Goal: Task Accomplishment & Management: Manage account settings

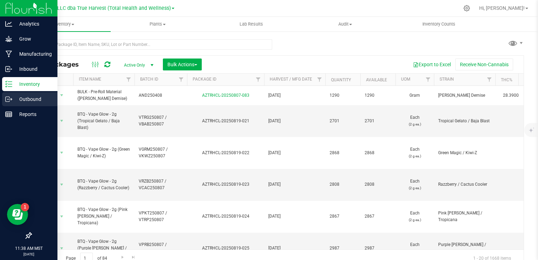
click at [18, 98] on p "Outbound" at bounding box center [33, 99] width 42 height 8
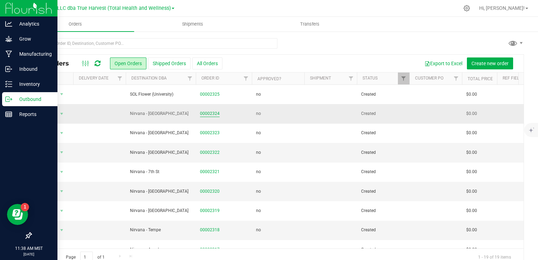
click at [206, 114] on link "00002324" at bounding box center [210, 113] width 20 height 7
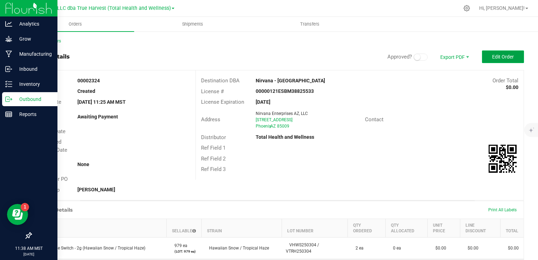
click at [500, 52] on button "Edit Order" at bounding box center [503, 56] width 42 height 13
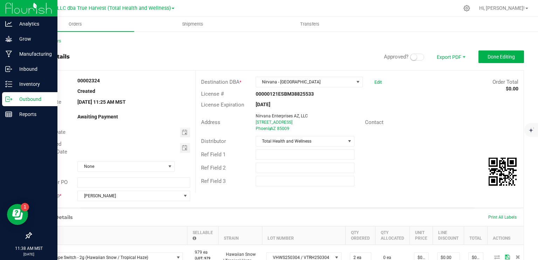
click at [416, 57] on span at bounding box center [417, 57] width 14 height 7
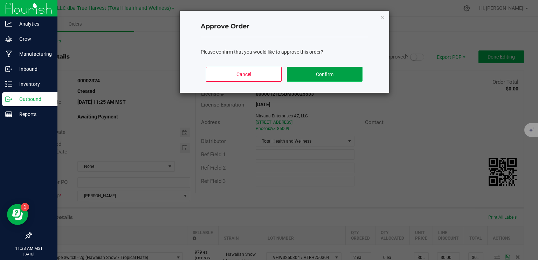
click at [317, 80] on button "Confirm" at bounding box center [324, 74] width 75 height 15
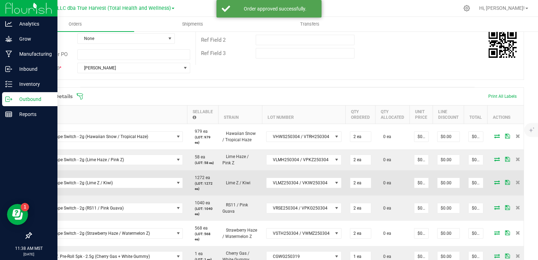
scroll to position [140, 0]
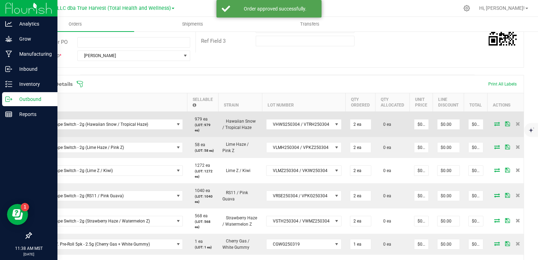
click at [494, 124] on icon at bounding box center [497, 124] width 6 height 4
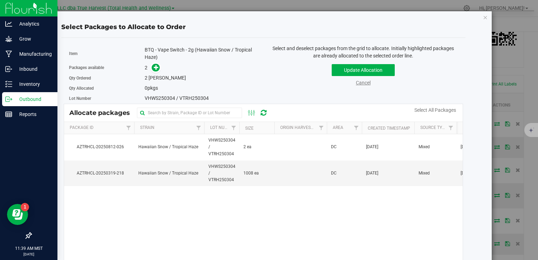
click at [358, 85] on link "Cancel" at bounding box center [363, 83] width 15 height 6
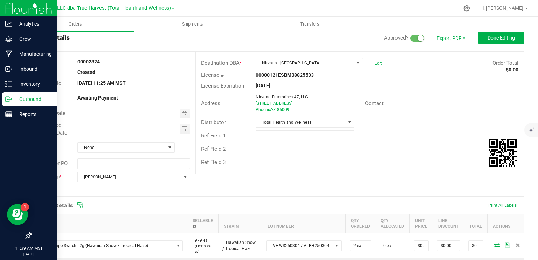
scroll to position [0, 0]
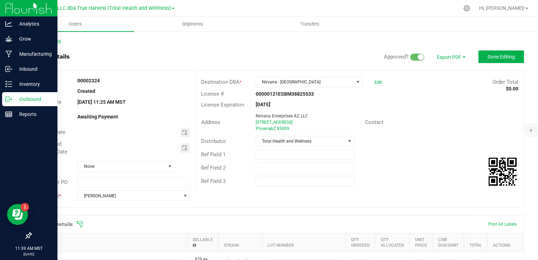
click at [55, 39] on link "Back to Orders" at bounding box center [46, 41] width 30 height 5
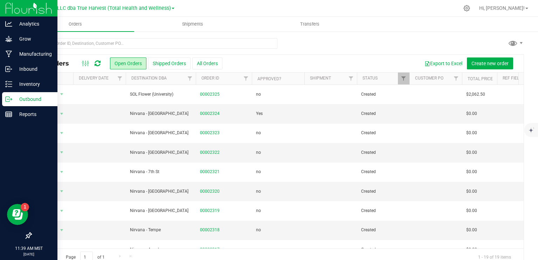
scroll to position [140, 0]
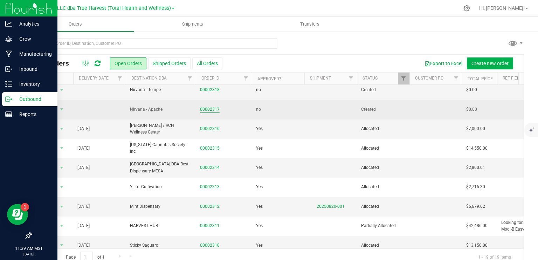
click at [208, 107] on link "00002317" at bounding box center [210, 109] width 20 height 7
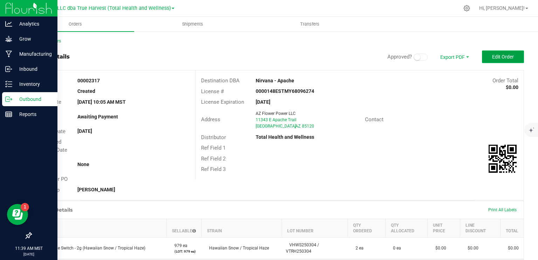
click at [499, 57] on span "Edit Order" at bounding box center [503, 57] width 22 height 6
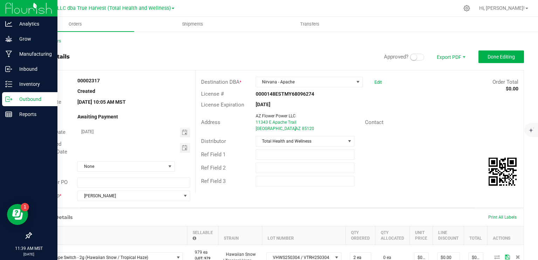
click at [411, 57] on small at bounding box center [414, 57] width 6 height 6
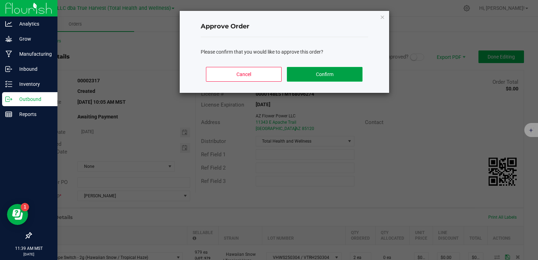
click at [308, 77] on button "Confirm" at bounding box center [324, 74] width 75 height 15
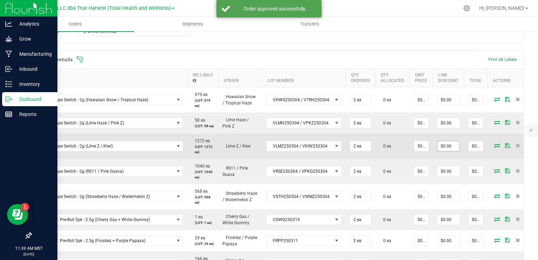
scroll to position [175, 0]
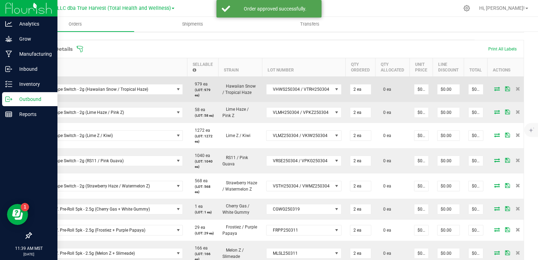
click at [494, 89] on icon at bounding box center [497, 89] width 6 height 4
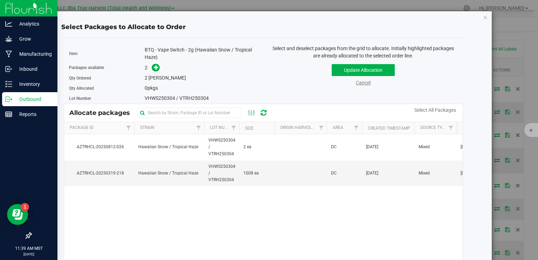
click at [358, 82] on link "Cancel" at bounding box center [363, 83] width 15 height 6
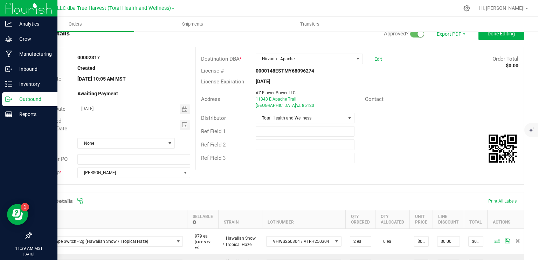
scroll to position [0, 0]
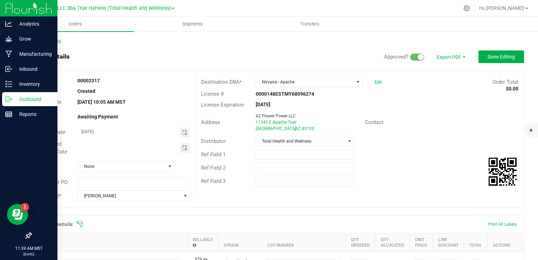
click at [52, 42] on link "Back to Orders" at bounding box center [46, 41] width 30 height 5
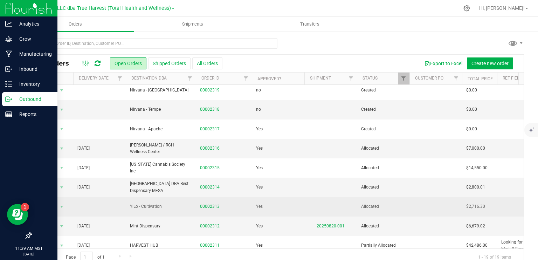
scroll to position [105, 0]
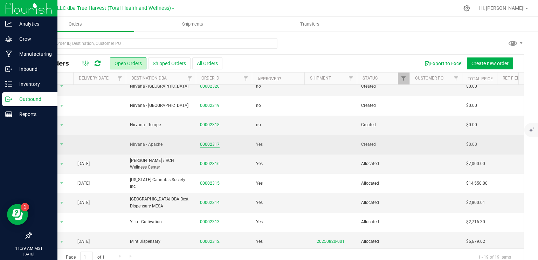
click at [210, 141] on link "00002317" at bounding box center [210, 144] width 20 height 7
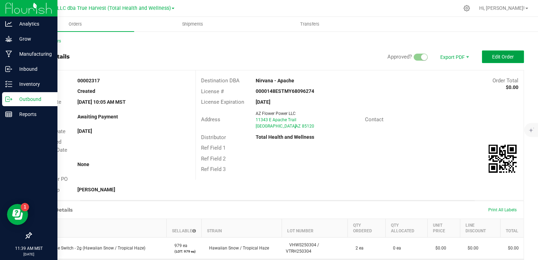
click at [494, 57] on span "Edit Order" at bounding box center [503, 57] width 22 height 6
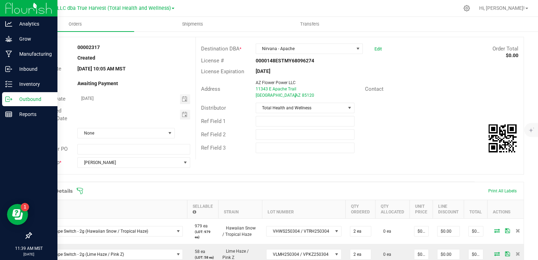
scroll to position [70, 0]
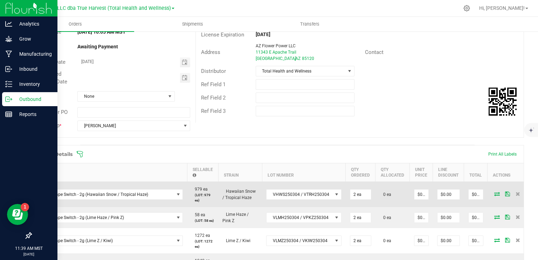
click at [492, 193] on span at bounding box center [497, 194] width 11 height 4
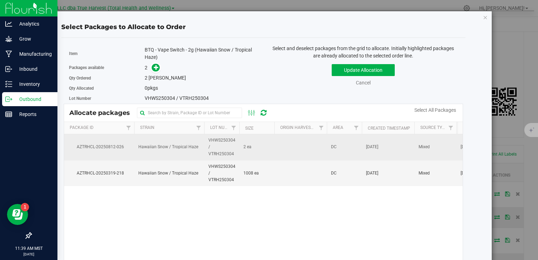
click at [304, 148] on td at bounding box center [300, 147] width 53 height 26
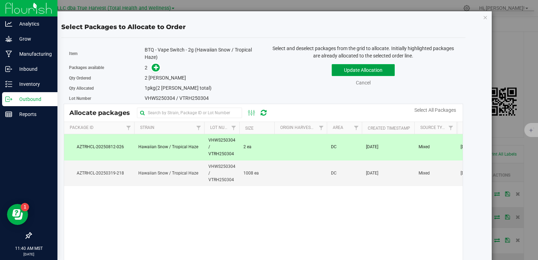
click at [367, 68] on button "Update Allocation" at bounding box center [363, 70] width 63 height 12
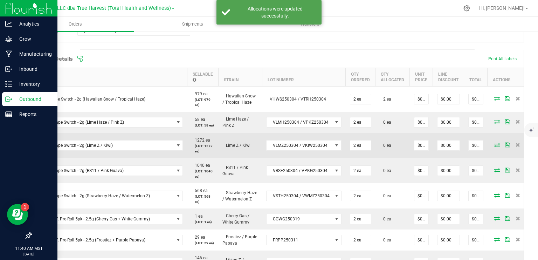
scroll to position [175, 0]
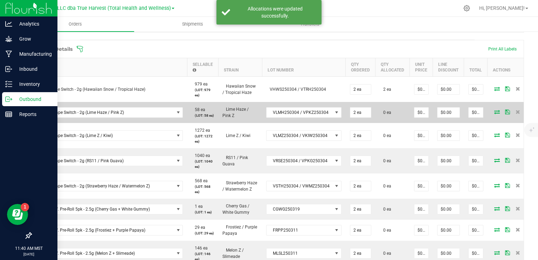
click at [494, 114] on icon at bounding box center [497, 112] width 6 height 4
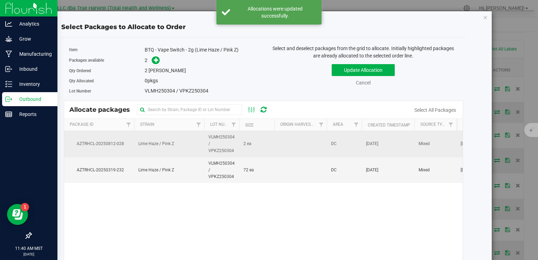
click at [271, 148] on td "2 ea" at bounding box center [256, 144] width 35 height 26
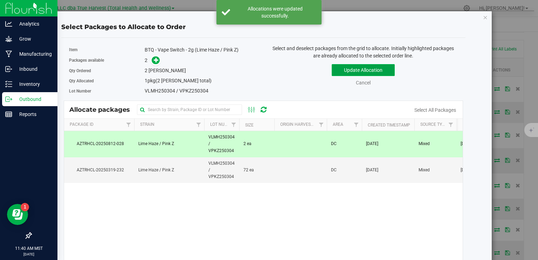
click at [348, 69] on button "Update Allocation" at bounding box center [363, 70] width 63 height 12
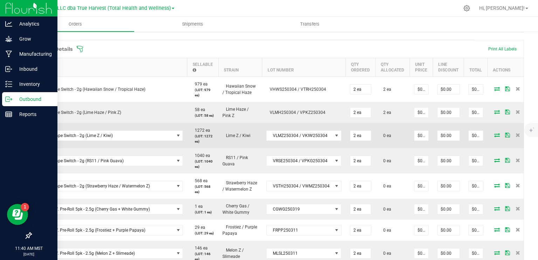
click at [494, 137] on icon at bounding box center [497, 135] width 6 height 4
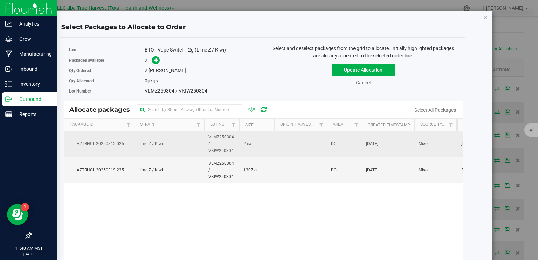
click at [280, 144] on td at bounding box center [300, 144] width 53 height 26
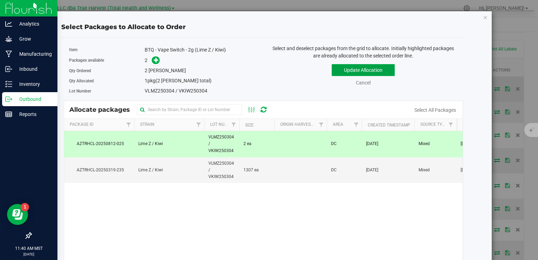
drag, startPoint x: 336, startPoint y: 70, endPoint x: 346, endPoint y: 77, distance: 12.5
click at [338, 70] on button "Update Allocation" at bounding box center [363, 70] width 63 height 12
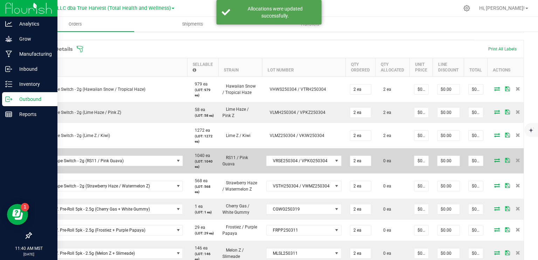
click at [494, 162] on icon at bounding box center [497, 160] width 6 height 4
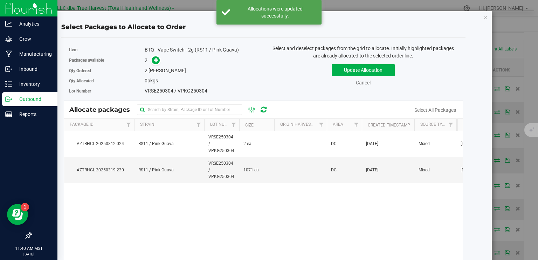
drag, startPoint x: 263, startPoint y: 150, endPoint x: 295, endPoint y: 117, distance: 45.3
click at [263, 149] on td "2 ea" at bounding box center [256, 144] width 35 height 26
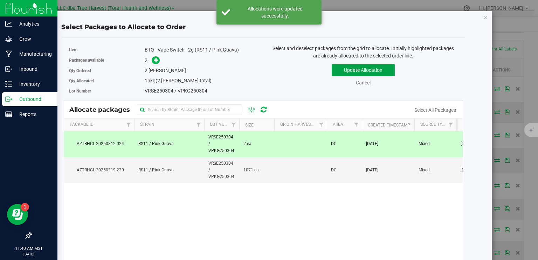
click at [346, 68] on button "Update Allocation" at bounding box center [363, 70] width 63 height 12
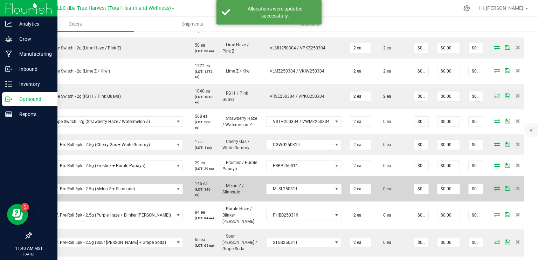
scroll to position [280, 0]
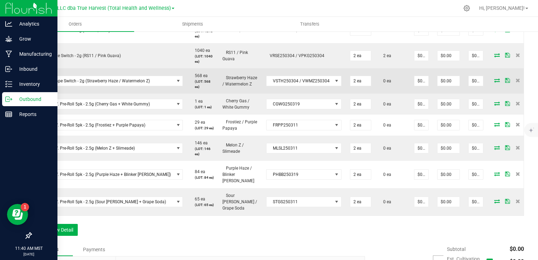
click at [494, 82] on icon at bounding box center [497, 80] width 6 height 4
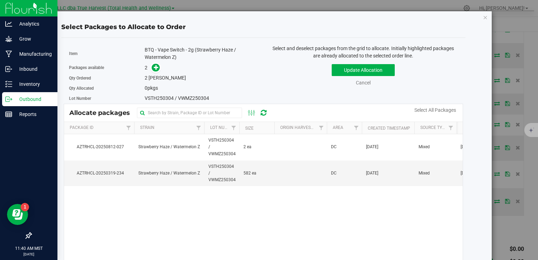
drag, startPoint x: 267, startPoint y: 145, endPoint x: 338, endPoint y: 81, distance: 95.5
click at [268, 145] on td "2 ea" at bounding box center [256, 147] width 35 height 26
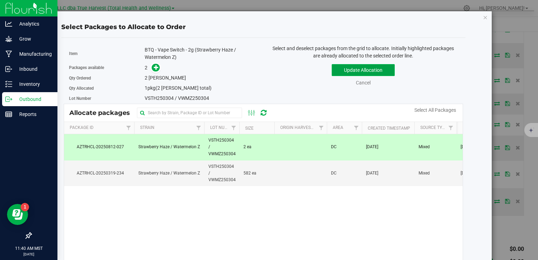
click at [360, 70] on button "Update Allocation" at bounding box center [363, 70] width 63 height 12
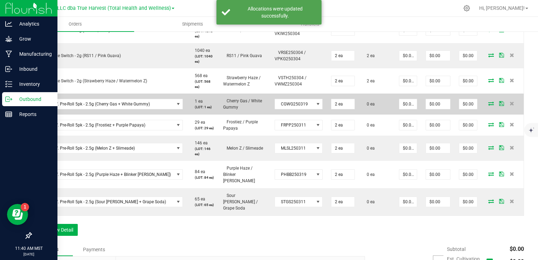
click at [488, 104] on icon at bounding box center [491, 103] width 6 height 4
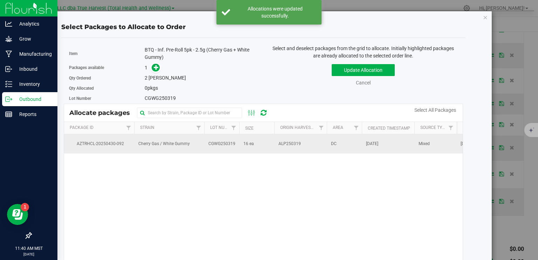
click at [272, 141] on td "16 ea" at bounding box center [256, 143] width 35 height 19
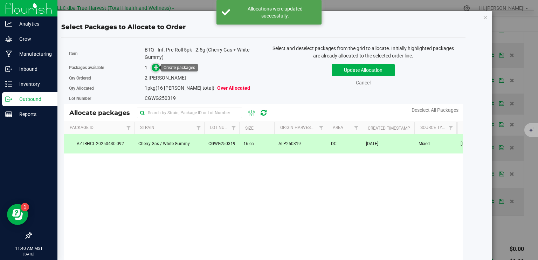
click at [155, 67] on icon at bounding box center [156, 67] width 5 height 5
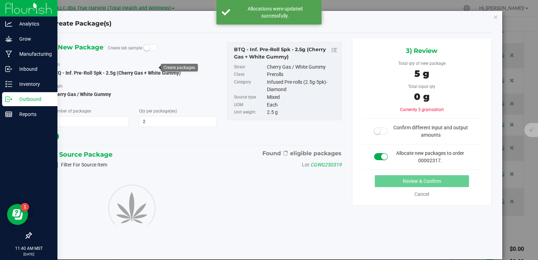
type input "2"
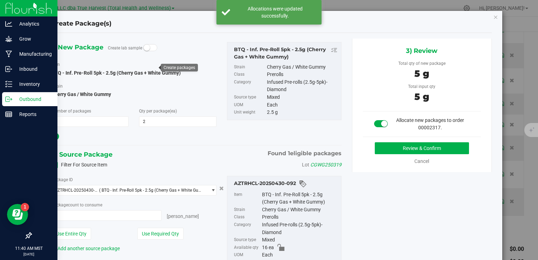
type input "2 ea"
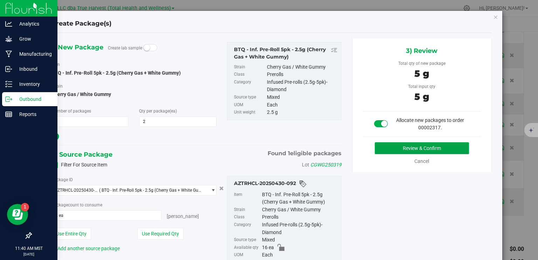
click at [433, 148] on button "Review & Confirm" at bounding box center [422, 148] width 94 height 12
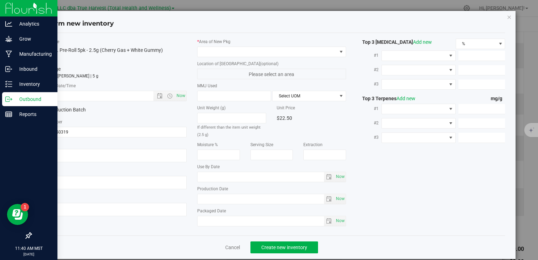
type textarea "[DATE]"
click at [72, 156] on textarea at bounding box center [112, 155] width 149 height 13
click at [67, 99] on input "text" at bounding box center [102, 96] width 127 height 10
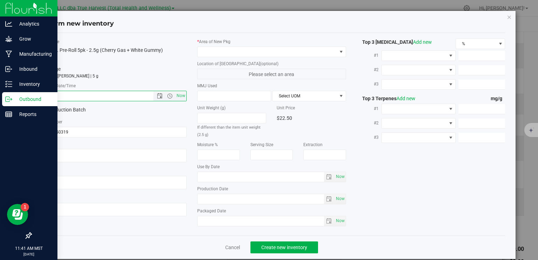
paste input "[DATE]"
click at [212, 52] on span at bounding box center [267, 52] width 139 height 10
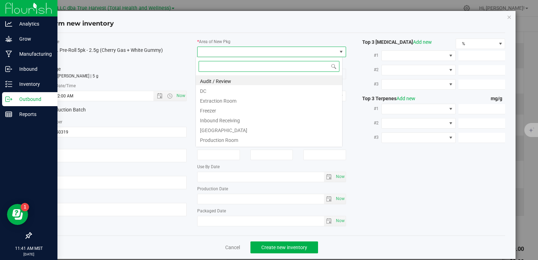
type input "4/17/2025 11:41 AM"
click at [209, 91] on li "DC" at bounding box center [269, 90] width 146 height 10
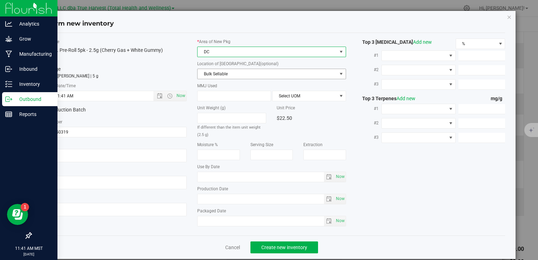
click at [226, 70] on span "Bulk Sellable" at bounding box center [267, 74] width 139 height 10
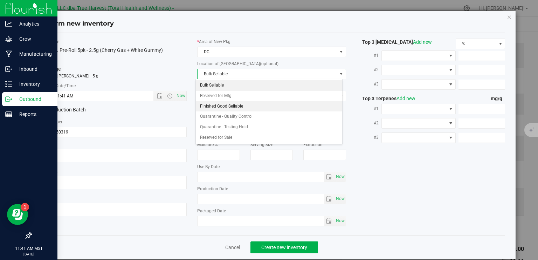
click at [224, 105] on li "Finished Good Sellable" at bounding box center [269, 106] width 146 height 11
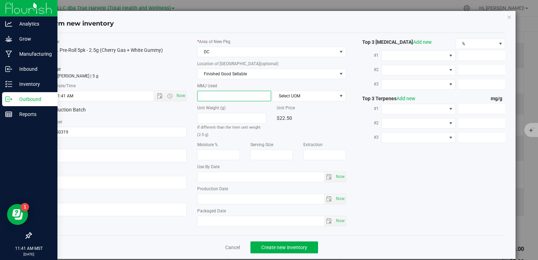
click at [226, 95] on span at bounding box center [234, 96] width 74 height 11
type input "2.5"
type input "2.5000"
click at [285, 98] on span "Select UOM" at bounding box center [305, 96] width 64 height 10
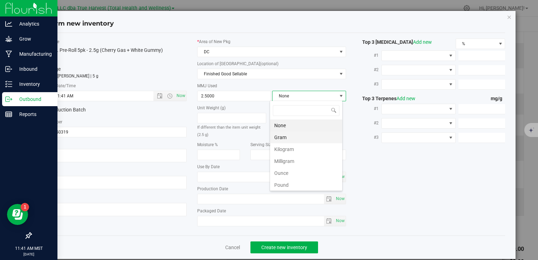
scroll to position [10, 73]
click at [287, 137] on li "Gram" at bounding box center [306, 137] width 72 height 12
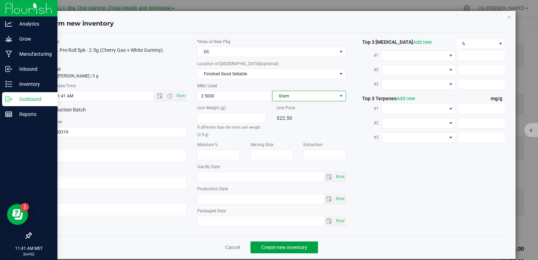
click at [289, 249] on button "Create new inventory" at bounding box center [285, 247] width 68 height 12
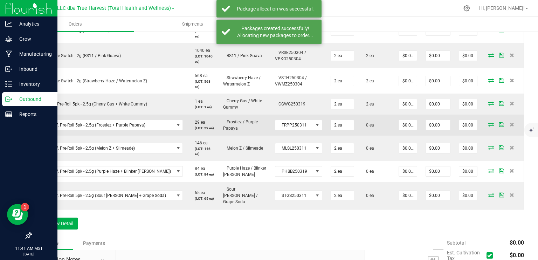
click at [488, 125] on icon at bounding box center [491, 124] width 6 height 4
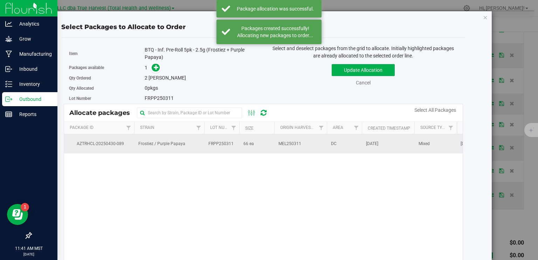
click at [210, 146] on span "FRPP250311" at bounding box center [220, 144] width 25 height 7
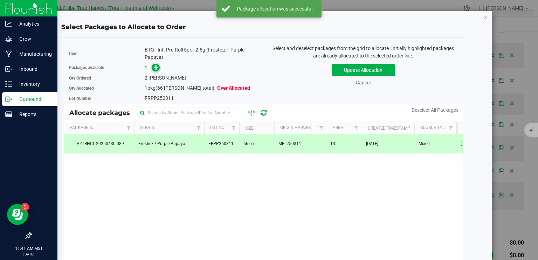
drag, startPoint x: 151, startPoint y: 61, endPoint x: 158, endPoint y: 67, distance: 9.3
click at [153, 62] on div "Item BTQ - Inf. Pre-Roll 5pk - 2.5g (Frostiez + Purple Papaya) Packages availab…" at bounding box center [164, 74] width 200 height 59
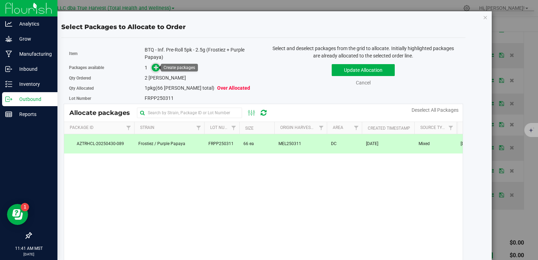
click at [158, 67] on span at bounding box center [156, 68] width 8 height 8
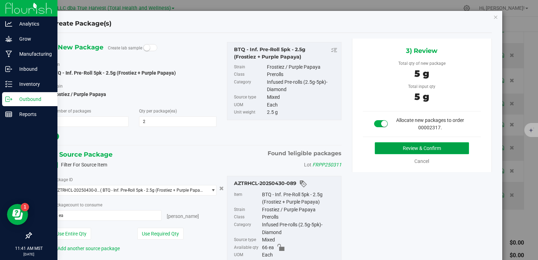
click at [386, 145] on button "Review & Confirm" at bounding box center [422, 148] width 94 height 12
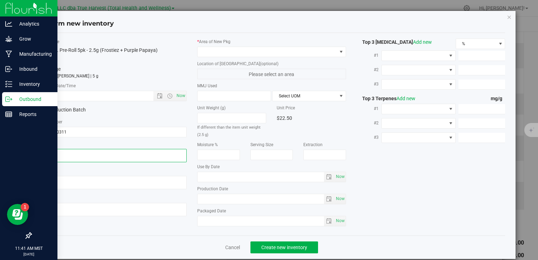
click at [80, 149] on textarea at bounding box center [112, 155] width 149 height 13
click at [80, 152] on textarea at bounding box center [112, 155] width 149 height 13
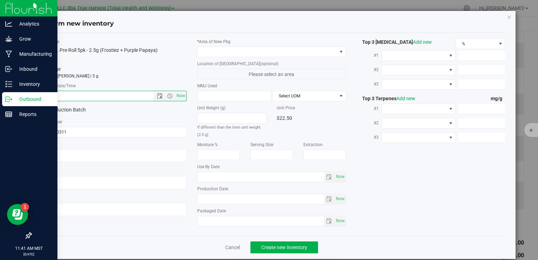
click at [84, 97] on input "text" at bounding box center [102, 96] width 127 height 10
paste input "[DATE]"
type input "4/17/2025 11:41 AM"
click at [248, 51] on span at bounding box center [267, 52] width 139 height 10
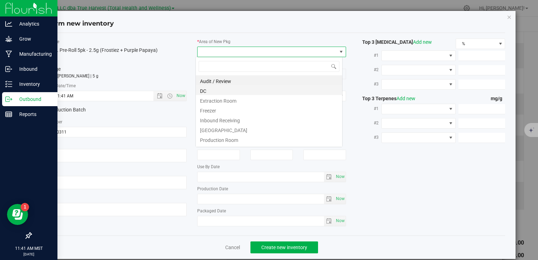
scroll to position [10, 147]
click at [237, 88] on li "DC" at bounding box center [269, 90] width 146 height 10
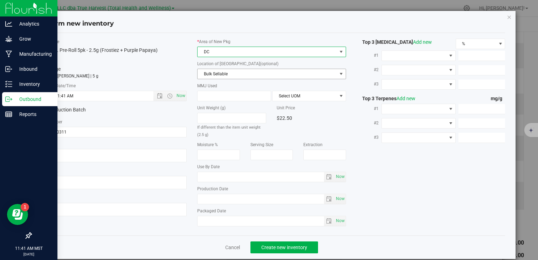
click at [252, 74] on span "Bulk Sellable" at bounding box center [267, 74] width 139 height 10
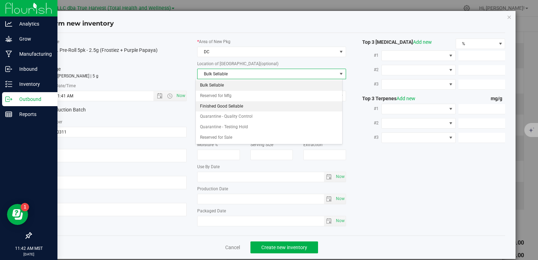
click at [241, 107] on li "Finished Good Sellable" at bounding box center [269, 106] width 146 height 11
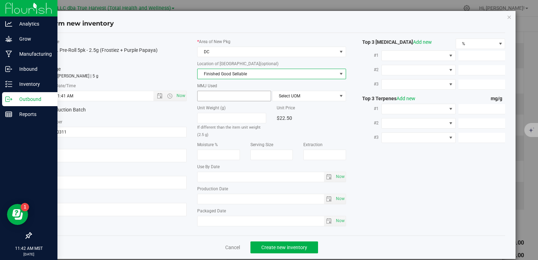
drag, startPoint x: 221, startPoint y: 92, endPoint x: 221, endPoint y: 96, distance: 4.2
click at [221, 94] on span at bounding box center [234, 96] width 74 height 11
type input "3.5"
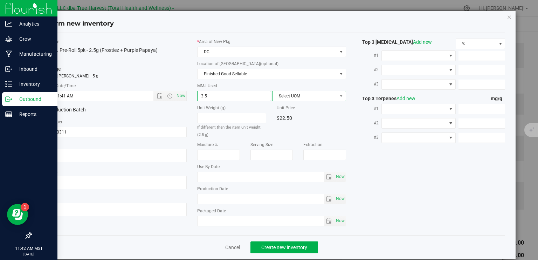
type input "3.5000"
click at [274, 95] on span "Select UOM" at bounding box center [305, 96] width 64 height 10
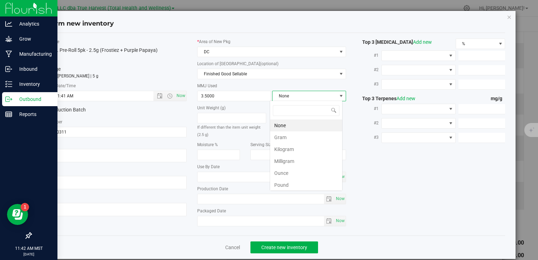
scroll to position [10, 73]
click at [234, 94] on span "3.5000 3.5" at bounding box center [234, 96] width 74 height 11
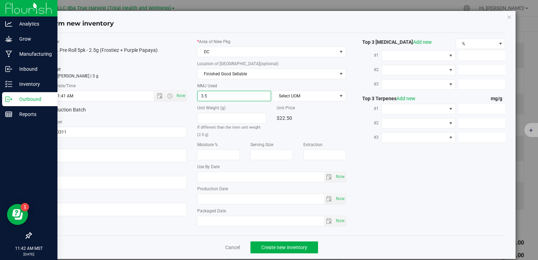
click at [231, 94] on input "3.5" at bounding box center [234, 96] width 73 height 10
type input "2.5"
type input "2.5000"
click at [295, 94] on span "Select UOM" at bounding box center [305, 96] width 64 height 10
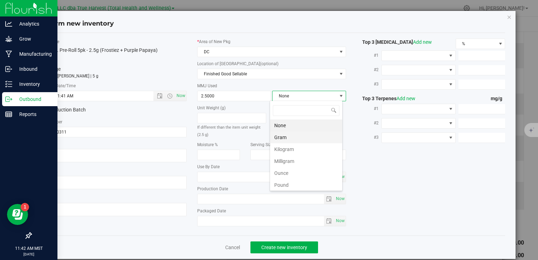
click at [304, 136] on li "Gram" at bounding box center [306, 137] width 72 height 12
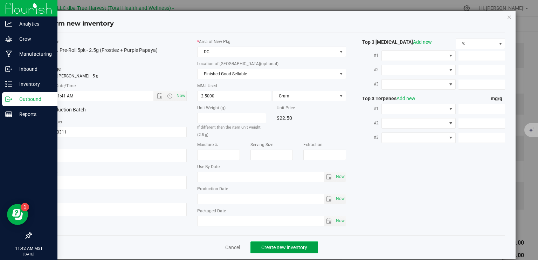
click at [284, 246] on span "Create new inventory" at bounding box center [284, 248] width 46 height 6
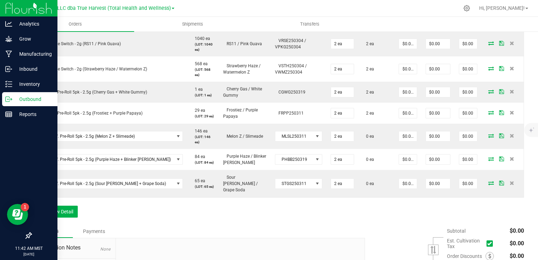
scroll to position [280, 0]
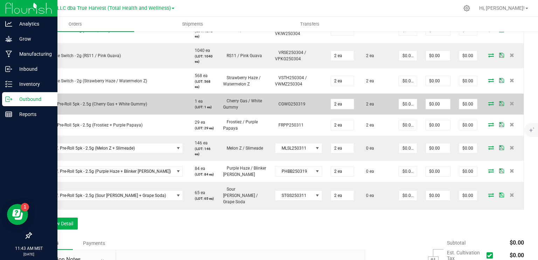
drag, startPoint x: 290, startPoint y: 103, endPoint x: 256, endPoint y: 105, distance: 34.1
click at [271, 105] on td "CGWG250319" at bounding box center [299, 104] width 56 height 21
copy span "CGWG250319"
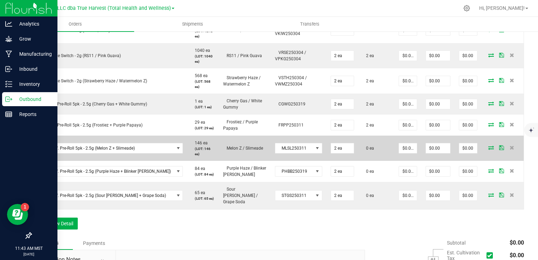
click at [489, 148] on span at bounding box center [491, 147] width 11 height 4
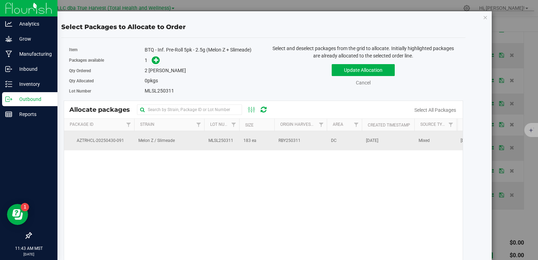
click at [248, 143] on span "183 ea" at bounding box center [250, 140] width 13 height 7
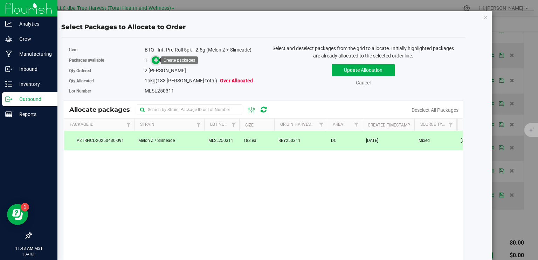
click at [152, 60] on span at bounding box center [156, 60] width 8 height 8
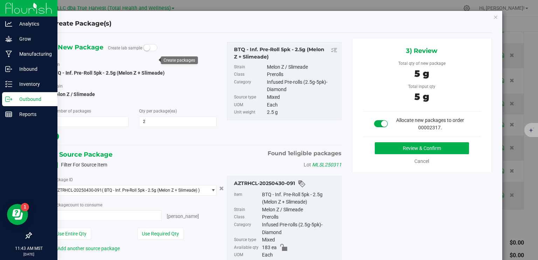
type input "2 ea"
click at [420, 149] on button "Review & Confirm" at bounding box center [422, 148] width 94 height 12
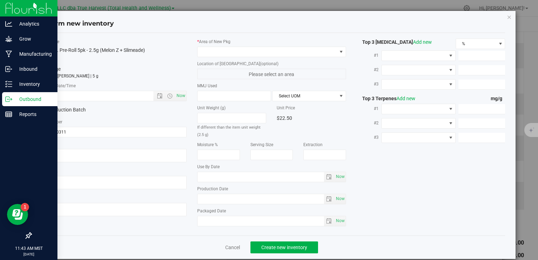
type textarea "[DATE]"
click at [80, 156] on textarea at bounding box center [112, 155] width 149 height 13
click at [85, 95] on input "text" at bounding box center [102, 96] width 127 height 10
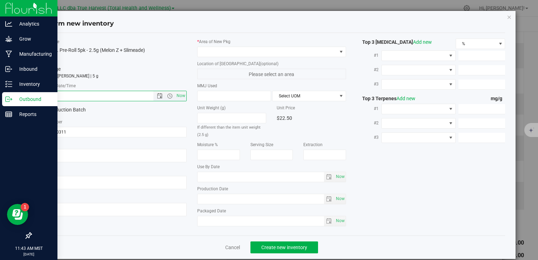
paste input "[DATE]"
type input "4/17/2025 11:43 AM"
click at [225, 52] on span at bounding box center [267, 52] width 139 height 10
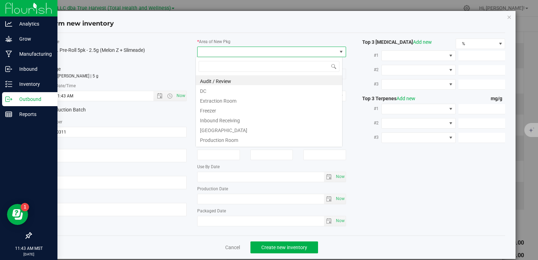
scroll to position [10, 147]
click at [223, 89] on li "DC" at bounding box center [269, 90] width 146 height 10
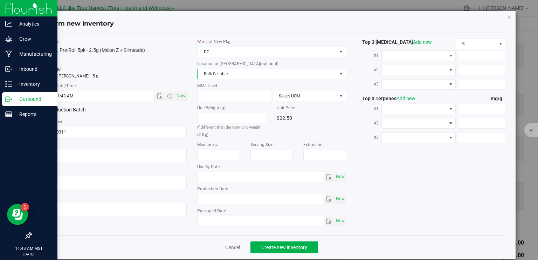
click at [220, 75] on span "Bulk Sellable" at bounding box center [267, 74] width 139 height 10
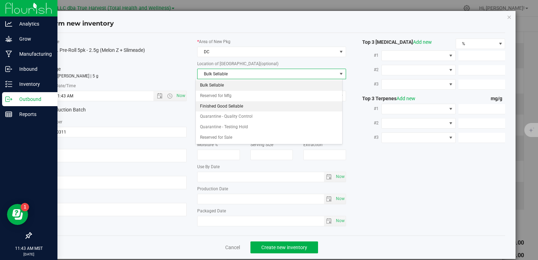
click at [226, 108] on li "Finished Good Sellable" at bounding box center [269, 106] width 146 height 11
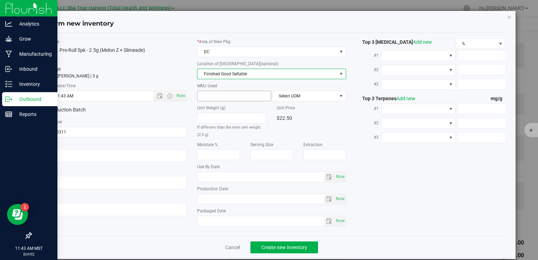
click at [218, 95] on span at bounding box center [234, 96] width 74 height 11
type input "2.5"
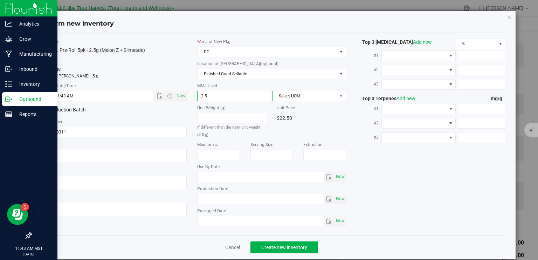
type input "2.5000"
click at [320, 92] on span "Select UOM" at bounding box center [305, 96] width 64 height 10
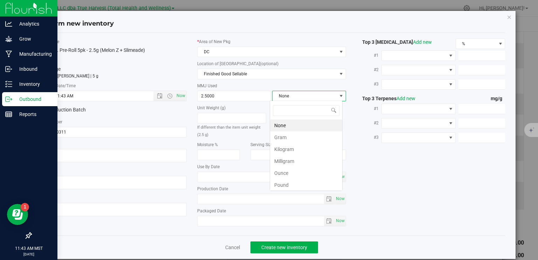
scroll to position [10, 73]
click at [303, 139] on li "Gram" at bounding box center [306, 137] width 72 height 12
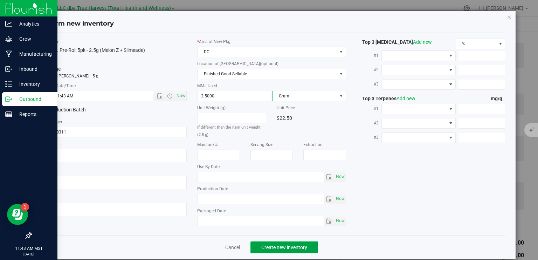
click at [290, 248] on span "Create new inventory" at bounding box center [284, 248] width 46 height 6
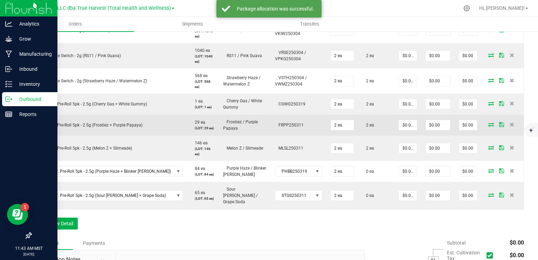
drag, startPoint x: 284, startPoint y: 125, endPoint x: 256, endPoint y: 126, distance: 27.4
click at [271, 126] on td "FRPP250311" at bounding box center [299, 125] width 56 height 21
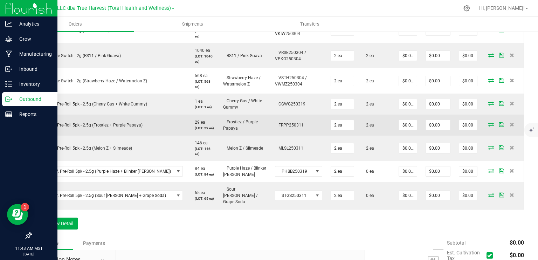
copy span "FRPP250311"
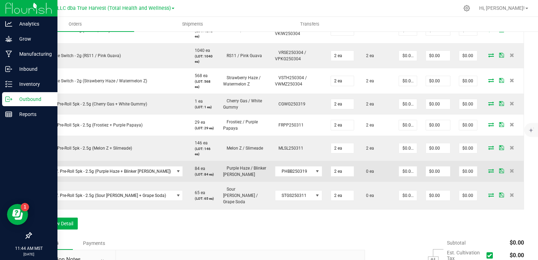
click at [488, 169] on icon at bounding box center [491, 171] width 6 height 4
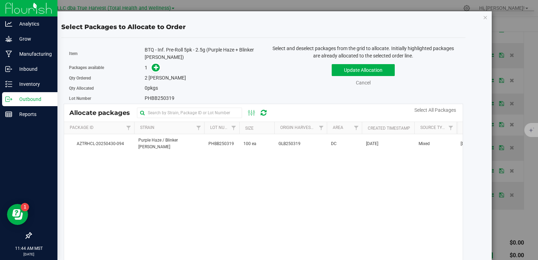
drag, startPoint x: 177, startPoint y: 140, endPoint x: 152, endPoint y: 95, distance: 51.4
click at [176, 139] on td "Purple Haze / Blinker Berry" at bounding box center [169, 143] width 70 height 19
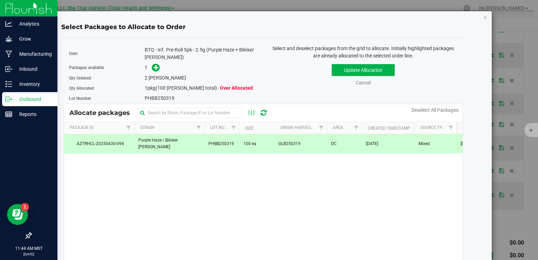
click at [149, 67] on span at bounding box center [154, 68] width 11 height 8
click at [154, 68] on icon at bounding box center [156, 67] width 5 height 5
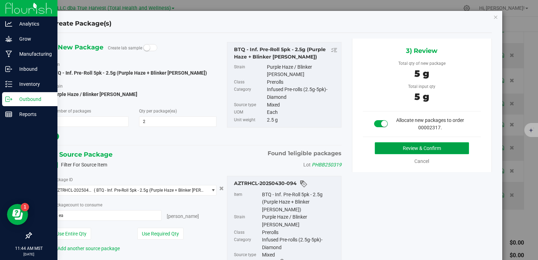
click at [409, 148] on button "Review & Confirm" at bounding box center [422, 148] width 94 height 12
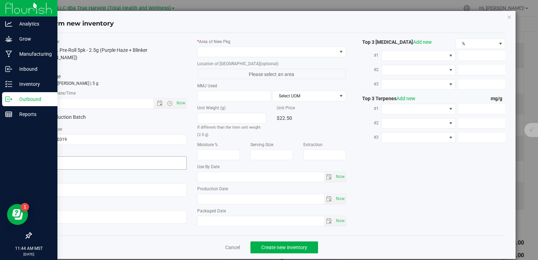
type textarea "[DATE]"
click at [67, 156] on textarea at bounding box center [112, 162] width 149 height 13
click at [82, 98] on input "text" at bounding box center [102, 103] width 127 height 10
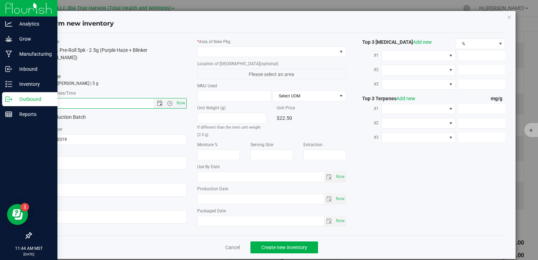
paste input "[DATE]"
type input "4/17/2025 11:44 AM"
click at [265, 51] on span at bounding box center [267, 52] width 139 height 10
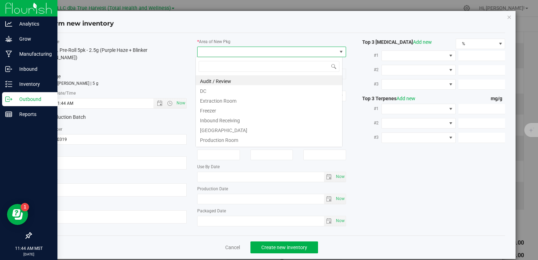
scroll to position [10, 147]
click at [254, 92] on li "DC" at bounding box center [269, 90] width 146 height 10
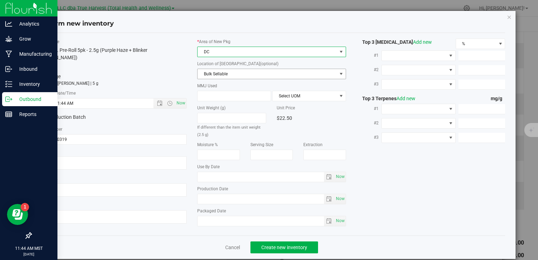
click at [249, 70] on span "Bulk Sellable" at bounding box center [267, 74] width 139 height 10
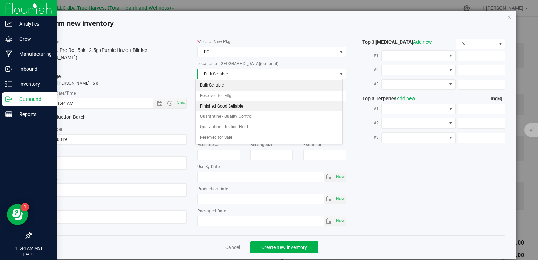
click at [246, 103] on li "Finished Good Sellable" at bounding box center [269, 106] width 146 height 11
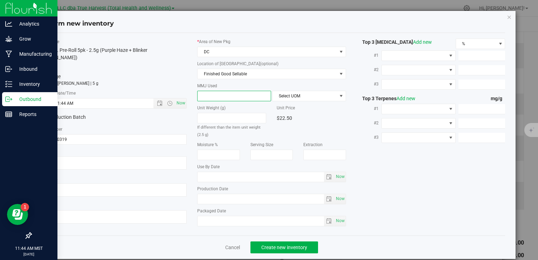
click at [236, 93] on span at bounding box center [234, 96] width 74 height 11
type input "2.5"
type input "2.5000"
click at [308, 96] on span "Select UOM" at bounding box center [305, 96] width 64 height 10
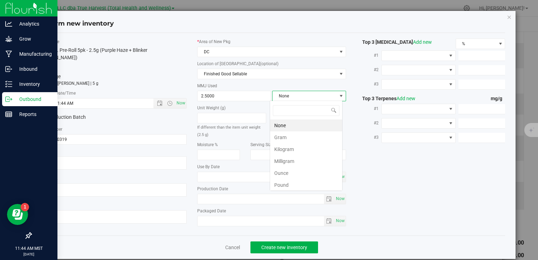
scroll to position [10, 73]
click at [303, 137] on li "Gram" at bounding box center [306, 137] width 72 height 12
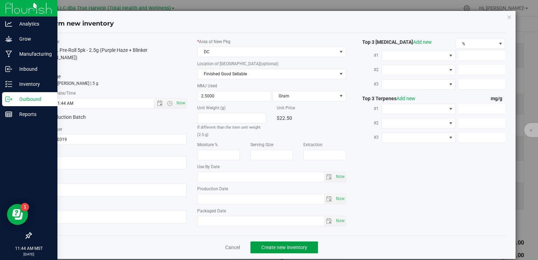
click at [292, 249] on button "Create new inventory" at bounding box center [285, 247] width 68 height 12
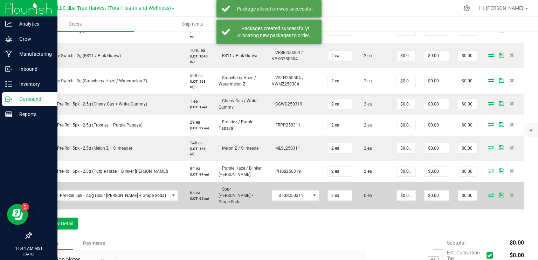
click at [488, 193] on icon at bounding box center [491, 195] width 6 height 4
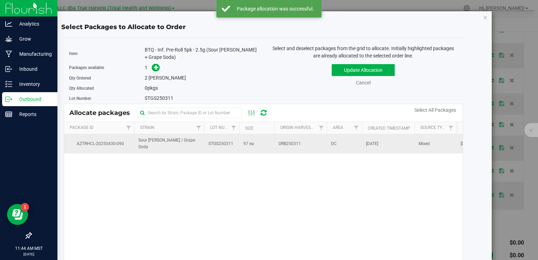
drag, startPoint x: 231, startPoint y: 155, endPoint x: 225, endPoint y: 142, distance: 13.5
click at [231, 154] on div "AZTRHCL-20250430-090 Sour Tangie / Grape Soda STGS250311 97 ea ORB250311 DC Apr…" at bounding box center [263, 221] width 399 height 175
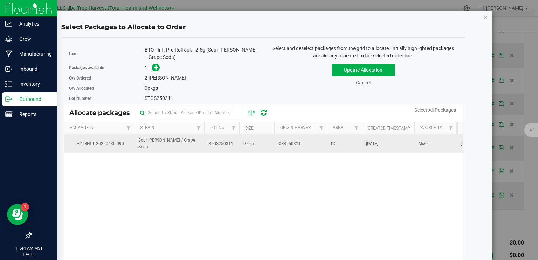
click at [192, 151] on td "Sour Tangie / Grape Soda" at bounding box center [169, 143] width 70 height 19
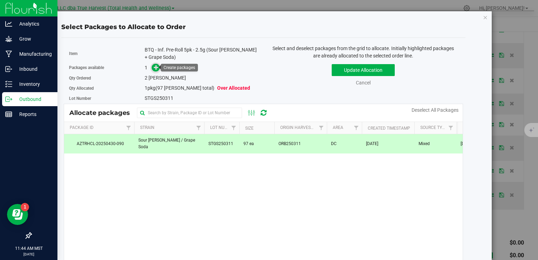
click at [154, 69] on icon at bounding box center [156, 67] width 5 height 5
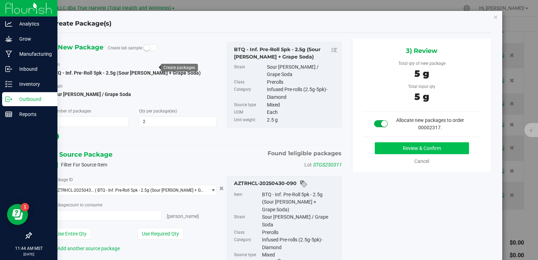
type input "2 ea"
click at [443, 150] on button "Review & Confirm" at bounding box center [422, 148] width 94 height 12
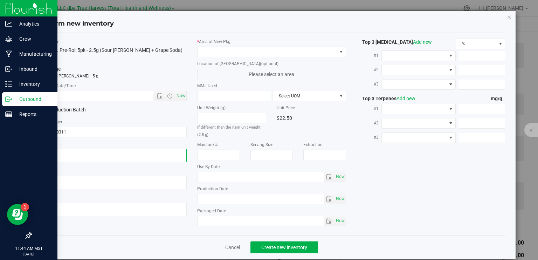
click at [83, 151] on textarea at bounding box center [112, 155] width 149 height 13
click at [83, 152] on textarea at bounding box center [112, 155] width 149 height 13
click at [87, 101] on div "Now" at bounding box center [112, 96] width 149 height 11
click at [89, 97] on input "text" at bounding box center [102, 96] width 127 height 10
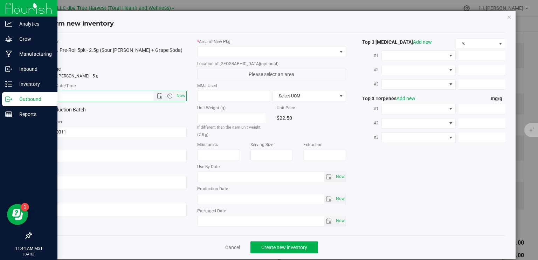
paste input "[DATE]"
type input "4/17/2025 11:44 AM"
click at [241, 49] on span at bounding box center [267, 52] width 139 height 10
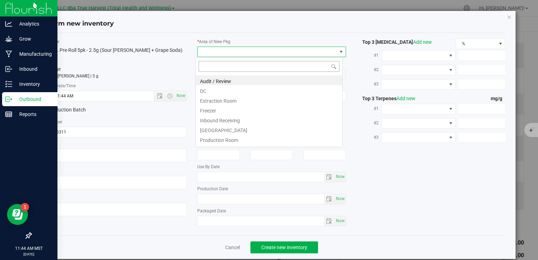
scroll to position [10, 147]
click at [245, 94] on li "DC" at bounding box center [269, 90] width 146 height 10
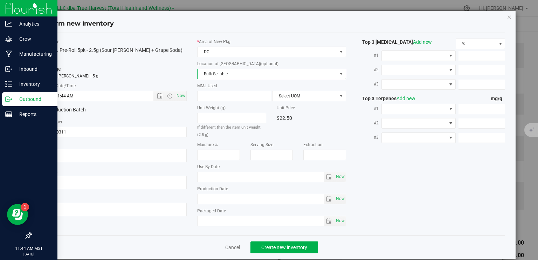
click at [250, 73] on span "Bulk Sellable" at bounding box center [267, 74] width 139 height 10
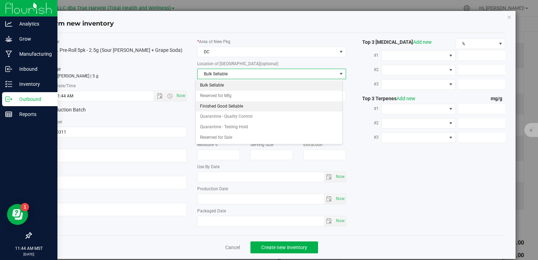
click at [240, 108] on li "Finished Good Sellable" at bounding box center [269, 106] width 146 height 11
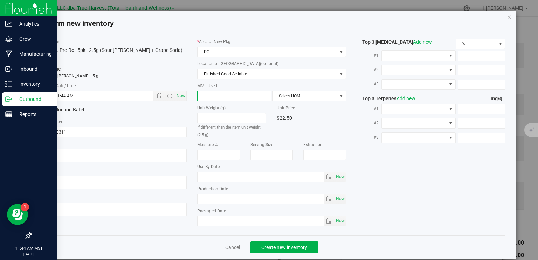
click at [228, 97] on span at bounding box center [234, 96] width 74 height 11
type input "2.5"
type input "2.5000"
click at [302, 95] on span "Select UOM" at bounding box center [305, 96] width 64 height 10
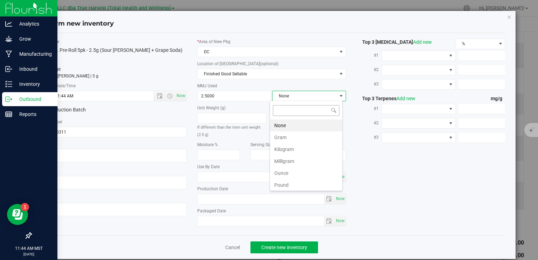
scroll to position [10, 73]
click at [287, 140] on li "Gram" at bounding box center [306, 137] width 72 height 12
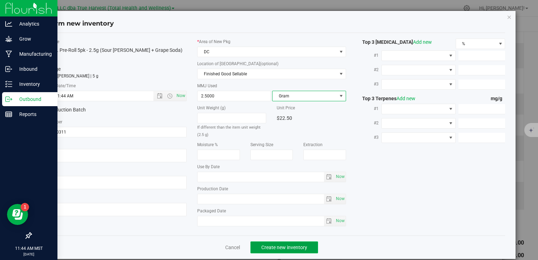
click at [283, 246] on span "Create new inventory" at bounding box center [284, 248] width 46 height 6
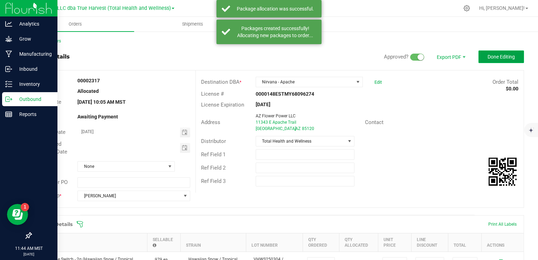
click at [488, 57] on span "Done Editing" at bounding box center [501, 57] width 27 height 6
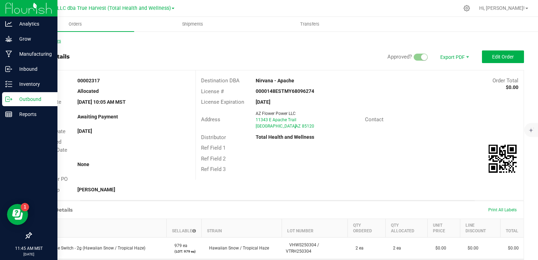
click at [55, 43] on link "Back to Orders" at bounding box center [46, 41] width 30 height 5
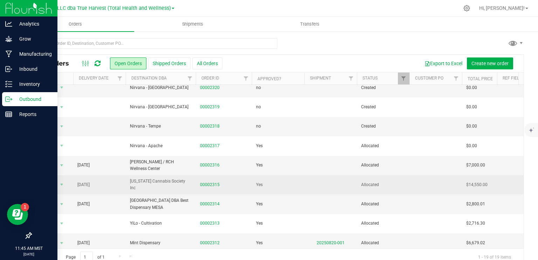
scroll to position [105, 0]
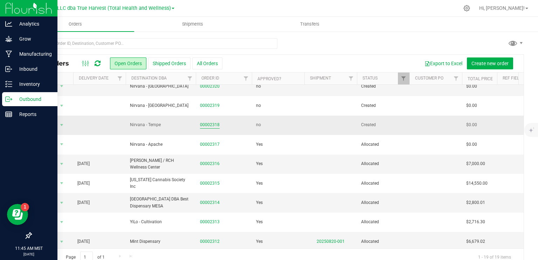
click at [215, 124] on link "00002318" at bounding box center [210, 125] width 20 height 7
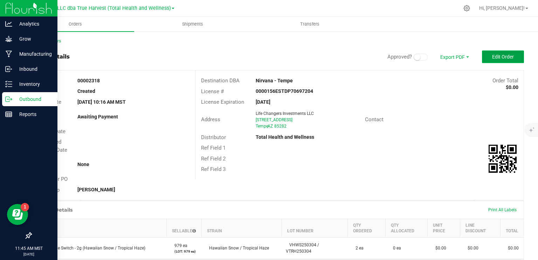
click at [492, 54] on span "Edit Order" at bounding box center [503, 57] width 22 height 6
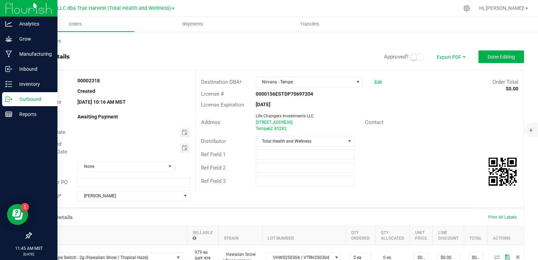
click at [411, 57] on small at bounding box center [414, 57] width 6 height 6
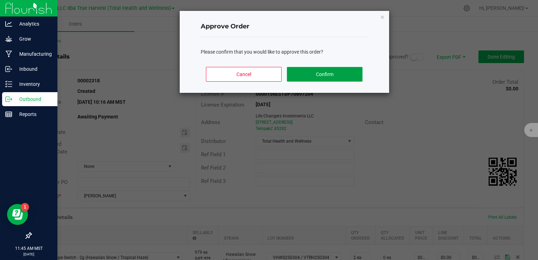
click at [321, 77] on button "Confirm" at bounding box center [324, 74] width 75 height 15
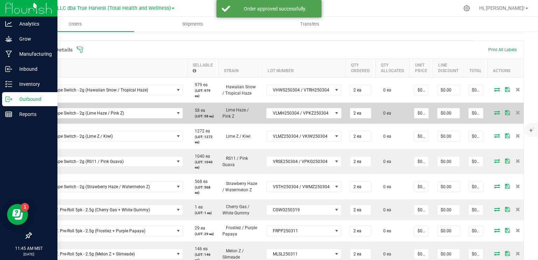
scroll to position [175, 0]
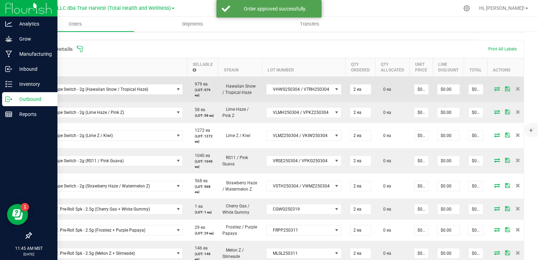
click at [494, 88] on icon at bounding box center [497, 89] width 6 height 4
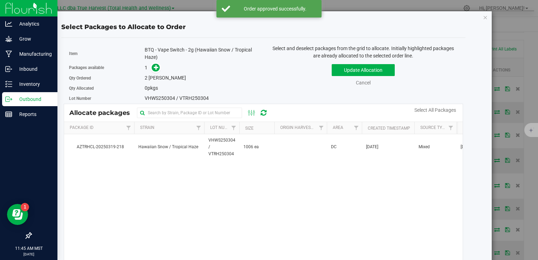
drag, startPoint x: 280, startPoint y: 146, endPoint x: 200, endPoint y: 84, distance: 101.4
click at [280, 145] on td at bounding box center [300, 147] width 53 height 26
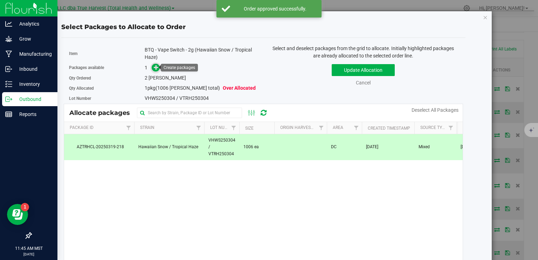
click at [157, 69] on icon at bounding box center [156, 67] width 5 height 5
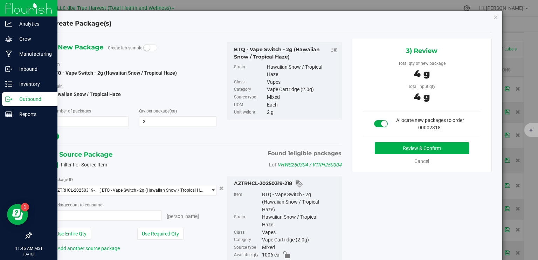
type input "2 ea"
click at [429, 145] on button "Review & Confirm" at bounding box center [422, 148] width 94 height 12
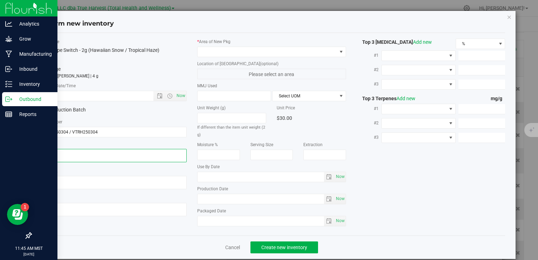
click at [121, 154] on textarea at bounding box center [112, 155] width 149 height 13
click at [118, 92] on input "text" at bounding box center [102, 96] width 127 height 10
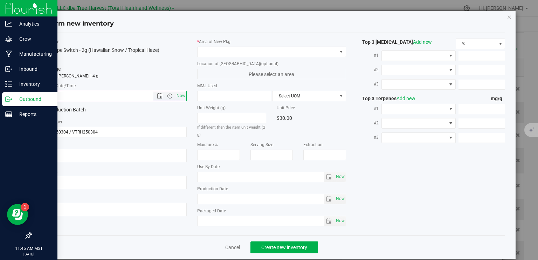
paste input "2025-03-04"
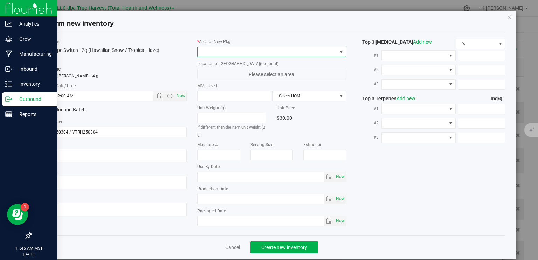
type input "3/4/2025 11:45 AM"
click at [237, 51] on span at bounding box center [267, 52] width 139 height 10
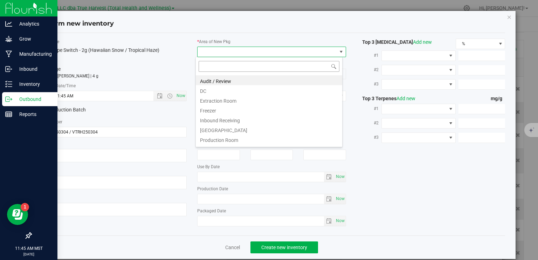
scroll to position [10, 147]
click at [219, 94] on li "DC" at bounding box center [269, 90] width 146 height 10
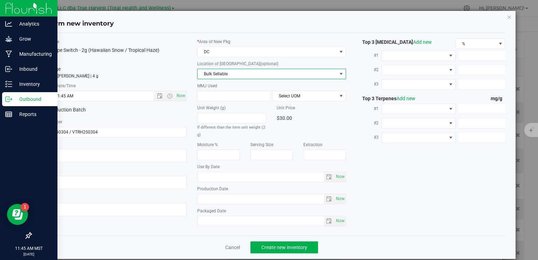
click at [227, 76] on span "Bulk Sellable" at bounding box center [267, 74] width 139 height 10
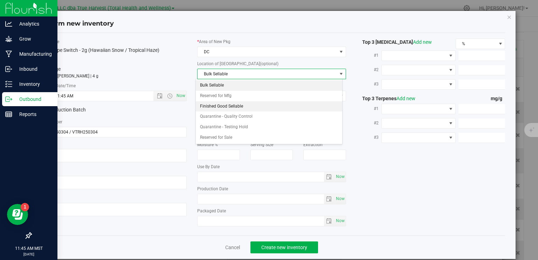
click at [236, 109] on li "Finished Good Sellable" at bounding box center [269, 106] width 146 height 11
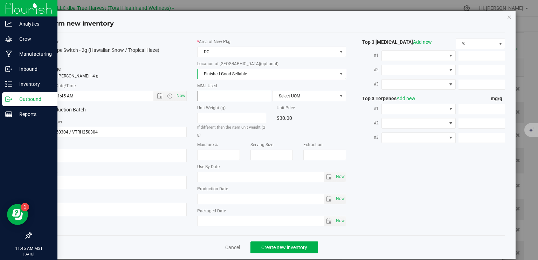
click at [229, 95] on span at bounding box center [234, 96] width 74 height 11
type input "2"
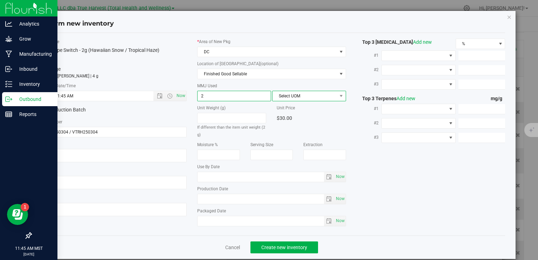
type input "2.0000"
click at [290, 94] on span "Select UOM" at bounding box center [305, 96] width 64 height 10
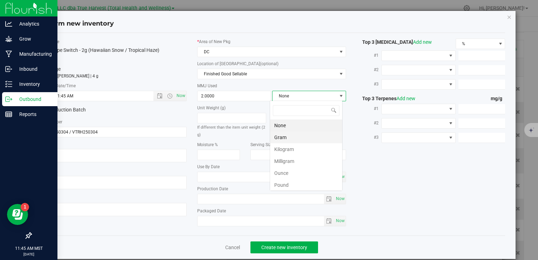
scroll to position [10, 73]
click at [294, 139] on li "Gram" at bounding box center [306, 137] width 72 height 12
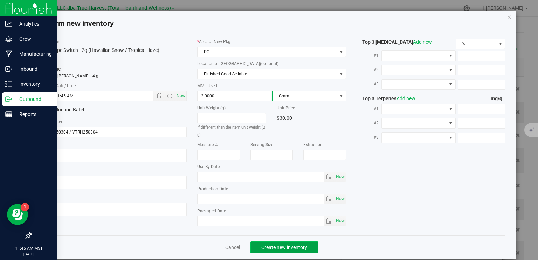
click at [280, 251] on button "Create new inventory" at bounding box center [285, 247] width 68 height 12
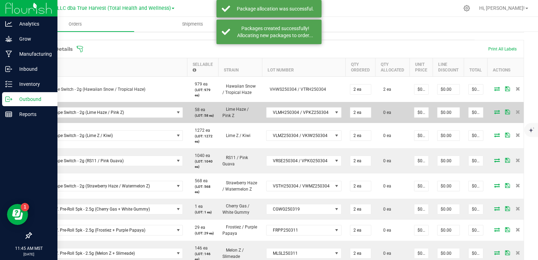
click at [494, 114] on icon at bounding box center [497, 112] width 6 height 4
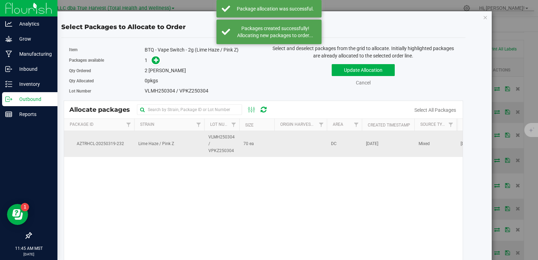
click at [272, 145] on td "70 ea" at bounding box center [256, 144] width 35 height 26
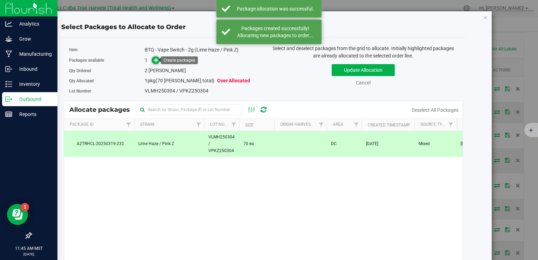
click at [154, 62] on icon at bounding box center [156, 59] width 5 height 5
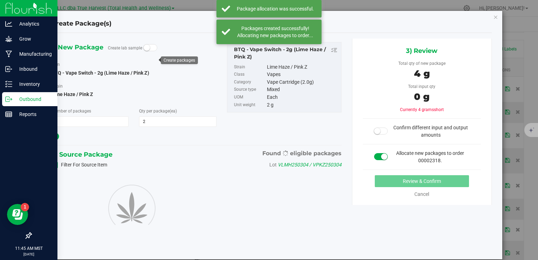
type input "2"
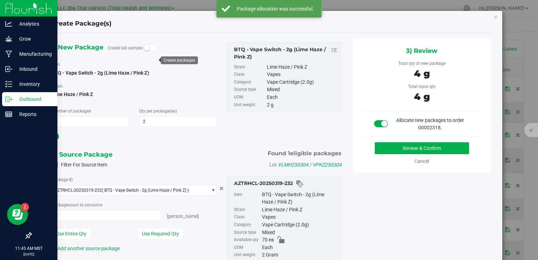
type input "2 ea"
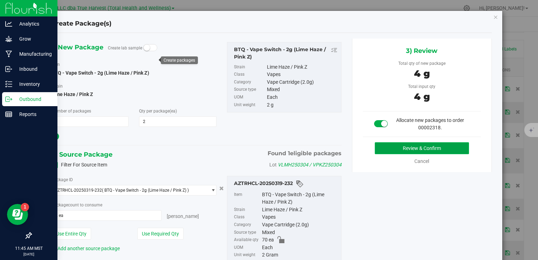
click at [393, 152] on button "Review & Confirm" at bounding box center [422, 148] width 94 height 12
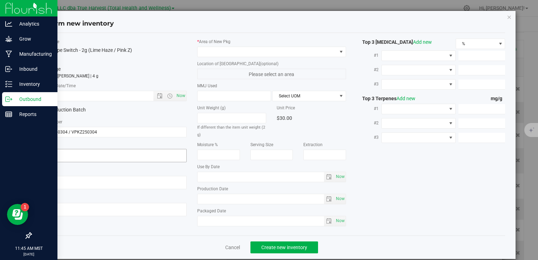
type textarea "2025-03-04"
click at [84, 153] on textarea at bounding box center [112, 155] width 149 height 13
click at [88, 95] on input "text" at bounding box center [102, 96] width 127 height 10
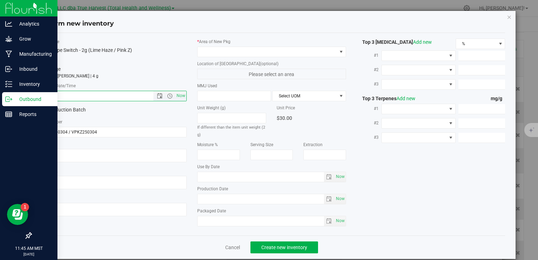
paste input "2025-03-04"
type input "3/4/2025 11:45 AM"
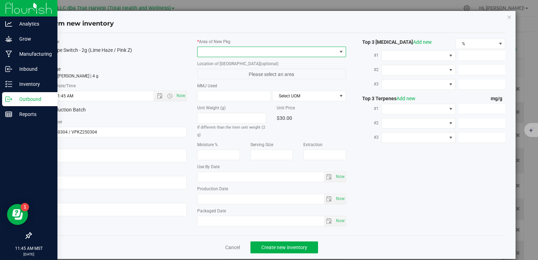
click at [215, 53] on span at bounding box center [267, 52] width 139 height 10
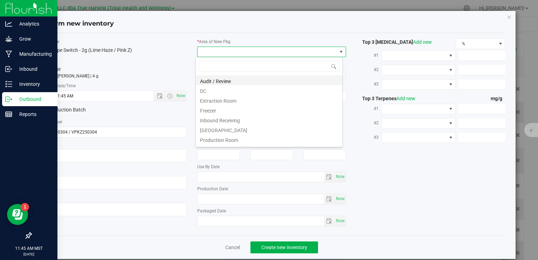
scroll to position [10, 147]
click at [231, 91] on li "DC" at bounding box center [269, 90] width 146 height 10
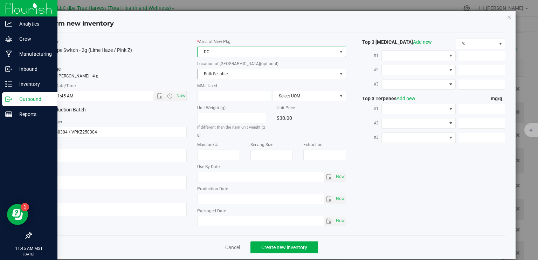
click at [240, 75] on span "Bulk Sellable" at bounding box center [267, 74] width 139 height 10
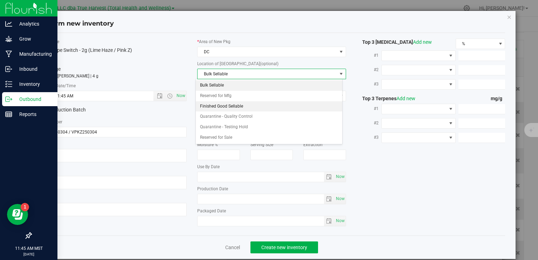
click at [237, 105] on li "Finished Good Sellable" at bounding box center [269, 106] width 146 height 11
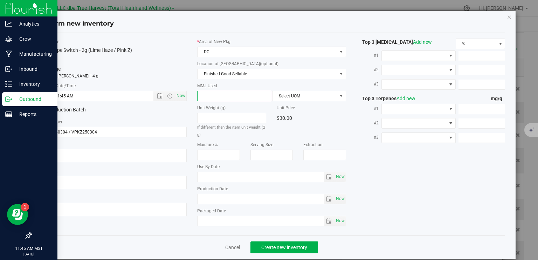
click at [236, 96] on span at bounding box center [234, 96] width 74 height 11
type input "2"
type input "2.0000"
click at [287, 94] on span "Select UOM" at bounding box center [305, 96] width 64 height 10
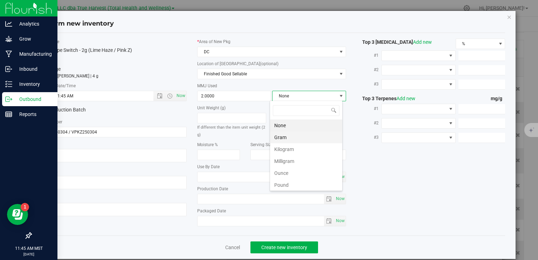
scroll to position [10, 73]
click at [294, 139] on li "Gram" at bounding box center [306, 137] width 72 height 12
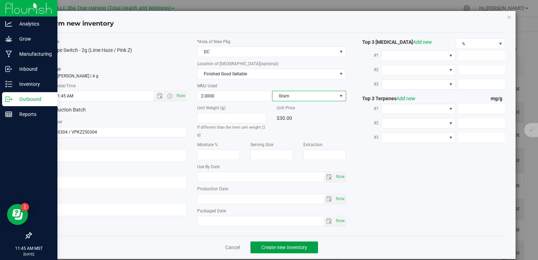
click at [285, 248] on span "Create new inventory" at bounding box center [284, 248] width 46 height 6
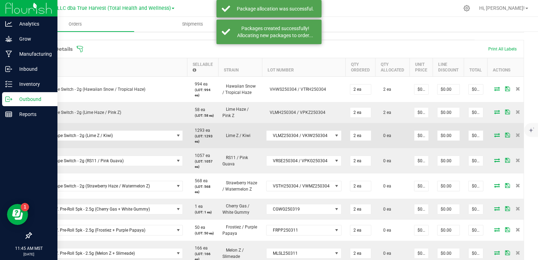
click at [494, 137] on icon at bounding box center [497, 135] width 6 height 4
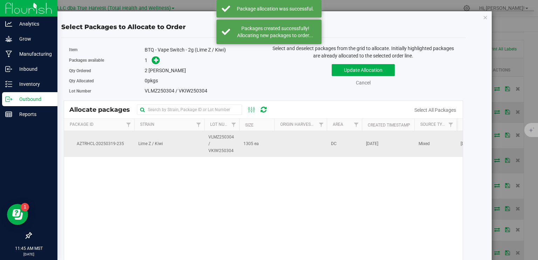
click at [248, 149] on td "1305 ea" at bounding box center [256, 144] width 35 height 26
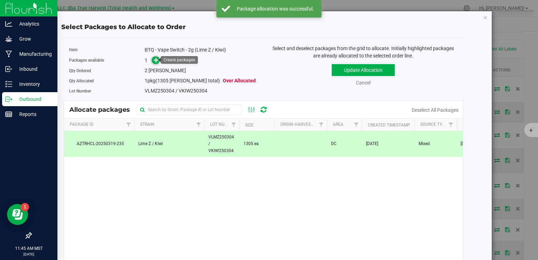
click at [156, 59] on icon at bounding box center [156, 59] width 5 height 5
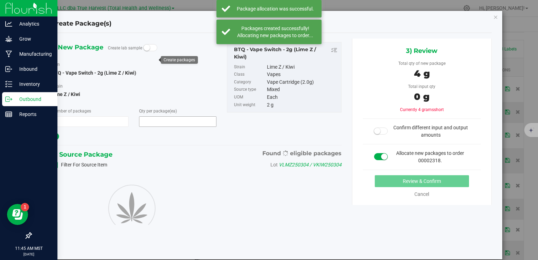
type input "1"
type input "2"
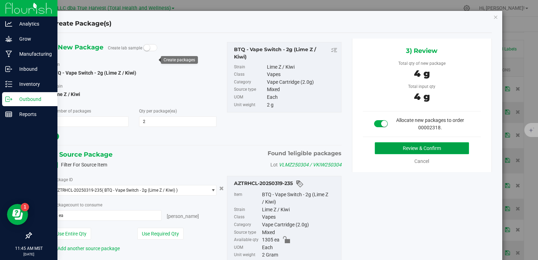
click at [421, 151] on button "Review & Confirm" at bounding box center [422, 148] width 94 height 12
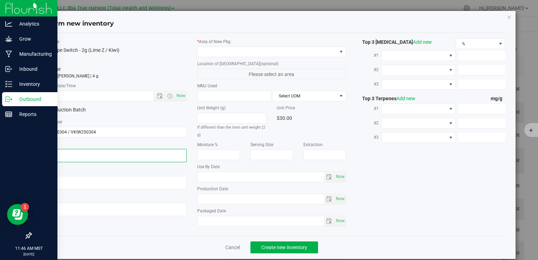
click at [132, 157] on textarea at bounding box center [112, 155] width 149 height 13
click at [135, 95] on input "text" at bounding box center [102, 96] width 127 height 10
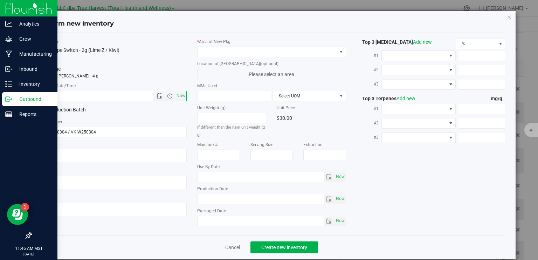
paste input "2025-03-04"
type input "3/4/2025 11:46 AM"
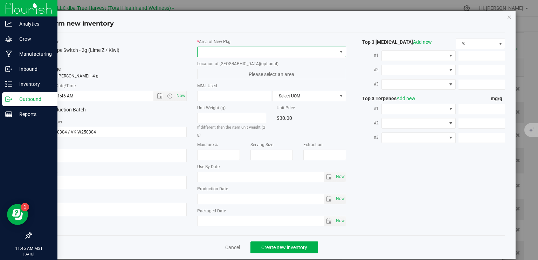
click at [239, 53] on span at bounding box center [267, 52] width 139 height 10
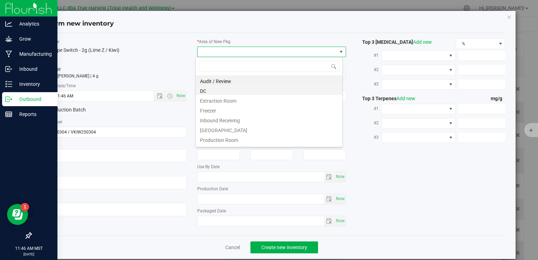
scroll to position [10, 147]
click at [230, 91] on li "DC" at bounding box center [269, 90] width 146 height 10
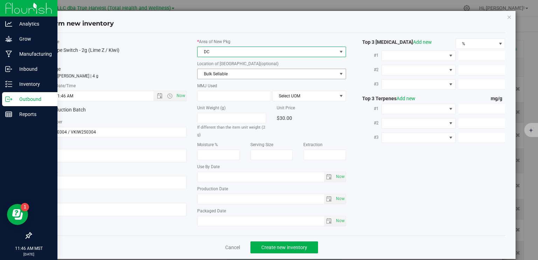
click at [231, 74] on span "Bulk Sellable" at bounding box center [267, 74] width 139 height 10
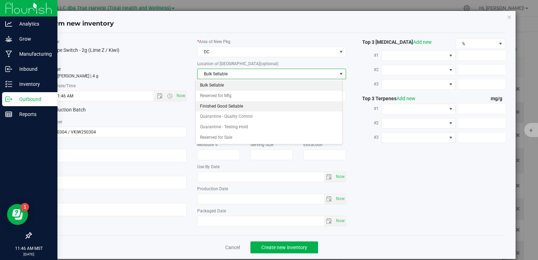
click at [234, 106] on li "Finished Good Sellable" at bounding box center [269, 106] width 146 height 11
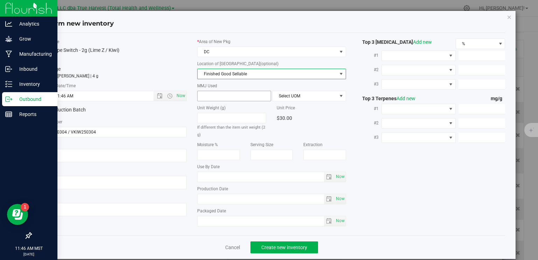
click at [227, 92] on span at bounding box center [234, 96] width 74 height 11
type input "2"
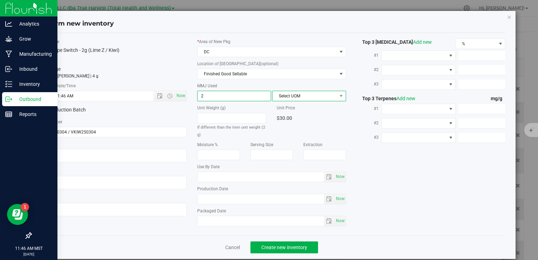
type input "2.0000"
click at [299, 94] on span "Select UOM" at bounding box center [305, 96] width 64 height 10
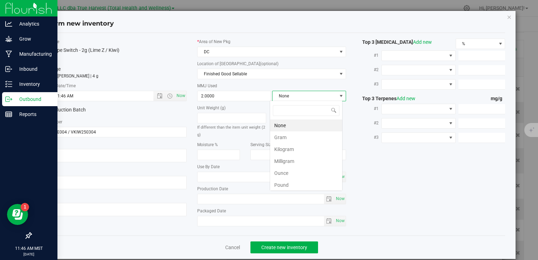
scroll to position [10, 73]
click at [299, 136] on li "Gram" at bounding box center [306, 137] width 72 height 12
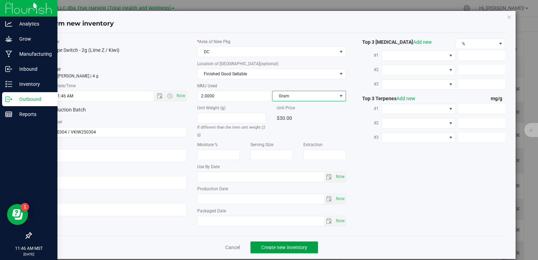
click at [271, 245] on span "Create new inventory" at bounding box center [284, 248] width 46 height 6
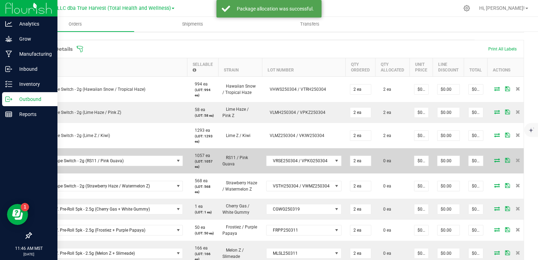
click at [494, 162] on icon at bounding box center [497, 160] width 6 height 4
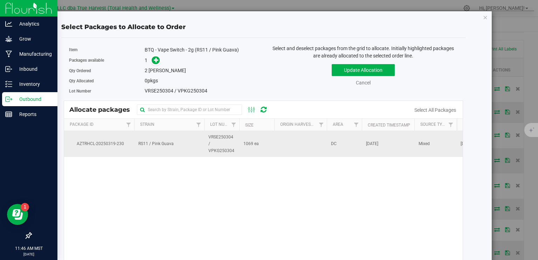
click at [206, 146] on td "VRSE250304 / VPKG250304" at bounding box center [221, 144] width 35 height 26
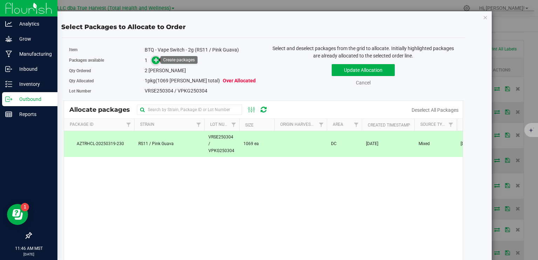
click at [158, 60] on span at bounding box center [156, 60] width 8 height 8
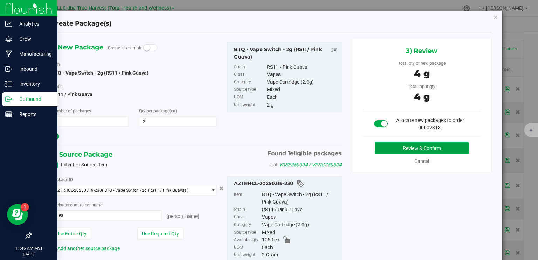
click at [431, 145] on button "Review & Confirm" at bounding box center [422, 148] width 94 height 12
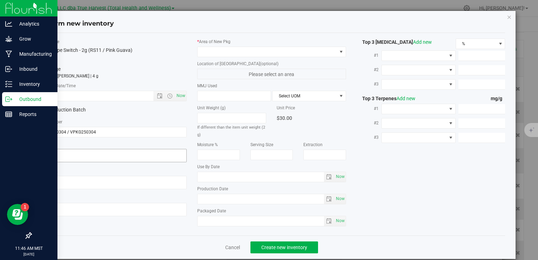
type textarea "2025-03-04"
click at [83, 157] on textarea at bounding box center [112, 155] width 149 height 13
click at [96, 95] on input "text" at bounding box center [102, 96] width 127 height 10
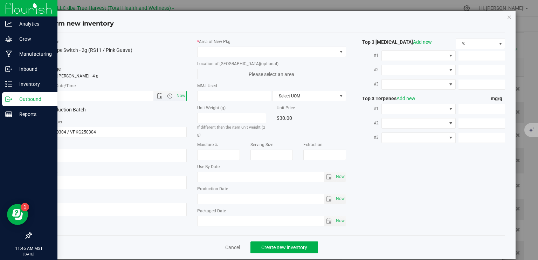
paste input "2025-03-04"
click at [237, 52] on span at bounding box center [267, 52] width 139 height 10
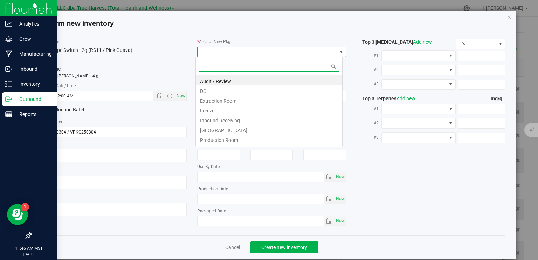
type input "3/4/2025 11:46 AM"
click at [210, 91] on li "DC" at bounding box center [269, 90] width 146 height 10
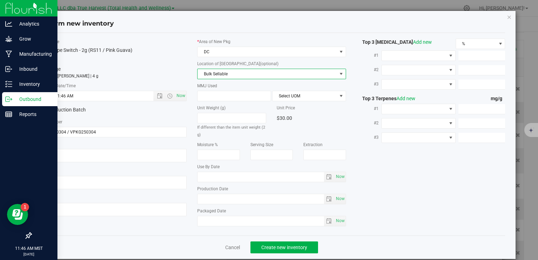
click at [222, 73] on span "Bulk Sellable" at bounding box center [267, 74] width 139 height 10
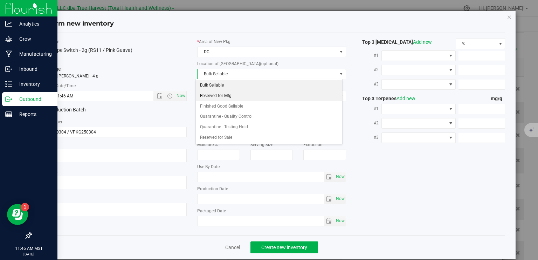
click at [233, 96] on li "Reserved for Mfg" at bounding box center [269, 96] width 146 height 11
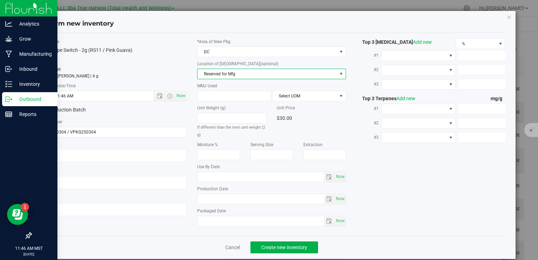
click at [234, 71] on span "Reserved for Mfg" at bounding box center [267, 74] width 139 height 10
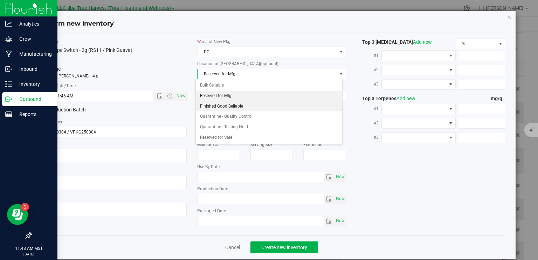
click at [250, 108] on li "Finished Good Sellable" at bounding box center [269, 106] width 146 height 11
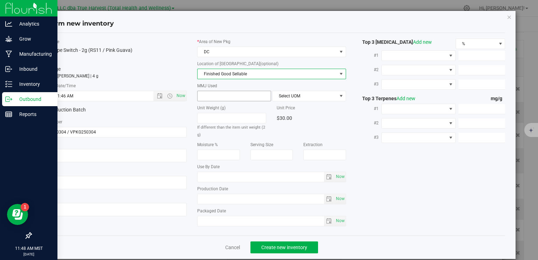
click at [249, 95] on span at bounding box center [234, 96] width 74 height 11
type input "2"
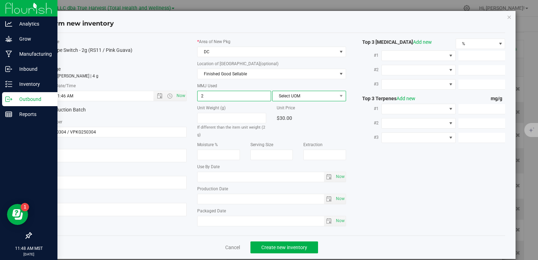
type input "2.0000"
click at [291, 96] on span "Select UOM" at bounding box center [305, 96] width 64 height 10
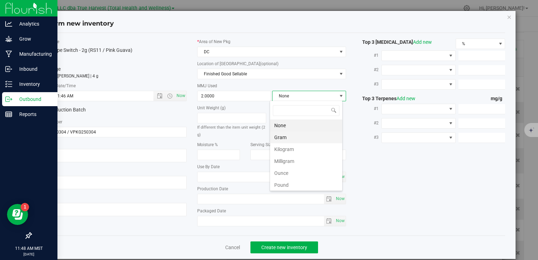
scroll to position [10, 73]
click at [280, 138] on li "Gram" at bounding box center [306, 137] width 72 height 12
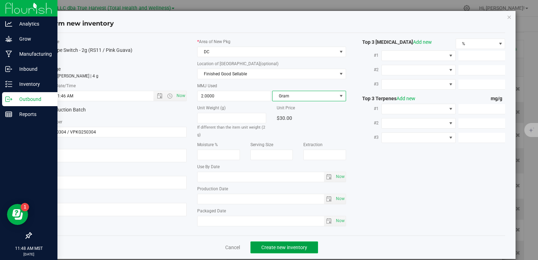
click at [290, 247] on span "Create new inventory" at bounding box center [284, 248] width 46 height 6
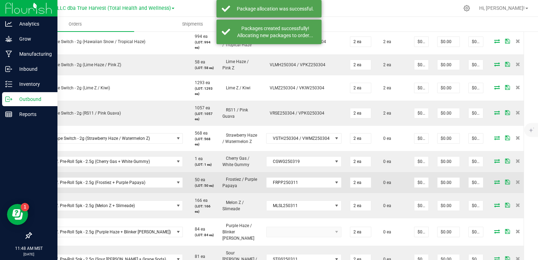
scroll to position [245, 0]
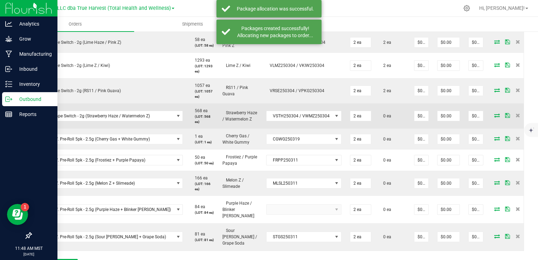
click at [494, 117] on icon at bounding box center [497, 115] width 6 height 4
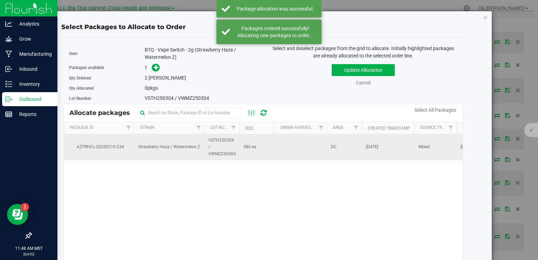
click at [241, 144] on td "580 ea" at bounding box center [256, 147] width 35 height 26
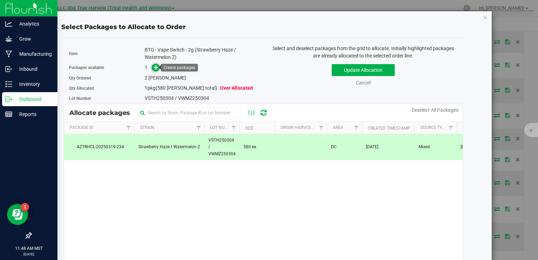
click at [155, 67] on icon at bounding box center [156, 67] width 5 height 5
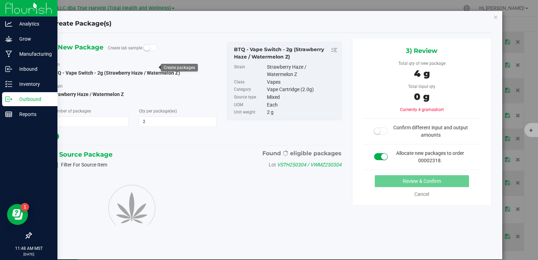
type input "2"
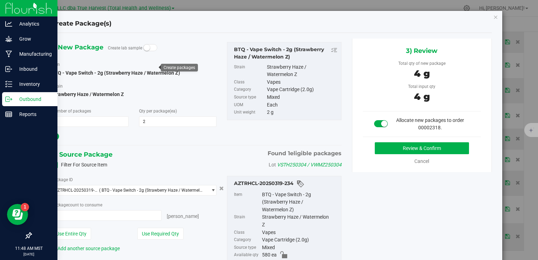
type input "2 ea"
click at [417, 151] on button "Review & Confirm" at bounding box center [422, 148] width 94 height 12
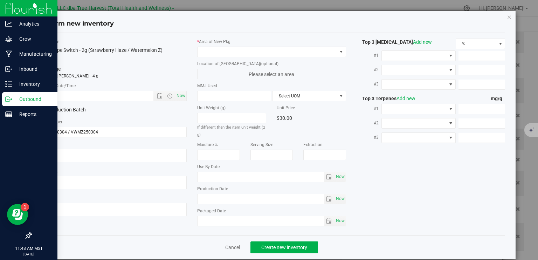
type textarea "2025-03-04"
click at [71, 155] on textarea at bounding box center [112, 155] width 149 height 13
click at [84, 94] on input "text" at bounding box center [102, 96] width 127 height 10
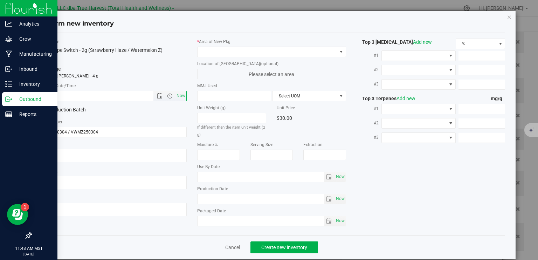
paste input "2025-03-04"
type input "3/4/2025 11:48 AM"
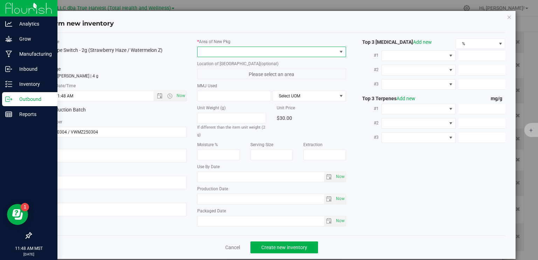
click at [241, 53] on span at bounding box center [267, 52] width 139 height 10
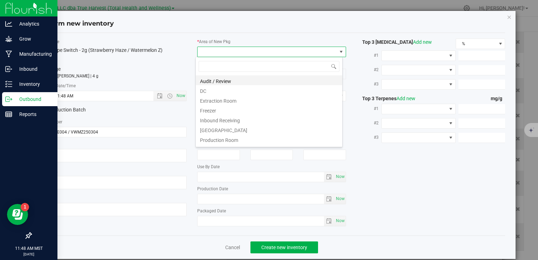
scroll to position [10, 147]
click at [231, 93] on li "DC" at bounding box center [269, 90] width 146 height 10
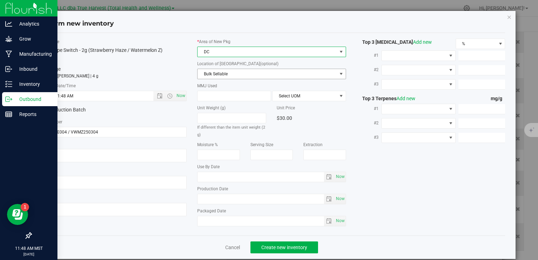
click at [232, 74] on span "Bulk Sellable" at bounding box center [267, 74] width 139 height 10
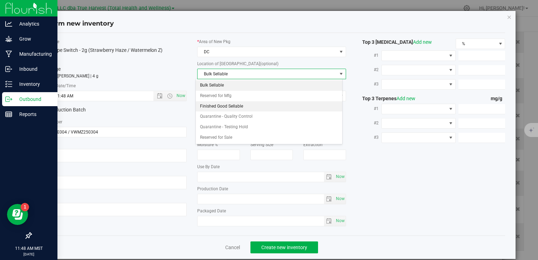
click at [233, 107] on li "Finished Good Sellable" at bounding box center [269, 106] width 146 height 11
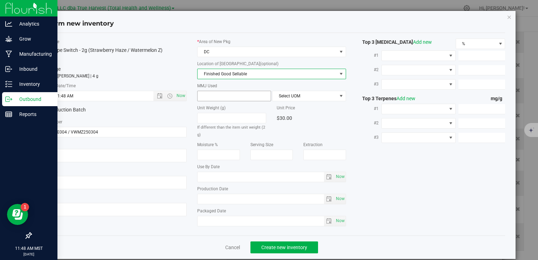
click at [234, 96] on span at bounding box center [234, 96] width 74 height 11
type input "2"
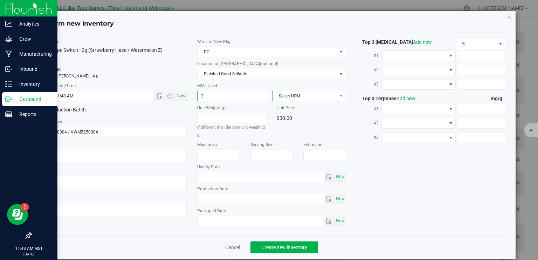
type input "2.0000"
click at [281, 98] on span "Select UOM" at bounding box center [305, 96] width 64 height 10
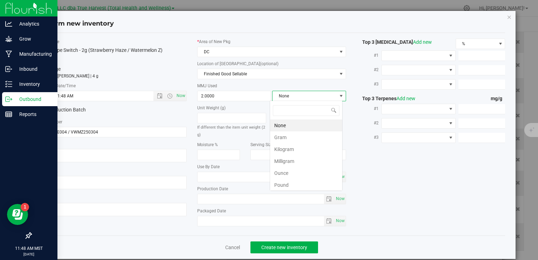
scroll to position [10, 73]
click at [285, 138] on li "Gram" at bounding box center [306, 137] width 72 height 12
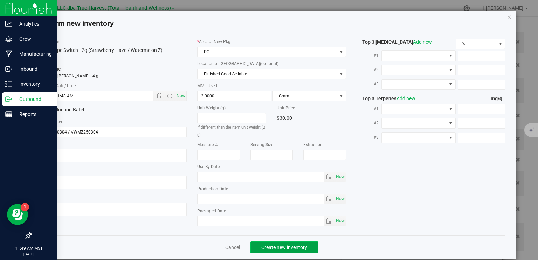
click at [306, 246] on button "Create new inventory" at bounding box center [285, 247] width 68 height 12
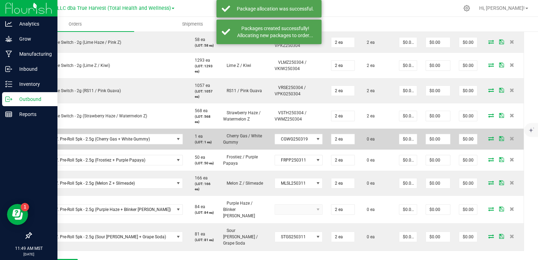
click at [488, 137] on icon at bounding box center [491, 138] width 6 height 4
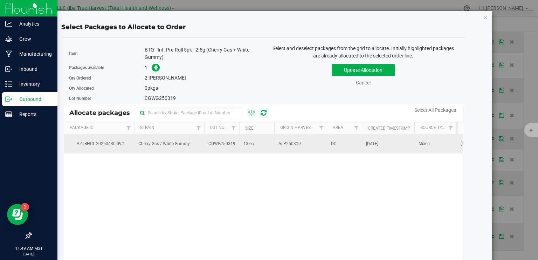
click at [242, 148] on td "13 ea" at bounding box center [256, 143] width 35 height 19
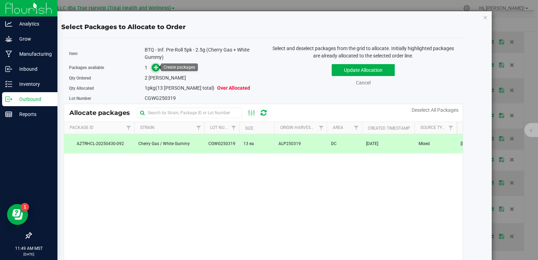
click at [154, 66] on icon at bounding box center [156, 67] width 5 height 5
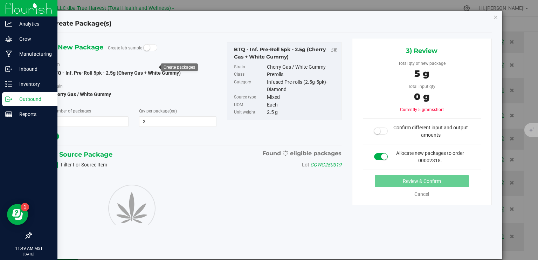
type input "2"
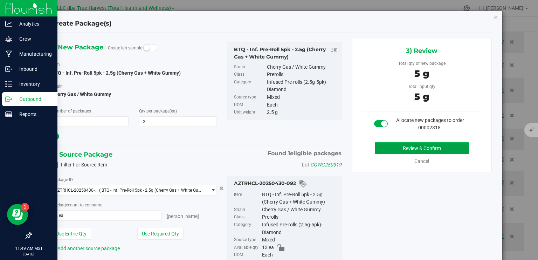
click at [420, 144] on button "Review & Confirm" at bounding box center [422, 148] width 94 height 12
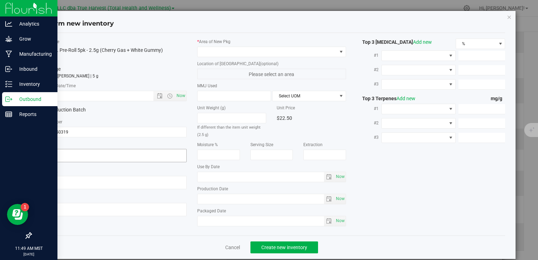
type textarea "[DATE]"
click at [114, 157] on textarea at bounding box center [112, 155] width 149 height 13
click at [105, 96] on input "text" at bounding box center [102, 96] width 127 height 10
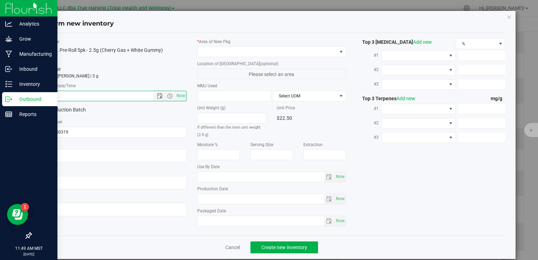
paste input "[DATE]"
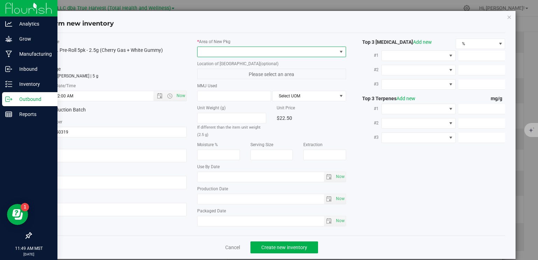
type input "4/17/2025 11:49 AM"
click at [242, 53] on span at bounding box center [267, 52] width 139 height 10
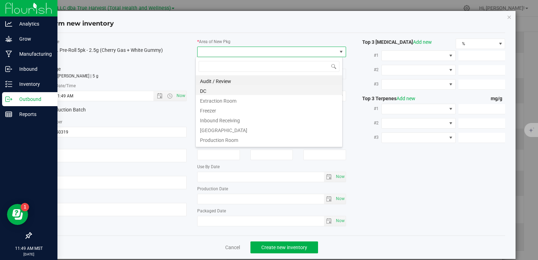
scroll to position [10, 147]
click at [237, 95] on li "Extraction Room" at bounding box center [269, 100] width 146 height 10
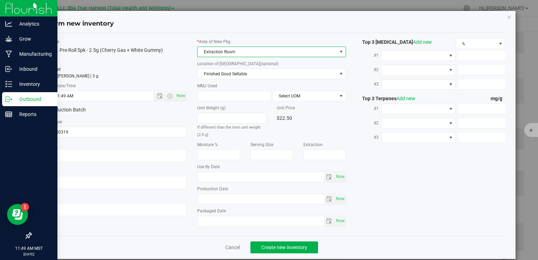
click at [249, 50] on span "Extraction Room" at bounding box center [267, 52] width 139 height 10
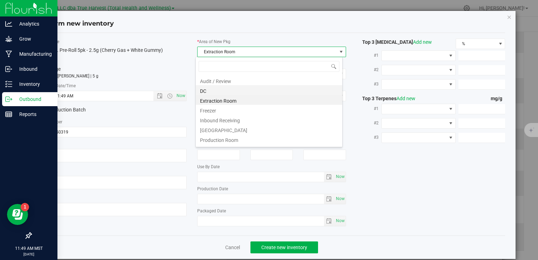
click at [235, 89] on li "DC" at bounding box center [269, 90] width 146 height 10
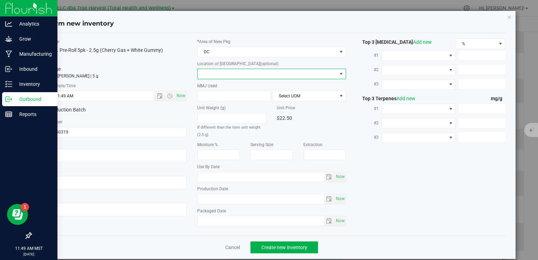
click at [240, 75] on span at bounding box center [267, 74] width 139 height 10
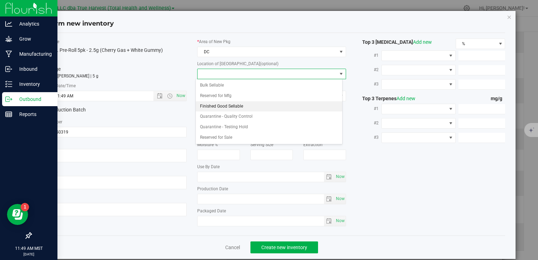
click at [228, 109] on li "Finished Good Sellable" at bounding box center [269, 106] width 146 height 11
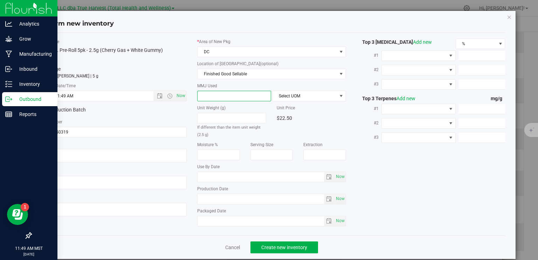
click at [227, 96] on span at bounding box center [234, 96] width 74 height 11
type input "2.5"
type input "2.5000"
click at [294, 92] on span "Select UOM" at bounding box center [305, 96] width 64 height 10
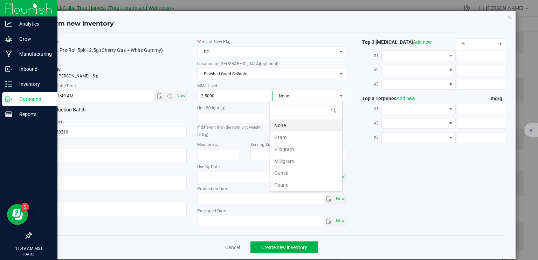
scroll to position [10, 73]
click at [287, 136] on li "Gram" at bounding box center [306, 137] width 72 height 12
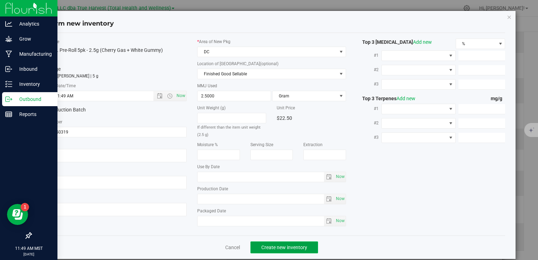
click at [296, 248] on span "Create new inventory" at bounding box center [284, 248] width 46 height 6
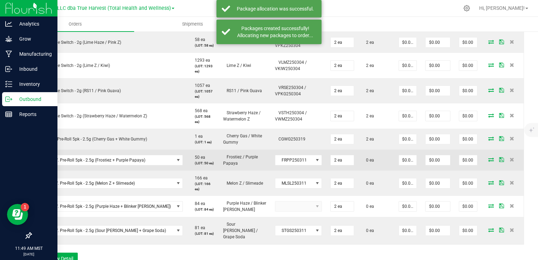
click at [488, 161] on icon at bounding box center [491, 159] width 6 height 4
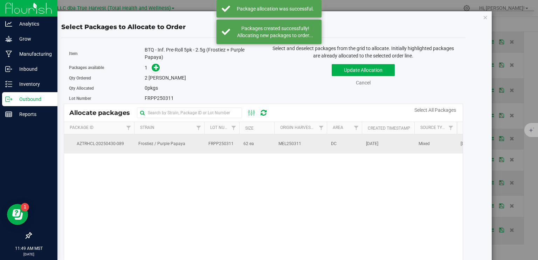
click at [218, 141] on span "FRPP250311" at bounding box center [220, 144] width 25 height 7
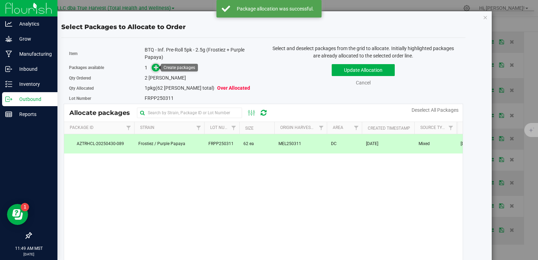
click at [156, 70] on icon at bounding box center [156, 67] width 5 height 5
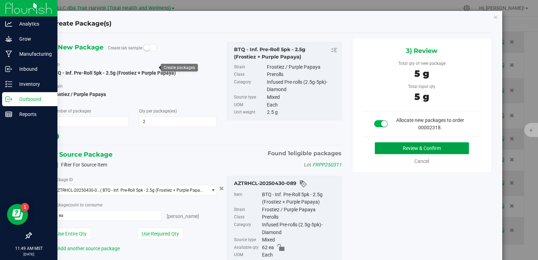
click at [391, 144] on button "Review & Confirm" at bounding box center [422, 148] width 94 height 12
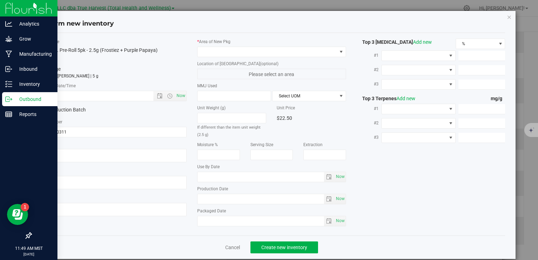
type textarea "[DATE]"
click at [83, 152] on textarea at bounding box center [112, 155] width 149 height 13
click at [102, 97] on input "text" at bounding box center [102, 96] width 127 height 10
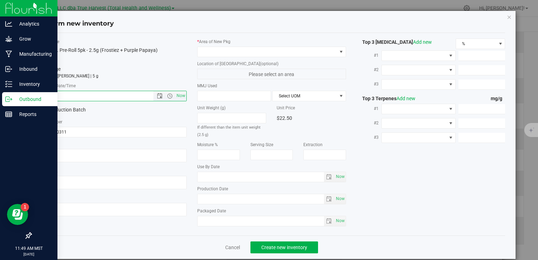
paste input "[DATE]"
click at [213, 52] on span at bounding box center [267, 52] width 139 height 10
type input "4/17/2025 11:49 AM"
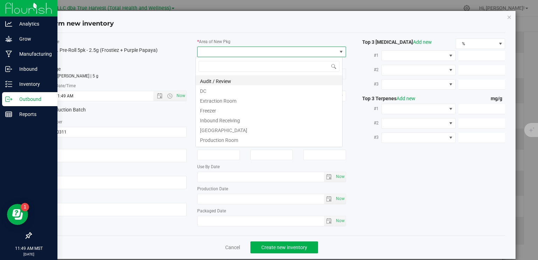
scroll to position [10, 147]
click at [214, 92] on li "DC" at bounding box center [269, 90] width 146 height 10
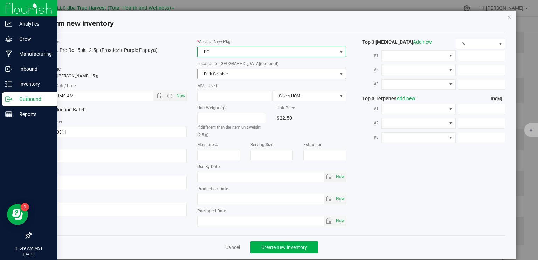
click at [223, 73] on span "Bulk Sellable" at bounding box center [267, 74] width 139 height 10
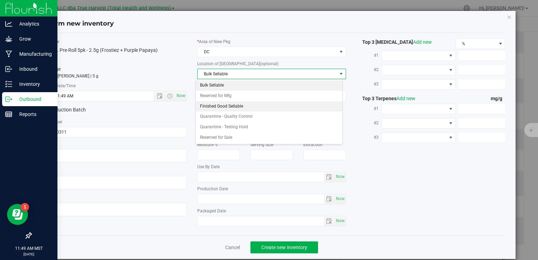
click at [218, 105] on li "Finished Good Sellable" at bounding box center [269, 106] width 146 height 11
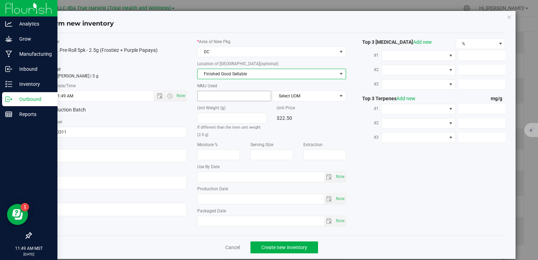
click at [218, 97] on span at bounding box center [234, 96] width 74 height 11
type input "2.5"
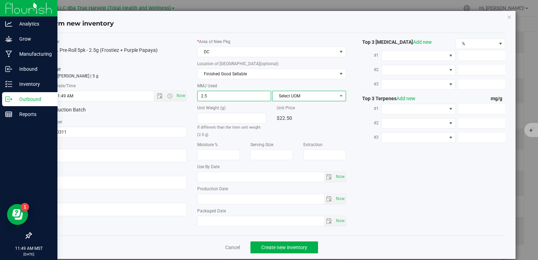
type input "2.5000"
click at [286, 93] on span "Select UOM" at bounding box center [305, 96] width 64 height 10
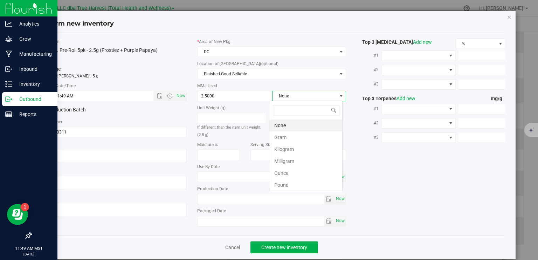
scroll to position [10, 73]
click at [286, 137] on li "Gram" at bounding box center [306, 137] width 72 height 12
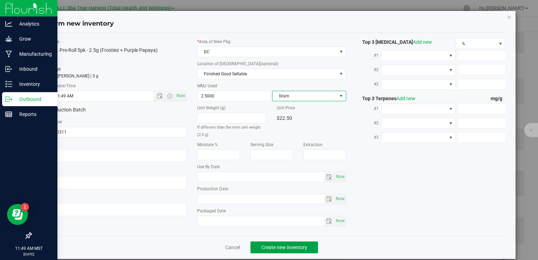
click at [286, 249] on button "Create new inventory" at bounding box center [285, 247] width 68 height 12
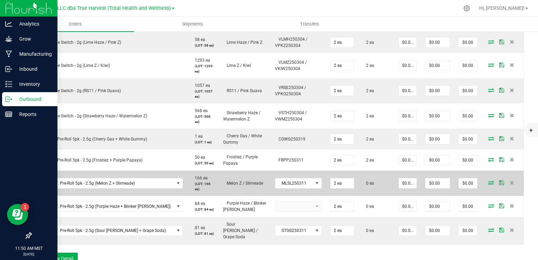
click at [488, 183] on icon at bounding box center [491, 182] width 6 height 4
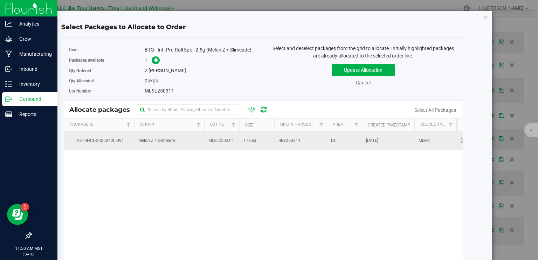
drag, startPoint x: 266, startPoint y: 138, endPoint x: 245, endPoint y: 138, distance: 20.7
click at [266, 138] on td "178 ea" at bounding box center [256, 140] width 35 height 19
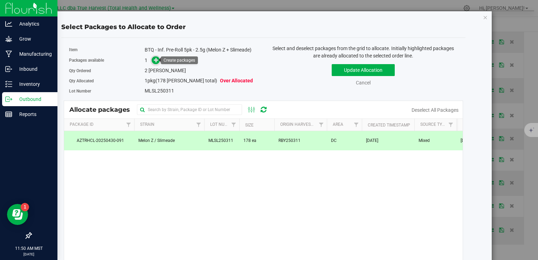
click at [152, 61] on span at bounding box center [156, 60] width 8 height 8
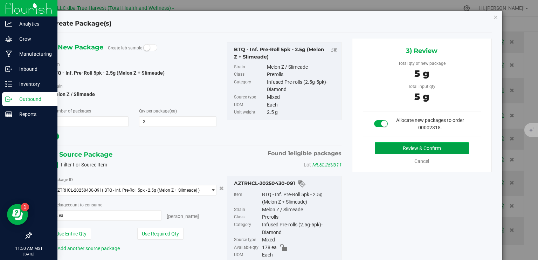
click at [401, 147] on button "Review & Confirm" at bounding box center [422, 148] width 94 height 12
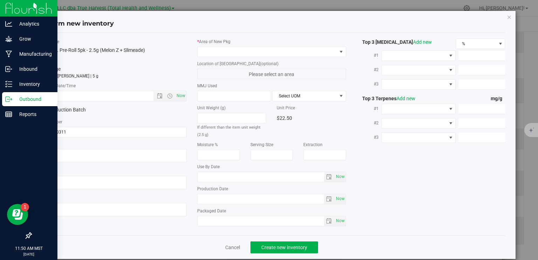
type textarea "[DATE]"
click at [128, 152] on textarea at bounding box center [112, 155] width 149 height 13
click at [93, 98] on input "text" at bounding box center [102, 96] width 127 height 10
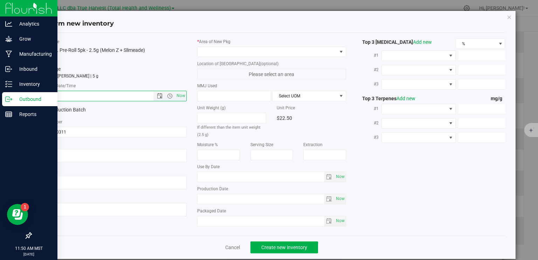
paste input "[DATE]"
type input "4/17/2025 11:50 AM"
click at [236, 47] on span at bounding box center [267, 52] width 139 height 10
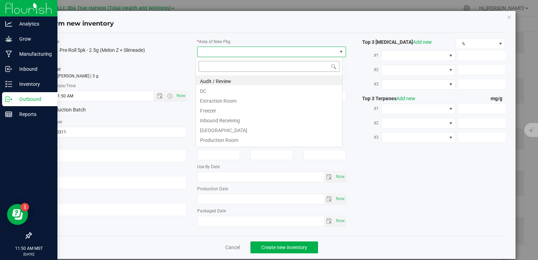
scroll to position [10, 147]
click at [221, 93] on li "DC" at bounding box center [269, 90] width 146 height 10
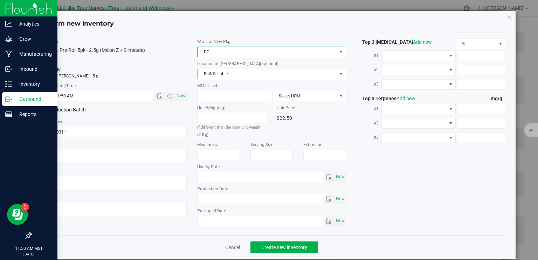
click at [240, 74] on span "Bulk Sellable" at bounding box center [267, 74] width 139 height 10
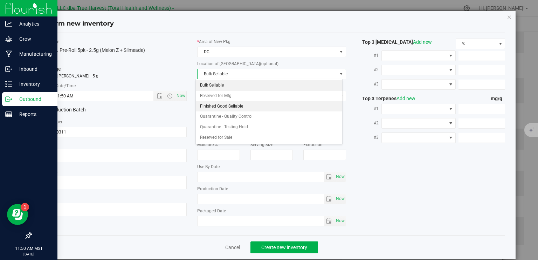
click at [238, 103] on li "Finished Good Sellable" at bounding box center [269, 106] width 146 height 11
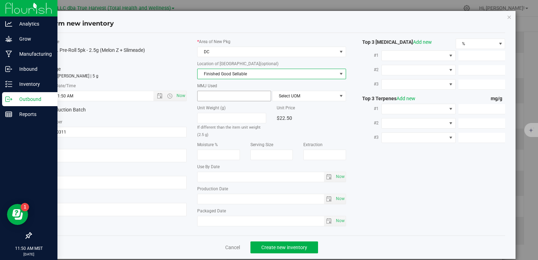
click at [234, 95] on span at bounding box center [234, 96] width 74 height 11
type input "2.5"
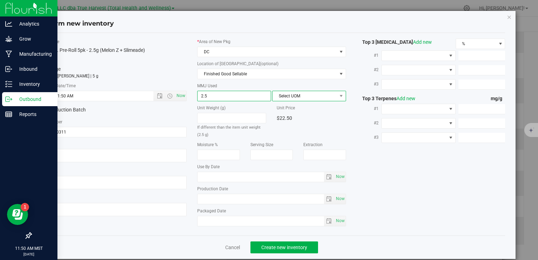
type input "2.5000"
click at [282, 94] on span "Select UOM" at bounding box center [305, 96] width 64 height 10
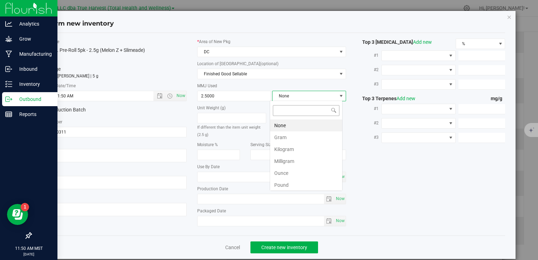
scroll to position [10, 73]
click at [282, 139] on li "Gram" at bounding box center [306, 137] width 72 height 12
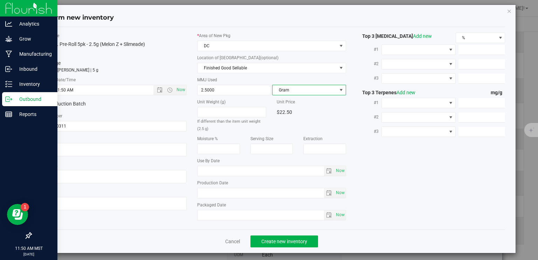
scroll to position [8, 0]
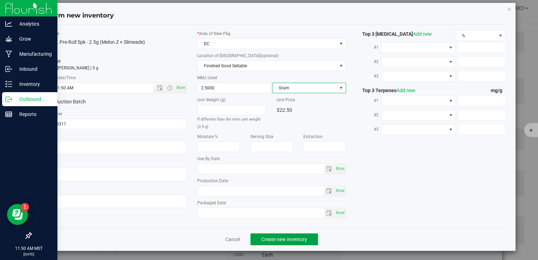
click at [289, 238] on span "Create new inventory" at bounding box center [284, 240] width 46 height 6
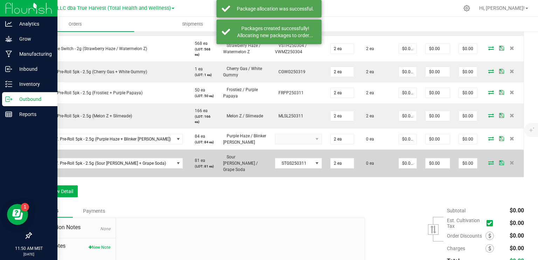
scroll to position [315, 0]
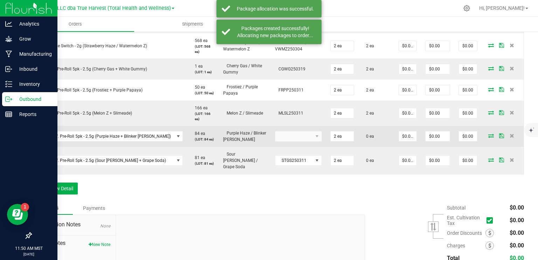
click at [488, 134] on icon at bounding box center [491, 136] width 6 height 4
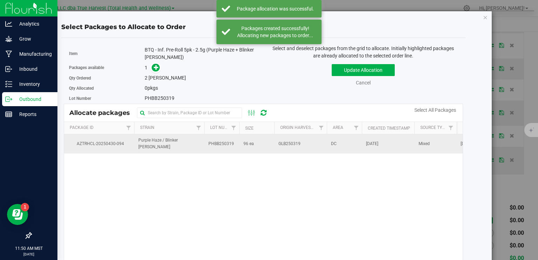
click at [198, 146] on td "Purple Haze / Blinker Berry" at bounding box center [169, 143] width 70 height 19
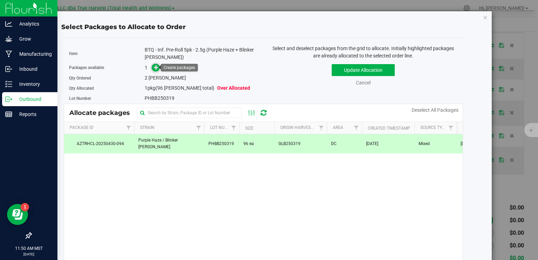
click at [154, 67] on icon at bounding box center [156, 67] width 5 height 5
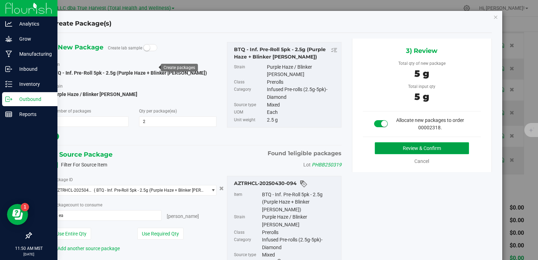
click at [408, 146] on button "Review & Confirm" at bounding box center [422, 148] width 94 height 12
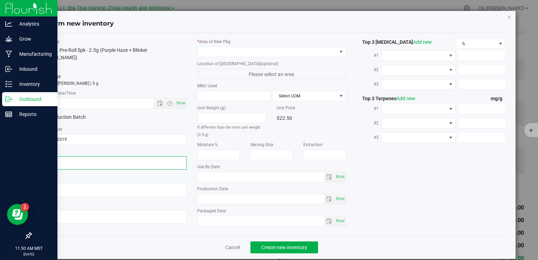
click at [88, 157] on textarea at bounding box center [112, 162] width 149 height 13
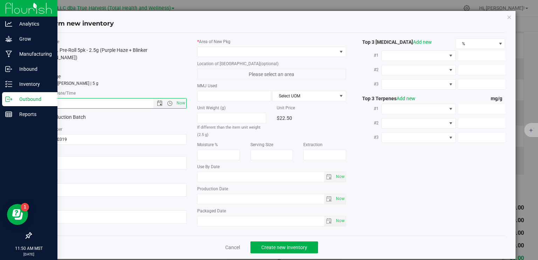
click at [110, 98] on input "text" at bounding box center [102, 103] width 127 height 10
paste input "[DATE]"
type input "4/17/2025 11:51 AM"
click at [226, 50] on span at bounding box center [267, 52] width 139 height 10
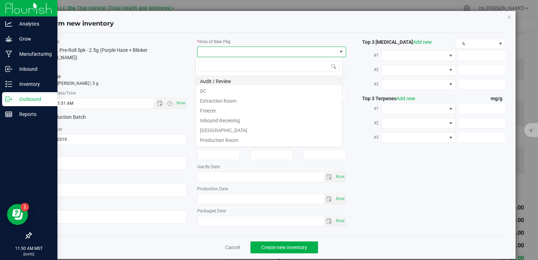
scroll to position [10, 147]
drag, startPoint x: 213, startPoint y: 91, endPoint x: 223, endPoint y: 93, distance: 9.6
click at [213, 91] on li "DC" at bounding box center [269, 90] width 146 height 10
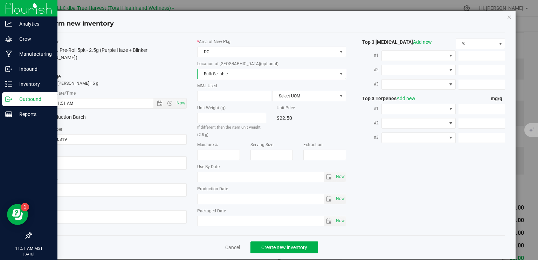
click at [237, 75] on span "Bulk Sellable" at bounding box center [267, 74] width 139 height 10
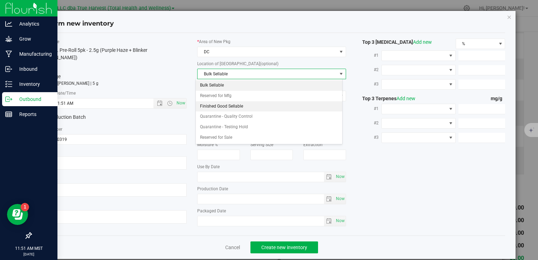
click at [237, 104] on li "Finished Good Sellable" at bounding box center [269, 106] width 146 height 11
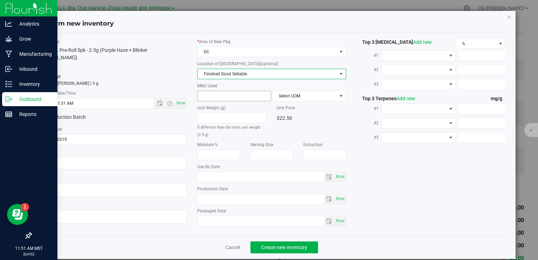
click at [237, 92] on span at bounding box center [234, 96] width 74 height 11
type input "2.5"
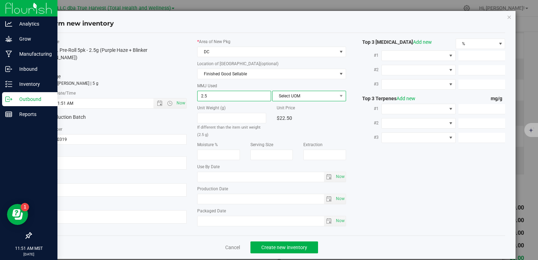
type input "2.5000"
click at [284, 96] on span "Select UOM" at bounding box center [305, 96] width 64 height 10
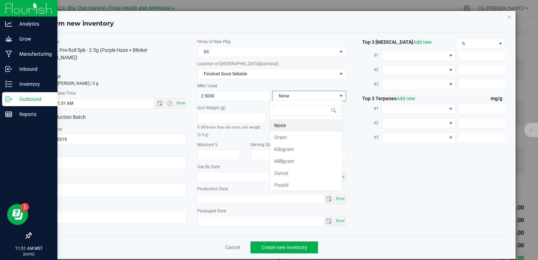
scroll to position [10, 73]
click at [291, 139] on li "Gram" at bounding box center [306, 137] width 72 height 12
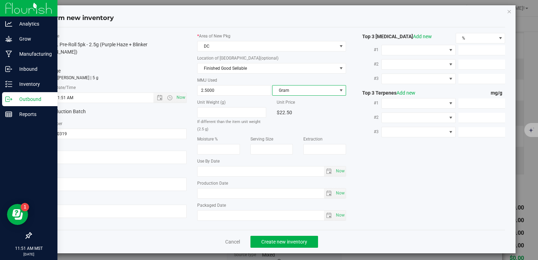
scroll to position [8, 0]
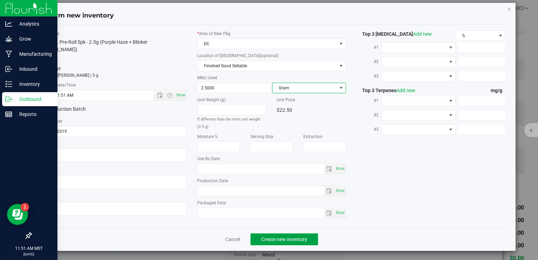
click at [304, 238] on span "Create new inventory" at bounding box center [284, 240] width 46 height 6
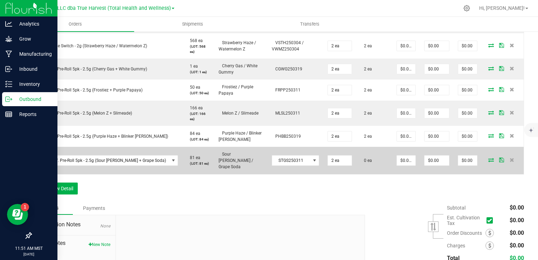
click at [488, 158] on icon at bounding box center [491, 160] width 6 height 4
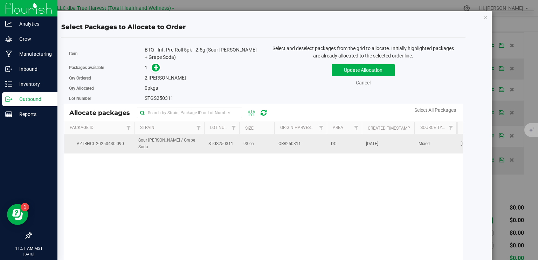
click at [258, 141] on td "93 ea" at bounding box center [256, 143] width 35 height 19
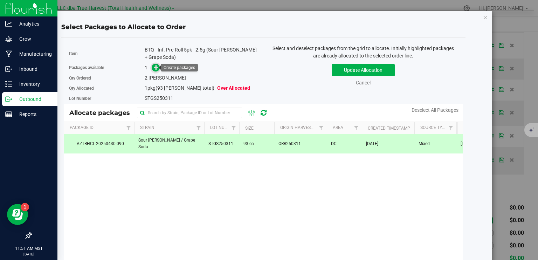
click at [154, 70] on icon at bounding box center [156, 67] width 5 height 5
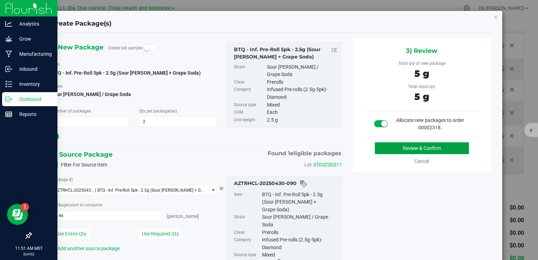
click at [404, 142] on button "Review & Confirm" at bounding box center [422, 148] width 94 height 12
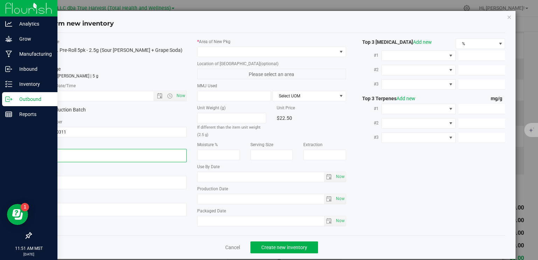
click at [83, 153] on textarea at bounding box center [112, 155] width 149 height 13
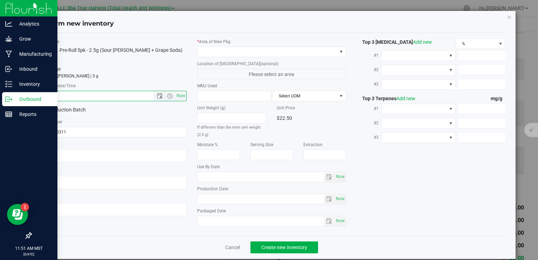
click at [88, 94] on input "text" at bounding box center [102, 96] width 127 height 10
paste input "[DATE]"
type input "4/17/2025 11:51 AM"
click at [215, 54] on span at bounding box center [267, 52] width 139 height 10
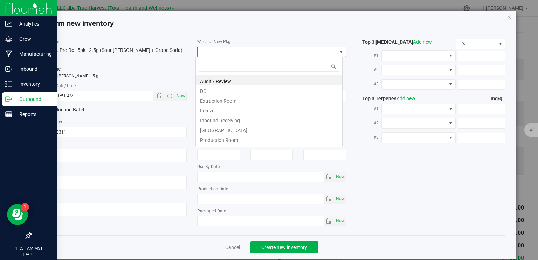
scroll to position [10, 147]
click at [217, 93] on li "DC" at bounding box center [269, 90] width 146 height 10
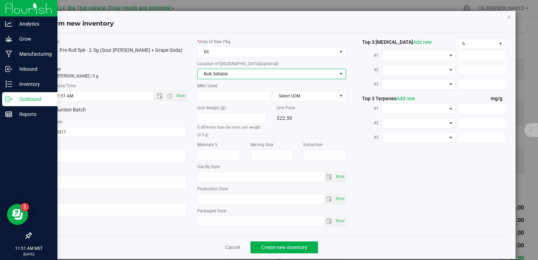
click at [217, 75] on span "Bulk Sellable" at bounding box center [267, 74] width 139 height 10
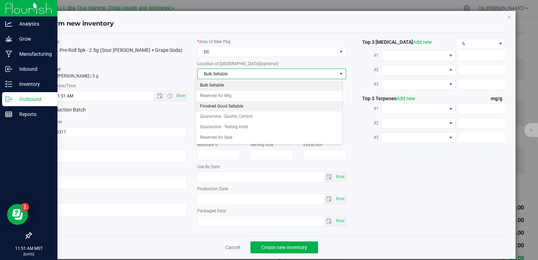
click at [232, 106] on li "Finished Good Sellable" at bounding box center [269, 106] width 146 height 11
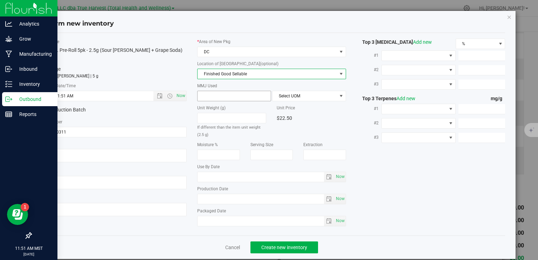
click at [227, 92] on span at bounding box center [234, 96] width 74 height 11
type input "2.5"
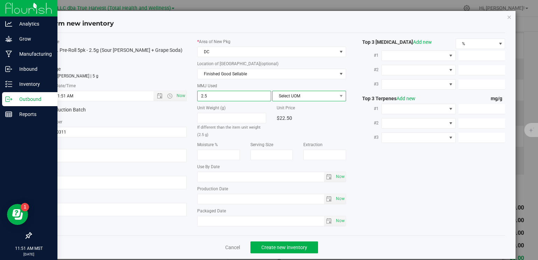
type input "2.5000"
click at [294, 94] on span "Select UOM" at bounding box center [305, 96] width 64 height 10
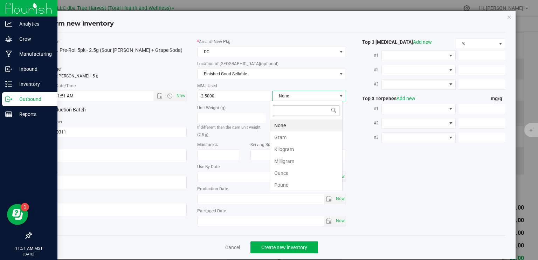
scroll to position [10, 73]
click at [287, 140] on li "Gram" at bounding box center [306, 137] width 72 height 12
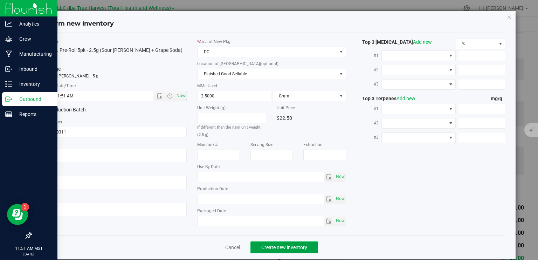
click at [295, 241] on button "Create new inventory" at bounding box center [285, 247] width 68 height 12
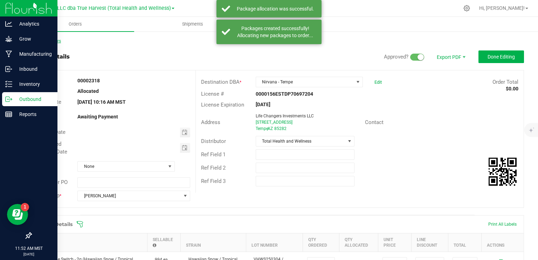
click at [43, 42] on link "Back to Orders" at bounding box center [46, 41] width 30 height 5
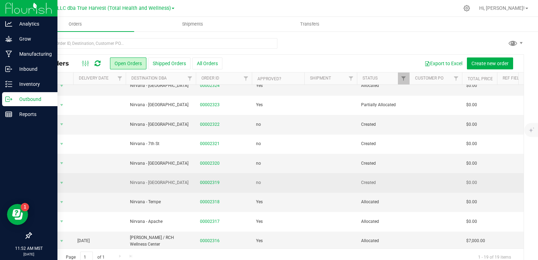
scroll to position [70, 0]
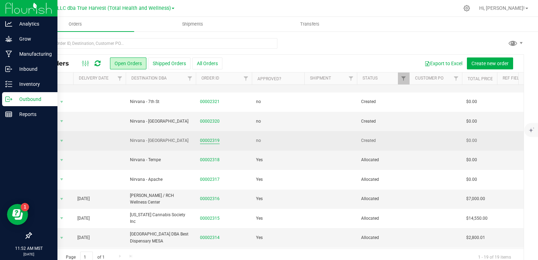
click at [210, 139] on link "00002319" at bounding box center [210, 140] width 20 height 7
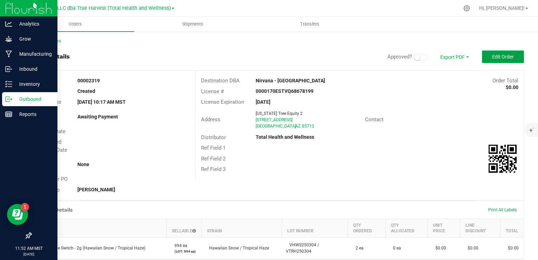
click at [492, 57] on span "Edit Order" at bounding box center [503, 57] width 22 height 6
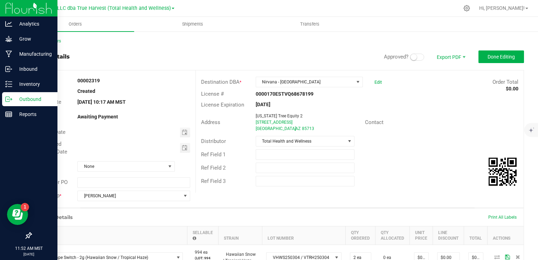
click at [411, 57] on small at bounding box center [414, 57] width 6 height 6
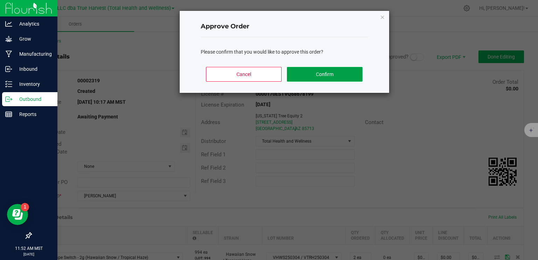
click at [326, 71] on button "Confirm" at bounding box center [324, 74] width 75 height 15
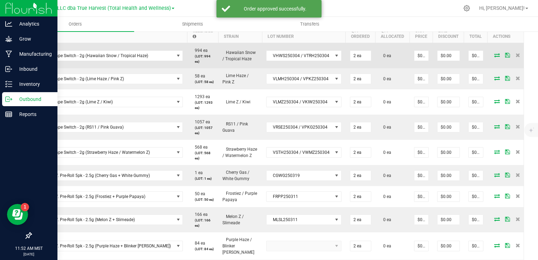
scroll to position [210, 0]
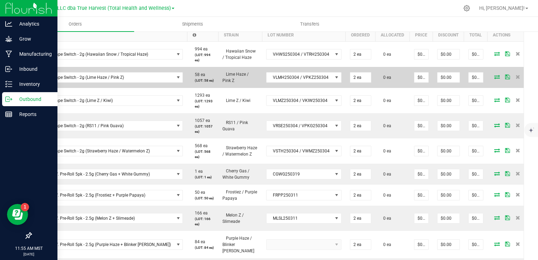
click at [494, 77] on icon at bounding box center [497, 77] width 6 height 4
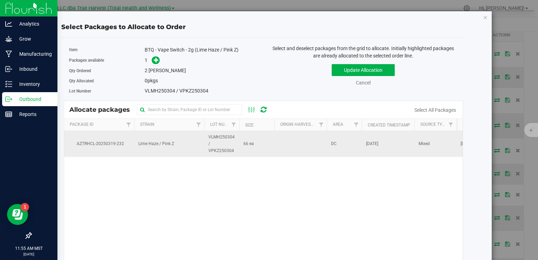
click at [258, 143] on td "66 ea" at bounding box center [256, 144] width 35 height 26
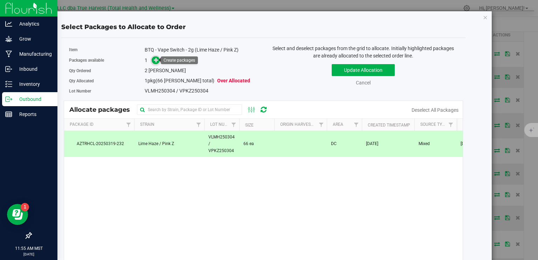
click at [154, 57] on icon at bounding box center [156, 59] width 5 height 5
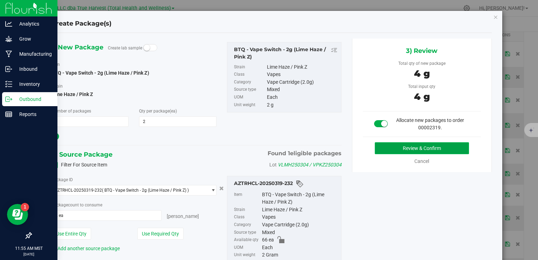
click at [387, 147] on button "Review & Confirm" at bounding box center [422, 148] width 94 height 12
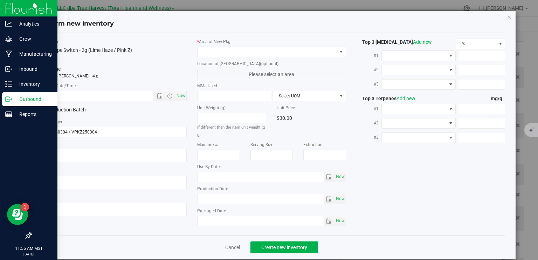
type textarea "2025-03-04"
click at [86, 150] on textarea at bounding box center [112, 155] width 149 height 13
click at [109, 95] on input "text" at bounding box center [102, 96] width 127 height 10
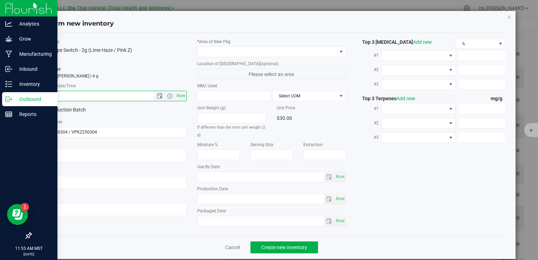
paste input "2025-03-04"
click at [213, 53] on span at bounding box center [267, 52] width 139 height 10
type input "3/4/2025 11:55 AM"
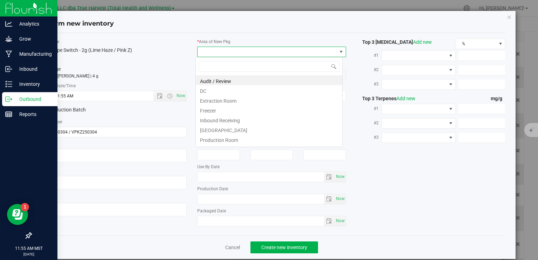
scroll to position [10, 147]
click at [218, 94] on li "DC" at bounding box center [269, 90] width 146 height 10
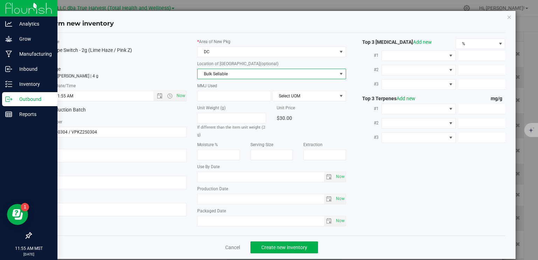
click at [244, 74] on span "Bulk Sellable" at bounding box center [267, 74] width 139 height 10
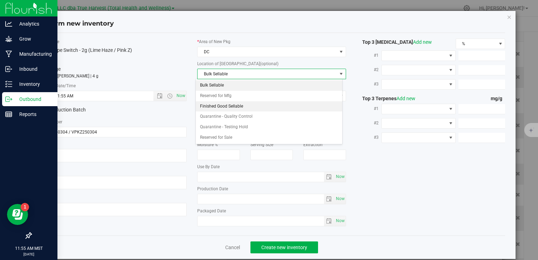
click at [247, 105] on li "Finished Good Sellable" at bounding box center [269, 106] width 146 height 11
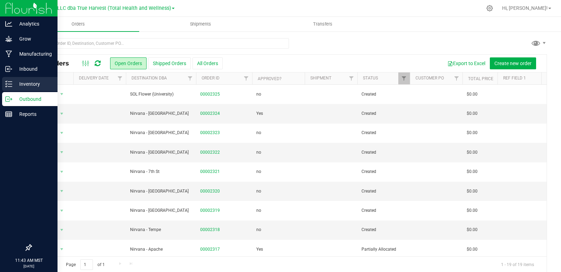
click at [13, 84] on p "Inventory" at bounding box center [33, 84] width 42 height 8
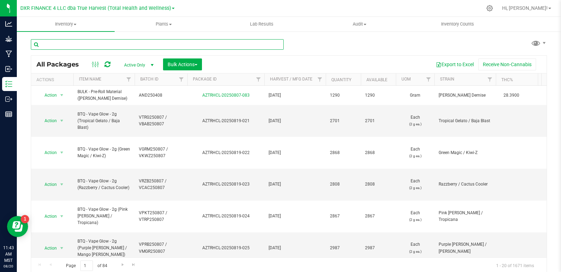
click at [89, 45] on input "text" at bounding box center [157, 44] width 253 height 11
paste input "CGWG250319"
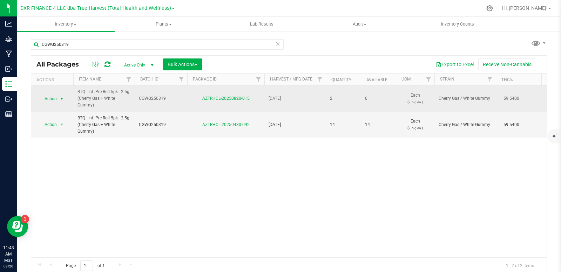
click at [60, 99] on span "select" at bounding box center [62, 99] width 6 height 6
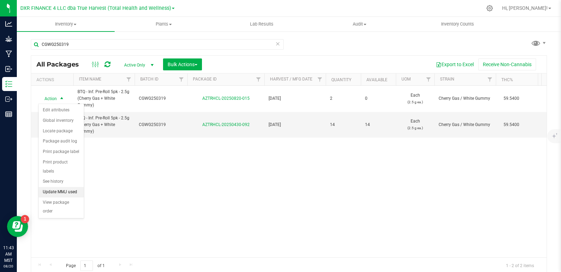
click at [53, 187] on li "Update MMJ used" at bounding box center [61, 192] width 45 height 11
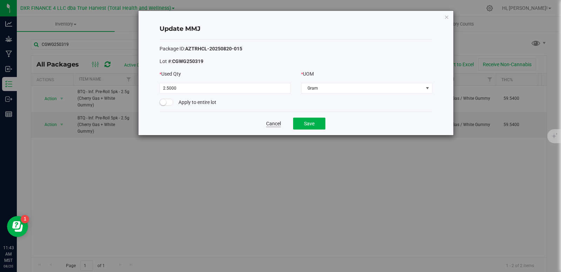
click at [275, 121] on button "Cancel" at bounding box center [273, 123] width 15 height 7
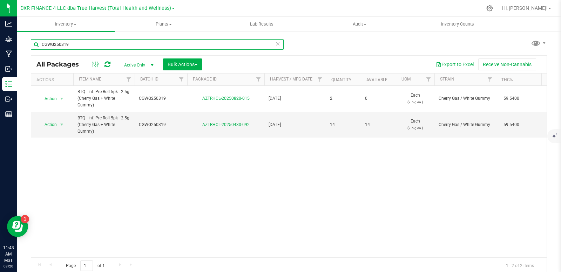
click at [131, 44] on input "CGWG250319" at bounding box center [157, 44] width 253 height 11
paste input "FRPP250311"
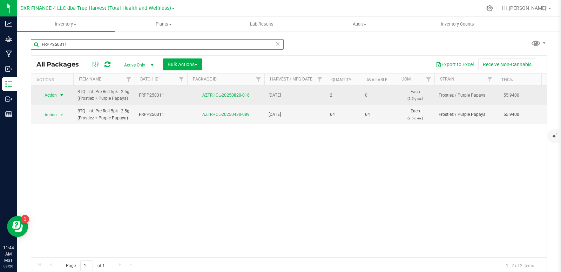
type input "FRPP250311"
click at [61, 97] on span "select" at bounding box center [62, 96] width 6 height 6
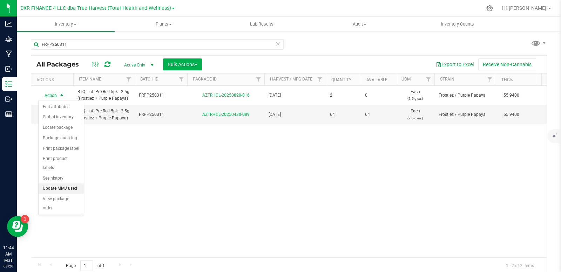
click at [62, 184] on li "Update MMJ used" at bounding box center [61, 189] width 45 height 11
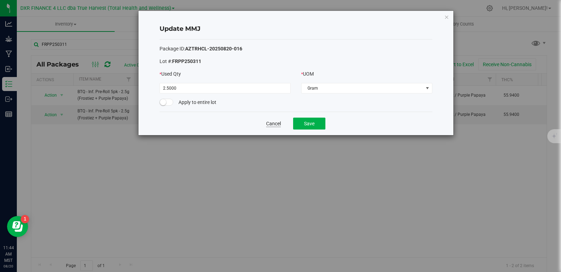
click at [267, 125] on button "Cancel" at bounding box center [273, 123] width 15 height 7
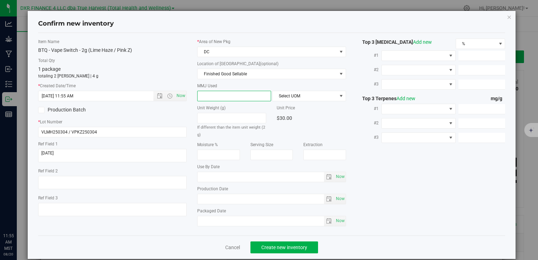
click at [228, 94] on span at bounding box center [234, 96] width 74 height 11
type input "2"
type input "2.0000"
click at [290, 98] on span "Select UOM" at bounding box center [305, 96] width 64 height 10
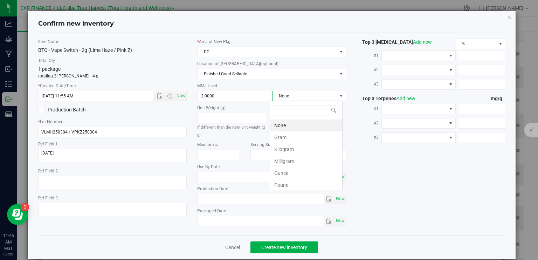
scroll to position [10, 73]
click at [294, 142] on li "Gram" at bounding box center [306, 137] width 72 height 12
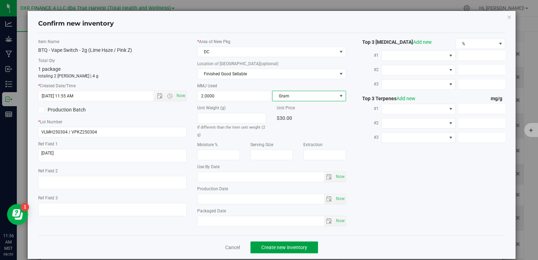
click at [296, 246] on span "Create new inventory" at bounding box center [284, 248] width 46 height 6
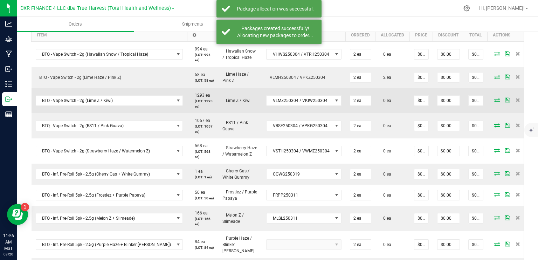
click at [494, 102] on icon at bounding box center [497, 100] width 6 height 4
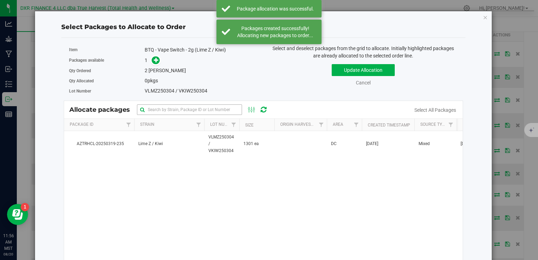
drag, startPoint x: 266, startPoint y: 152, endPoint x: 232, endPoint y: 111, distance: 53.4
click at [266, 152] on td "1301 ea" at bounding box center [256, 144] width 35 height 26
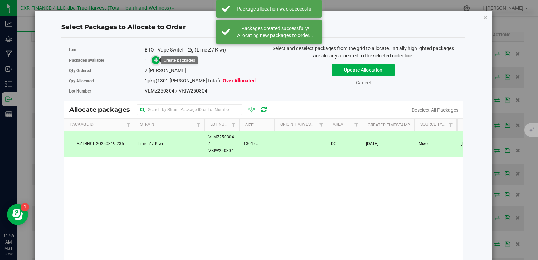
click at [157, 59] on icon at bounding box center [156, 59] width 5 height 5
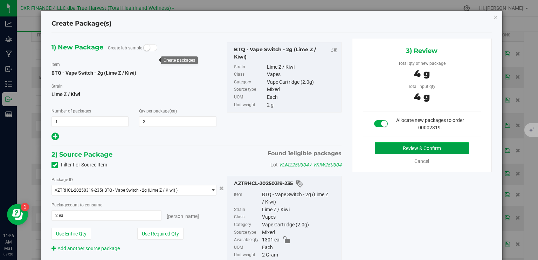
click at [441, 148] on button "Review & Confirm" at bounding box center [422, 148] width 94 height 12
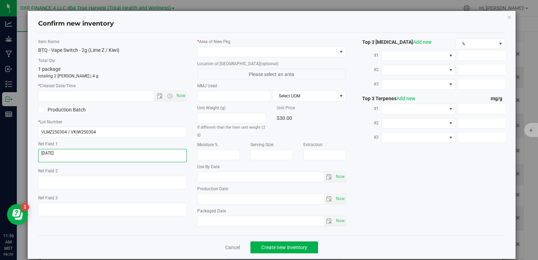
click at [76, 151] on textarea at bounding box center [112, 155] width 149 height 13
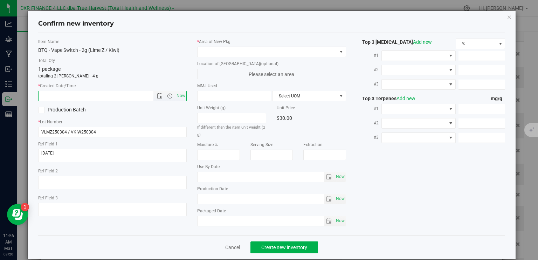
click at [92, 95] on input "text" at bounding box center [102, 96] width 127 height 10
paste input "2025-03-04"
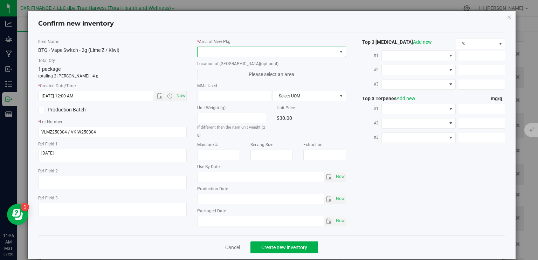
type input "3/4/2025 11:56 AM"
click at [253, 54] on span at bounding box center [267, 52] width 139 height 10
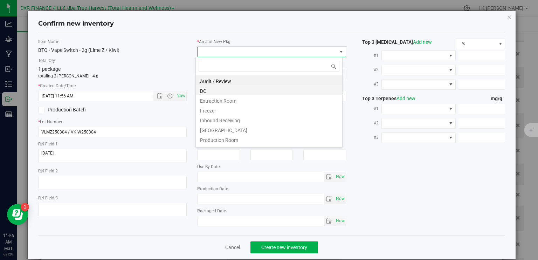
scroll to position [10, 147]
drag, startPoint x: 224, startPoint y: 90, endPoint x: 230, endPoint y: 91, distance: 5.7
click at [224, 91] on li "DC" at bounding box center [269, 90] width 146 height 10
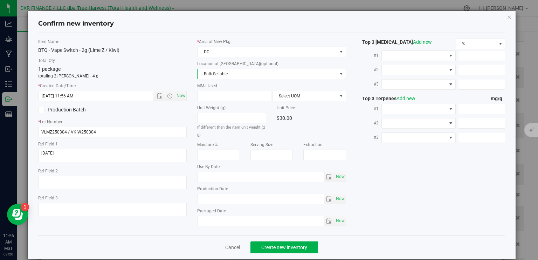
click at [246, 75] on span "Bulk Sellable" at bounding box center [267, 74] width 139 height 10
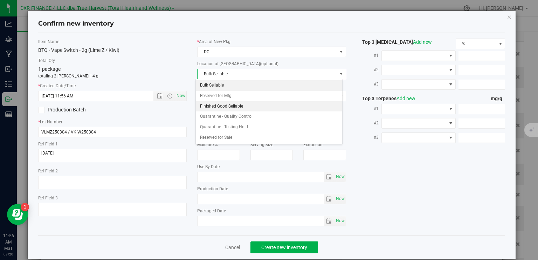
click at [245, 106] on li "Finished Good Sellable" at bounding box center [269, 106] width 146 height 11
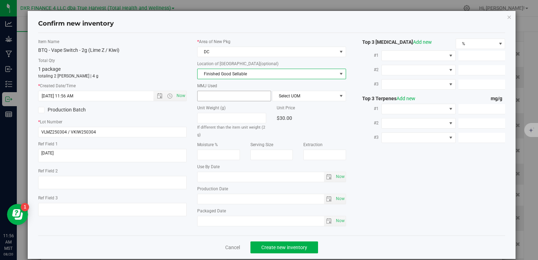
click at [238, 96] on span at bounding box center [234, 96] width 74 height 11
type input "2"
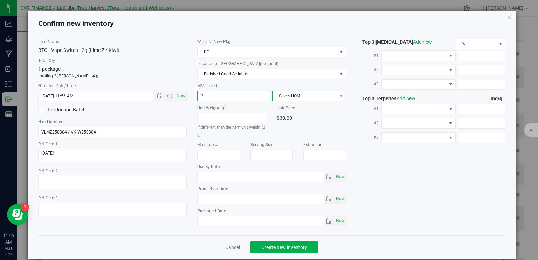
type input "2.0000"
click at [296, 95] on span "Select UOM" at bounding box center [305, 96] width 64 height 10
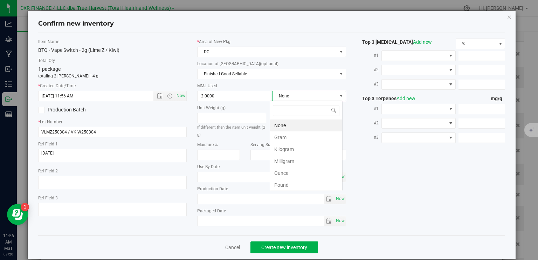
scroll to position [10, 73]
click at [292, 139] on li "Gram" at bounding box center [306, 137] width 72 height 12
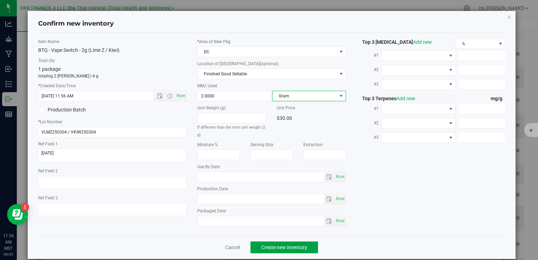
click at [294, 248] on span "Create new inventory" at bounding box center [284, 248] width 46 height 6
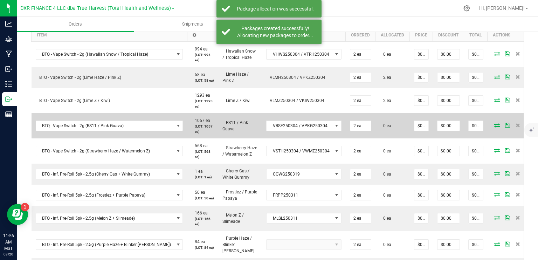
click at [494, 127] on icon at bounding box center [497, 125] width 6 height 4
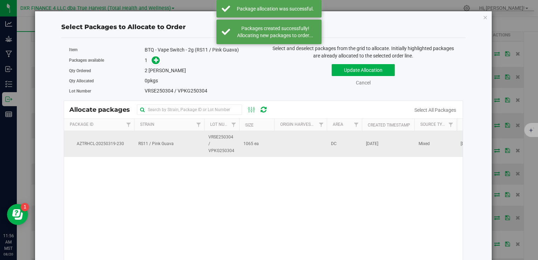
click at [248, 141] on span "1065 ea" at bounding box center [251, 144] width 15 height 7
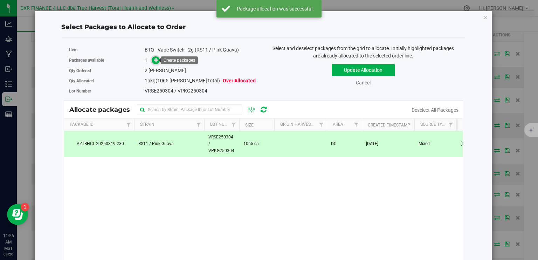
click at [154, 61] on icon at bounding box center [156, 59] width 5 height 5
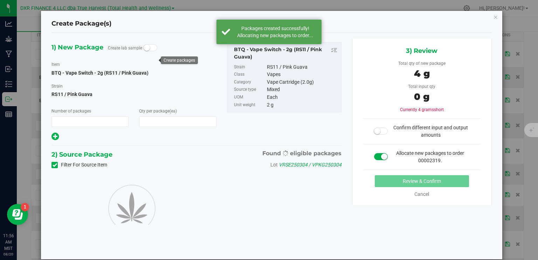
type input "1"
type input "2"
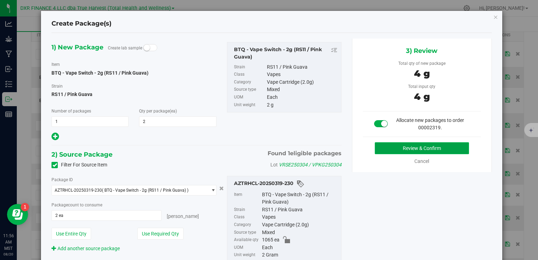
click at [439, 152] on button "Review & Confirm" at bounding box center [422, 148] width 94 height 12
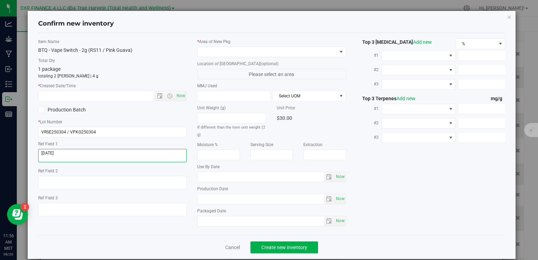
click at [93, 154] on textarea at bounding box center [112, 155] width 149 height 13
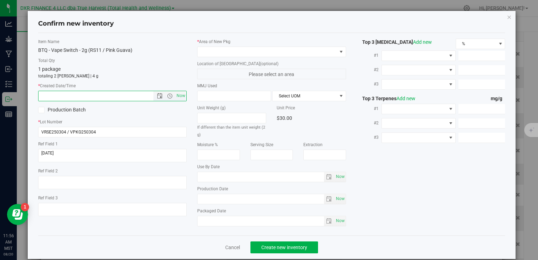
click at [91, 96] on input "text" at bounding box center [102, 96] width 127 height 10
paste input "2025-03-04"
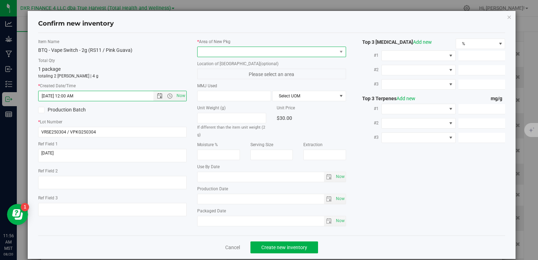
type input "3/4/2025 11:56 AM"
click at [204, 48] on span at bounding box center [267, 52] width 139 height 10
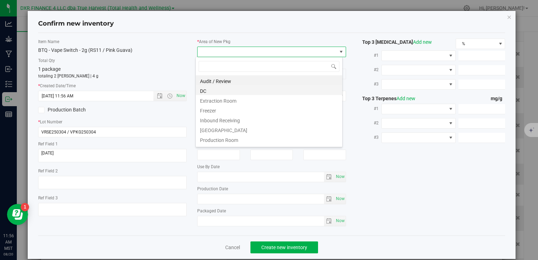
scroll to position [10, 147]
click at [221, 93] on li "DC" at bounding box center [269, 90] width 146 height 10
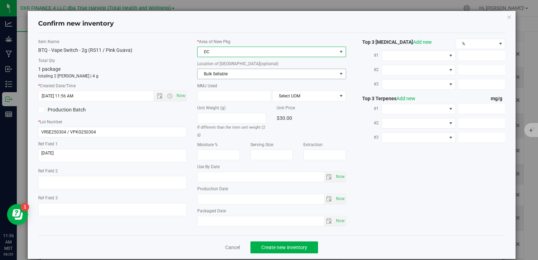
click at [240, 70] on span "Bulk Sellable" at bounding box center [267, 74] width 139 height 10
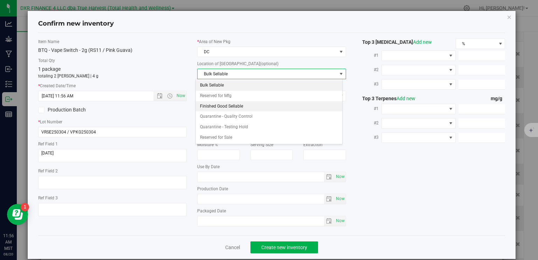
click at [235, 108] on li "Finished Good Sellable" at bounding box center [269, 106] width 146 height 11
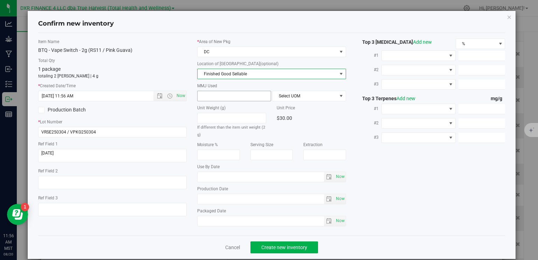
click at [235, 99] on span at bounding box center [234, 96] width 74 height 11
type input "2"
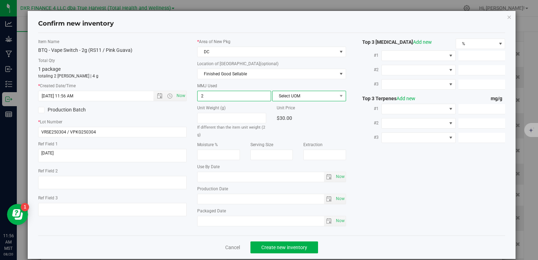
type input "2.0000"
click at [289, 99] on span "Select UOM" at bounding box center [305, 96] width 64 height 10
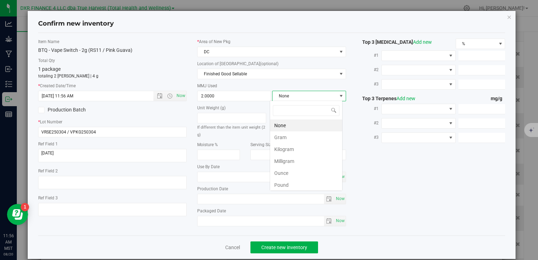
scroll to position [10, 73]
click at [290, 138] on li "Gram" at bounding box center [306, 137] width 72 height 12
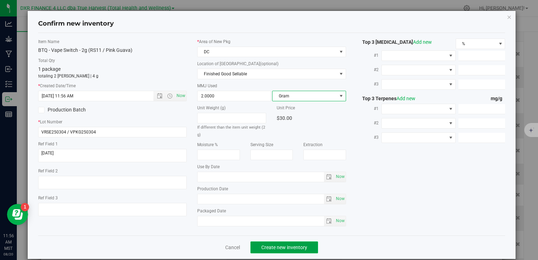
click at [299, 245] on span "Create new inventory" at bounding box center [284, 248] width 46 height 6
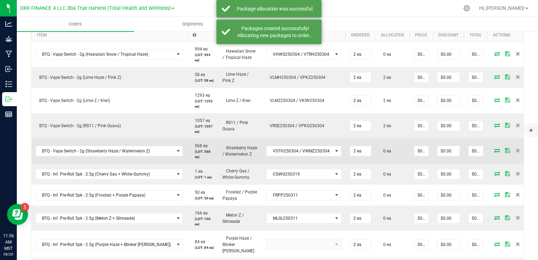
click at [494, 152] on icon at bounding box center [497, 150] width 6 height 4
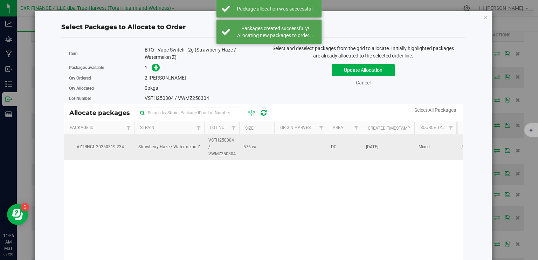
click at [291, 150] on td at bounding box center [300, 147] width 53 height 26
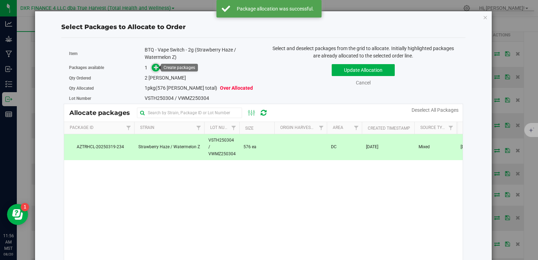
click at [157, 68] on icon at bounding box center [156, 66] width 5 height 5
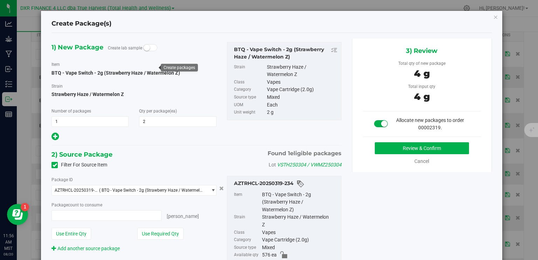
type input "2 ea"
click at [398, 146] on button "Review & Confirm" at bounding box center [422, 148] width 94 height 12
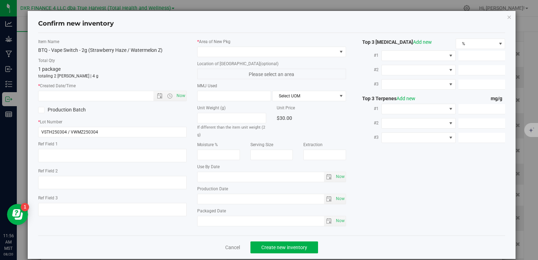
type textarea "2025-03-04"
click at [67, 152] on textarea at bounding box center [112, 155] width 149 height 13
click at [79, 97] on input "text" at bounding box center [102, 96] width 127 height 10
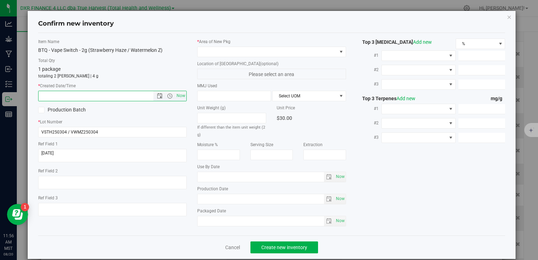
paste input "2025-03-04"
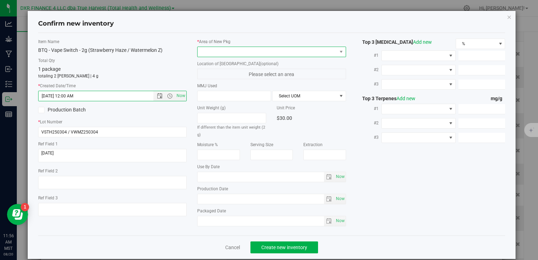
click at [252, 53] on span at bounding box center [267, 52] width 139 height 10
type input "3/4/2025 11:56 AM"
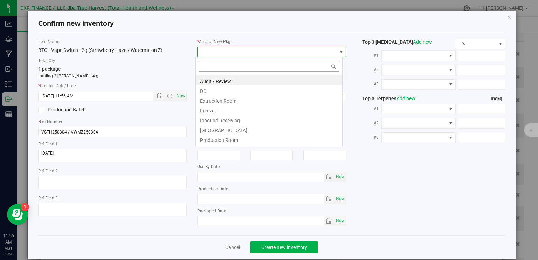
scroll to position [10, 147]
click at [235, 91] on li "DC" at bounding box center [269, 90] width 146 height 10
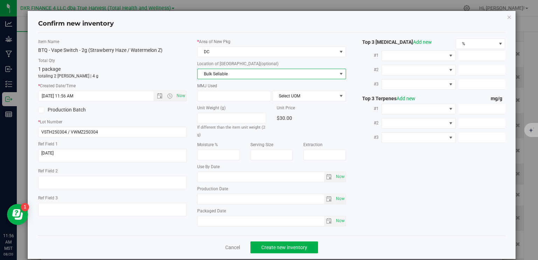
click at [240, 75] on span "Bulk Sellable" at bounding box center [267, 74] width 139 height 10
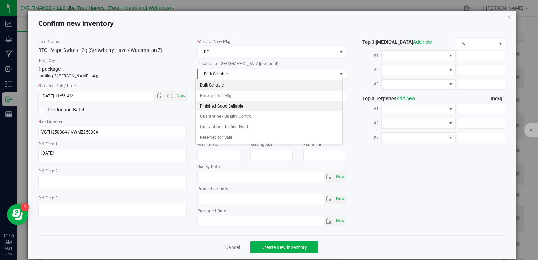
click at [234, 107] on li "Finished Good Sellable" at bounding box center [269, 106] width 146 height 11
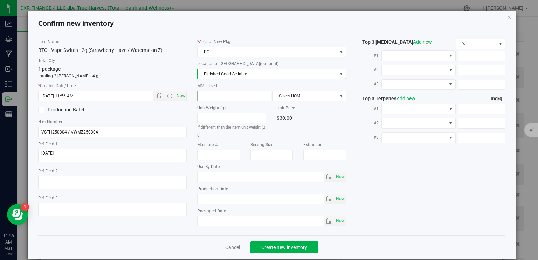
click at [226, 95] on span at bounding box center [234, 96] width 74 height 11
type input "2"
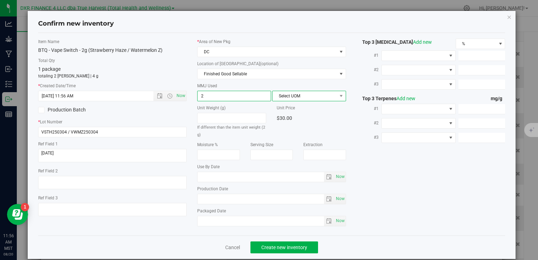
type input "2.0000"
click at [301, 97] on span "Select UOM" at bounding box center [305, 96] width 64 height 10
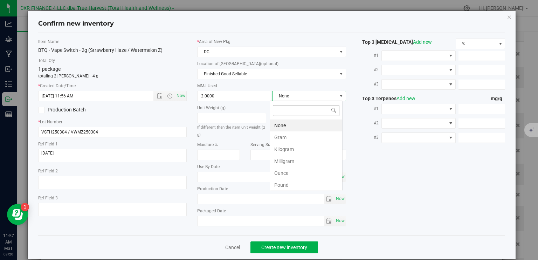
scroll to position [10, 73]
click at [291, 138] on li "Gram" at bounding box center [306, 137] width 72 height 12
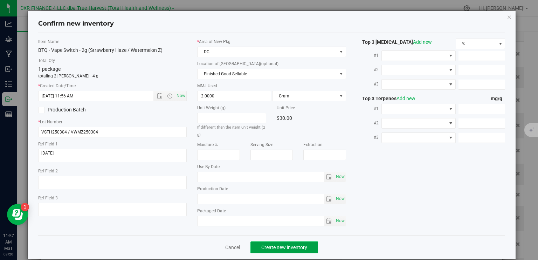
click at [293, 249] on button "Create new inventory" at bounding box center [285, 247] width 68 height 12
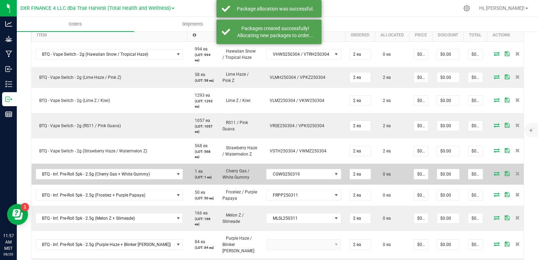
click at [494, 171] on icon at bounding box center [497, 173] width 6 height 4
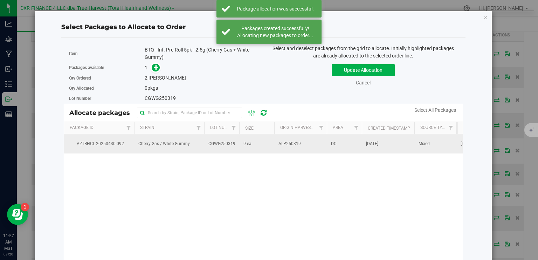
click at [263, 144] on td "9 ea" at bounding box center [256, 143] width 35 height 19
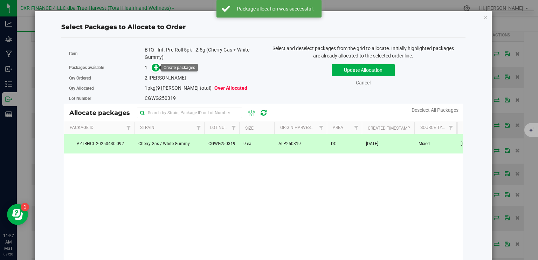
click at [152, 69] on link at bounding box center [156, 68] width 8 height 6
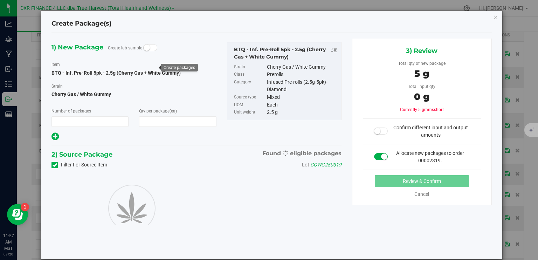
type input "1"
type input "2"
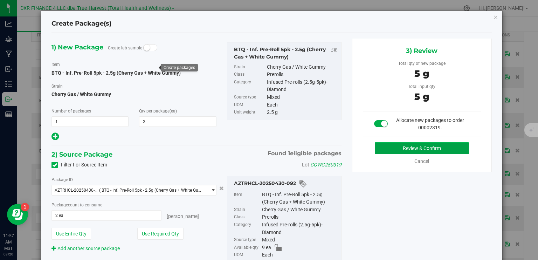
click at [404, 147] on button "Review & Confirm" at bounding box center [422, 148] width 94 height 12
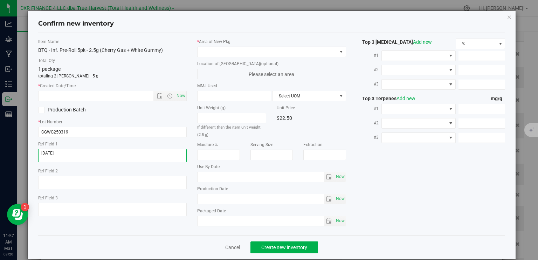
click at [79, 156] on textarea at bounding box center [112, 155] width 149 height 13
click at [87, 99] on input "text" at bounding box center [102, 96] width 127 height 10
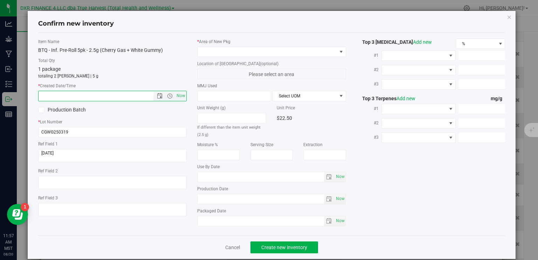
paste input "[DATE]"
click at [238, 51] on span at bounding box center [267, 52] width 139 height 10
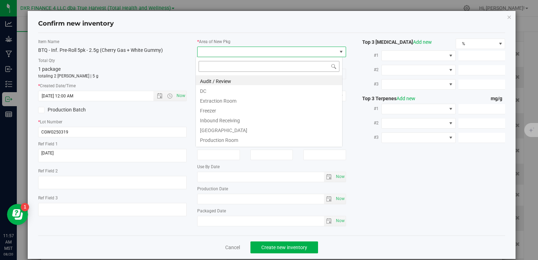
type input "4/17/2025 11:57 AM"
click at [230, 89] on li "DC" at bounding box center [269, 90] width 146 height 10
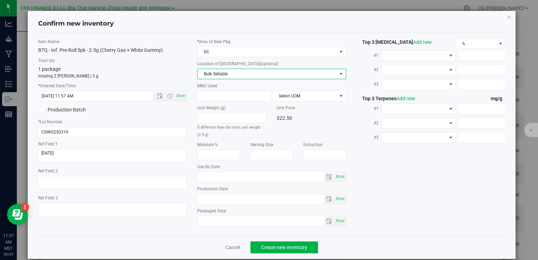
click at [242, 73] on span "Bulk Sellable" at bounding box center [267, 74] width 139 height 10
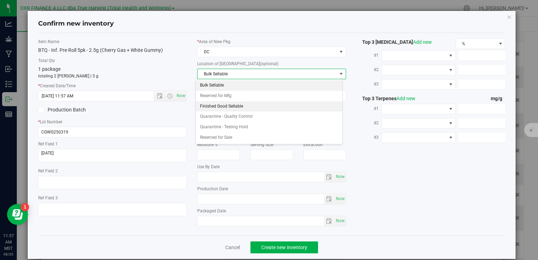
click at [241, 106] on li "Finished Good Sellable" at bounding box center [269, 106] width 146 height 11
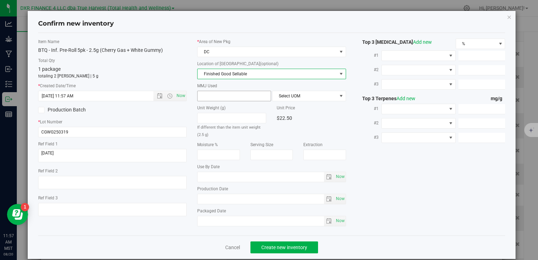
click at [238, 96] on span at bounding box center [234, 96] width 74 height 11
type input "2.5"
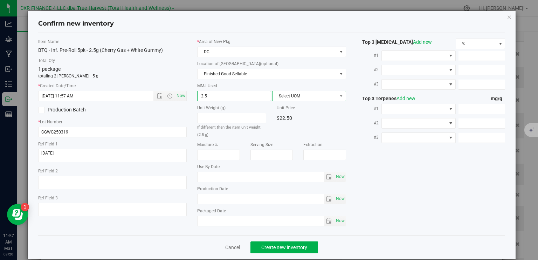
type input "2.5000"
click at [309, 96] on span "Select UOM" at bounding box center [305, 96] width 64 height 10
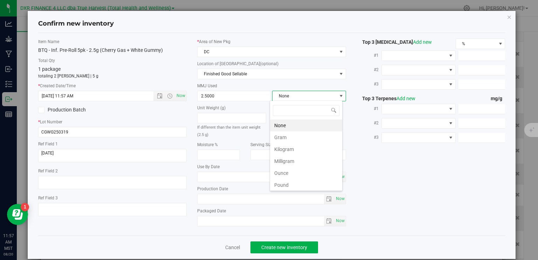
scroll to position [10, 73]
click at [299, 136] on li "Gram" at bounding box center [306, 137] width 72 height 12
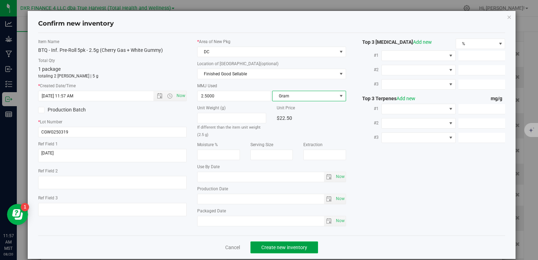
click at [299, 245] on span "Create new inventory" at bounding box center [284, 248] width 46 height 6
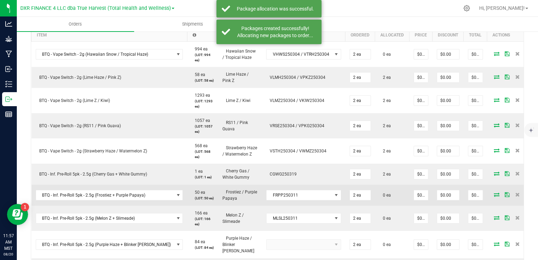
click at [487, 196] on td at bounding box center [508, 195] width 42 height 21
click at [494, 192] on icon at bounding box center [497, 194] width 6 height 4
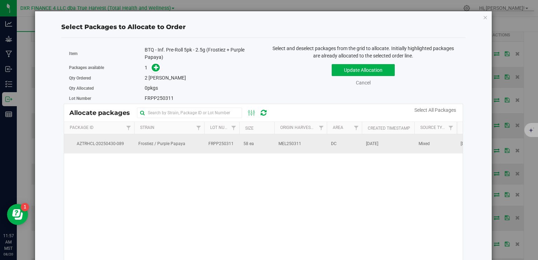
click at [266, 144] on td "58 ea" at bounding box center [256, 143] width 35 height 19
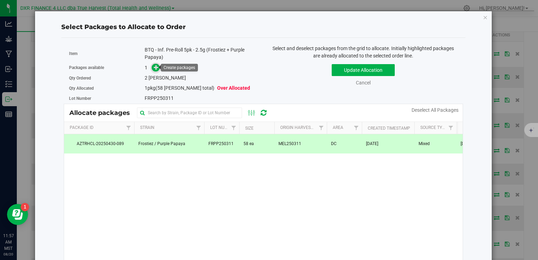
click at [152, 67] on span at bounding box center [156, 68] width 8 height 8
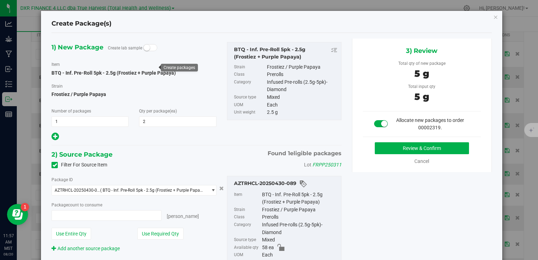
type input "2 ea"
click at [384, 148] on button "Review & Confirm" at bounding box center [422, 148] width 94 height 12
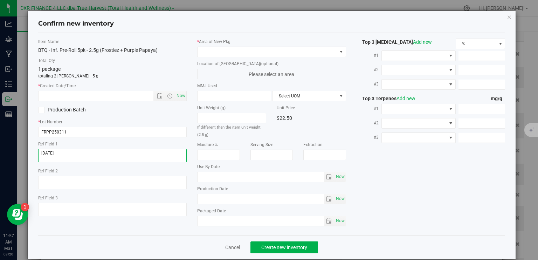
click at [107, 155] on textarea at bounding box center [112, 155] width 149 height 13
click at [114, 99] on input "text" at bounding box center [102, 96] width 127 height 10
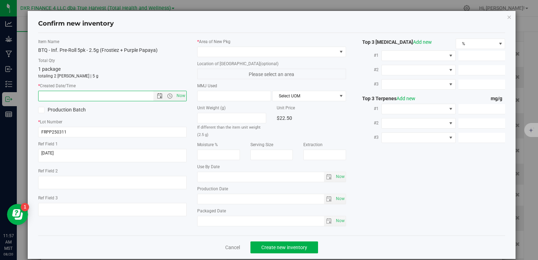
paste input "[DATE]"
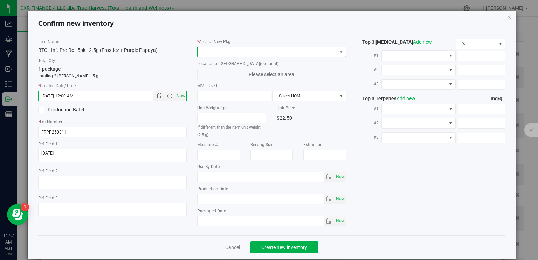
click at [231, 51] on span at bounding box center [267, 52] width 139 height 10
type input "4/17/2025 11:57 AM"
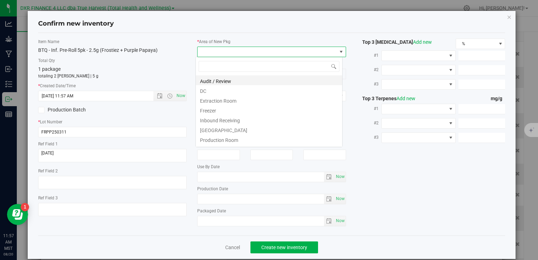
scroll to position [10, 147]
click at [225, 89] on li "DC" at bounding box center [269, 90] width 146 height 10
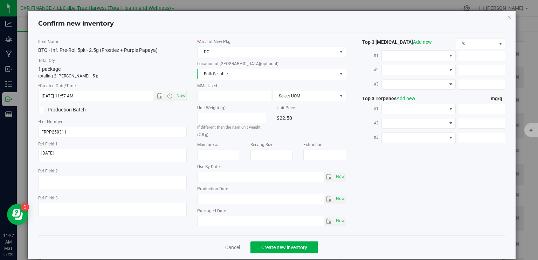
click at [233, 75] on span "Bulk Sellable" at bounding box center [267, 74] width 139 height 10
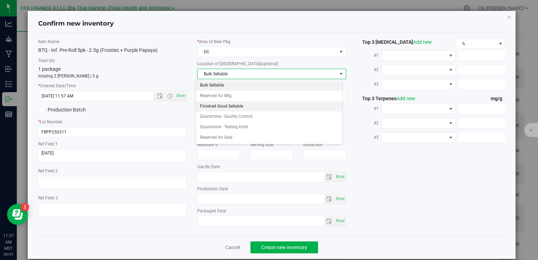
click at [234, 103] on li "Finished Good Sellable" at bounding box center [269, 106] width 146 height 11
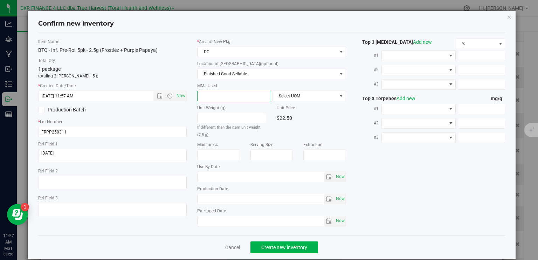
click at [239, 94] on span at bounding box center [234, 96] width 74 height 11
type input "2.5"
type input "2.5000"
click at [304, 96] on span "Select UOM" at bounding box center [305, 96] width 64 height 10
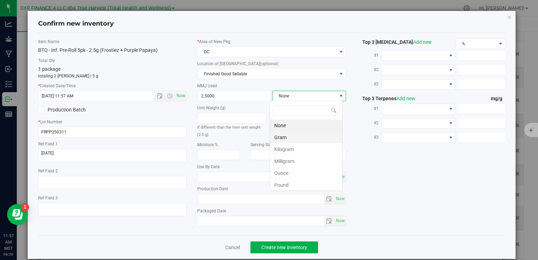
scroll to position [10, 73]
click at [283, 140] on li "Gram" at bounding box center [306, 137] width 72 height 12
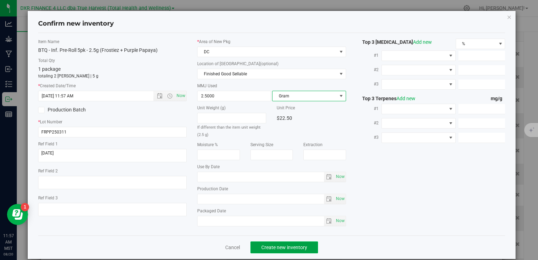
click at [295, 245] on span "Create new inventory" at bounding box center [284, 248] width 46 height 6
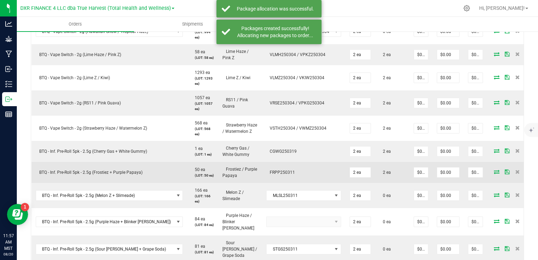
scroll to position [245, 0]
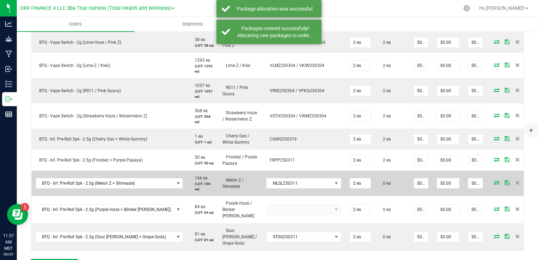
click at [494, 182] on icon at bounding box center [497, 182] width 6 height 4
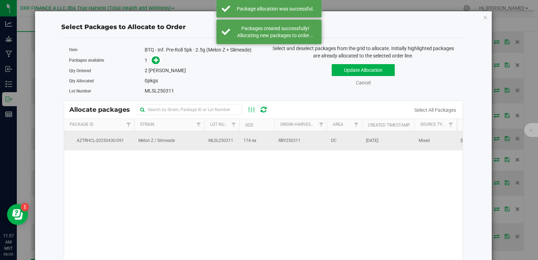
click at [197, 137] on td "Melon Z / Slimeade" at bounding box center [169, 140] width 70 height 19
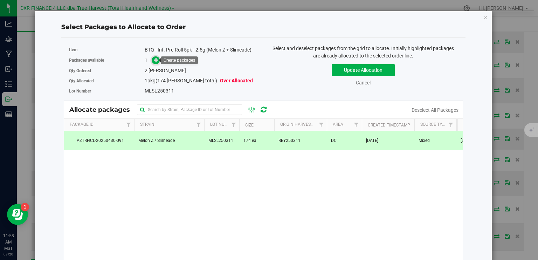
click at [156, 61] on icon at bounding box center [156, 59] width 5 height 5
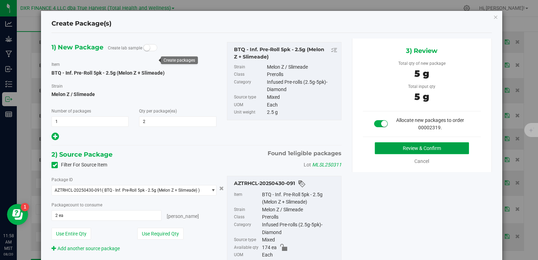
click at [385, 148] on button "Review & Confirm" at bounding box center [422, 148] width 94 height 12
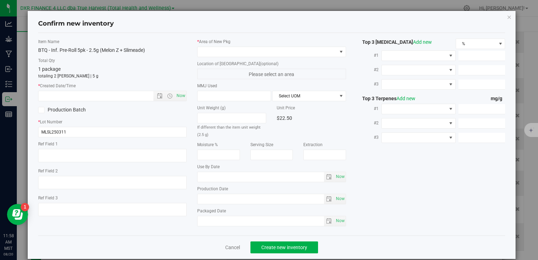
type textarea "[DATE]"
click at [75, 158] on textarea at bounding box center [112, 155] width 149 height 13
click at [74, 158] on textarea at bounding box center [112, 155] width 149 height 13
click at [84, 96] on input "text" at bounding box center [102, 96] width 127 height 10
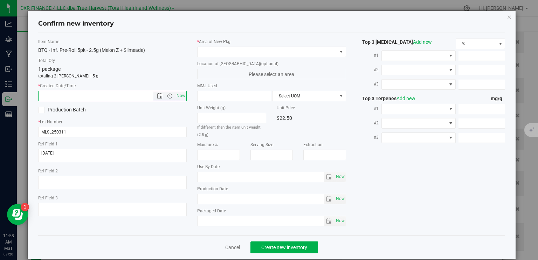
paste input "[DATE]"
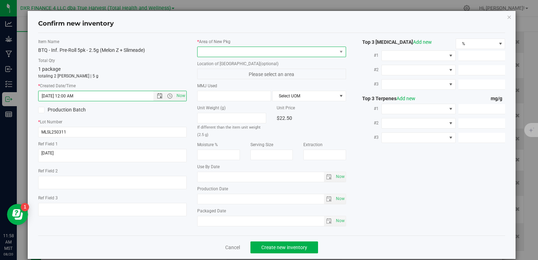
type input "4/17/2025 11:58 AM"
click at [252, 53] on span at bounding box center [267, 52] width 139 height 10
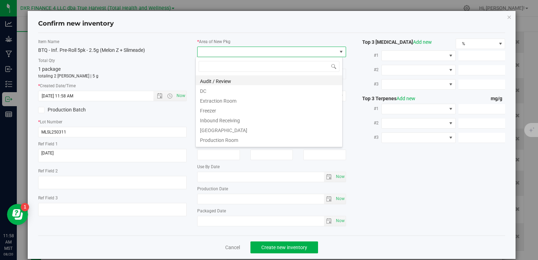
scroll to position [10, 147]
click at [237, 92] on li "DC" at bounding box center [269, 90] width 146 height 10
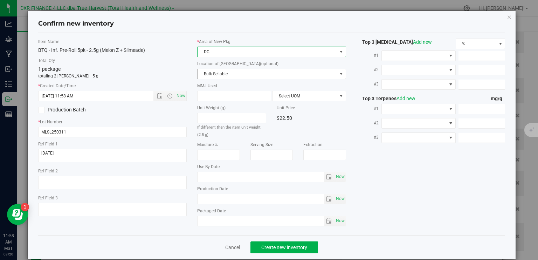
click at [245, 73] on span "Bulk Sellable" at bounding box center [267, 74] width 139 height 10
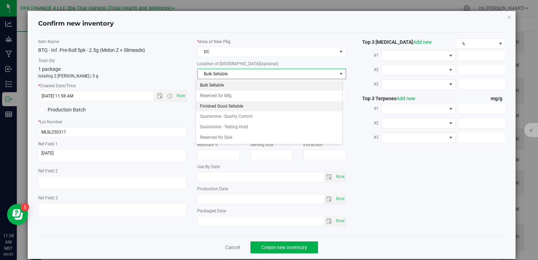
click at [245, 105] on li "Finished Good Sellable" at bounding box center [269, 106] width 146 height 11
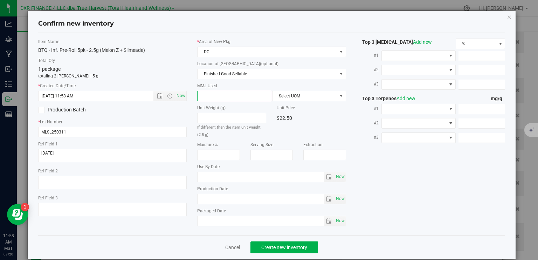
click at [235, 94] on span at bounding box center [234, 96] width 74 height 11
type input "2.5"
type input "2.5000"
click at [303, 93] on span "Select UOM" at bounding box center [305, 96] width 64 height 10
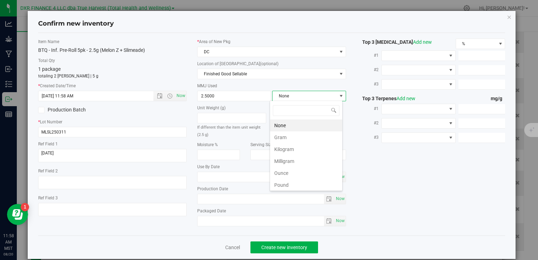
scroll to position [10, 73]
click at [288, 134] on li "Gram" at bounding box center [306, 137] width 72 height 12
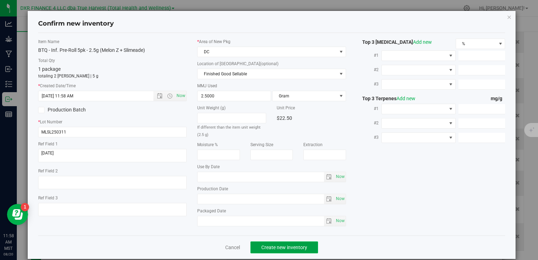
click at [292, 246] on span "Create new inventory" at bounding box center [284, 248] width 46 height 6
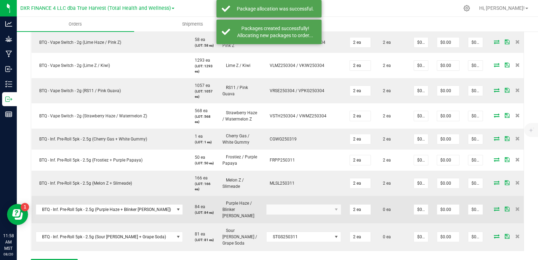
click at [494, 207] on icon at bounding box center [497, 209] width 6 height 4
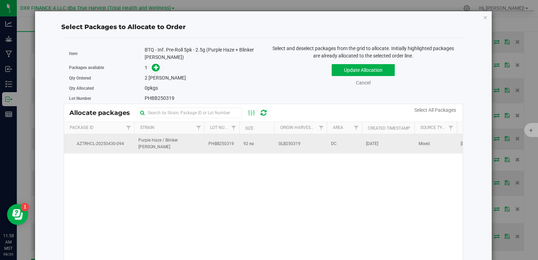
drag, startPoint x: 263, startPoint y: 147, endPoint x: 258, endPoint y: 144, distance: 6.4
click at [263, 148] on td "92 ea" at bounding box center [256, 143] width 35 height 19
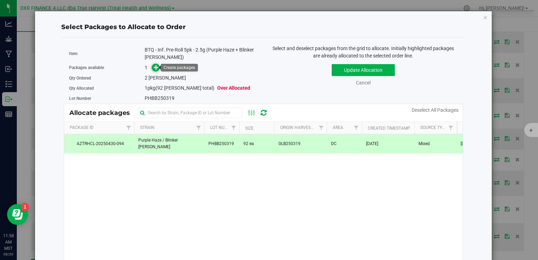
click at [155, 68] on icon at bounding box center [156, 67] width 5 height 5
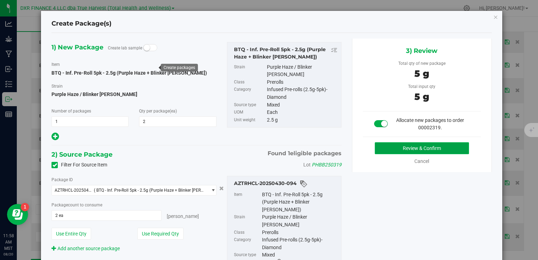
click at [407, 148] on button "Review & Confirm" at bounding box center [422, 148] width 94 height 12
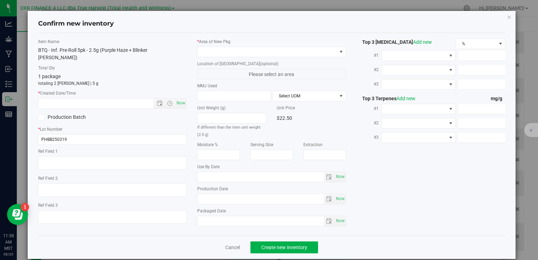
type textarea "[DATE]"
click at [93, 156] on textarea at bounding box center [112, 162] width 149 height 13
click at [96, 98] on input "text" at bounding box center [102, 103] width 127 height 10
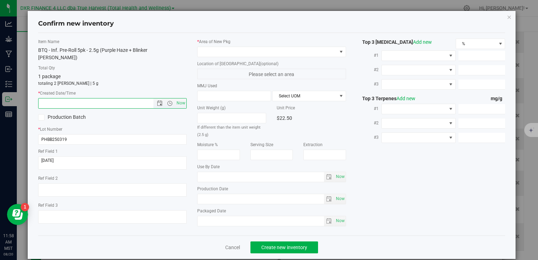
paste input "[DATE]"
type input "4/17/2025 11:58 AM"
click at [222, 54] on span at bounding box center [267, 52] width 139 height 10
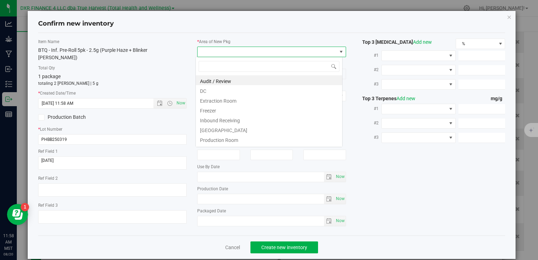
scroll to position [10, 147]
click at [223, 93] on li "DC" at bounding box center [269, 90] width 146 height 10
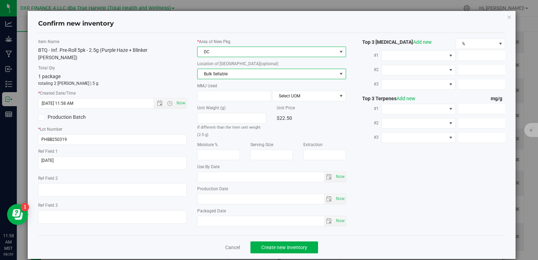
click at [231, 74] on span "Bulk Sellable" at bounding box center [267, 74] width 139 height 10
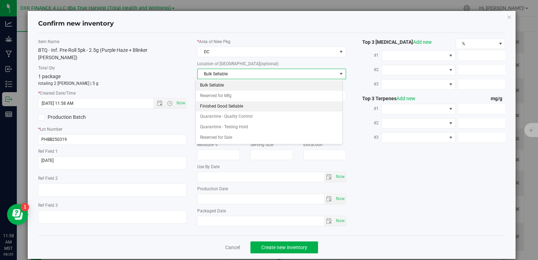
click at [228, 105] on li "Finished Good Sellable" at bounding box center [269, 106] width 146 height 11
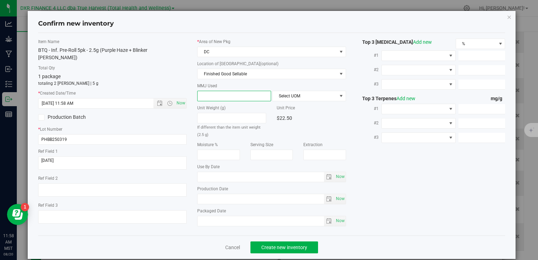
click at [223, 96] on span at bounding box center [234, 96] width 74 height 11
type input "2.5"
type input "2.5000"
click at [299, 96] on span "Select UOM" at bounding box center [305, 96] width 64 height 10
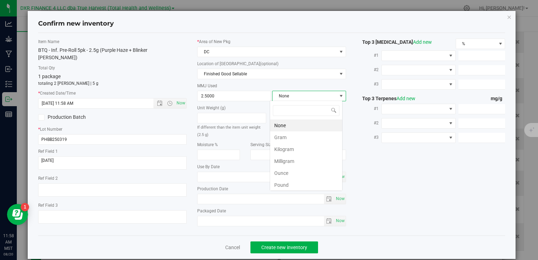
scroll to position [10, 73]
click at [293, 136] on li "Gram" at bounding box center [306, 137] width 72 height 12
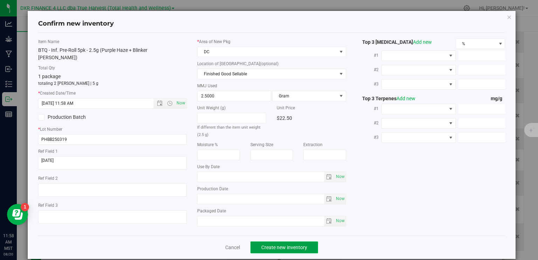
click at [306, 248] on button "Create new inventory" at bounding box center [285, 247] width 68 height 12
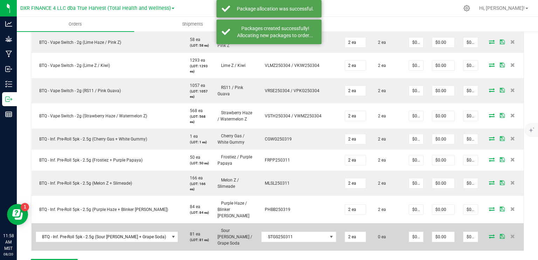
click at [489, 234] on icon at bounding box center [492, 236] width 6 height 4
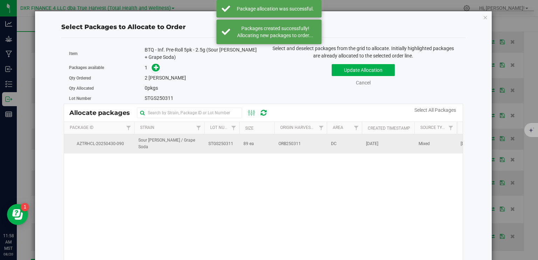
click at [199, 146] on td "Sour Tangie / Grape Soda" at bounding box center [169, 143] width 70 height 19
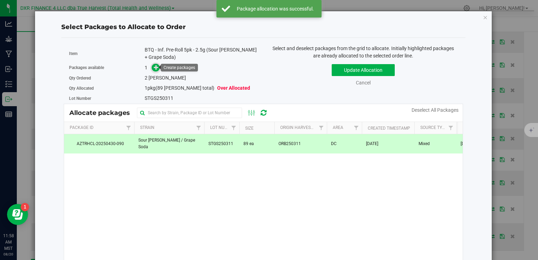
click at [156, 64] on span at bounding box center [156, 68] width 8 height 8
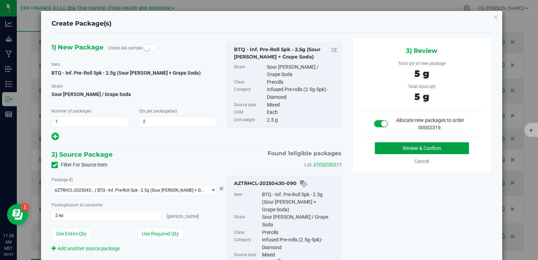
click at [413, 148] on button "Review & Confirm" at bounding box center [422, 148] width 94 height 12
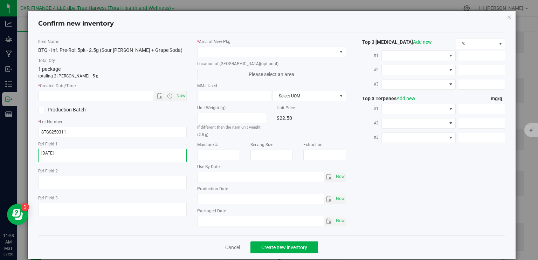
click at [116, 154] on textarea at bounding box center [112, 155] width 149 height 13
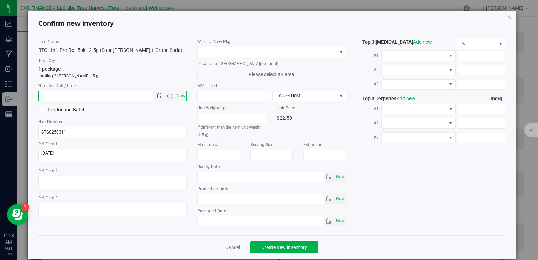
click at [108, 94] on input "text" at bounding box center [102, 96] width 127 height 10
paste input "[DATE]"
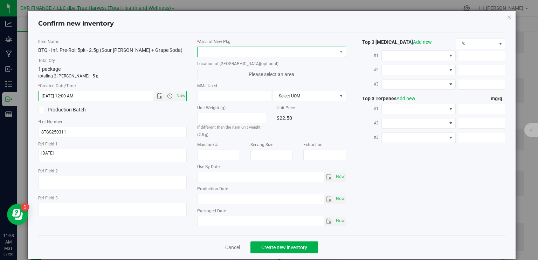
type input "4/17/2025 11:58 AM"
click at [235, 54] on span at bounding box center [267, 52] width 139 height 10
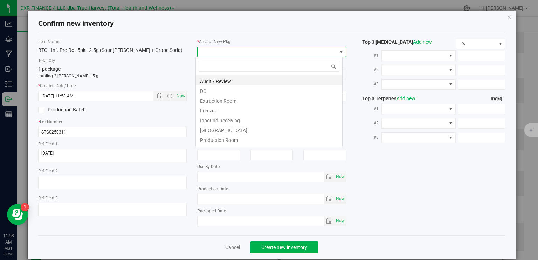
scroll to position [10, 147]
click at [228, 88] on li "DC" at bounding box center [269, 90] width 146 height 10
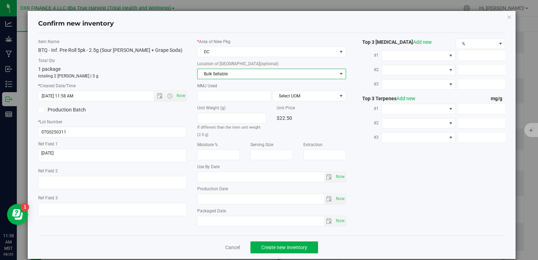
click at [229, 74] on span "Bulk Sellable" at bounding box center [267, 74] width 139 height 10
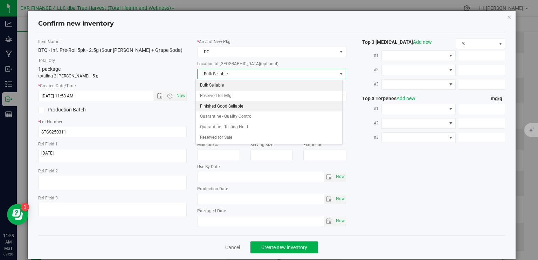
click at [233, 106] on li "Finished Good Sellable" at bounding box center [269, 106] width 146 height 11
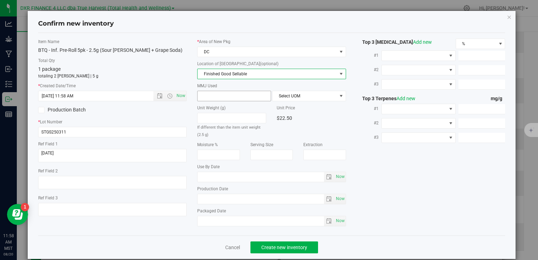
click at [233, 95] on span at bounding box center [234, 96] width 74 height 11
type input "2.5"
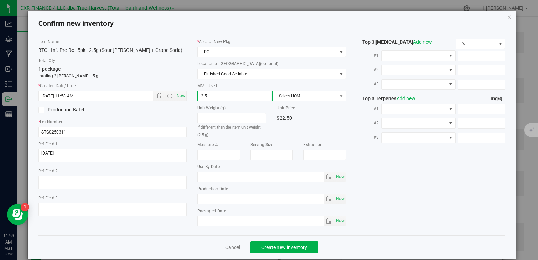
type input "2.5000"
click at [311, 93] on span "Select UOM" at bounding box center [305, 96] width 64 height 10
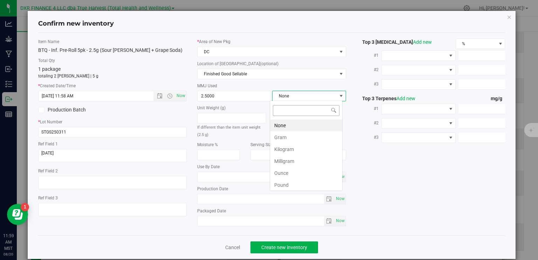
scroll to position [10, 73]
click at [297, 138] on li "Gram" at bounding box center [306, 137] width 72 height 12
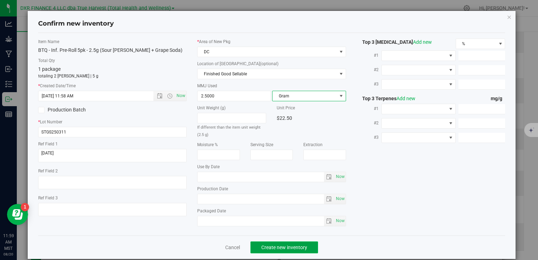
click at [303, 245] on span "Create new inventory" at bounding box center [284, 248] width 46 height 6
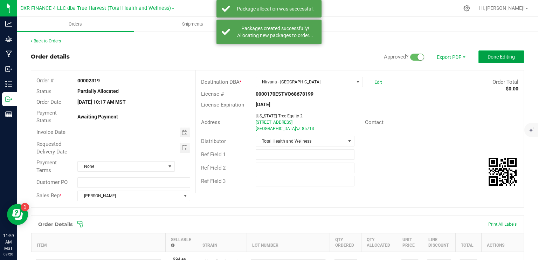
click at [488, 54] on span "Done Editing" at bounding box center [501, 57] width 27 height 6
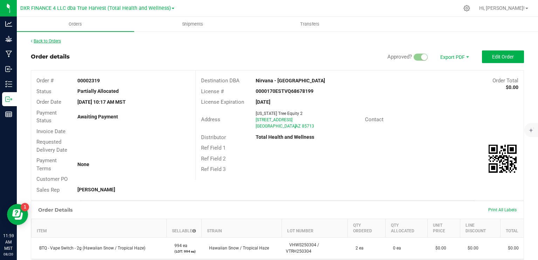
click at [52, 42] on link "Back to Orders" at bounding box center [46, 41] width 30 height 5
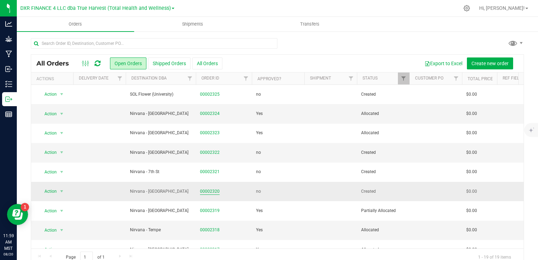
click at [200, 192] on link "00002320" at bounding box center [210, 191] width 20 height 7
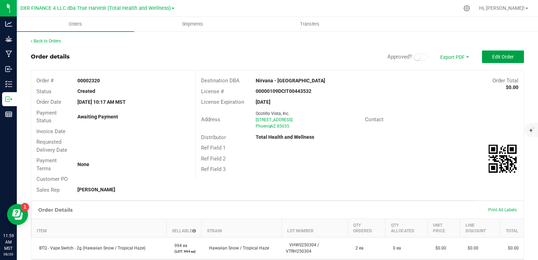
click at [492, 56] on span "Edit Order" at bounding box center [503, 57] width 22 height 6
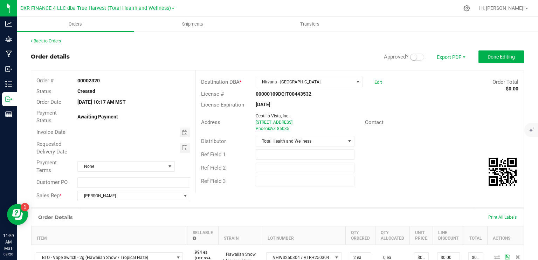
click at [416, 56] on span at bounding box center [417, 57] width 14 height 7
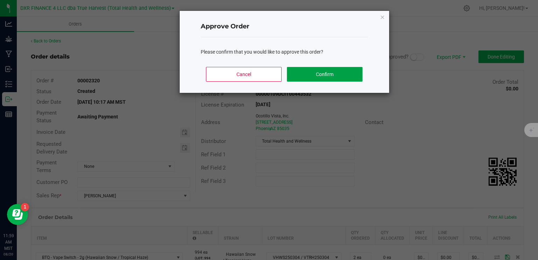
click at [333, 72] on button "Confirm" at bounding box center [324, 74] width 75 height 15
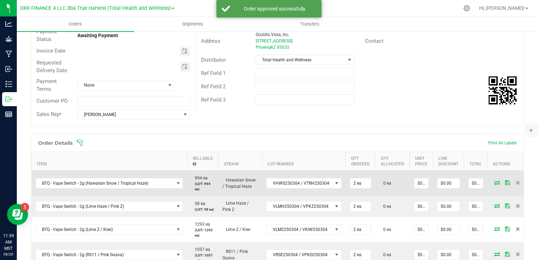
scroll to position [105, 0]
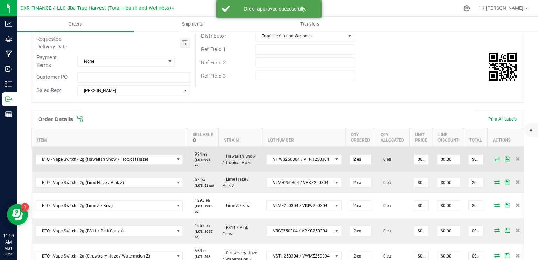
click at [494, 158] on icon at bounding box center [497, 159] width 6 height 4
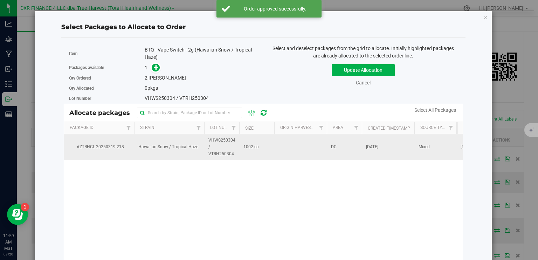
click at [254, 153] on td "1002 ea" at bounding box center [256, 147] width 35 height 26
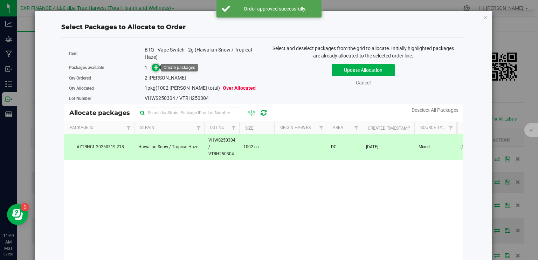
click at [154, 68] on icon at bounding box center [156, 67] width 5 height 5
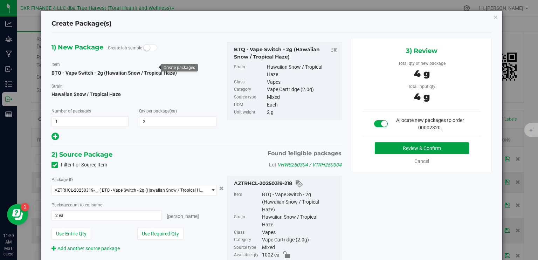
click at [385, 152] on button "Review & Confirm" at bounding box center [422, 148] width 94 height 12
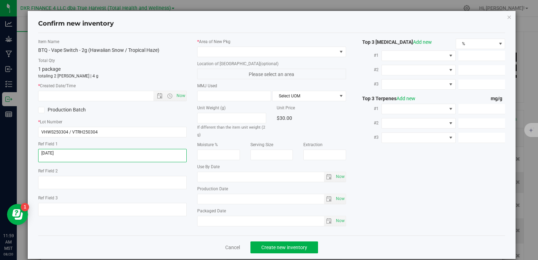
click at [98, 157] on textarea at bounding box center [112, 155] width 149 height 13
click at [110, 93] on input "text" at bounding box center [102, 96] width 127 height 10
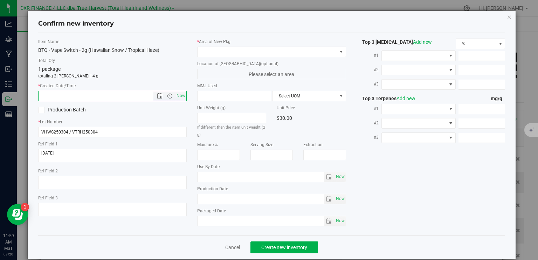
paste input "2025-03-04"
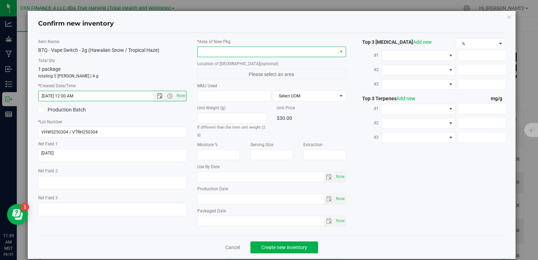
type input "3/4/2025 11:59 AM"
click at [213, 54] on span at bounding box center [267, 52] width 139 height 10
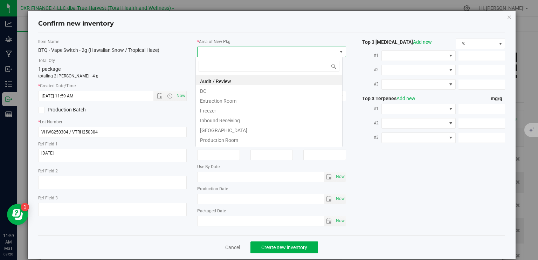
scroll to position [10, 147]
click at [218, 92] on li "DC" at bounding box center [269, 90] width 146 height 10
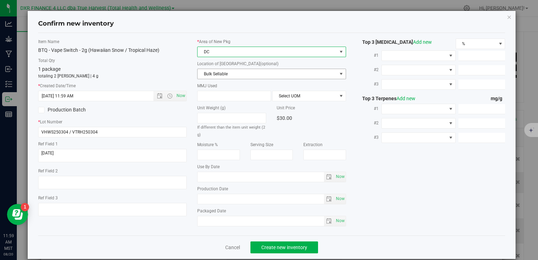
click at [221, 73] on span "Bulk Sellable" at bounding box center [267, 74] width 139 height 10
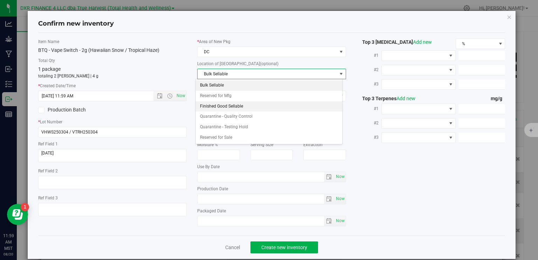
click at [231, 107] on li "Finished Good Sellable" at bounding box center [269, 106] width 146 height 11
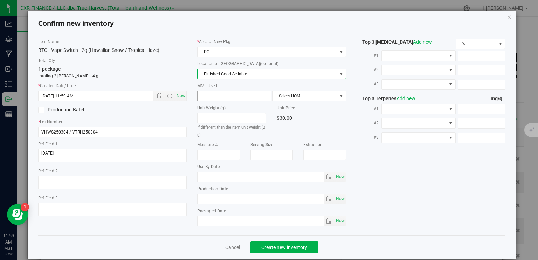
click at [232, 96] on span at bounding box center [234, 96] width 74 height 11
type input "2"
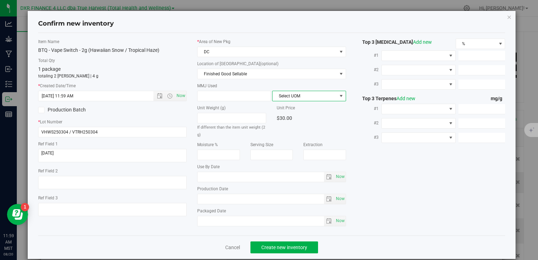
type input "2.0000"
click at [299, 96] on span "Select UOM" at bounding box center [305, 96] width 64 height 10
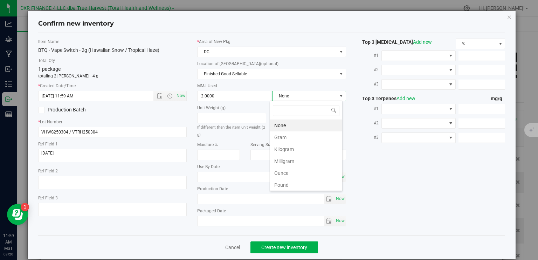
scroll to position [10, 73]
click at [287, 137] on li "Gram" at bounding box center [306, 137] width 72 height 12
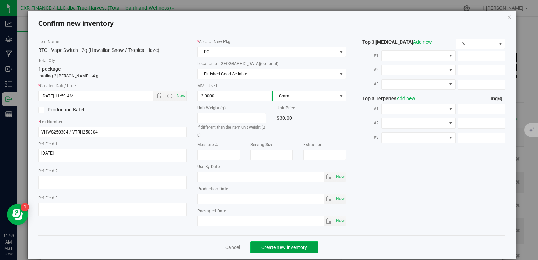
click at [307, 242] on button "Create new inventory" at bounding box center [285, 247] width 68 height 12
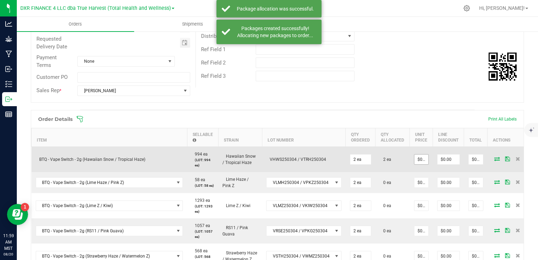
scroll to position [175, 0]
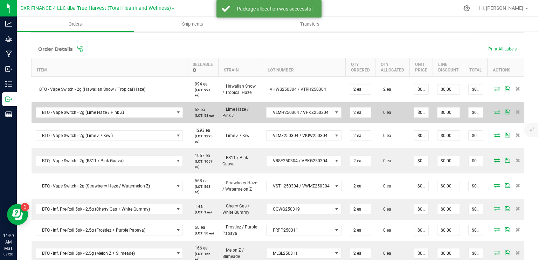
click at [492, 114] on span at bounding box center [497, 112] width 11 height 4
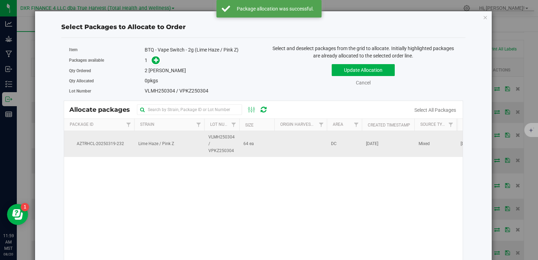
click at [227, 144] on span "VLMH250304 / VPKZ250304" at bounding box center [221, 144] width 27 height 20
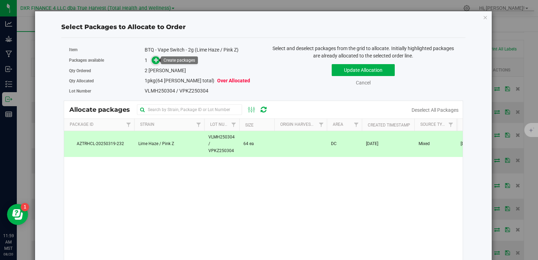
click at [155, 59] on icon at bounding box center [156, 59] width 5 height 5
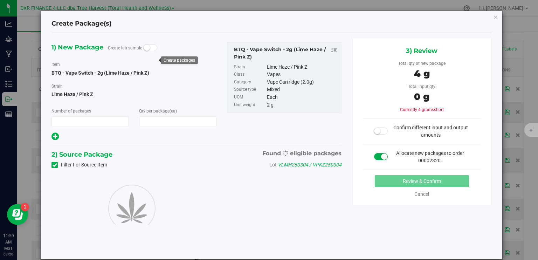
type input "1"
type input "2"
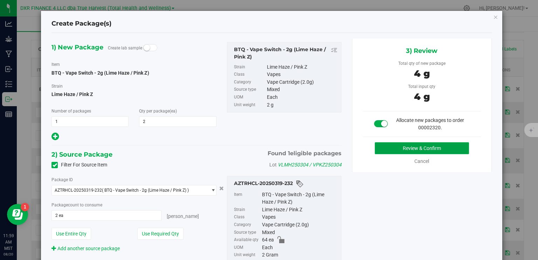
click at [404, 150] on button "Review & Confirm" at bounding box center [422, 148] width 94 height 12
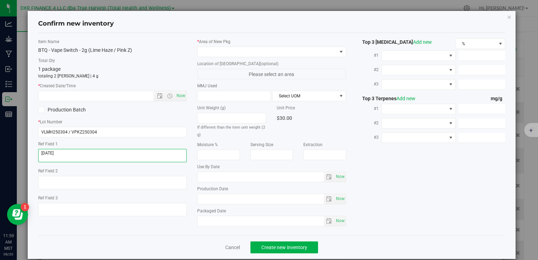
click at [79, 154] on textarea at bounding box center [112, 155] width 149 height 13
click at [86, 97] on input "text" at bounding box center [102, 96] width 127 height 10
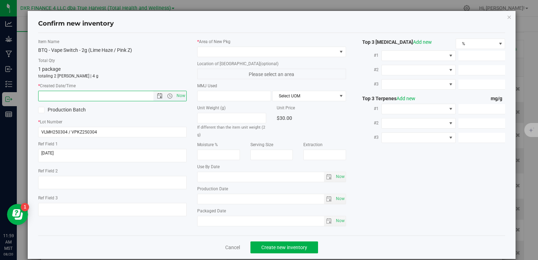
paste input "2025-03-04"
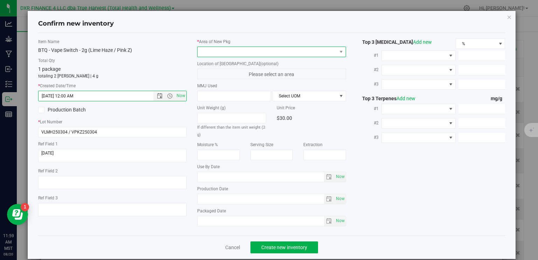
click at [217, 52] on span at bounding box center [267, 52] width 139 height 10
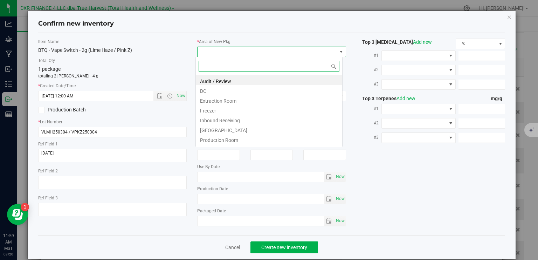
type input "3/4/2025 11:59 AM"
click at [224, 94] on li "DC" at bounding box center [269, 90] width 146 height 10
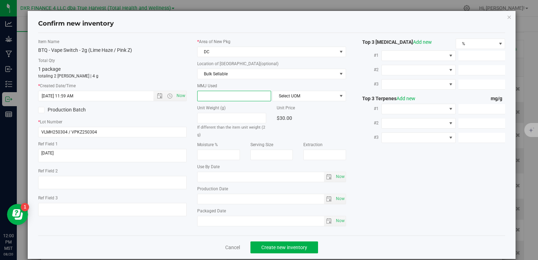
click at [234, 97] on span at bounding box center [234, 96] width 74 height 11
type input "2"
type input "2.0000"
click at [289, 94] on span "Select UOM" at bounding box center [305, 96] width 64 height 10
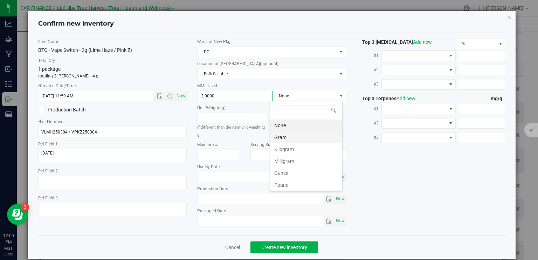
scroll to position [10, 73]
click at [299, 137] on li "Gram" at bounding box center [306, 137] width 72 height 12
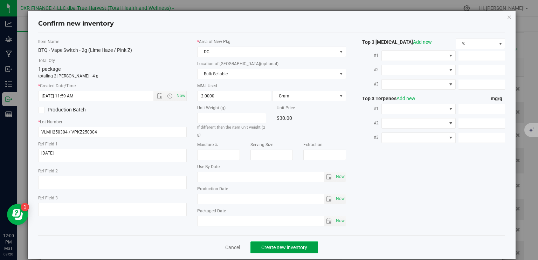
click at [299, 248] on span "Create new inventory" at bounding box center [284, 248] width 46 height 6
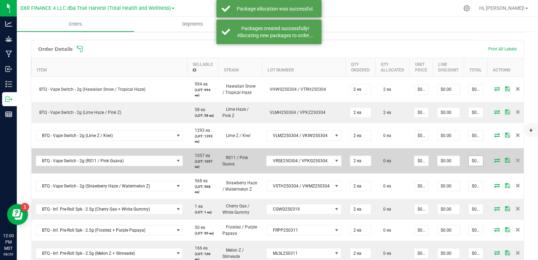
scroll to position [245, 0]
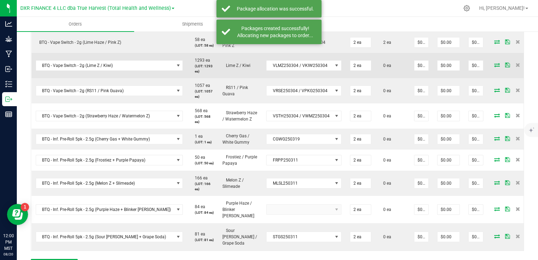
click at [494, 67] on icon at bounding box center [497, 65] width 6 height 4
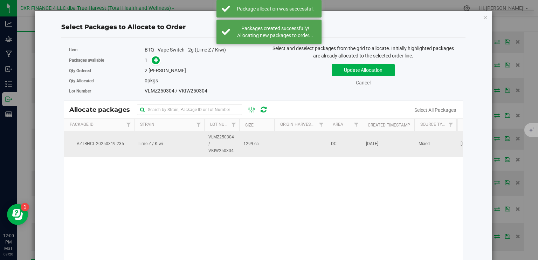
click at [256, 148] on td "1299 ea" at bounding box center [256, 144] width 35 height 26
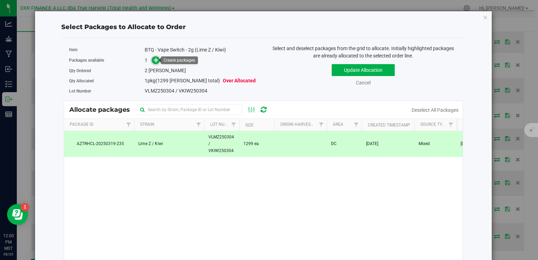
click at [155, 61] on icon at bounding box center [156, 59] width 5 height 5
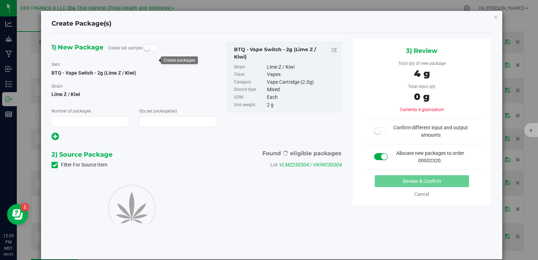
type input "1"
type input "2"
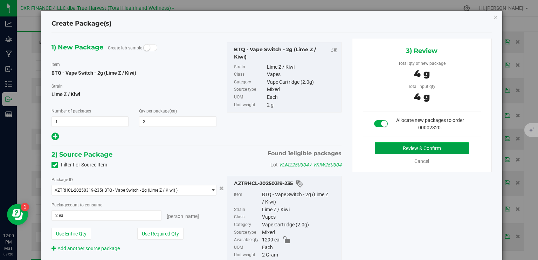
click at [436, 147] on button "Review & Confirm" at bounding box center [422, 148] width 94 height 12
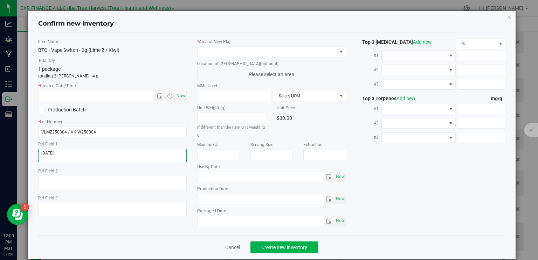
click at [86, 154] on textarea at bounding box center [112, 155] width 149 height 13
click at [94, 96] on input "text" at bounding box center [102, 96] width 127 height 10
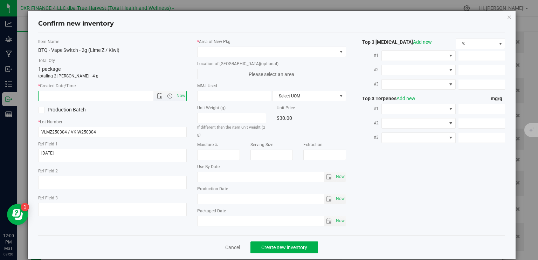
paste input "2025-03-04"
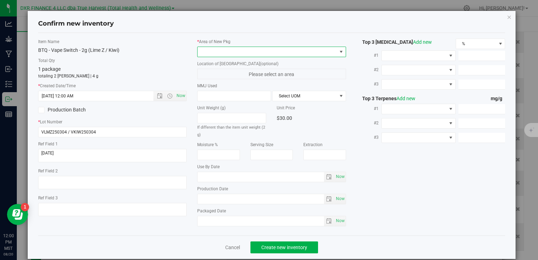
type input "3/4/2025 12:00 PM"
click at [251, 50] on span at bounding box center [267, 52] width 139 height 10
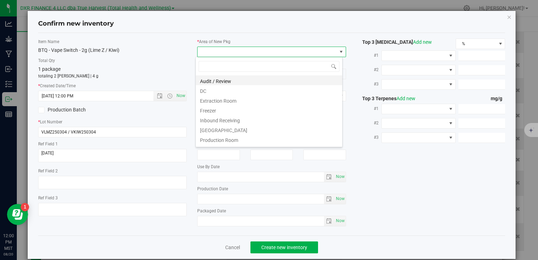
scroll to position [10, 147]
click at [241, 92] on li "DC" at bounding box center [269, 90] width 146 height 10
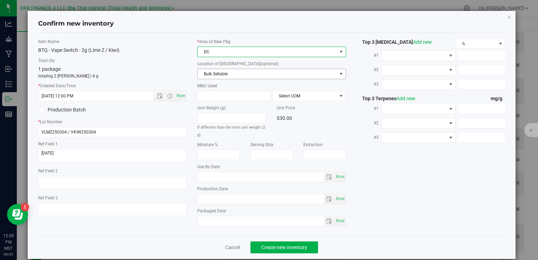
click at [228, 74] on span "Bulk Sellable" at bounding box center [267, 74] width 139 height 10
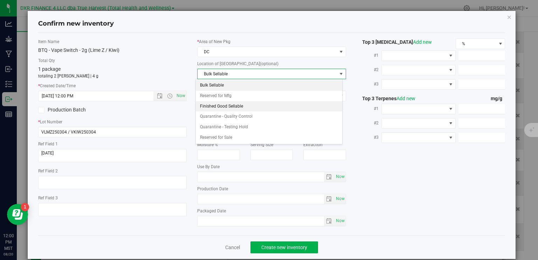
click at [237, 105] on li "Finished Good Sellable" at bounding box center [269, 106] width 146 height 11
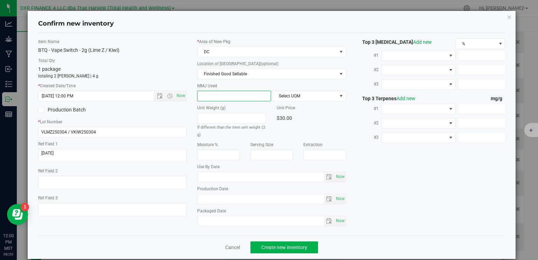
click at [226, 95] on span at bounding box center [234, 96] width 74 height 11
type input "2"
type input "2.0000"
click at [288, 101] on div "* Area of New Pkg DC Location of New Pkg (optional) Finished Good Sellable Bulk…" at bounding box center [271, 134] width 159 height 191
click at [291, 96] on span "Select UOM" at bounding box center [305, 96] width 64 height 10
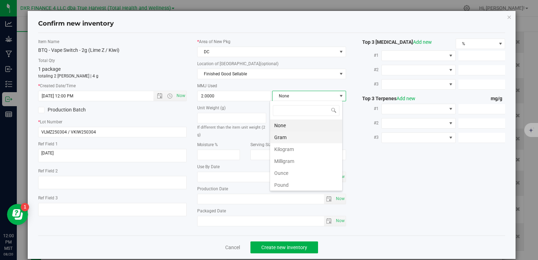
scroll to position [10, 73]
click at [303, 136] on li "Gram" at bounding box center [306, 137] width 72 height 12
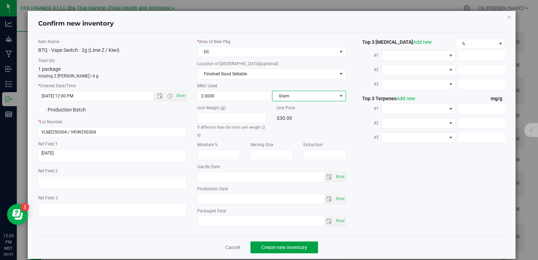
click at [296, 248] on span "Create new inventory" at bounding box center [284, 248] width 46 height 6
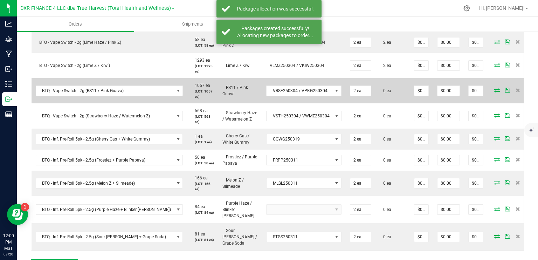
click at [494, 92] on icon at bounding box center [497, 90] width 6 height 4
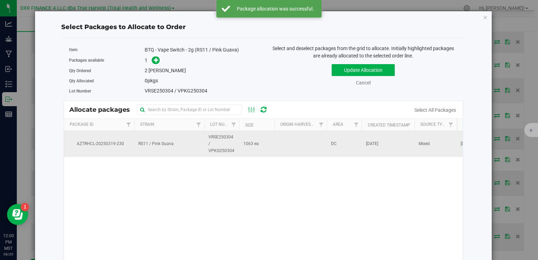
click at [263, 146] on td "1063 ea" at bounding box center [256, 144] width 35 height 26
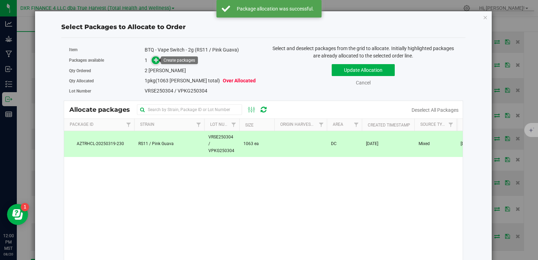
click at [155, 61] on icon at bounding box center [156, 59] width 5 height 5
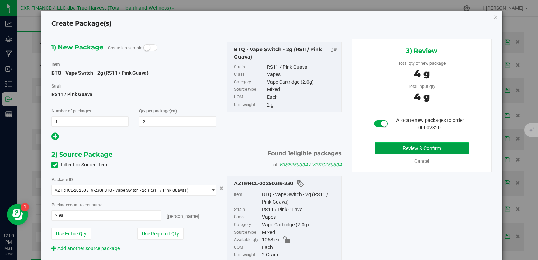
click at [391, 146] on button "Review & Confirm" at bounding box center [422, 148] width 94 height 12
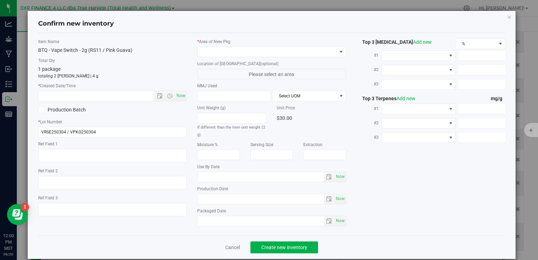
type textarea "2025-03-04"
click at [84, 155] on textarea at bounding box center [112, 155] width 149 height 13
click at [96, 94] on input "text" at bounding box center [102, 96] width 127 height 10
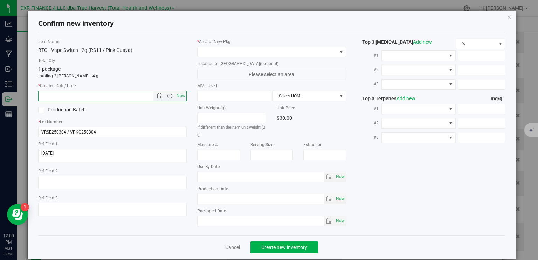
paste input "2025-03-04"
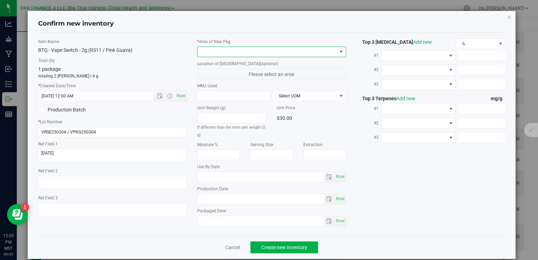
type input "3/4/2025 12:00 PM"
click at [225, 53] on span at bounding box center [267, 52] width 139 height 10
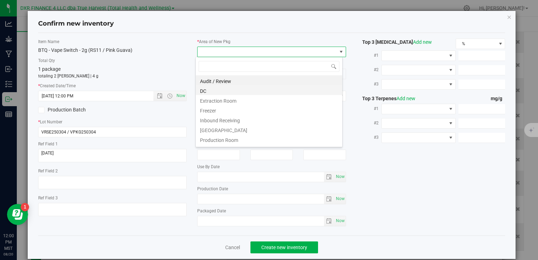
scroll to position [10, 147]
click at [229, 89] on li "DC" at bounding box center [269, 90] width 146 height 10
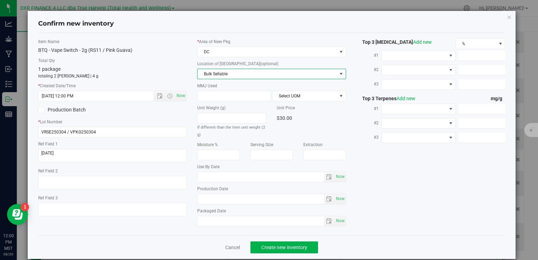
click at [242, 75] on span "Bulk Sellable" at bounding box center [267, 74] width 139 height 10
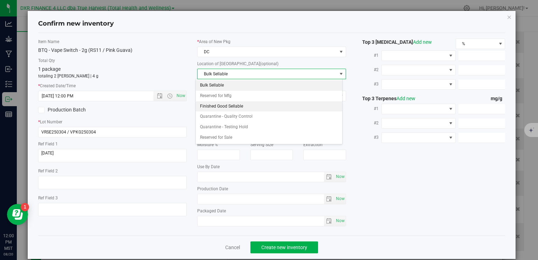
click at [244, 106] on li "Finished Good Sellable" at bounding box center [269, 106] width 146 height 11
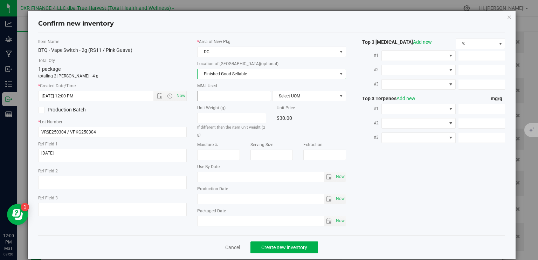
click at [217, 94] on span at bounding box center [234, 96] width 74 height 11
type input "2"
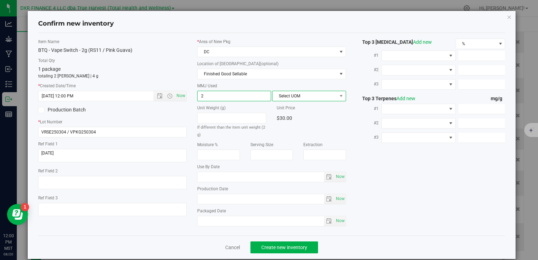
type input "2.0000"
click at [282, 98] on span "Select UOM" at bounding box center [305, 96] width 64 height 10
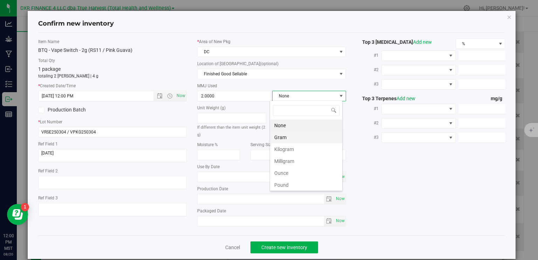
scroll to position [10, 73]
click at [294, 137] on li "Gram" at bounding box center [306, 137] width 72 height 12
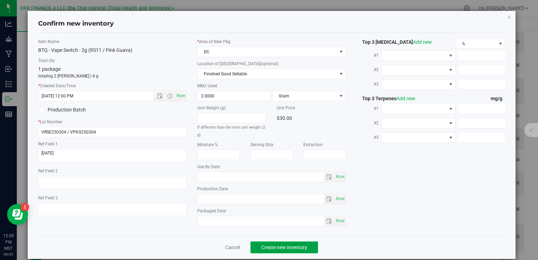
click at [296, 250] on button "Create new inventory" at bounding box center [285, 247] width 68 height 12
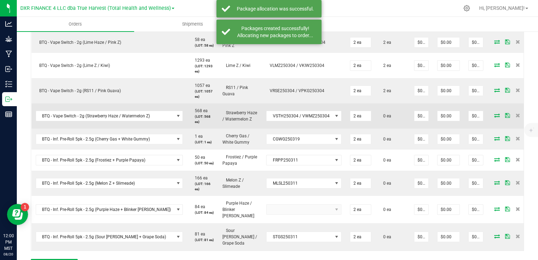
click at [494, 117] on icon at bounding box center [497, 115] width 6 height 4
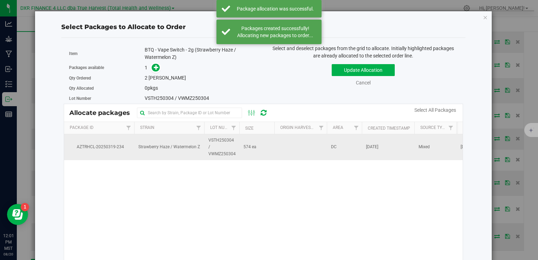
click at [224, 151] on span "VSTH250304 / VWMZ250304" at bounding box center [221, 147] width 27 height 20
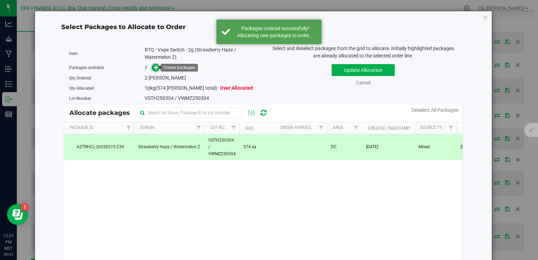
click at [157, 67] on icon at bounding box center [156, 67] width 5 height 5
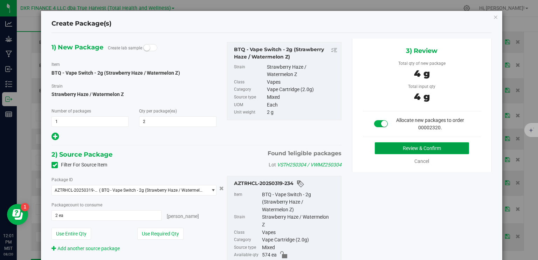
click at [422, 150] on button "Review & Confirm" at bounding box center [422, 148] width 94 height 12
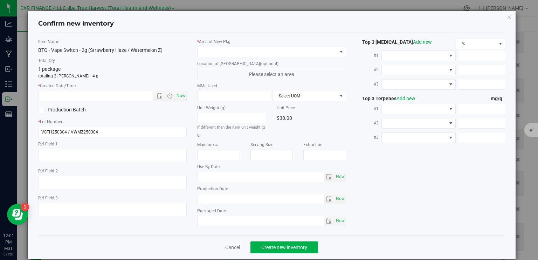
type textarea "2025-03-04"
click at [73, 153] on textarea at bounding box center [112, 155] width 149 height 13
click at [77, 91] on input "text" at bounding box center [102, 96] width 127 height 10
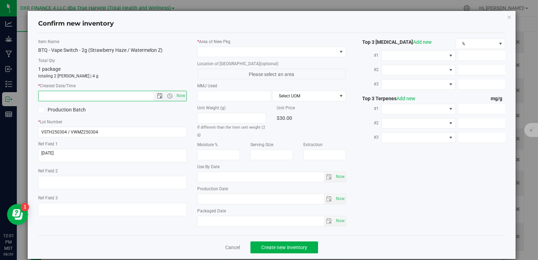
paste input "2025-03-04"
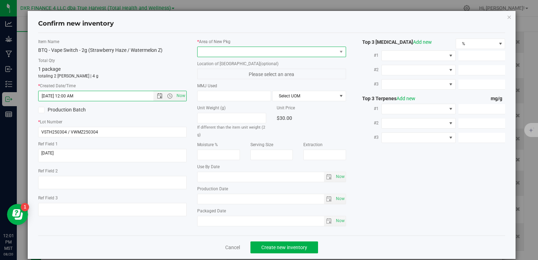
type input "3/4/2025 12:01 PM"
click at [224, 49] on span at bounding box center [267, 52] width 139 height 10
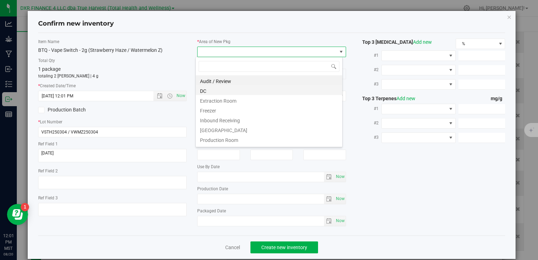
scroll to position [10, 147]
click at [230, 90] on li "DC" at bounding box center [269, 90] width 146 height 10
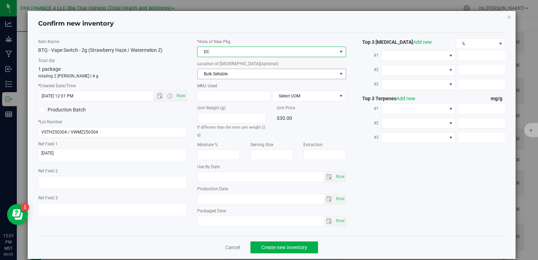
click at [231, 74] on span "Bulk Sellable" at bounding box center [267, 74] width 139 height 10
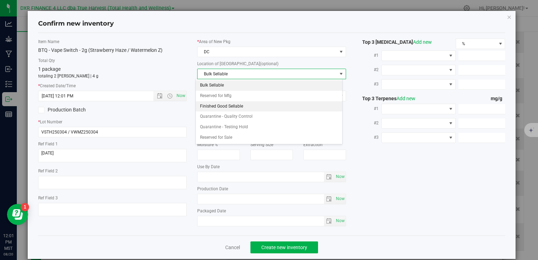
click at [233, 106] on li "Finished Good Sellable" at bounding box center [269, 106] width 146 height 11
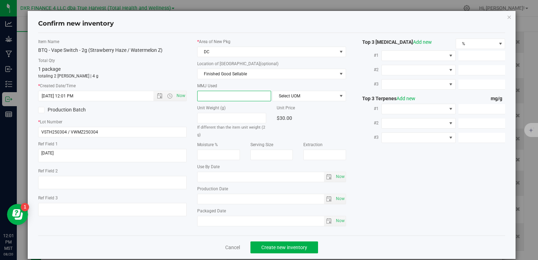
click at [234, 95] on span at bounding box center [234, 96] width 74 height 11
type input "2"
type input "2.0000"
click at [289, 96] on span "Select UOM" at bounding box center [305, 96] width 64 height 10
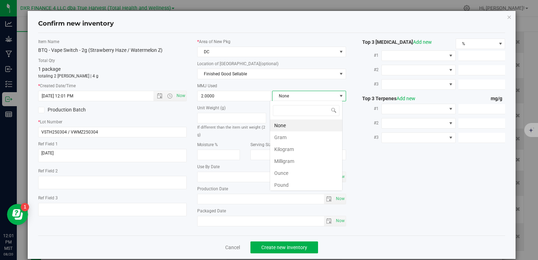
scroll to position [10, 73]
click at [296, 137] on li "Gram" at bounding box center [306, 137] width 72 height 12
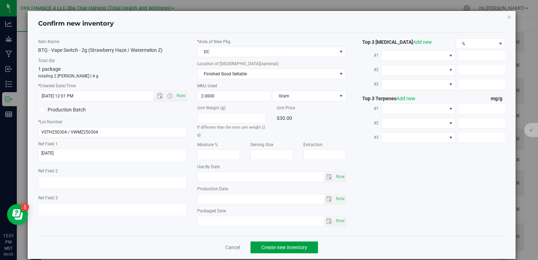
click at [304, 246] on span "Create new inventory" at bounding box center [284, 248] width 46 height 6
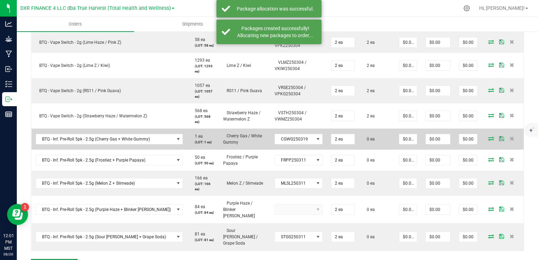
click at [488, 137] on icon at bounding box center [491, 138] width 6 height 4
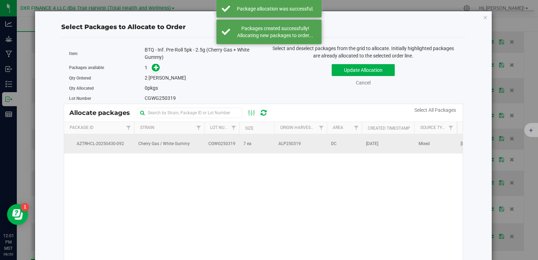
click at [267, 141] on td "7 ea" at bounding box center [256, 143] width 35 height 19
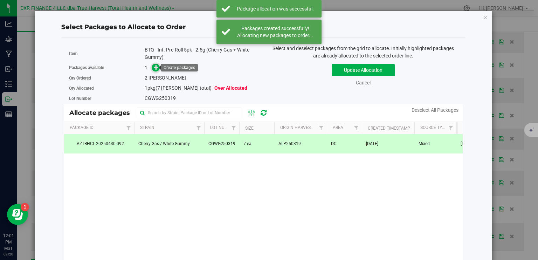
click at [157, 68] on icon at bounding box center [156, 67] width 5 height 5
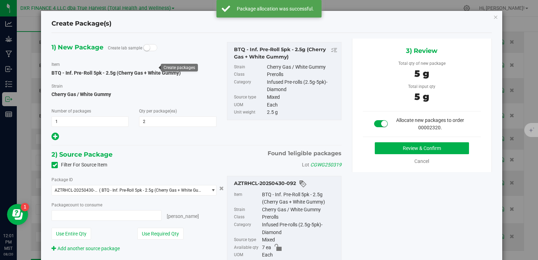
type input "2 ea"
click at [397, 144] on button "Review & Confirm" at bounding box center [422, 148] width 94 height 12
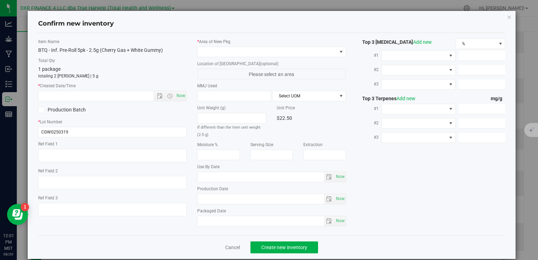
type textarea "[DATE]"
click at [109, 155] on textarea at bounding box center [112, 155] width 149 height 13
click at [90, 96] on input "text" at bounding box center [102, 96] width 127 height 10
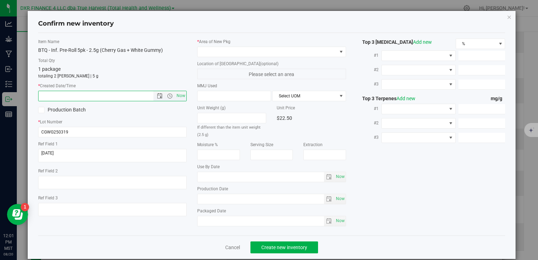
paste input "[DATE]"
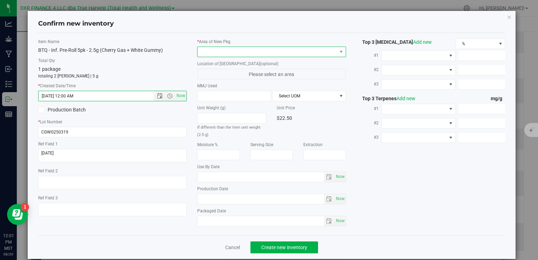
type input "4/17/2025 12:01 PM"
click at [233, 47] on span at bounding box center [267, 52] width 139 height 10
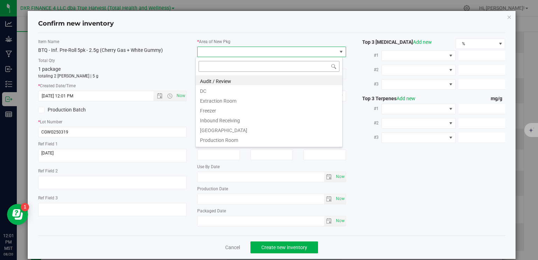
scroll to position [10, 147]
click at [227, 90] on li "DC" at bounding box center [269, 90] width 146 height 10
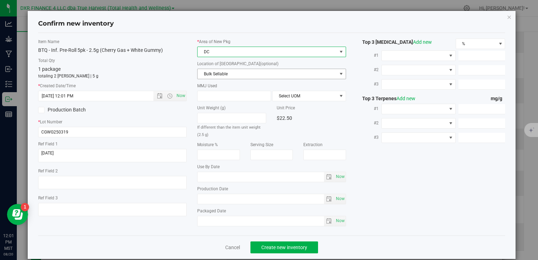
click at [243, 75] on span "Bulk Sellable" at bounding box center [267, 74] width 139 height 10
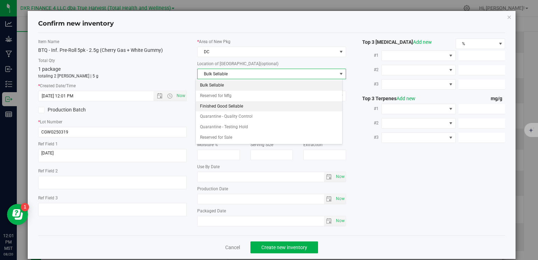
click at [246, 105] on li "Finished Good Sellable" at bounding box center [269, 106] width 146 height 11
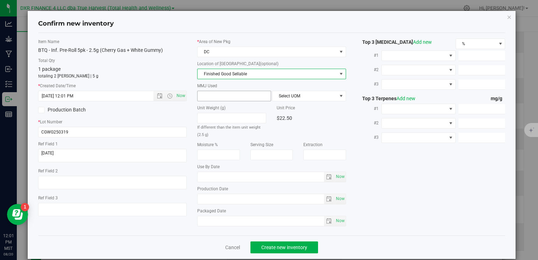
click at [250, 95] on span at bounding box center [234, 96] width 74 height 11
type input "2.5"
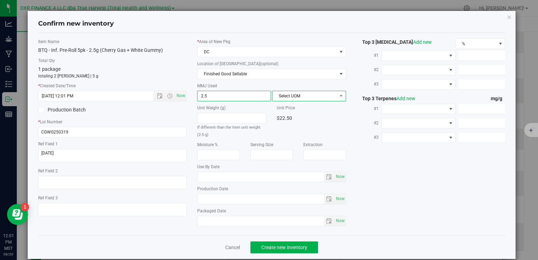
type input "2.5000"
click at [304, 94] on span "Select UOM" at bounding box center [305, 96] width 64 height 10
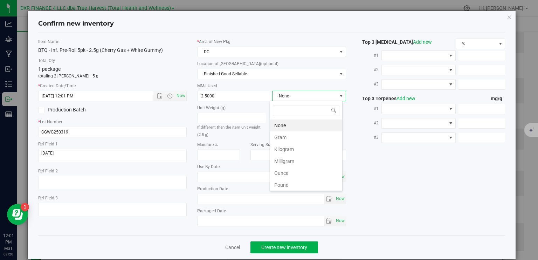
scroll to position [10, 73]
click at [291, 136] on li "Gram" at bounding box center [306, 137] width 72 height 12
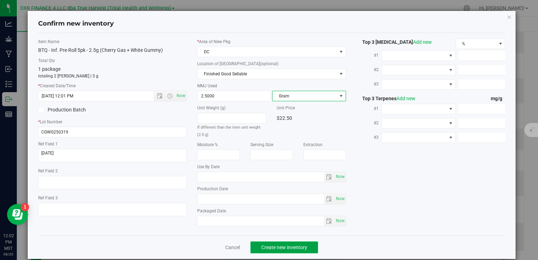
click at [287, 251] on button "Create new inventory" at bounding box center [285, 247] width 68 height 12
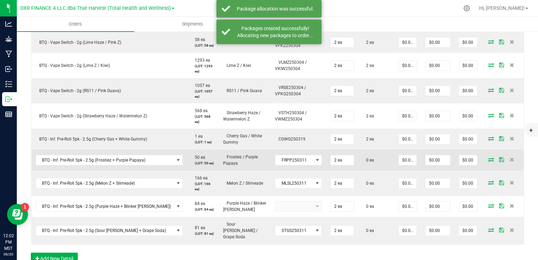
click at [488, 159] on icon at bounding box center [491, 159] width 6 height 4
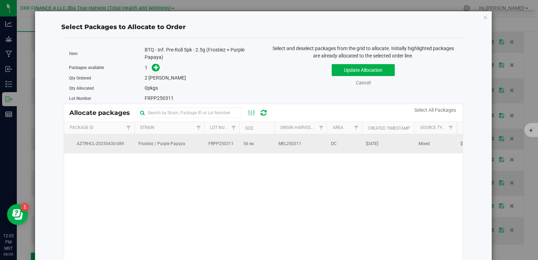
click at [253, 146] on span "56 ea" at bounding box center [249, 144] width 11 height 7
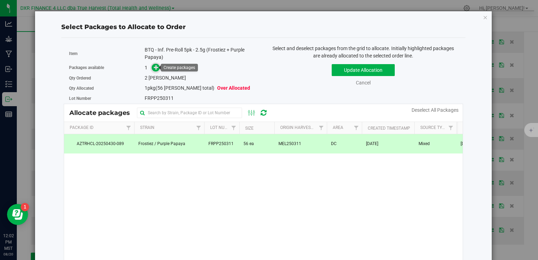
click at [154, 64] on icon at bounding box center [156, 66] width 5 height 5
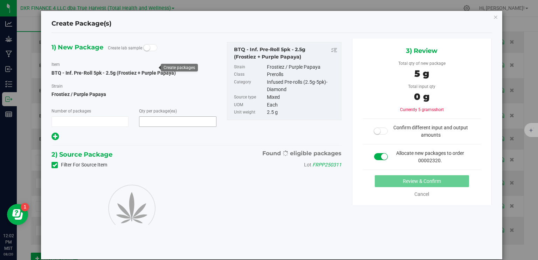
type input "1"
type input "2"
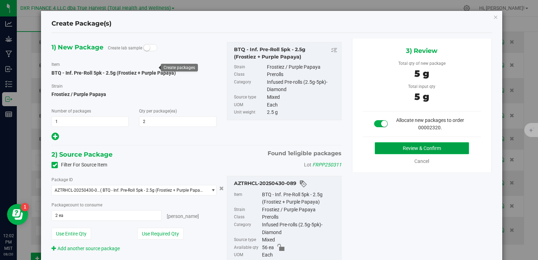
click at [400, 143] on button "Review & Confirm" at bounding box center [422, 148] width 94 height 12
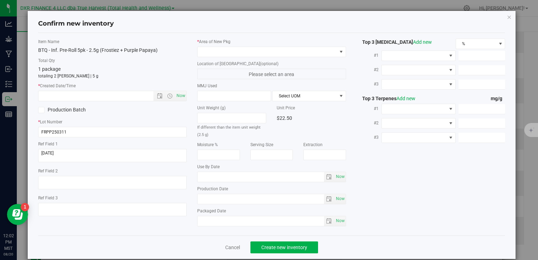
click at [398, 148] on div "Item Name BTQ - Inf. Pre-Roll 5pk - 2.5g (Frostiez + Purple Papaya) Total Qty 1…" at bounding box center [272, 134] width 478 height 191
click at [119, 150] on textarea at bounding box center [112, 155] width 149 height 13
click at [119, 151] on textarea at bounding box center [112, 155] width 149 height 13
click at [101, 153] on textarea at bounding box center [112, 155] width 149 height 13
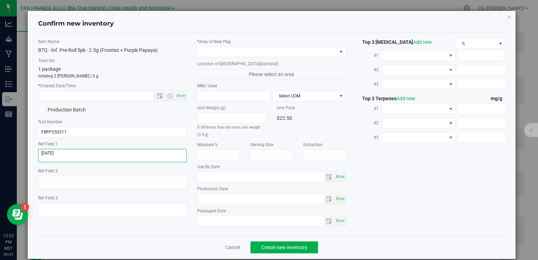
click at [101, 153] on textarea at bounding box center [112, 155] width 149 height 13
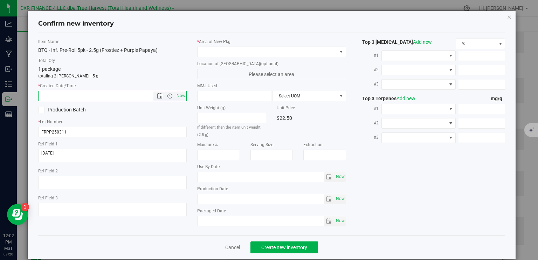
click at [100, 97] on input "text" at bounding box center [102, 96] width 127 height 10
paste input "[DATE]"
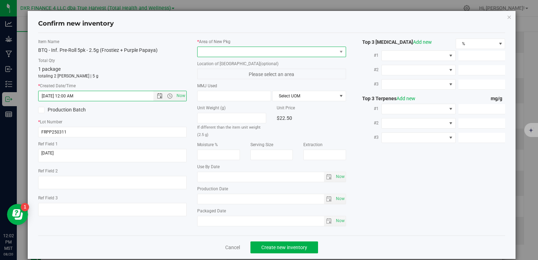
click at [234, 56] on span at bounding box center [267, 52] width 139 height 10
type input "4/17/2025 12:02 PM"
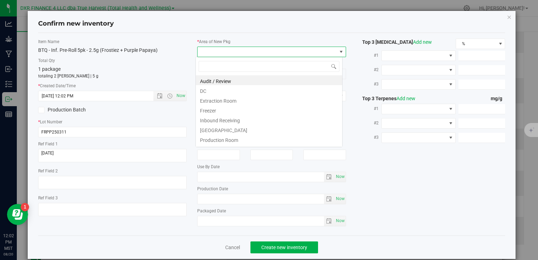
scroll to position [10, 147]
click at [213, 91] on li "DC" at bounding box center [269, 90] width 146 height 10
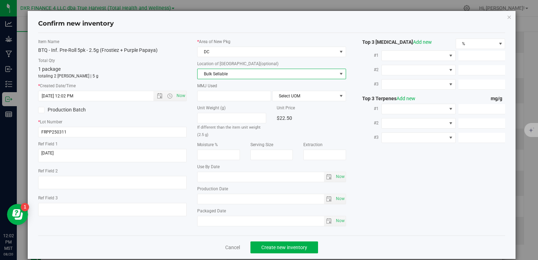
click at [223, 75] on span "Bulk Sellable" at bounding box center [267, 74] width 139 height 10
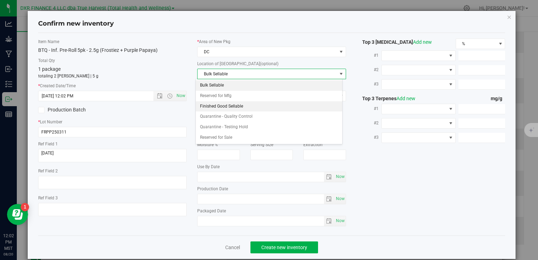
click at [223, 104] on li "Finished Good Sellable" at bounding box center [269, 106] width 146 height 11
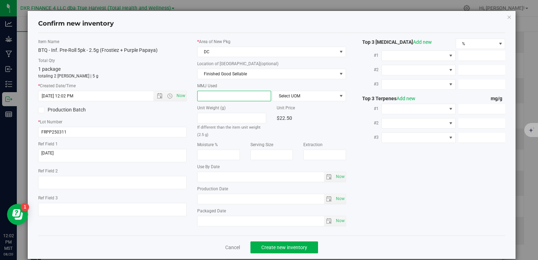
click at [223, 95] on span at bounding box center [234, 96] width 74 height 11
type input "2.5"
type input "2.5000"
click at [290, 95] on span "Select UOM" at bounding box center [305, 96] width 64 height 10
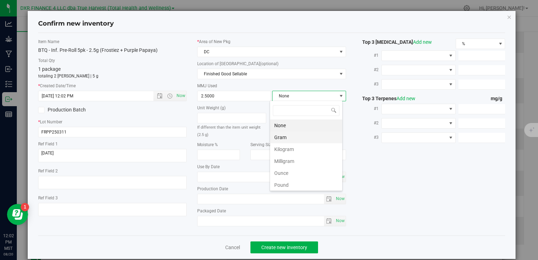
scroll to position [10, 73]
click at [294, 136] on li "Gram" at bounding box center [306, 137] width 72 height 12
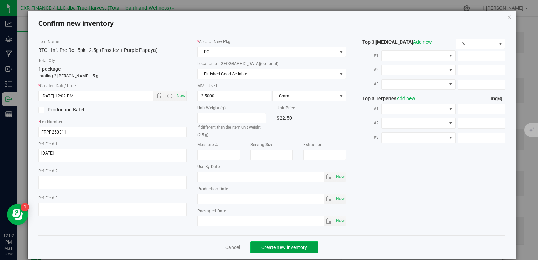
click at [297, 248] on span "Create new inventory" at bounding box center [284, 248] width 46 height 6
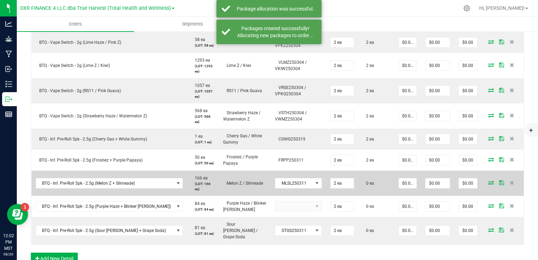
click at [488, 182] on icon at bounding box center [491, 182] width 6 height 4
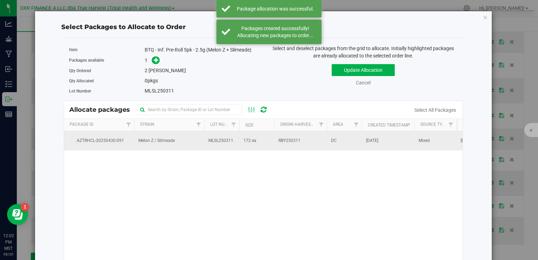
click at [258, 140] on td "172 ea" at bounding box center [256, 140] width 35 height 19
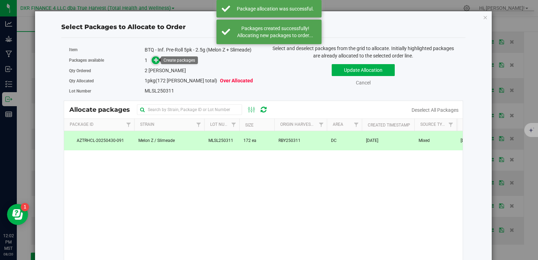
click at [158, 59] on span at bounding box center [156, 60] width 8 height 8
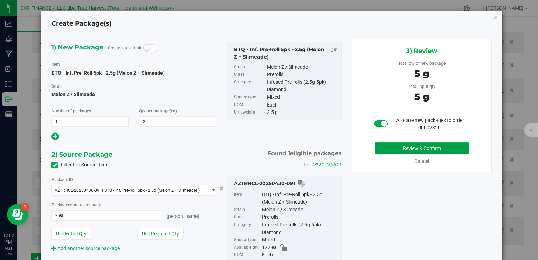
click at [391, 147] on button "Review & Confirm" at bounding box center [422, 148] width 94 height 12
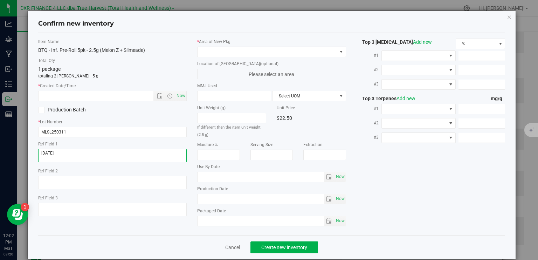
click at [87, 157] on textarea at bounding box center [112, 155] width 149 height 13
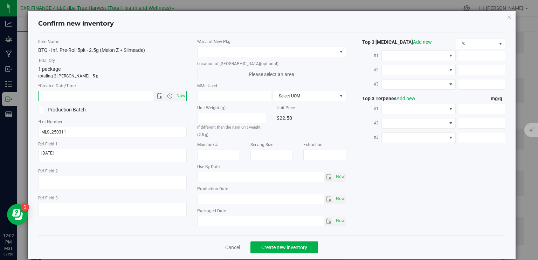
click at [103, 97] on input "text" at bounding box center [102, 96] width 127 height 10
paste input "[DATE]"
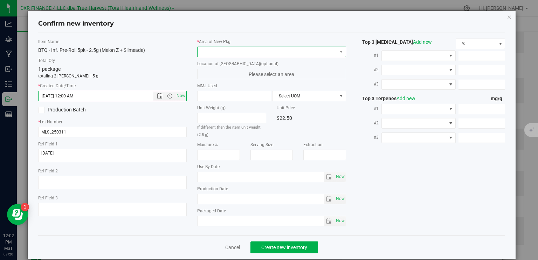
type input "4/17/2025 12:02 PM"
click at [237, 50] on span at bounding box center [267, 52] width 139 height 10
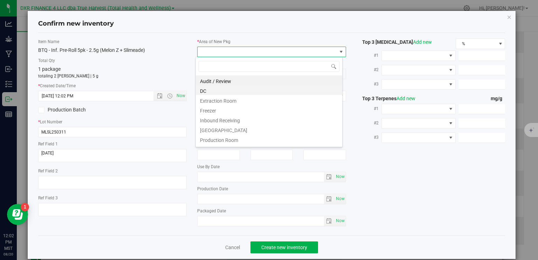
scroll to position [10, 147]
click at [236, 95] on li "Extraction Room" at bounding box center [269, 100] width 146 height 10
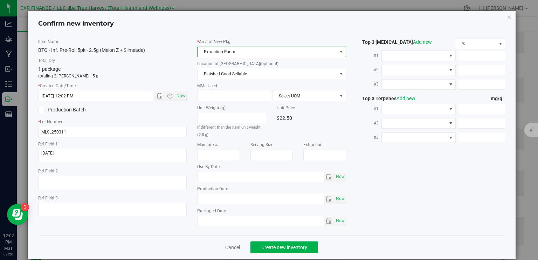
click at [247, 54] on span "Extraction Room" at bounding box center [267, 52] width 139 height 10
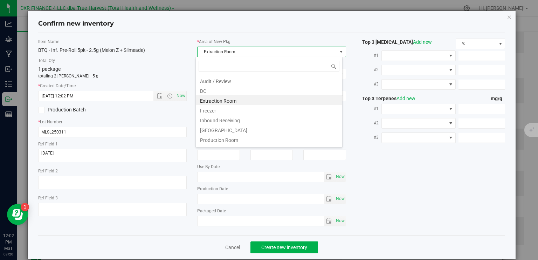
click at [232, 91] on li "DC" at bounding box center [269, 90] width 146 height 10
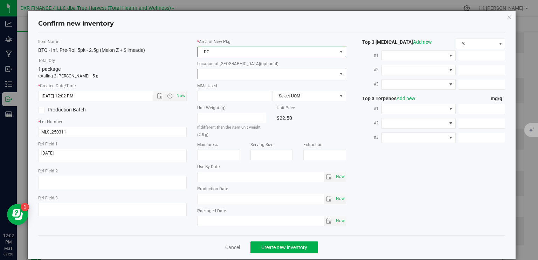
click at [243, 73] on span at bounding box center [267, 74] width 139 height 10
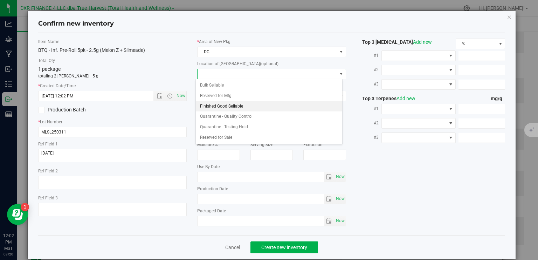
click at [242, 107] on li "Finished Good Sellable" at bounding box center [269, 106] width 146 height 11
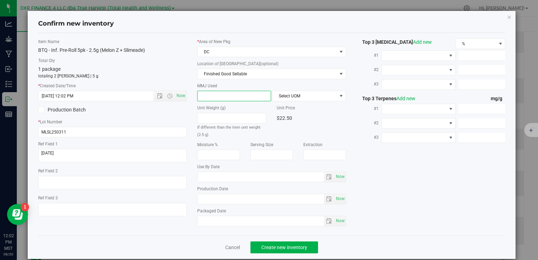
click at [235, 92] on span at bounding box center [234, 96] width 74 height 11
type input "2.5"
type input "2.5000"
click at [300, 97] on span "Select UOM" at bounding box center [305, 96] width 64 height 10
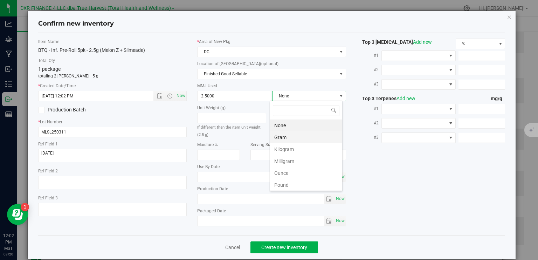
scroll to position [10, 73]
click at [290, 137] on li "Gram" at bounding box center [306, 137] width 72 height 12
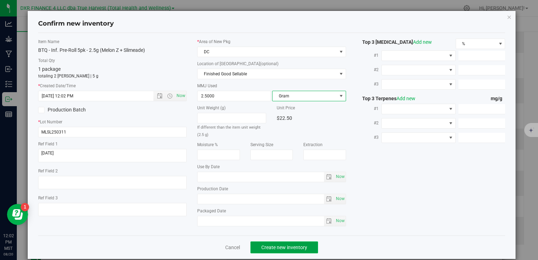
click at [296, 248] on span "Create new inventory" at bounding box center [284, 248] width 46 height 6
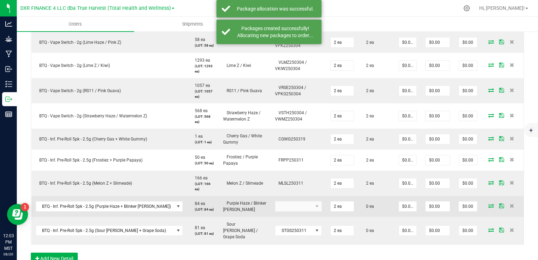
click at [488, 206] on icon at bounding box center [491, 206] width 6 height 4
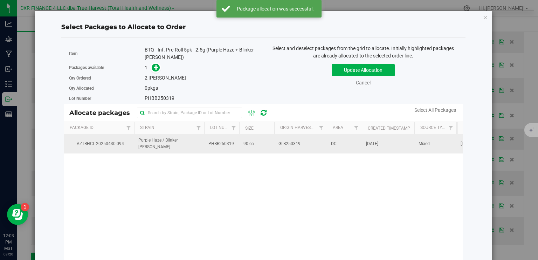
click at [263, 143] on td "90 ea" at bounding box center [256, 143] width 35 height 19
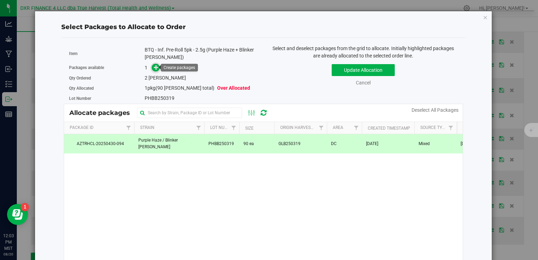
click at [152, 70] on span at bounding box center [156, 68] width 8 height 8
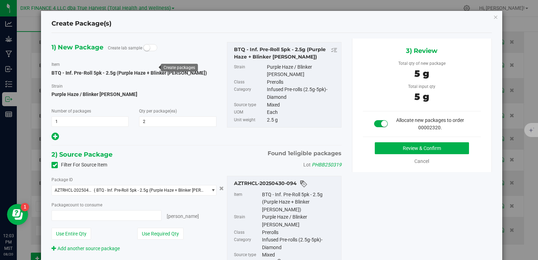
type input "2 ea"
click at [403, 148] on button "Review & Confirm" at bounding box center [422, 148] width 94 height 12
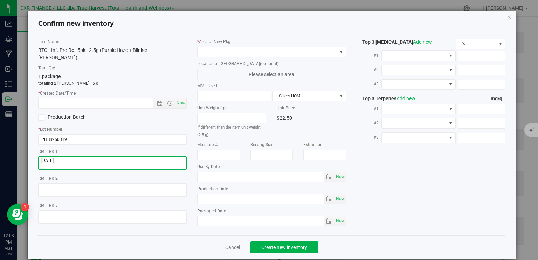
click at [100, 156] on textarea at bounding box center [112, 162] width 149 height 13
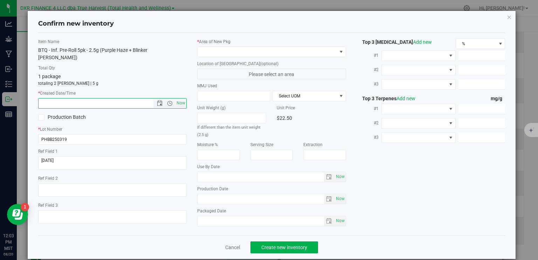
click at [95, 98] on input "text" at bounding box center [102, 103] width 127 height 10
paste input "[DATE]"
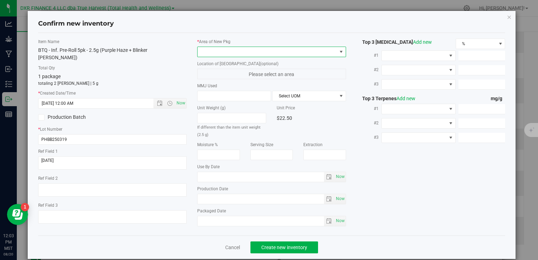
click at [237, 52] on span at bounding box center [267, 52] width 139 height 10
type input "4/17/2025 12:03 PM"
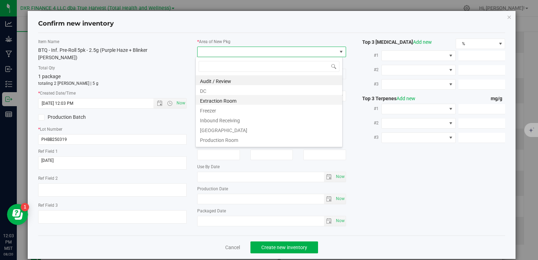
scroll to position [10, 147]
click at [230, 88] on li "DC" at bounding box center [269, 90] width 146 height 10
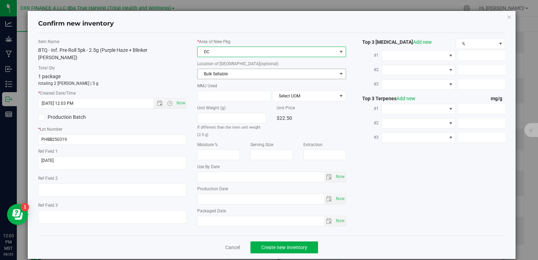
click at [237, 73] on span "Bulk Sellable" at bounding box center [267, 74] width 139 height 10
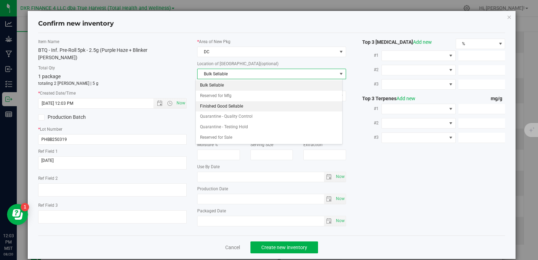
click at [244, 105] on li "Finished Good Sellable" at bounding box center [269, 106] width 146 height 11
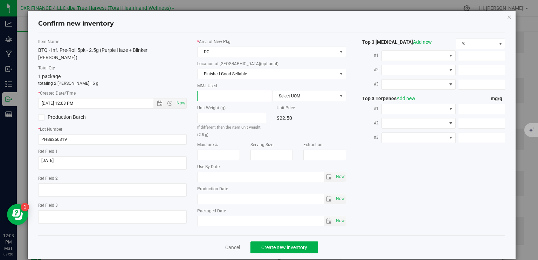
click at [238, 95] on span at bounding box center [234, 96] width 74 height 11
type input "2.5"
type input "2.5000"
click at [289, 91] on span "Select UOM" at bounding box center [305, 96] width 64 height 10
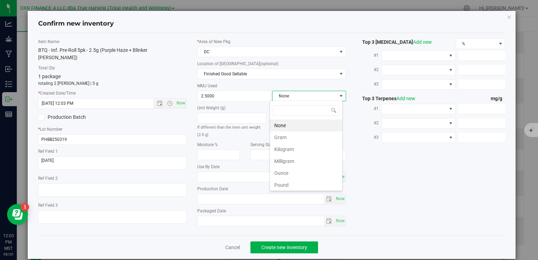
scroll to position [10, 73]
click at [290, 133] on li "Gram" at bounding box center [306, 137] width 72 height 12
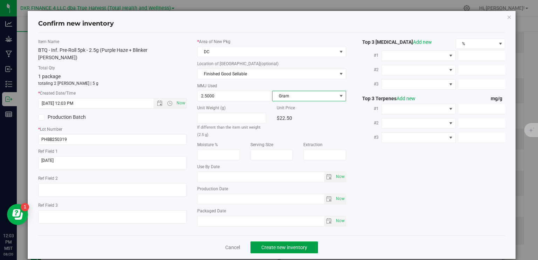
click at [303, 250] on button "Create new inventory" at bounding box center [285, 247] width 68 height 12
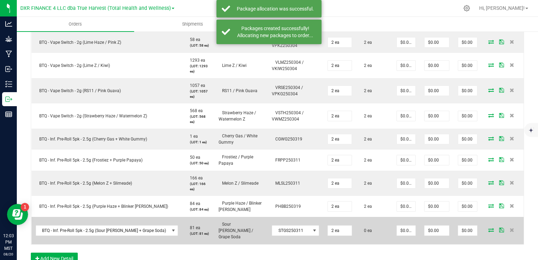
click at [488, 228] on icon at bounding box center [491, 230] width 6 height 4
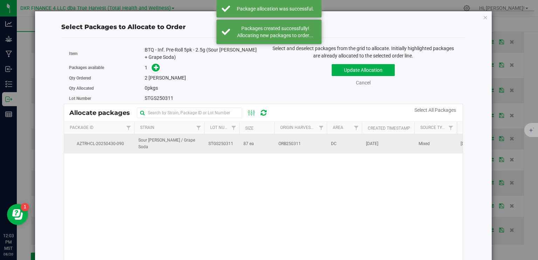
click at [233, 143] on td "STGS250311" at bounding box center [221, 143] width 35 height 19
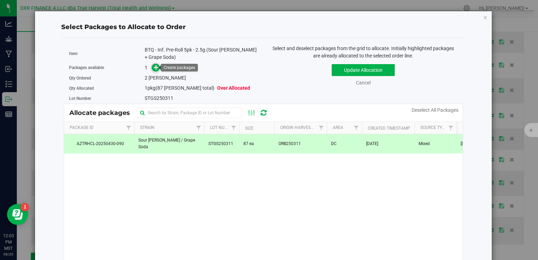
click at [156, 67] on icon at bounding box center [156, 66] width 5 height 5
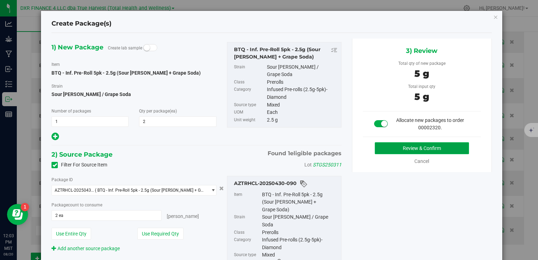
click at [403, 151] on button "Review & Confirm" at bounding box center [422, 148] width 94 height 12
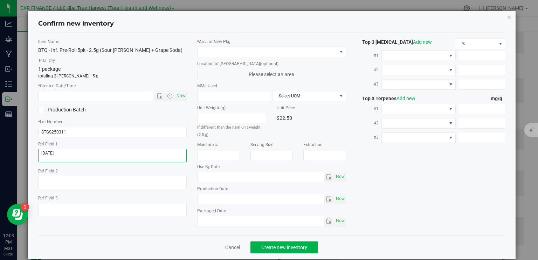
click at [73, 156] on textarea at bounding box center [112, 155] width 149 height 13
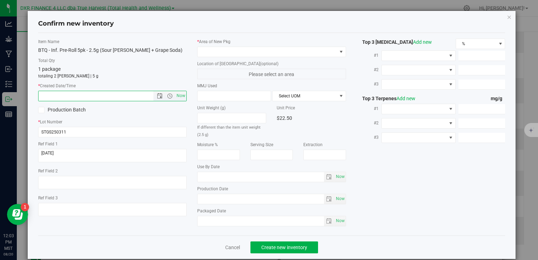
click at [91, 95] on input "text" at bounding box center [102, 96] width 127 height 10
paste input "[DATE]"
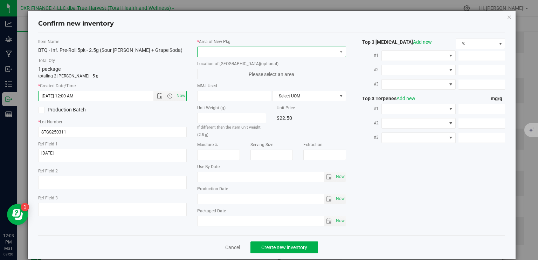
type input "4/17/2025 12:03 PM"
click at [264, 52] on span at bounding box center [267, 52] width 139 height 10
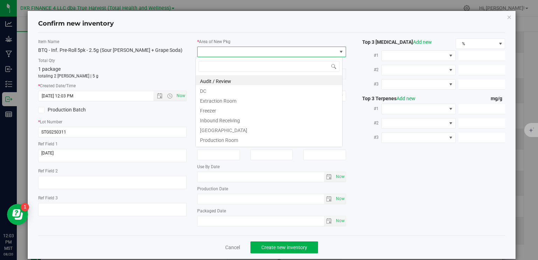
scroll to position [10, 147]
click at [244, 93] on li "DC" at bounding box center [269, 90] width 146 height 10
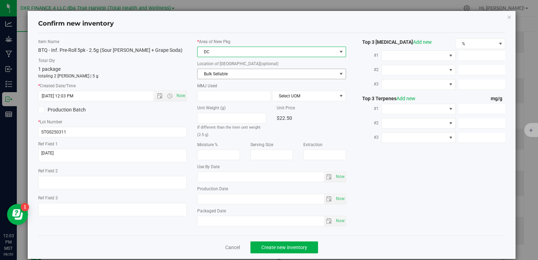
click at [246, 78] on span "Bulk Sellable" at bounding box center [267, 74] width 139 height 10
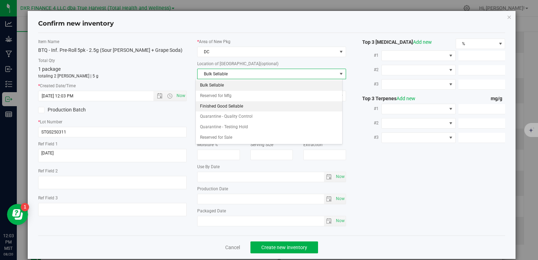
click at [239, 106] on li "Finished Good Sellable" at bounding box center [269, 106] width 146 height 11
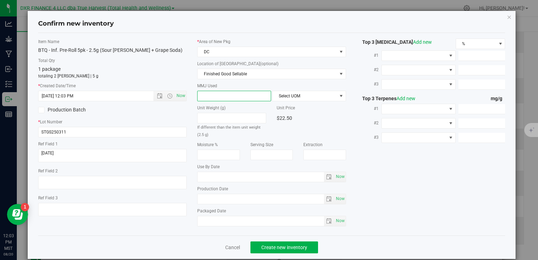
click at [236, 96] on span at bounding box center [234, 96] width 74 height 11
type input "2.5"
type input "2.5000"
click at [294, 97] on span "Select UOM" at bounding box center [305, 96] width 64 height 10
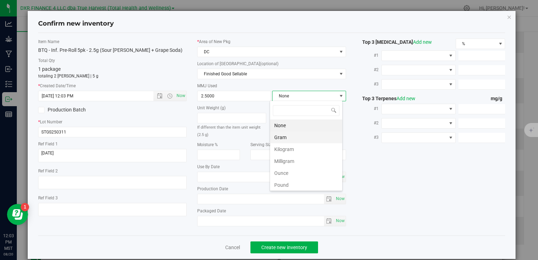
scroll to position [10, 73]
click at [303, 135] on li "Gram" at bounding box center [306, 137] width 72 height 12
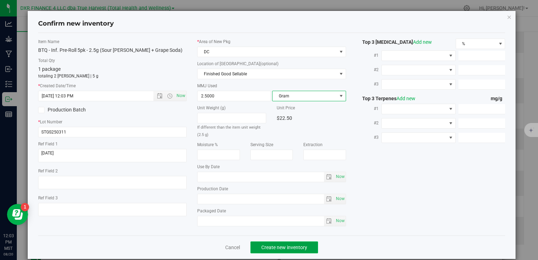
click at [300, 245] on span "Create new inventory" at bounding box center [284, 248] width 46 height 6
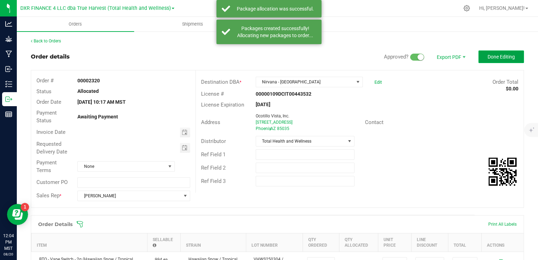
click at [496, 59] on span "Done Editing" at bounding box center [501, 57] width 27 height 6
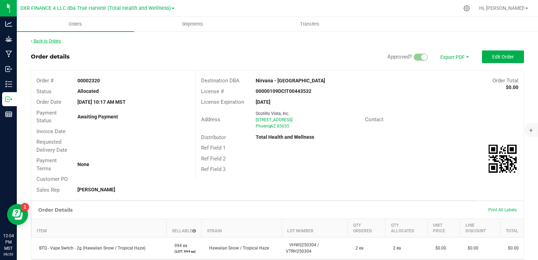
click at [47, 41] on link "Back to Orders" at bounding box center [46, 41] width 30 height 5
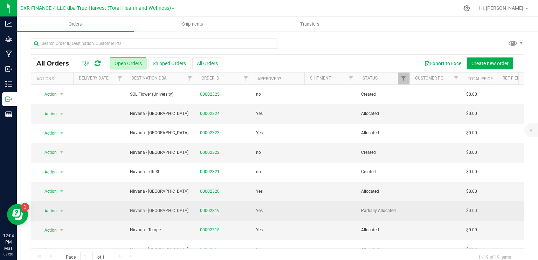
click at [216, 211] on link "00002319" at bounding box center [210, 210] width 20 height 7
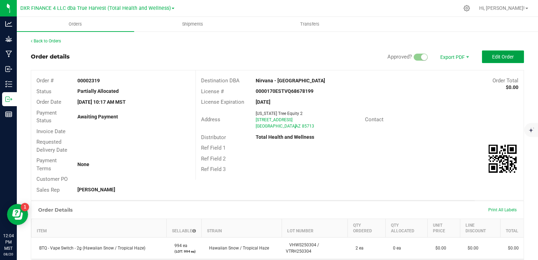
click at [500, 57] on span "Edit Order" at bounding box center [503, 57] width 22 height 6
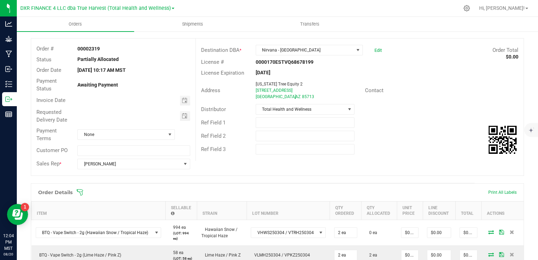
scroll to position [105, 0]
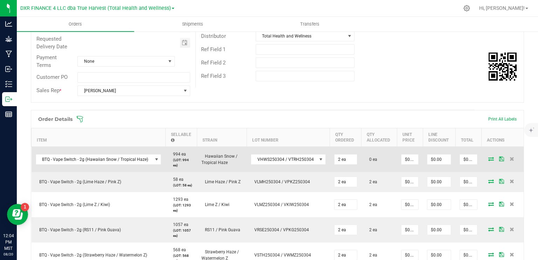
click at [488, 158] on icon at bounding box center [491, 159] width 6 height 4
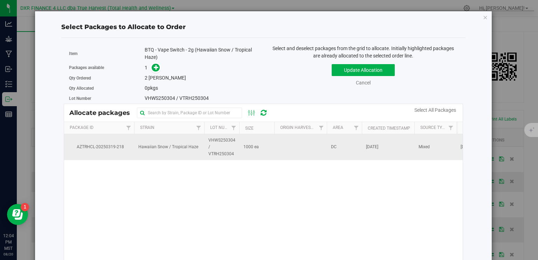
click at [219, 150] on span "VHWS250304 / VTRH250304" at bounding box center [221, 147] width 27 height 20
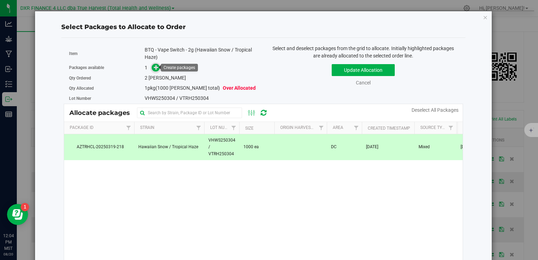
click at [152, 69] on span at bounding box center [156, 67] width 8 height 8
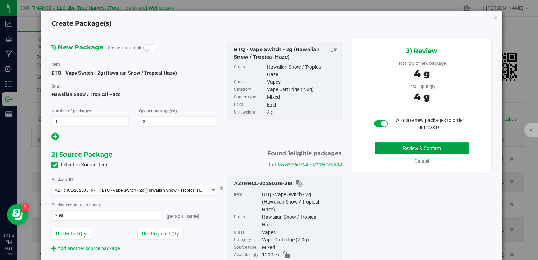
click at [447, 148] on button "Review & Confirm" at bounding box center [422, 148] width 94 height 12
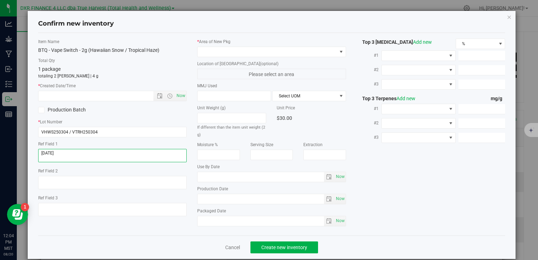
click at [85, 154] on textarea at bounding box center [112, 155] width 149 height 13
click at [98, 94] on input "text" at bounding box center [102, 96] width 127 height 10
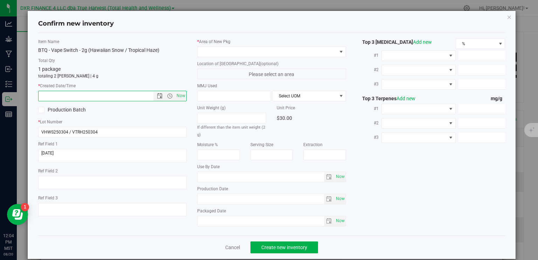
paste input "2025-03-04"
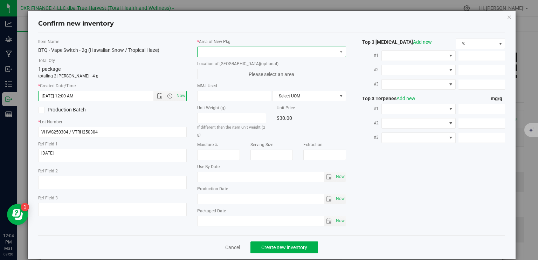
type input "3/4/2025 12:04 PM"
click at [216, 49] on span at bounding box center [267, 52] width 139 height 10
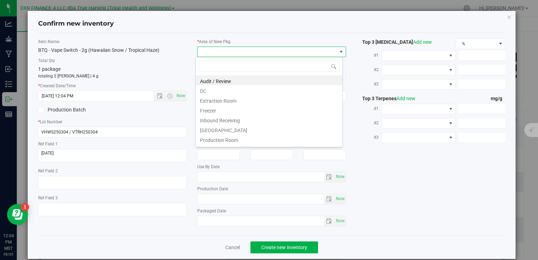
scroll to position [10, 147]
click at [227, 93] on li "DC" at bounding box center [269, 90] width 146 height 10
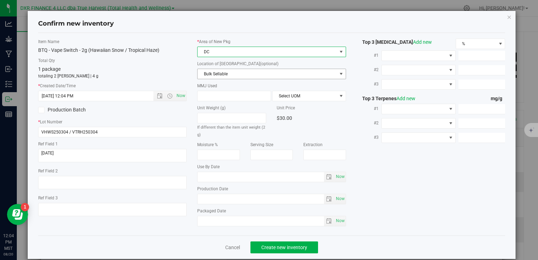
click at [235, 74] on span "Bulk Sellable" at bounding box center [267, 74] width 139 height 10
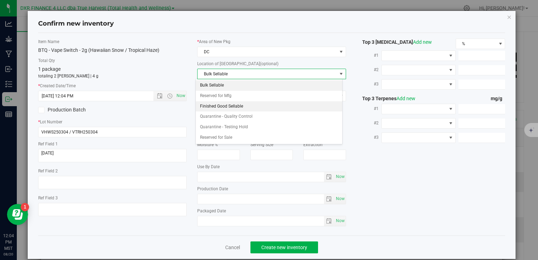
click at [236, 107] on li "Finished Good Sellable" at bounding box center [269, 106] width 146 height 11
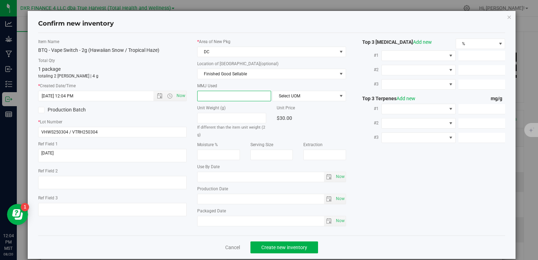
click at [240, 97] on span at bounding box center [234, 96] width 74 height 11
type input "2"
type input "2.0000"
click at [289, 95] on span "Select UOM" at bounding box center [305, 96] width 64 height 10
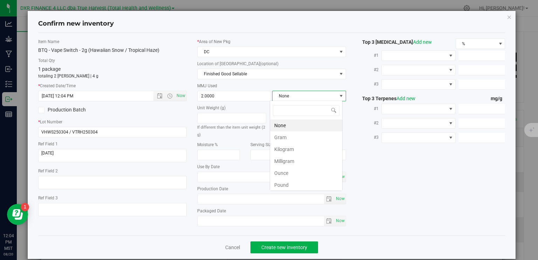
scroll to position [10, 73]
click at [292, 139] on li "Gram" at bounding box center [306, 137] width 72 height 12
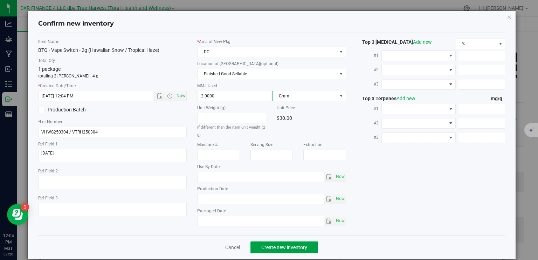
click at [306, 249] on button "Create new inventory" at bounding box center [285, 247] width 68 height 12
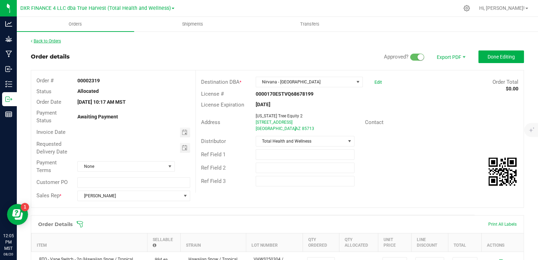
click at [43, 43] on link "Back to Orders" at bounding box center [46, 41] width 30 height 5
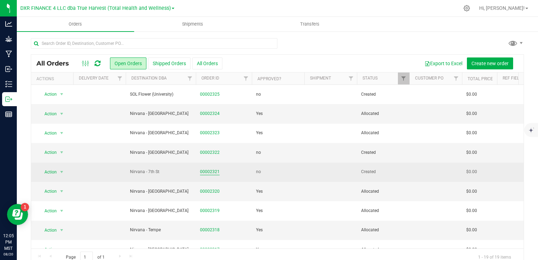
click at [206, 172] on link "00002321" at bounding box center [210, 172] width 20 height 7
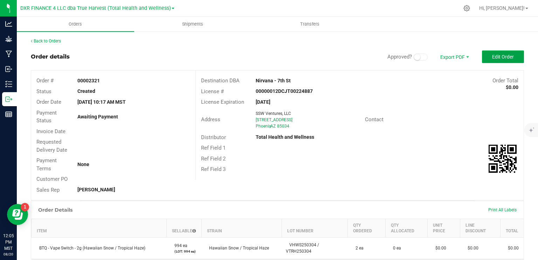
click at [497, 55] on span "Edit Order" at bounding box center [503, 57] width 22 height 6
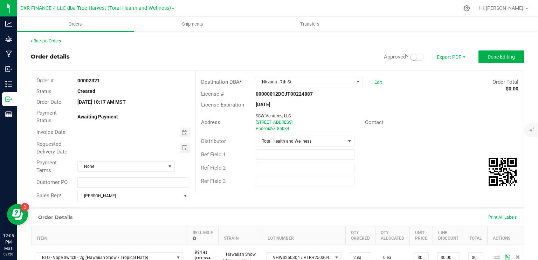
click at [412, 59] on span at bounding box center [417, 57] width 14 height 7
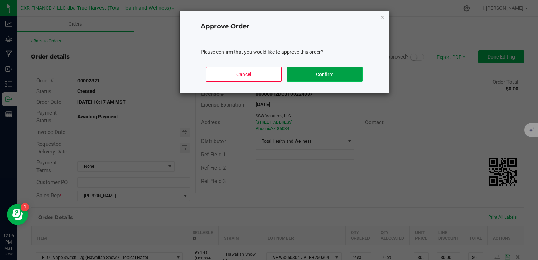
click at [327, 76] on button "Confirm" at bounding box center [324, 74] width 75 height 15
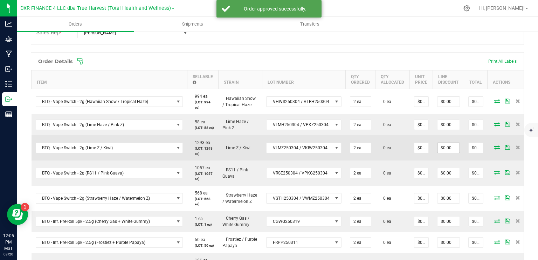
scroll to position [175, 0]
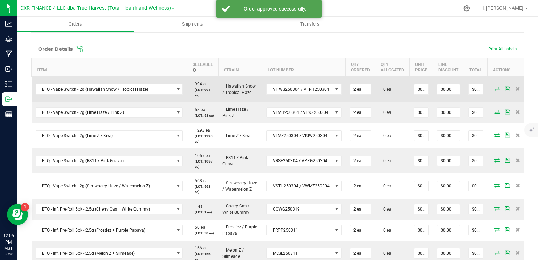
click at [494, 90] on icon at bounding box center [497, 89] width 6 height 4
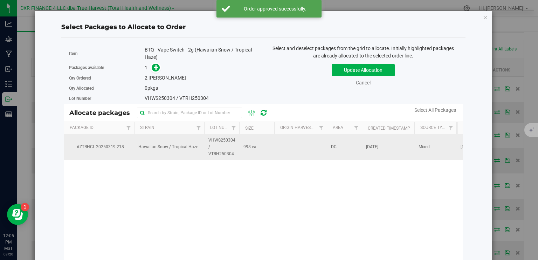
click at [254, 151] on td "998 ea" at bounding box center [256, 147] width 35 height 26
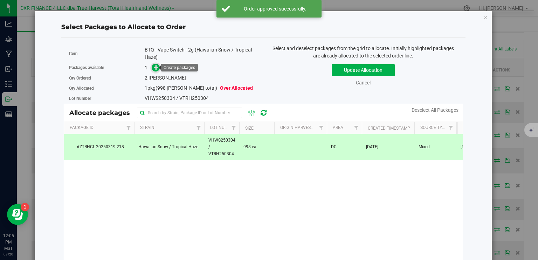
click at [156, 68] on icon at bounding box center [156, 67] width 5 height 5
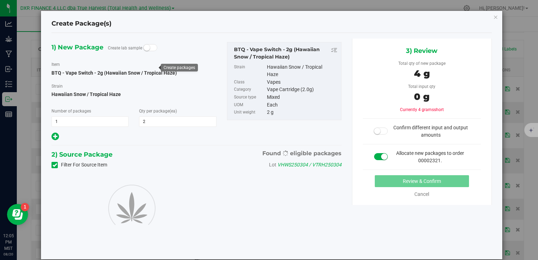
type input "2"
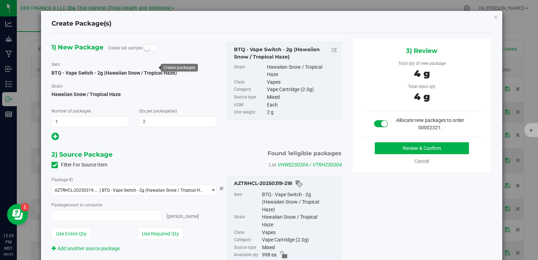
type input "2 ea"
click at [429, 148] on button "Review & Confirm" at bounding box center [422, 148] width 94 height 12
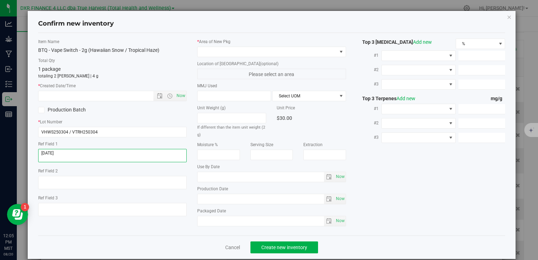
click at [67, 152] on textarea at bounding box center [112, 155] width 149 height 13
click at [82, 94] on input "text" at bounding box center [102, 96] width 127 height 10
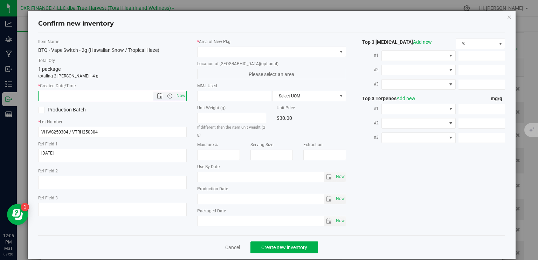
paste input "2025-03-04"
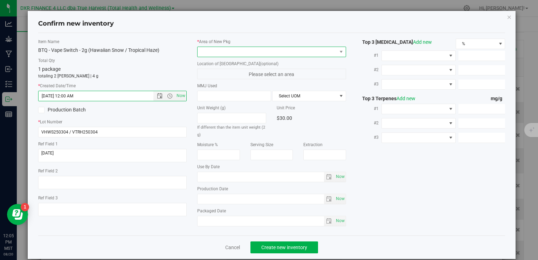
click at [238, 52] on span at bounding box center [267, 52] width 139 height 10
type input "3/4/2025 12:05 PM"
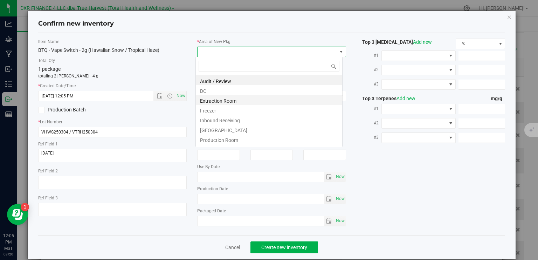
scroll to position [10, 147]
click at [230, 92] on li "DC" at bounding box center [269, 90] width 146 height 10
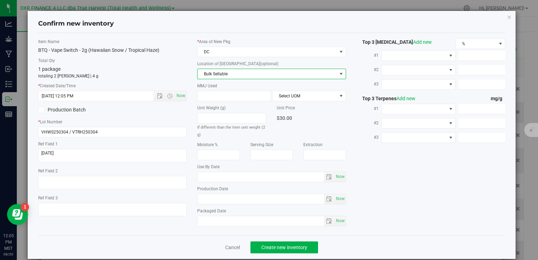
click at [237, 70] on span "Bulk Sellable" at bounding box center [267, 74] width 139 height 10
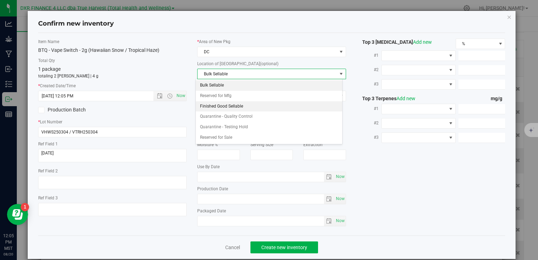
click at [235, 108] on li "Finished Good Sellable" at bounding box center [269, 106] width 146 height 11
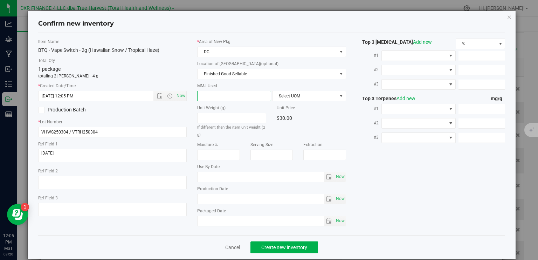
click at [217, 94] on span at bounding box center [234, 96] width 74 height 11
type input "2"
type input "2.0000"
click at [277, 96] on span "Select UOM" at bounding box center [305, 96] width 64 height 10
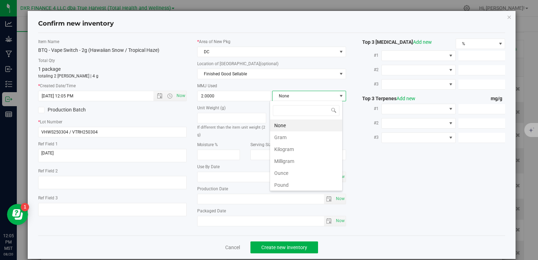
scroll to position [10, 73]
click at [292, 136] on li "Gram" at bounding box center [306, 137] width 72 height 12
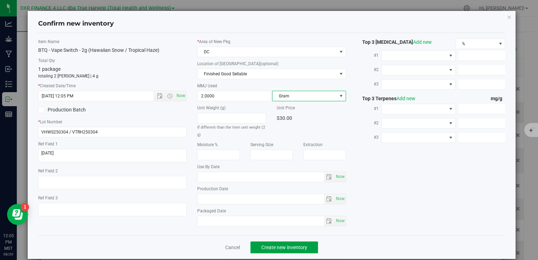
click at [288, 245] on span "Create new inventory" at bounding box center [284, 248] width 46 height 6
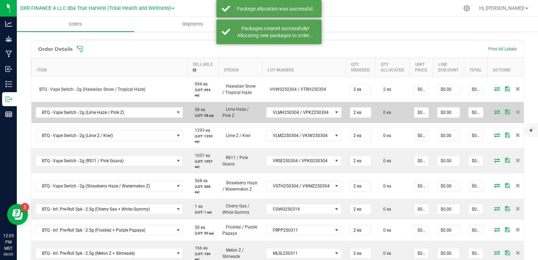
click at [494, 112] on icon at bounding box center [497, 112] width 6 height 4
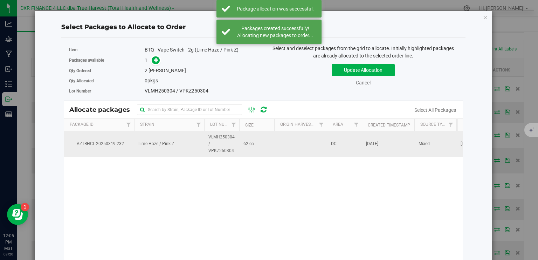
click at [220, 145] on span "VLMH250304 / VPKZ250304" at bounding box center [221, 144] width 27 height 20
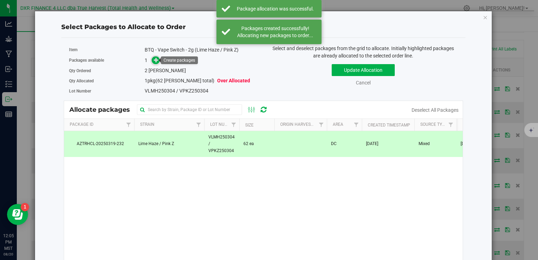
click at [156, 60] on icon at bounding box center [156, 59] width 5 height 5
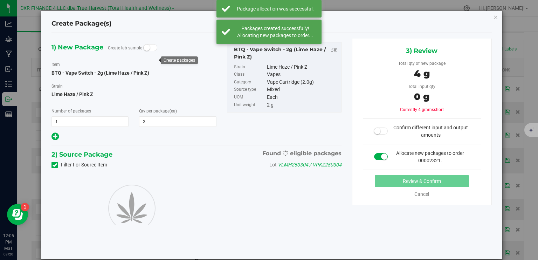
type input "2"
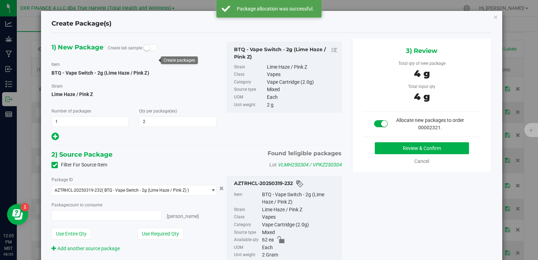
type input "2 ea"
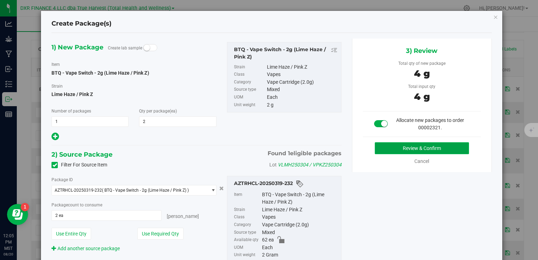
click at [392, 145] on button "Review & Confirm" at bounding box center [422, 148] width 94 height 12
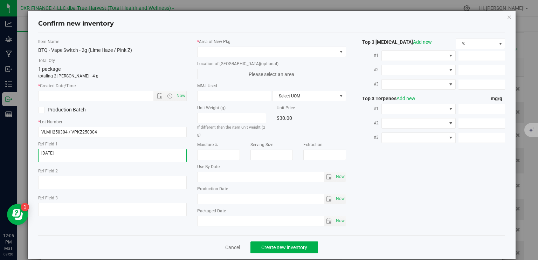
click at [88, 155] on textarea at bounding box center [112, 155] width 149 height 13
click at [91, 99] on input "text" at bounding box center [102, 96] width 127 height 10
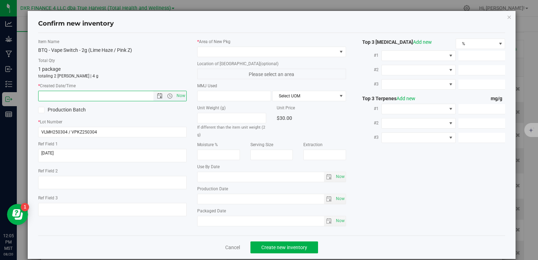
paste input "2025-03-04"
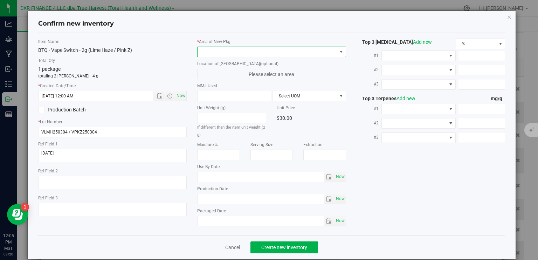
click at [237, 56] on span at bounding box center [267, 52] width 139 height 10
type input "3/4/2025 12:05 PM"
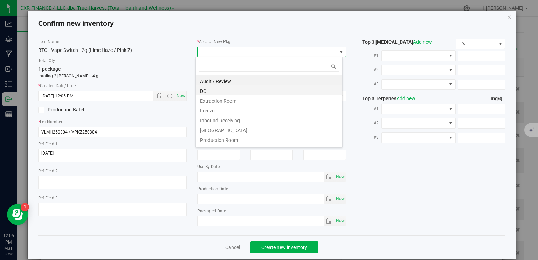
scroll to position [10, 147]
click at [240, 91] on li "DC" at bounding box center [269, 90] width 146 height 10
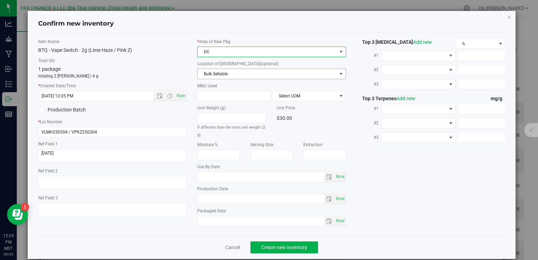
click at [242, 74] on span "Bulk Sellable" at bounding box center [267, 74] width 139 height 10
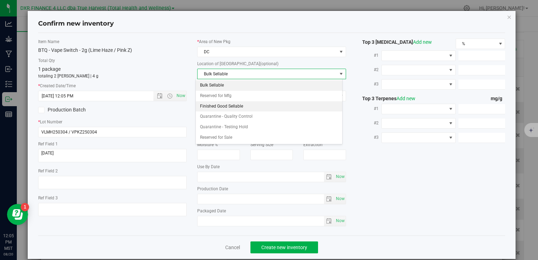
click at [241, 105] on li "Finished Good Sellable" at bounding box center [269, 106] width 146 height 11
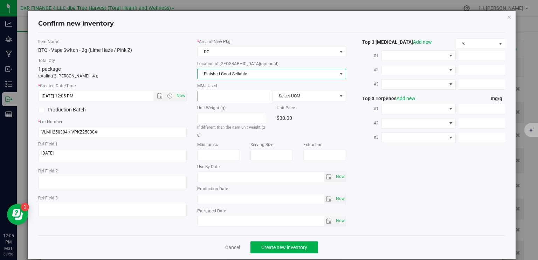
click at [228, 96] on span at bounding box center [234, 96] width 74 height 11
type input "2"
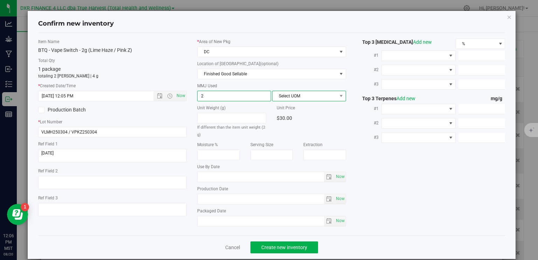
type input "2.0000"
click at [303, 93] on span "Select UOM" at bounding box center [305, 96] width 64 height 10
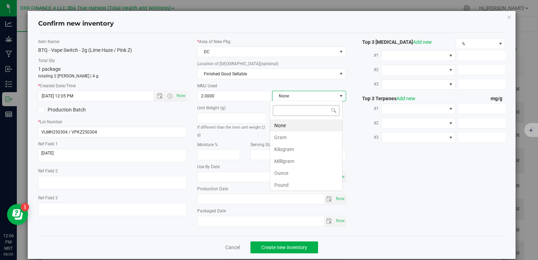
scroll to position [10, 73]
click at [289, 132] on li "Gram" at bounding box center [306, 137] width 72 height 12
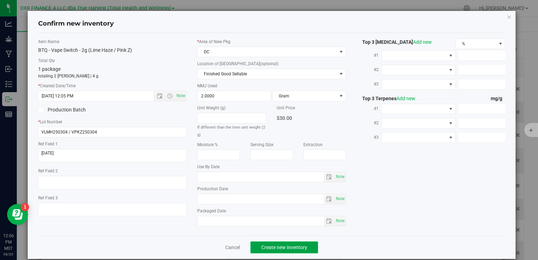
click at [274, 246] on span "Create new inventory" at bounding box center [284, 248] width 46 height 6
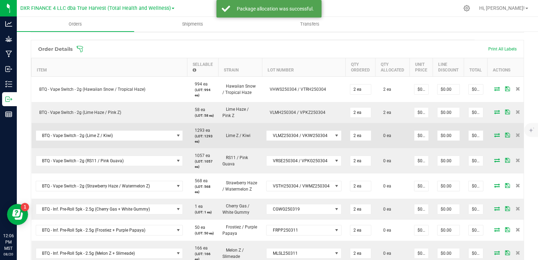
click at [494, 137] on icon at bounding box center [497, 135] width 6 height 4
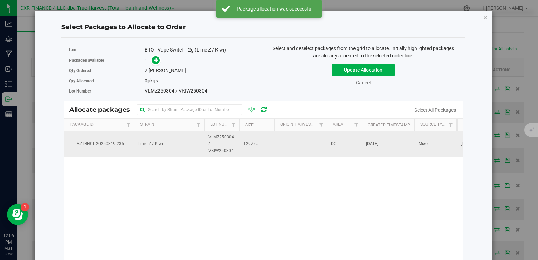
click at [252, 147] on td "1297 ea" at bounding box center [256, 144] width 35 height 26
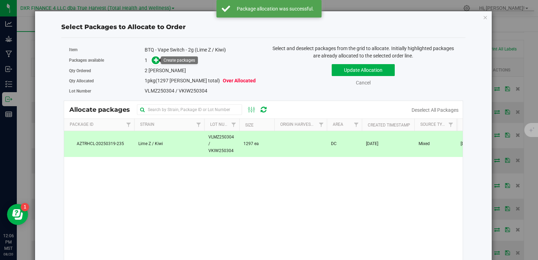
click at [158, 62] on link at bounding box center [156, 60] width 8 height 6
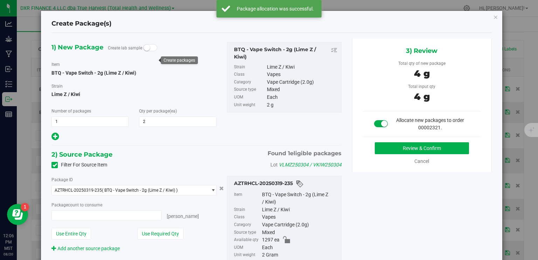
type input "2 ea"
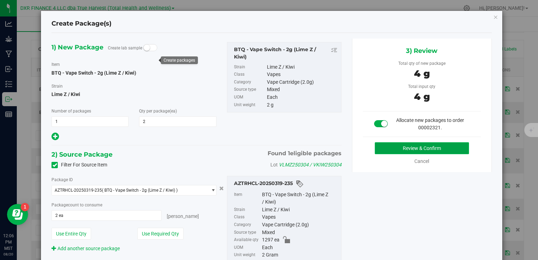
click at [387, 148] on button "Review & Confirm" at bounding box center [422, 148] width 94 height 12
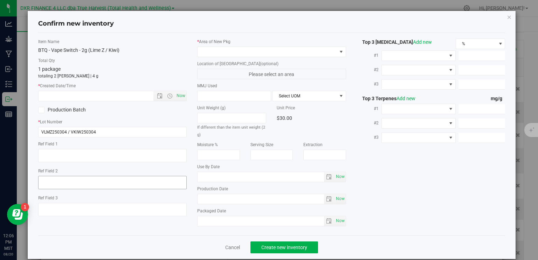
type textarea "2025-03-04"
click at [97, 157] on textarea at bounding box center [112, 155] width 149 height 13
click at [115, 96] on input "text" at bounding box center [102, 96] width 127 height 10
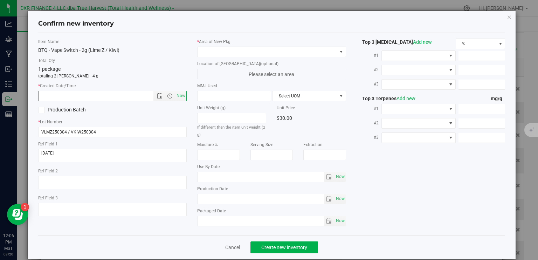
paste input "2025-03-04"
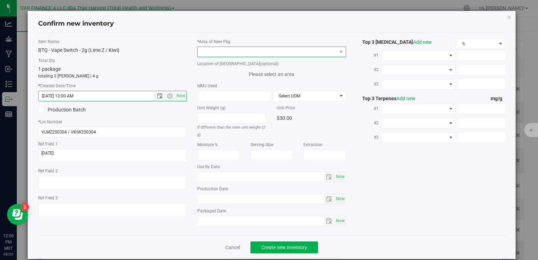
click at [269, 50] on span at bounding box center [267, 52] width 139 height 10
type input "3/4/2025 12:06 PM"
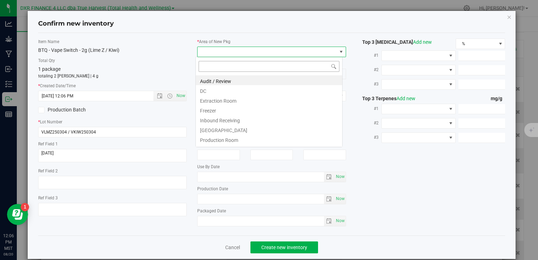
scroll to position [10, 147]
click at [235, 92] on li "DC" at bounding box center [269, 90] width 146 height 10
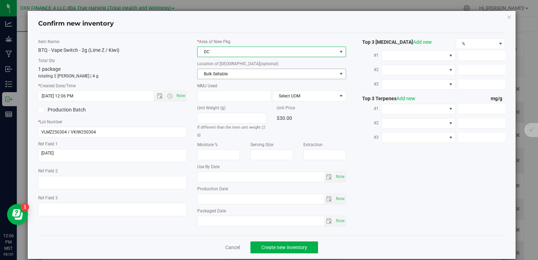
click at [245, 71] on span "Bulk Sellable" at bounding box center [267, 74] width 139 height 10
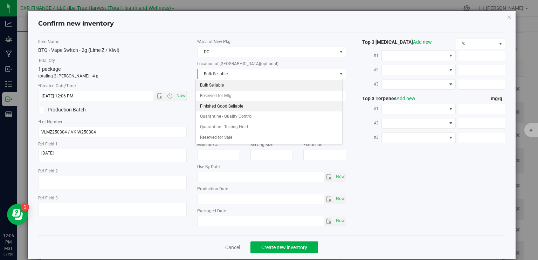
click at [237, 106] on li "Finished Good Sellable" at bounding box center [269, 106] width 146 height 11
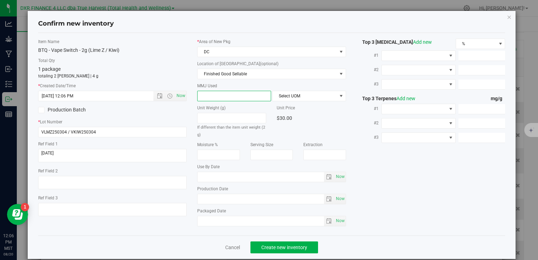
click at [235, 94] on span at bounding box center [234, 96] width 74 height 11
type input "2"
type input "2.0000"
click at [298, 96] on span "Select UOM" at bounding box center [305, 96] width 64 height 10
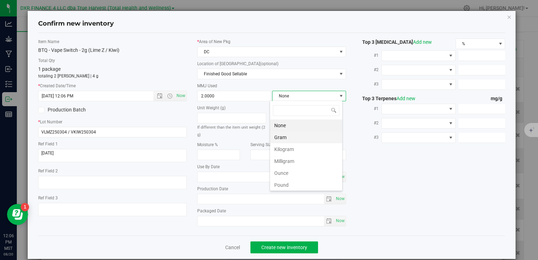
scroll to position [10, 73]
click at [296, 136] on li "Gram" at bounding box center [306, 137] width 72 height 12
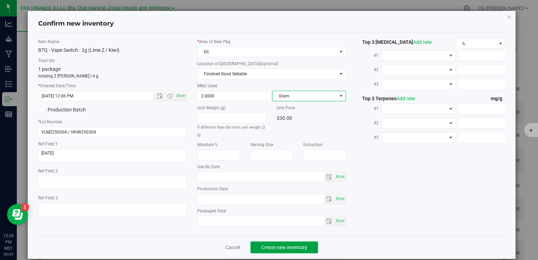
click at [289, 245] on span "Create new inventory" at bounding box center [284, 248] width 46 height 6
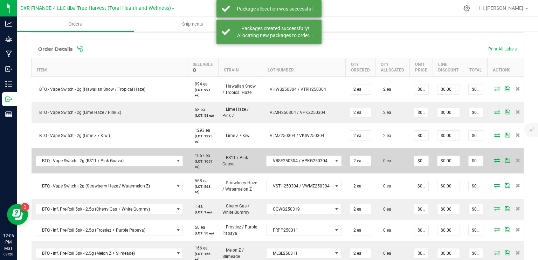
click at [494, 162] on icon at bounding box center [497, 160] width 6 height 4
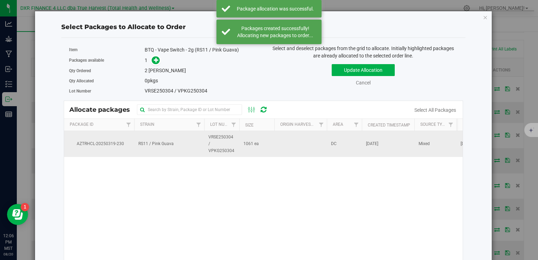
click at [262, 146] on td "1061 ea" at bounding box center [256, 144] width 35 height 26
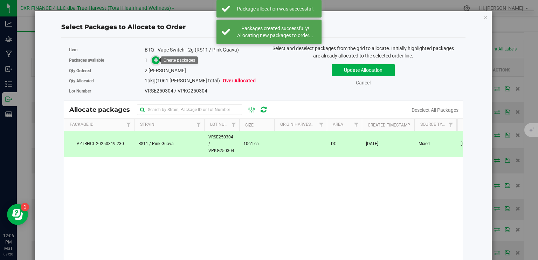
click at [155, 60] on icon at bounding box center [156, 59] width 5 height 5
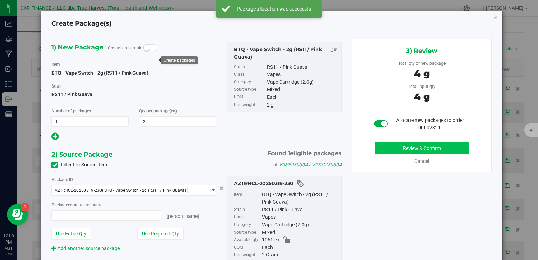
type input "2 ea"
click at [384, 148] on button "Review & Confirm" at bounding box center [422, 148] width 94 height 12
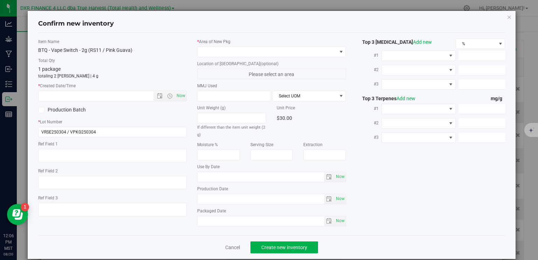
type textarea "2025-03-04"
click at [82, 153] on textarea at bounding box center [112, 155] width 149 height 13
click at [102, 94] on input "text" at bounding box center [102, 96] width 127 height 10
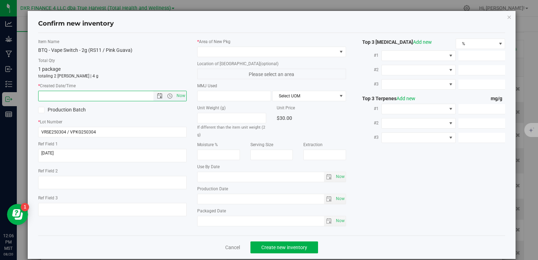
paste input "2025-03-04"
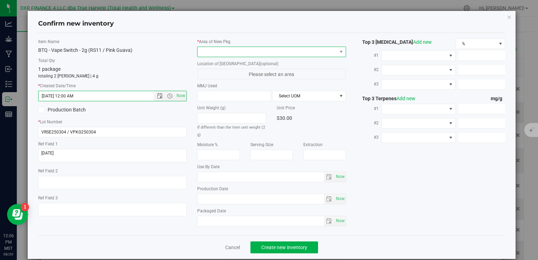
click at [238, 48] on span at bounding box center [267, 52] width 139 height 10
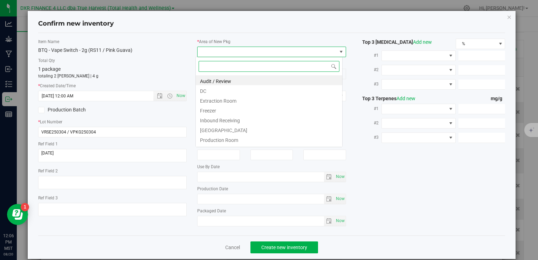
type input "3/4/2025 12:06 PM"
click at [228, 94] on li "DC" at bounding box center [269, 90] width 146 height 10
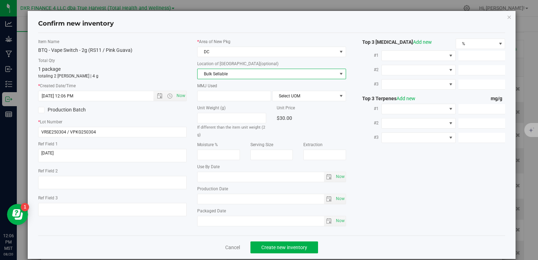
click at [238, 73] on span "Bulk Sellable" at bounding box center [267, 74] width 139 height 10
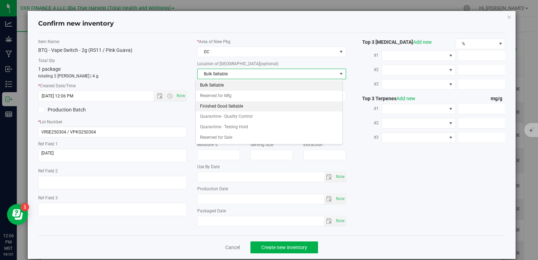
click at [238, 108] on li "Finished Good Sellable" at bounding box center [269, 106] width 146 height 11
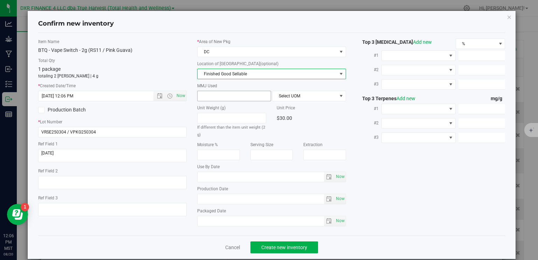
click at [233, 96] on span at bounding box center [234, 96] width 74 height 11
type input "2"
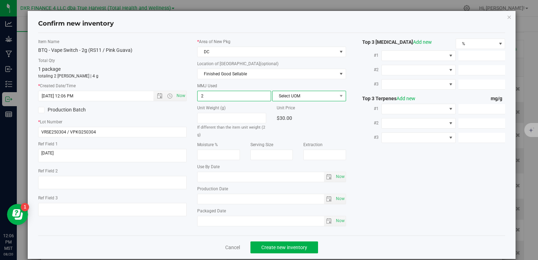
type input "2.0000"
click at [287, 97] on span "Select UOM" at bounding box center [305, 96] width 64 height 10
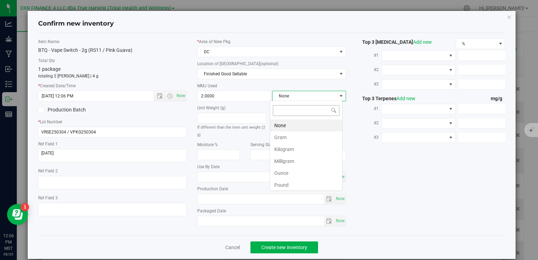
scroll to position [10, 73]
click at [299, 138] on li "Gram" at bounding box center [306, 137] width 72 height 12
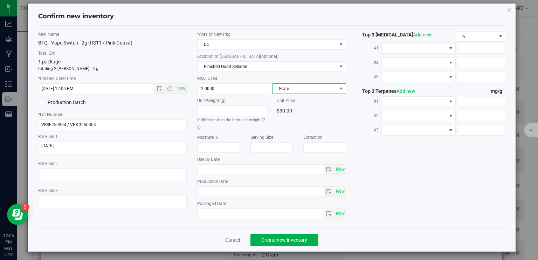
scroll to position [8, 0]
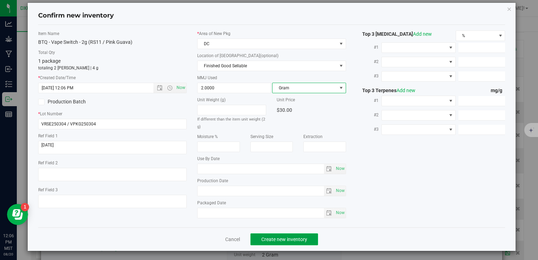
click at [290, 237] on span "Create new inventory" at bounding box center [284, 240] width 46 height 6
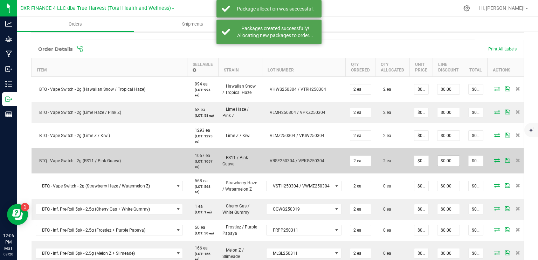
scroll to position [210, 0]
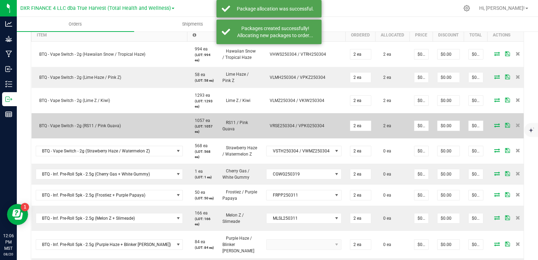
click at [494, 127] on icon at bounding box center [497, 125] width 6 height 4
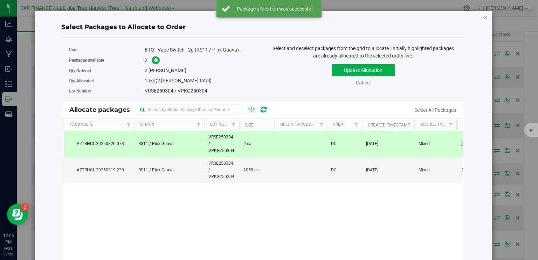
click at [483, 18] on icon "button" at bounding box center [485, 17] width 5 height 8
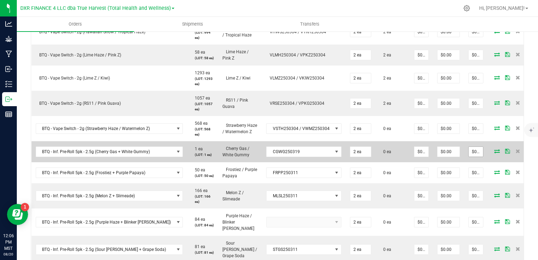
scroll to position [245, 0]
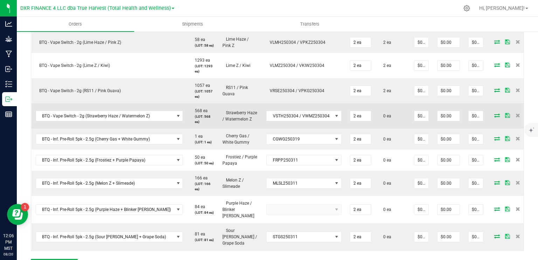
click at [494, 117] on icon at bounding box center [497, 115] width 6 height 4
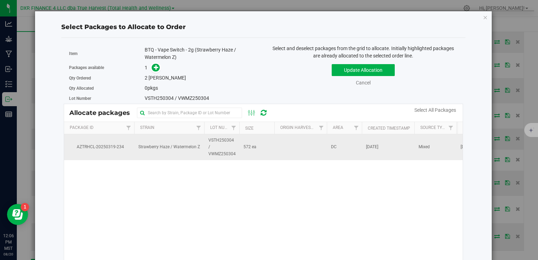
click at [320, 145] on td at bounding box center [300, 147] width 53 height 26
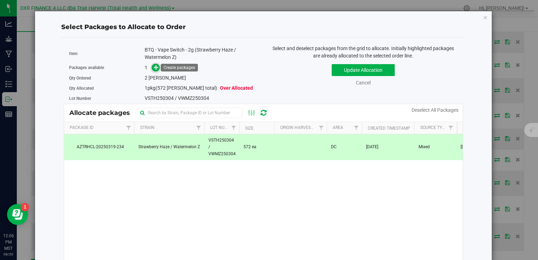
click at [154, 68] on icon at bounding box center [156, 67] width 5 height 5
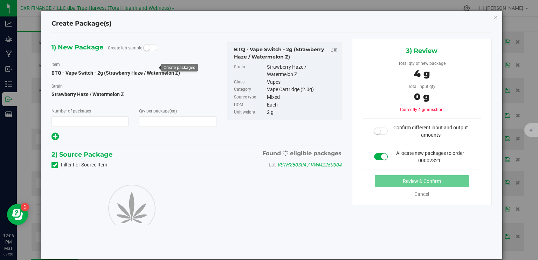
type input "1"
type input "2"
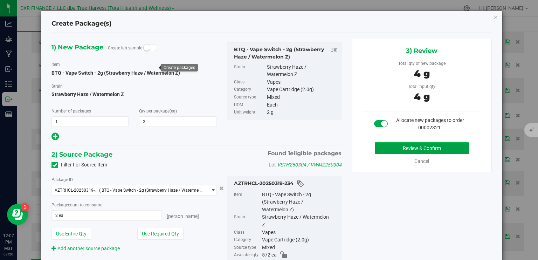
click at [402, 146] on button "Review & Confirm" at bounding box center [422, 148] width 94 height 12
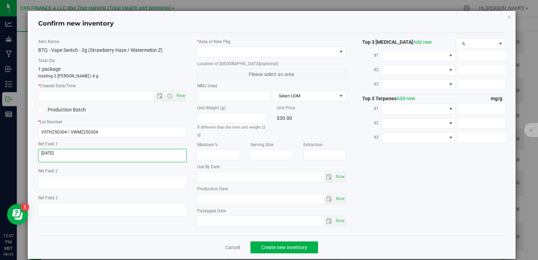
click at [67, 152] on textarea at bounding box center [112, 155] width 149 height 13
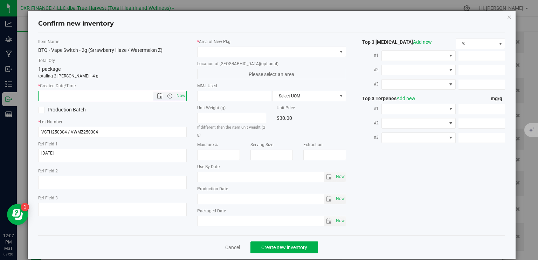
click at [87, 96] on input "text" at bounding box center [102, 96] width 127 height 10
paste input "2025-03-04"
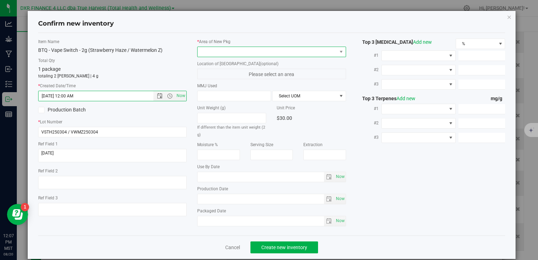
type input "3/4/2025 12:07 PM"
click at [233, 50] on span at bounding box center [267, 52] width 139 height 10
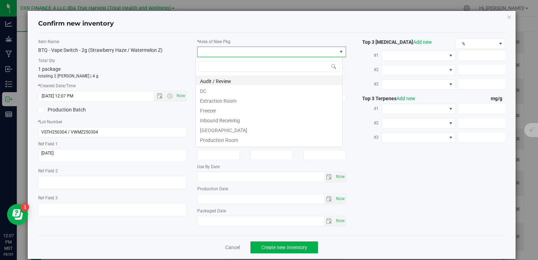
scroll to position [10, 147]
click at [216, 88] on li "DC" at bounding box center [269, 90] width 146 height 10
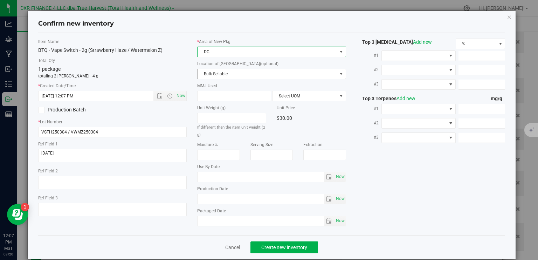
click at [227, 69] on span "Bulk Sellable" at bounding box center [267, 74] width 139 height 10
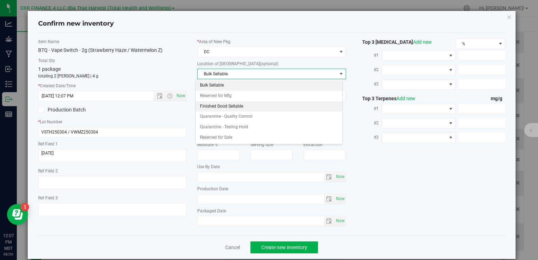
click at [231, 107] on li "Finished Good Sellable" at bounding box center [269, 106] width 146 height 11
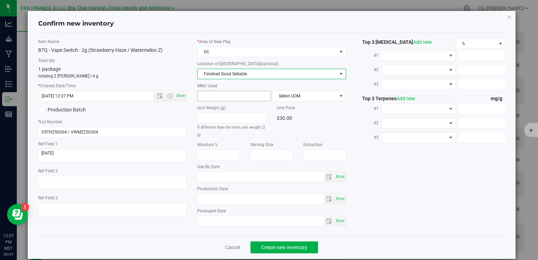
click at [232, 94] on span at bounding box center [234, 96] width 74 height 11
type input "2"
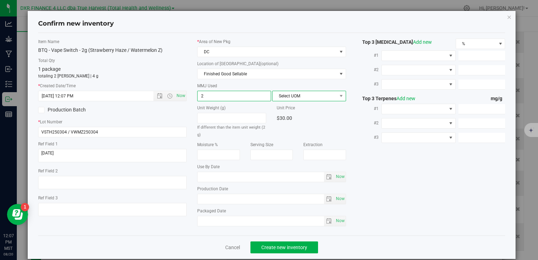
type input "2.0000"
click at [280, 96] on span "Select UOM" at bounding box center [305, 96] width 64 height 10
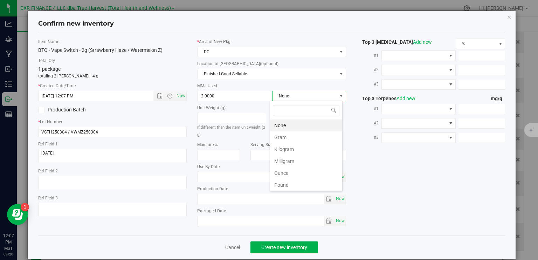
scroll to position [10, 73]
click at [285, 139] on li "Gram" at bounding box center [306, 137] width 72 height 12
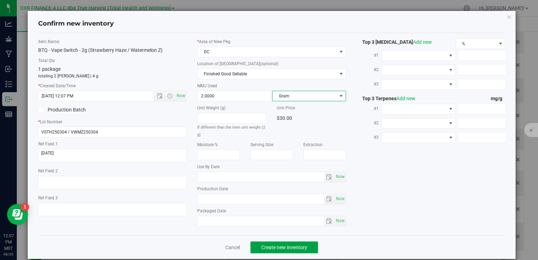
click at [286, 245] on span "Create new inventory" at bounding box center [284, 248] width 46 height 6
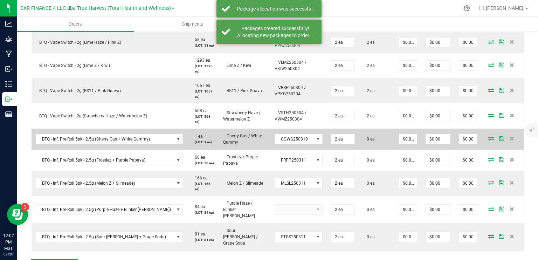
click at [488, 138] on icon at bounding box center [491, 138] width 6 height 4
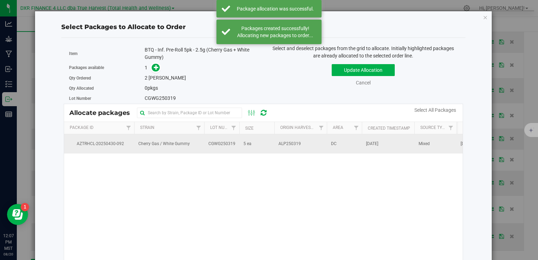
click at [237, 146] on td "CGWG250319" at bounding box center [221, 143] width 35 height 19
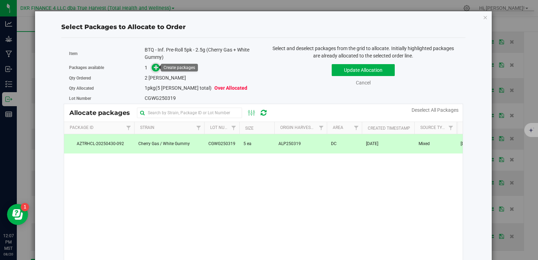
click at [157, 66] on icon at bounding box center [156, 67] width 5 height 5
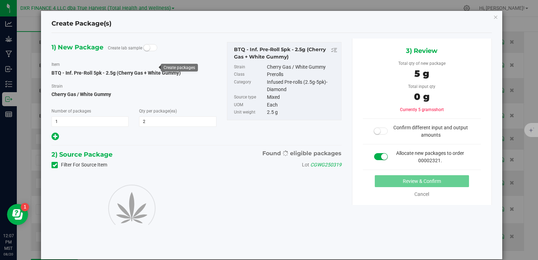
type input "2"
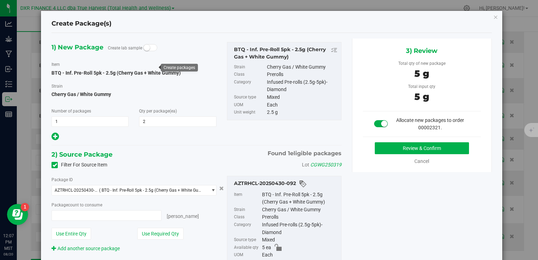
type input "2 ea"
click at [431, 148] on button "Review & Confirm" at bounding box center [422, 148] width 94 height 12
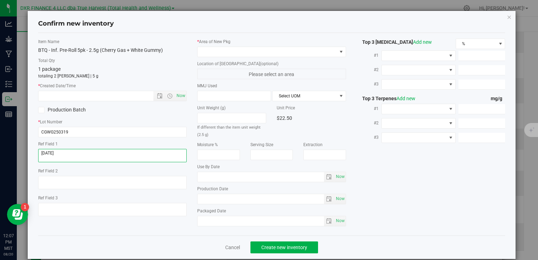
click at [103, 154] on textarea at bounding box center [112, 155] width 149 height 13
click at [105, 96] on input "text" at bounding box center [102, 96] width 127 height 10
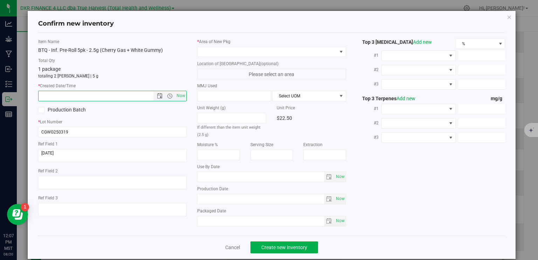
paste input "[DATE]"
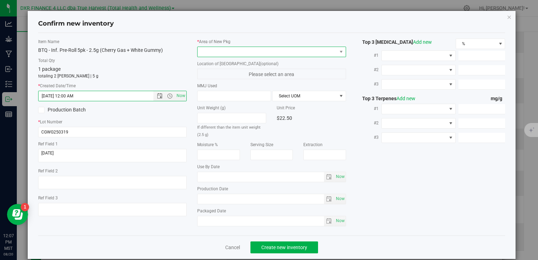
type input "4/17/2025 12:07 PM"
click at [254, 52] on span at bounding box center [267, 52] width 139 height 10
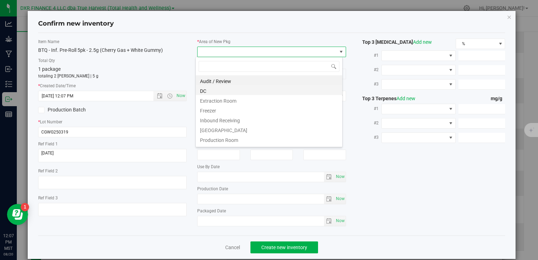
scroll to position [10, 147]
click at [220, 92] on li "DC" at bounding box center [269, 90] width 146 height 10
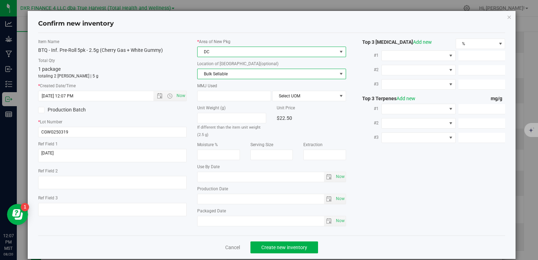
click at [228, 76] on span "Bulk Sellable" at bounding box center [267, 74] width 139 height 10
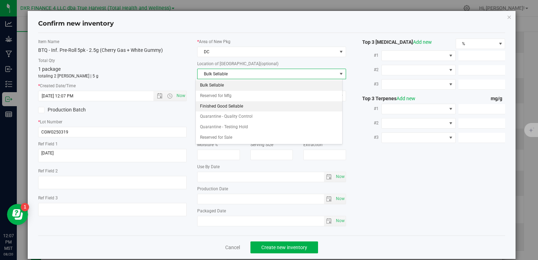
click at [224, 107] on li "Finished Good Sellable" at bounding box center [269, 106] width 146 height 11
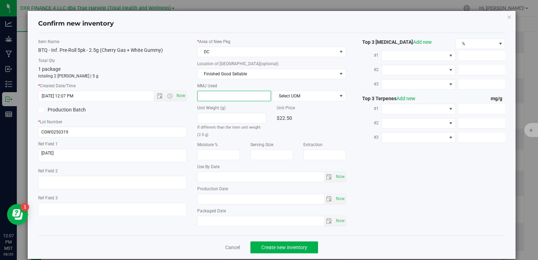
click at [230, 96] on span at bounding box center [234, 96] width 74 height 11
type input "2.5"
type input "2.5000"
click at [296, 98] on span "Select UOM" at bounding box center [305, 96] width 64 height 10
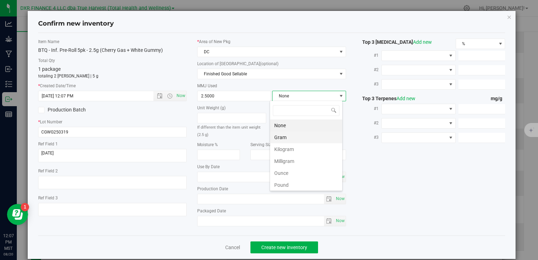
scroll to position [10, 73]
click at [283, 138] on li "Gram" at bounding box center [306, 137] width 72 height 12
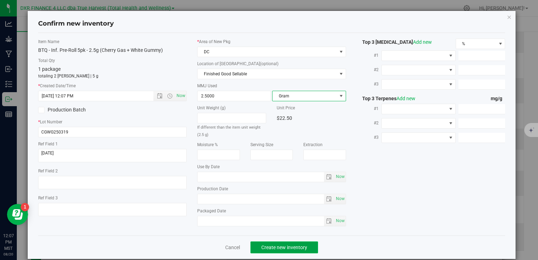
click at [292, 246] on span "Create new inventory" at bounding box center [284, 248] width 46 height 6
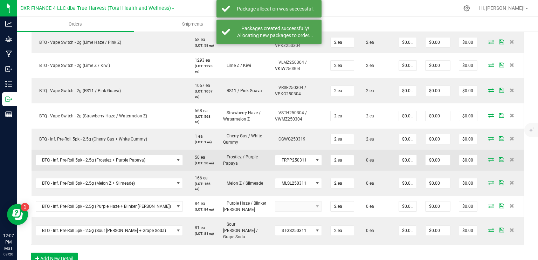
click at [488, 159] on icon at bounding box center [491, 159] width 6 height 4
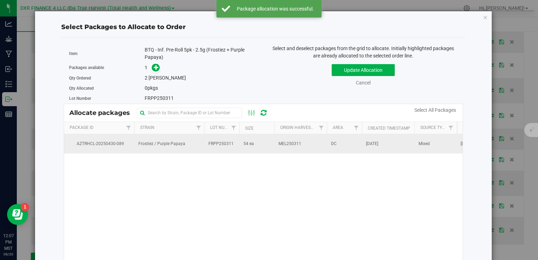
click at [235, 145] on td "FRPP250311" at bounding box center [221, 143] width 35 height 19
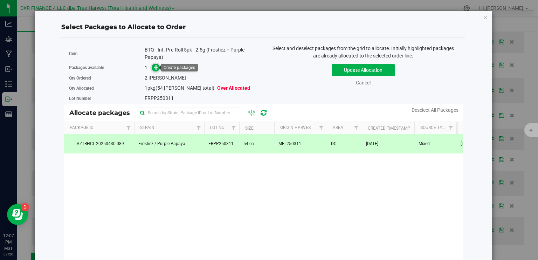
click at [154, 68] on icon at bounding box center [156, 67] width 5 height 5
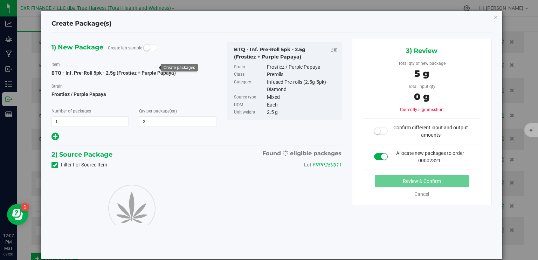
type input "2"
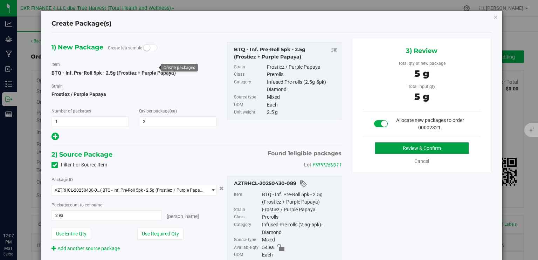
click at [395, 148] on button "Review & Confirm" at bounding box center [422, 148] width 94 height 12
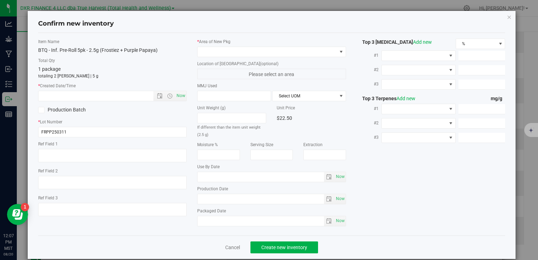
type textarea "[DATE]"
click at [91, 154] on textarea at bounding box center [112, 155] width 149 height 13
click at [95, 96] on input "text" at bounding box center [102, 96] width 127 height 10
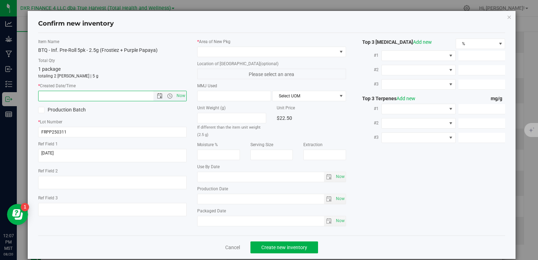
paste input "[DATE]"
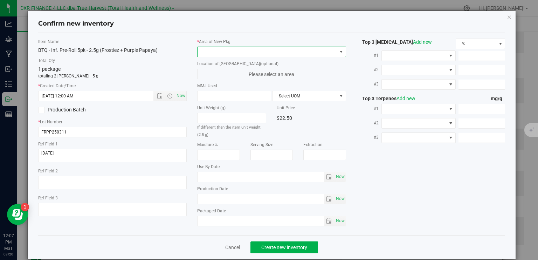
type input "[DATE] 12:07 PM"
click at [210, 54] on span at bounding box center [267, 52] width 139 height 10
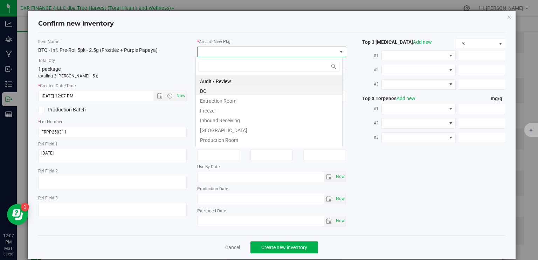
scroll to position [10, 147]
click at [217, 91] on li "DC" at bounding box center [269, 90] width 146 height 10
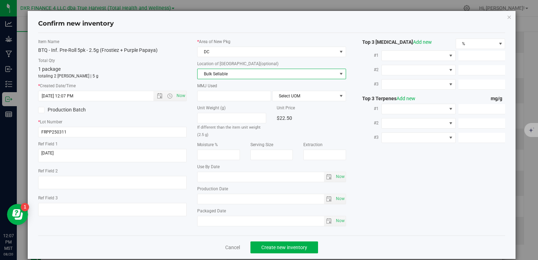
click at [228, 71] on span "Bulk Sellable" at bounding box center [267, 74] width 139 height 10
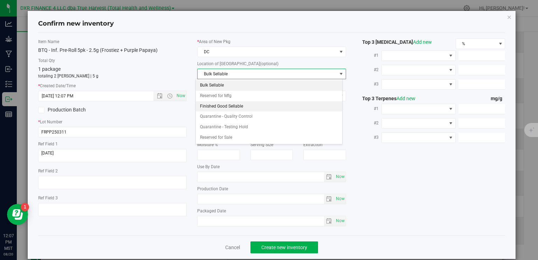
click at [233, 107] on li "Finished Good Sellable" at bounding box center [269, 106] width 146 height 11
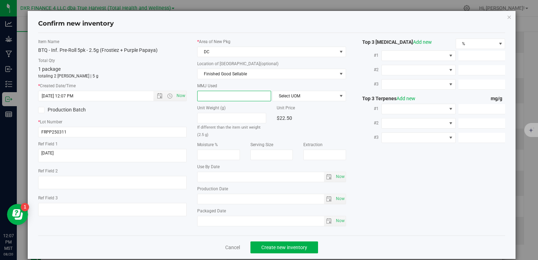
click at [233, 100] on span at bounding box center [234, 96] width 74 height 11
type input "2.5"
type input "2.5000"
click at [289, 96] on span "Select UOM" at bounding box center [305, 96] width 64 height 10
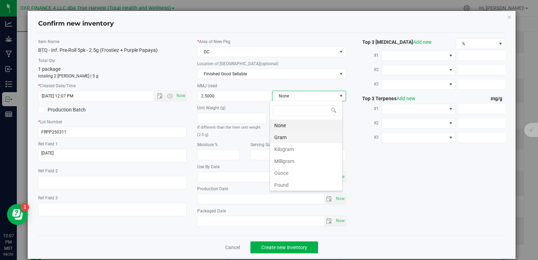
scroll to position [10, 73]
click at [293, 137] on li "Gram" at bounding box center [306, 137] width 72 height 12
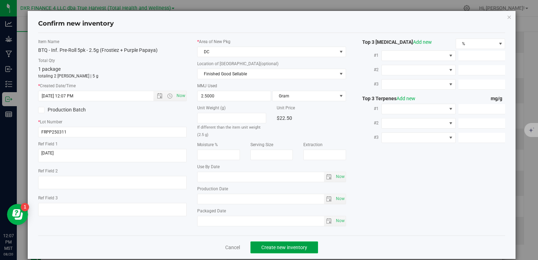
click at [301, 246] on span "Create new inventory" at bounding box center [284, 248] width 46 height 6
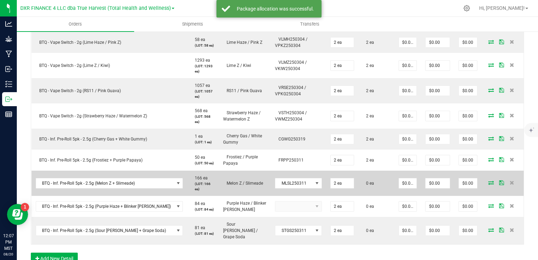
click at [488, 184] on icon at bounding box center [491, 182] width 6 height 4
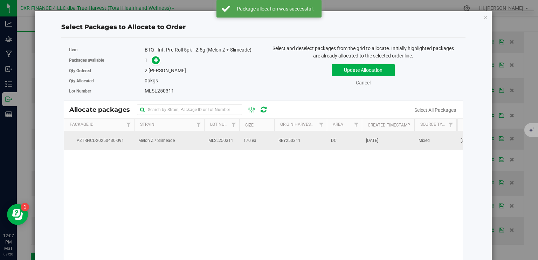
click at [268, 143] on td "170 ea" at bounding box center [256, 140] width 35 height 19
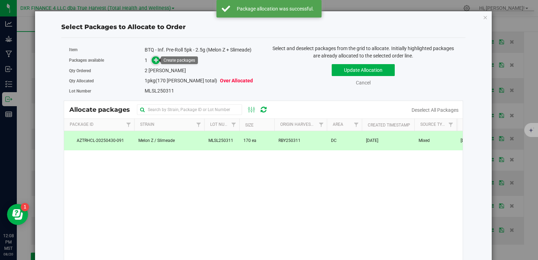
click at [155, 60] on icon at bounding box center [156, 59] width 5 height 5
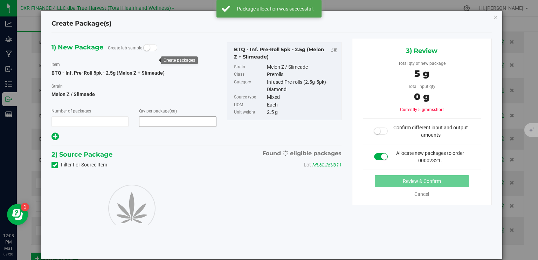
type input "1"
type input "2"
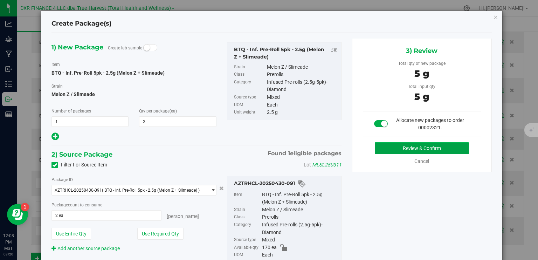
click at [401, 146] on button "Review & Confirm" at bounding box center [422, 148] width 94 height 12
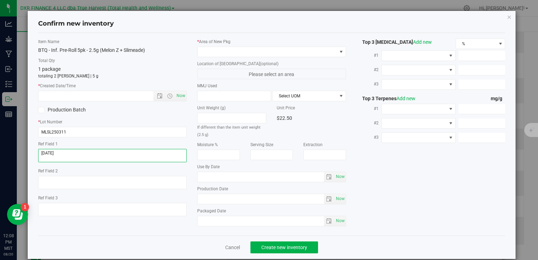
click at [73, 155] on textarea at bounding box center [112, 155] width 149 height 13
click at [74, 98] on input "text" at bounding box center [102, 96] width 127 height 10
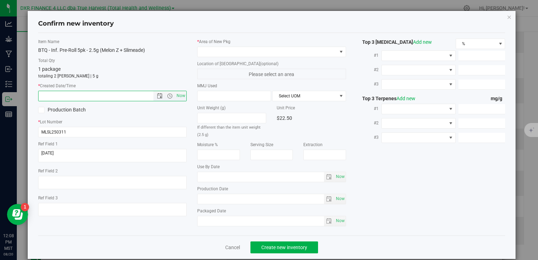
paste input "[DATE]"
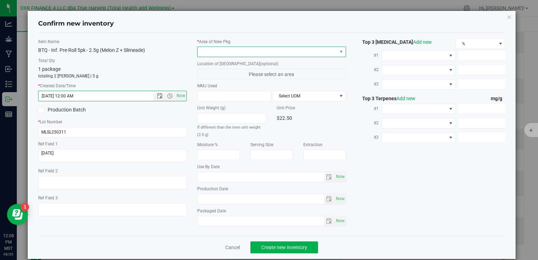
click at [220, 49] on span at bounding box center [267, 52] width 139 height 10
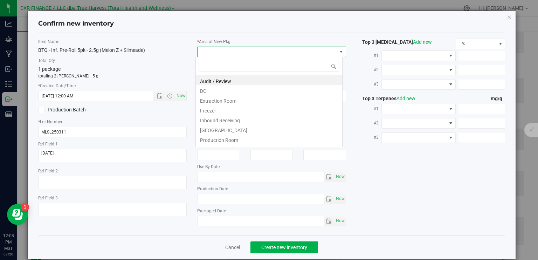
type input "4/17/2025 12:08 PM"
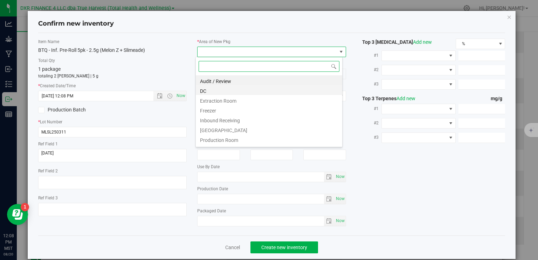
click at [215, 92] on li "DC" at bounding box center [269, 90] width 146 height 10
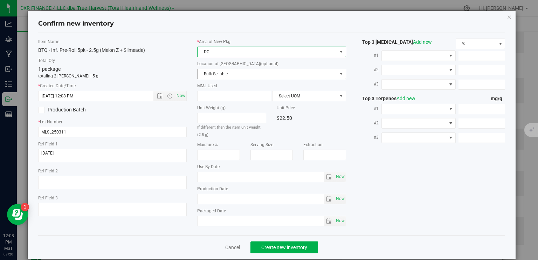
click at [222, 73] on span "Bulk Sellable" at bounding box center [267, 74] width 139 height 10
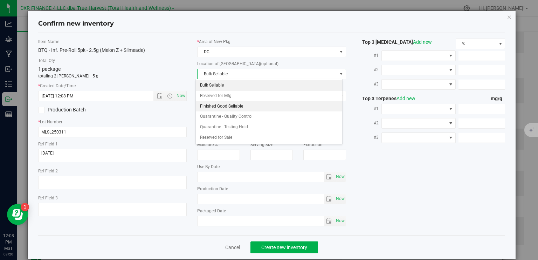
click at [229, 110] on li "Finished Good Sellable" at bounding box center [269, 106] width 146 height 11
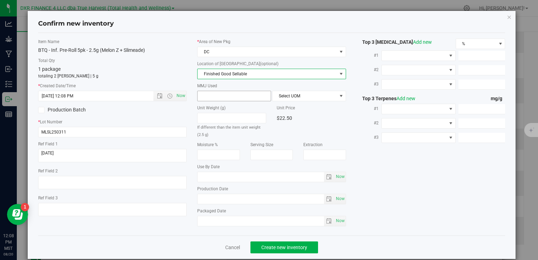
click at [221, 91] on span at bounding box center [234, 96] width 74 height 11
type input "2.5"
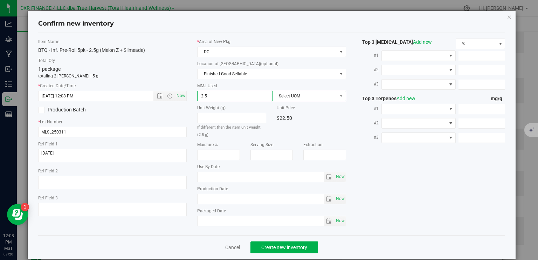
type input "2.5000"
click at [297, 95] on span "Select UOM" at bounding box center [305, 96] width 64 height 10
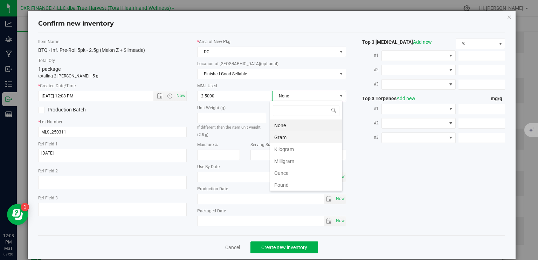
scroll to position [10, 73]
click at [287, 134] on li "Gram" at bounding box center [306, 137] width 72 height 12
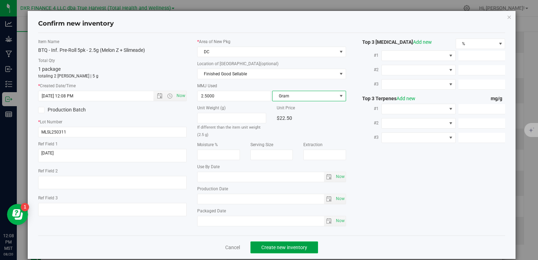
click at [299, 247] on span "Create new inventory" at bounding box center [284, 248] width 46 height 6
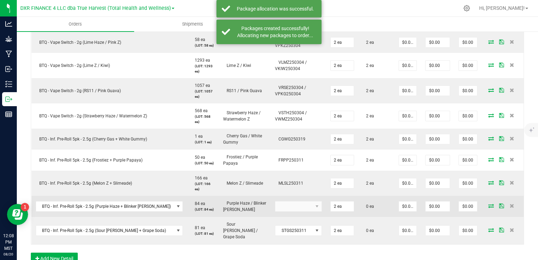
click at [488, 206] on icon at bounding box center [491, 206] width 6 height 4
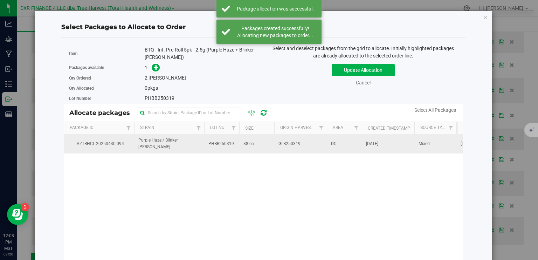
click at [172, 139] on td "Purple Haze / Blinker Berry" at bounding box center [169, 143] width 70 height 19
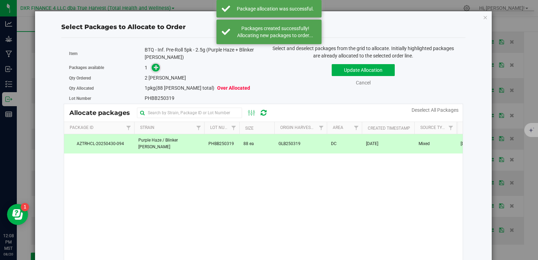
click at [154, 69] on icon at bounding box center [156, 67] width 5 height 5
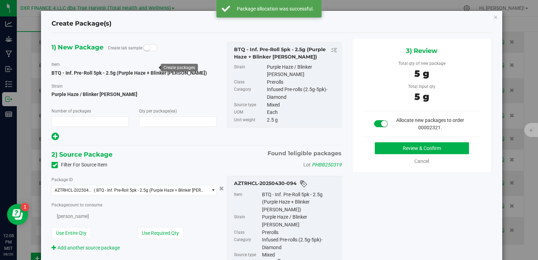
type input "1"
type input "2"
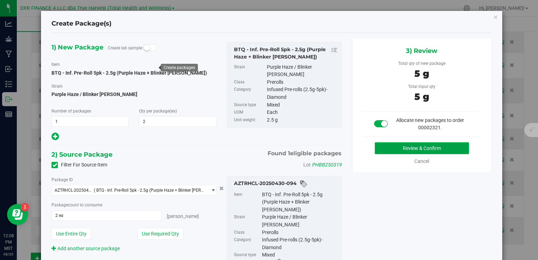
click at [413, 147] on button "Review & Confirm" at bounding box center [422, 148] width 94 height 12
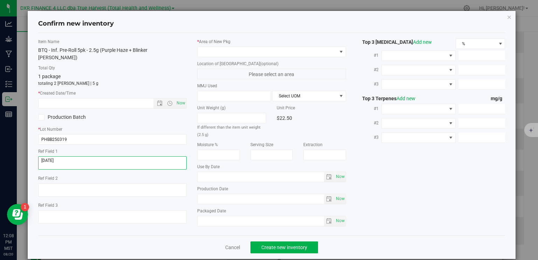
click at [105, 156] on textarea at bounding box center [112, 162] width 149 height 13
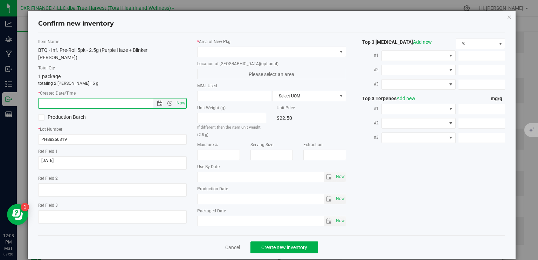
click at [102, 98] on input "text" at bounding box center [102, 103] width 127 height 10
paste input "[DATE]"
click at [231, 54] on span at bounding box center [267, 52] width 139 height 10
type input "4/17/2025 12:08 PM"
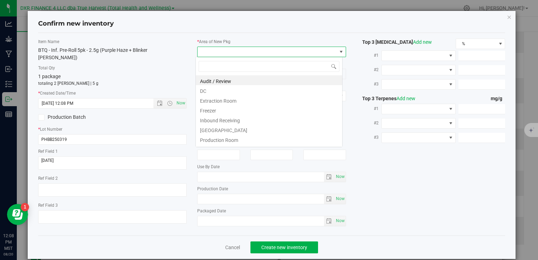
scroll to position [10, 147]
click at [219, 91] on li "DC" at bounding box center [269, 90] width 146 height 10
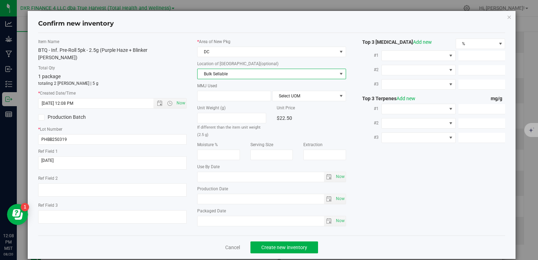
click at [229, 73] on span "Bulk Sellable" at bounding box center [267, 74] width 139 height 10
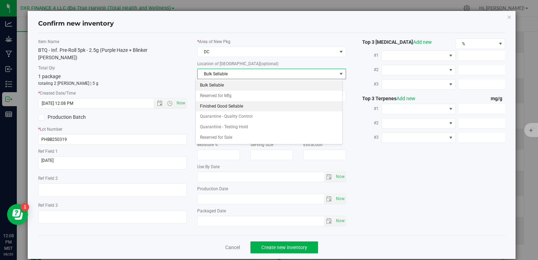
click at [234, 106] on li "Finished Good Sellable" at bounding box center [269, 106] width 146 height 11
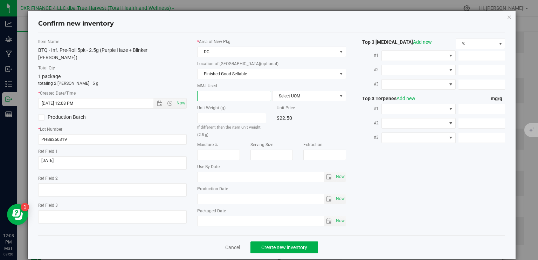
click at [234, 96] on span at bounding box center [234, 96] width 74 height 11
type input "2.5"
type input "2.5000"
click at [297, 96] on span "Select UOM" at bounding box center [305, 96] width 64 height 10
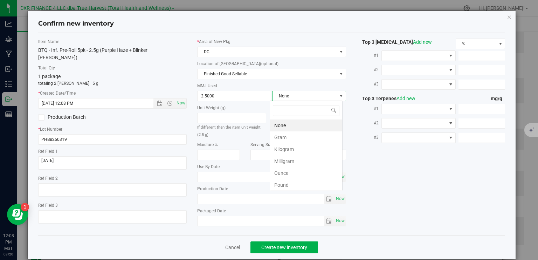
scroll to position [10, 73]
click at [285, 138] on li "Gram" at bounding box center [306, 137] width 72 height 12
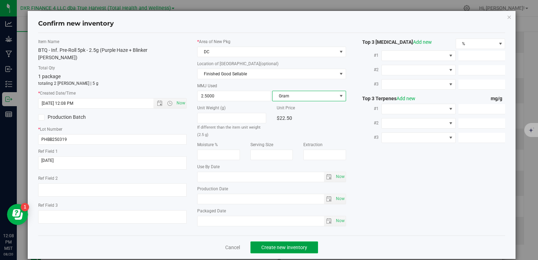
click at [298, 247] on span "Create new inventory" at bounding box center [284, 248] width 46 height 6
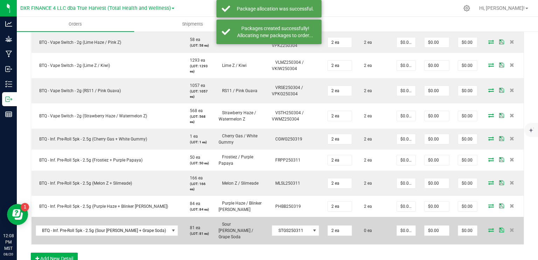
click at [488, 228] on icon at bounding box center [491, 230] width 6 height 4
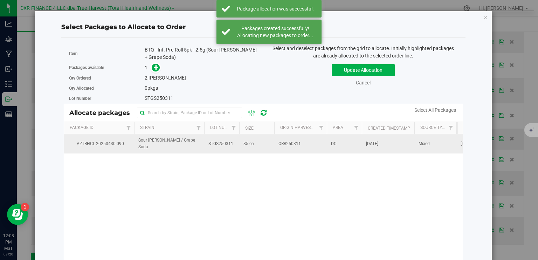
click at [288, 142] on span "ORB250311" at bounding box center [290, 144] width 22 height 7
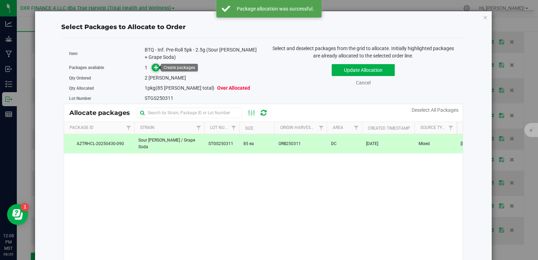
click at [154, 67] on icon at bounding box center [156, 66] width 5 height 5
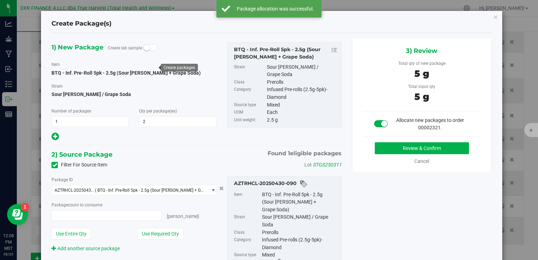
type input "2 ea"
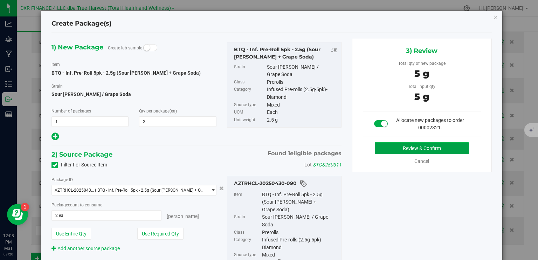
click at [427, 143] on button "Review & Confirm" at bounding box center [422, 148] width 94 height 12
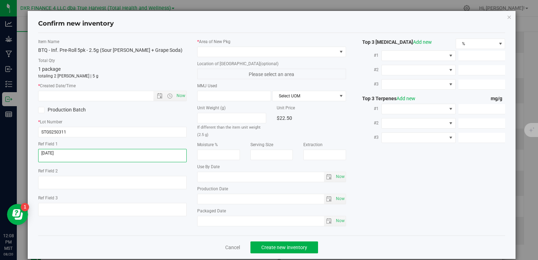
click at [116, 156] on textarea at bounding box center [112, 155] width 149 height 13
click at [108, 98] on input "text" at bounding box center [102, 96] width 127 height 10
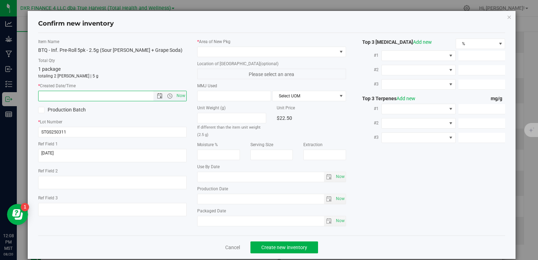
paste input "[DATE]"
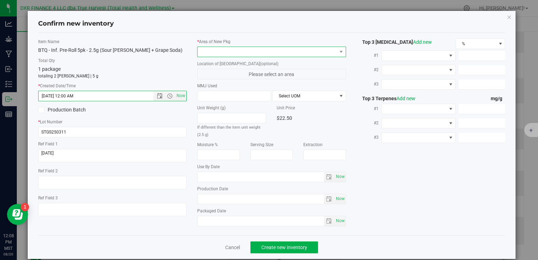
click at [261, 51] on span at bounding box center [267, 52] width 139 height 10
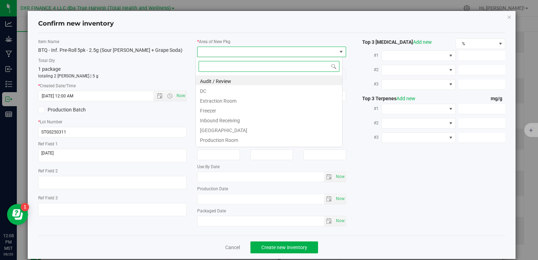
type input "4/17/2025 12:08 PM"
click at [240, 88] on li "DC" at bounding box center [269, 90] width 146 height 10
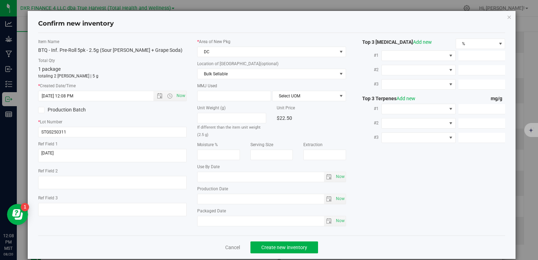
click at [247, 78] on div "* Area of New Pkg DC Location of New Pkg (optional) Bulk Sellable Bulk Sellable…" at bounding box center [271, 134] width 159 height 191
click at [249, 76] on span "Bulk Sellable" at bounding box center [267, 74] width 139 height 10
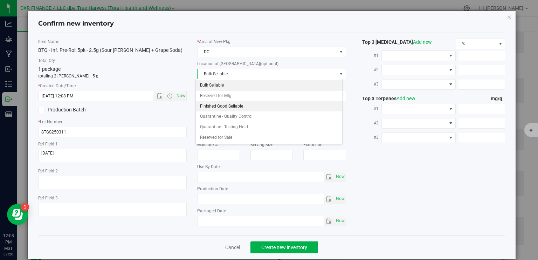
click at [247, 104] on li "Finished Good Sellable" at bounding box center [269, 106] width 146 height 11
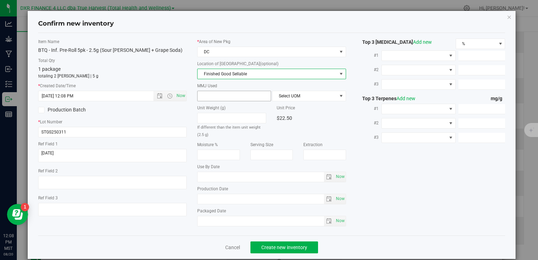
click at [244, 97] on span at bounding box center [234, 96] width 74 height 11
type input "2.5"
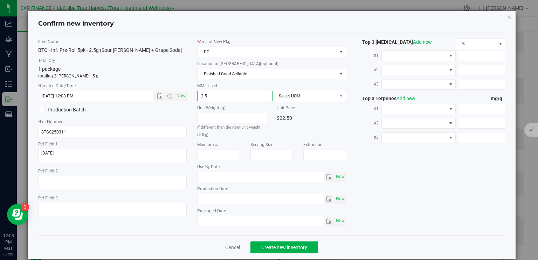
type input "2.5000"
click at [283, 95] on span "Select UOM" at bounding box center [305, 96] width 64 height 10
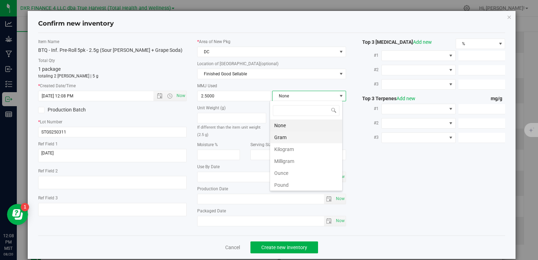
scroll to position [10, 73]
click at [289, 136] on li "Gram" at bounding box center [306, 137] width 72 height 12
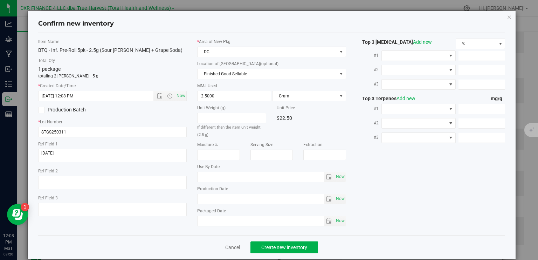
click at [373, 189] on div "Item Name BTQ - Inf. Pre-Roll 5pk - 2.5g (Sour Tangie + Grape Soda) Total Qty 1…" at bounding box center [272, 134] width 478 height 191
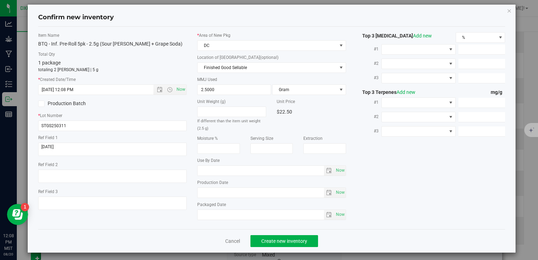
scroll to position [8, 0]
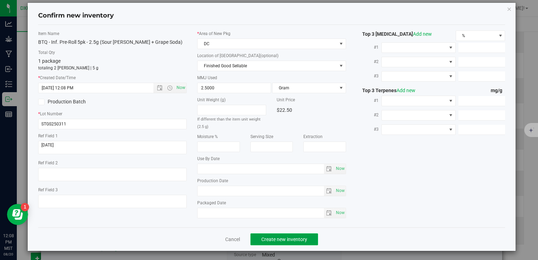
click at [302, 240] on span "Create new inventory" at bounding box center [284, 240] width 46 height 6
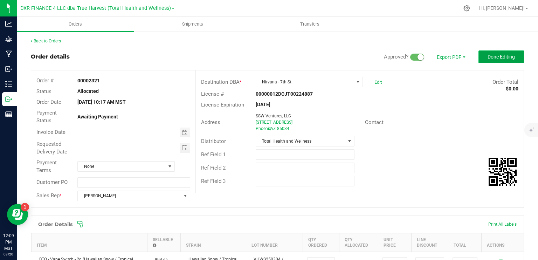
click at [505, 53] on button "Done Editing" at bounding box center [502, 56] width 46 height 13
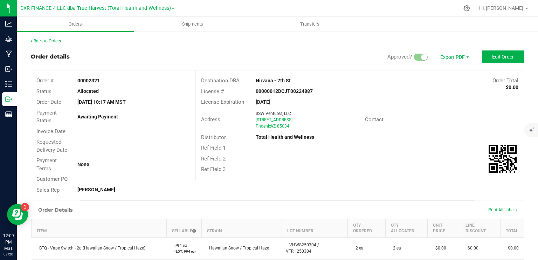
click at [58, 40] on link "Back to Orders" at bounding box center [46, 41] width 30 height 5
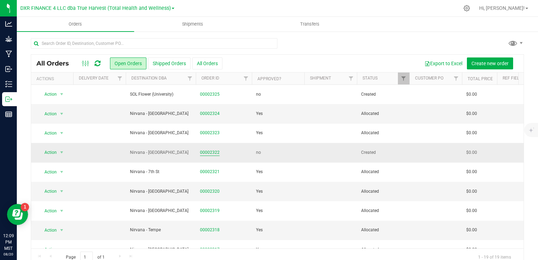
click at [203, 152] on link "00002322" at bounding box center [210, 152] width 20 height 7
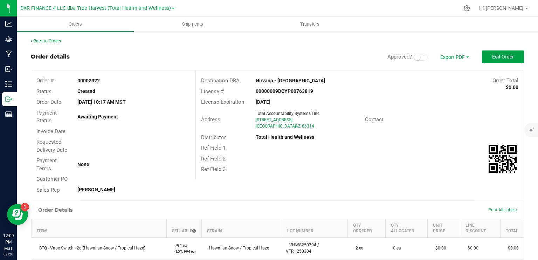
click at [492, 55] on span "Edit Order" at bounding box center [503, 57] width 22 height 6
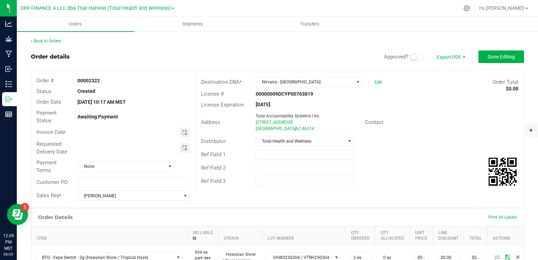
click at [413, 57] on span at bounding box center [417, 57] width 14 height 7
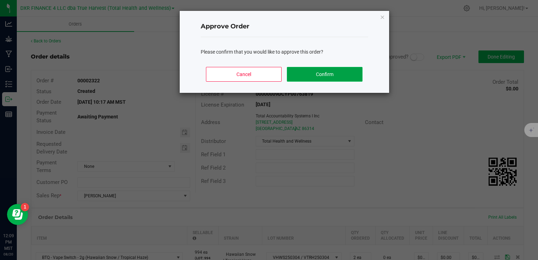
click at [342, 76] on button "Confirm" at bounding box center [324, 74] width 75 height 15
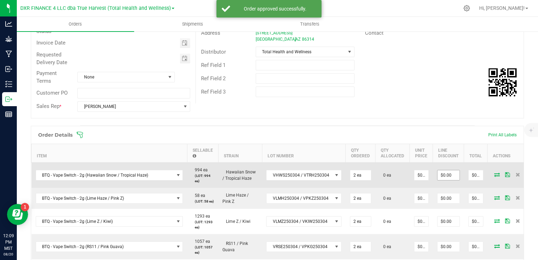
scroll to position [105, 0]
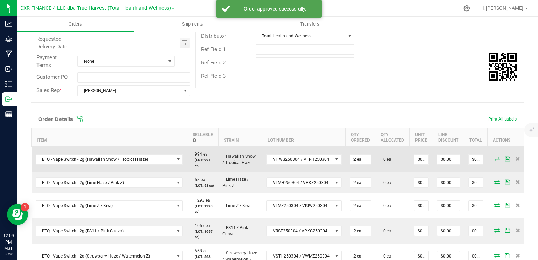
click at [494, 159] on icon at bounding box center [497, 159] width 6 height 4
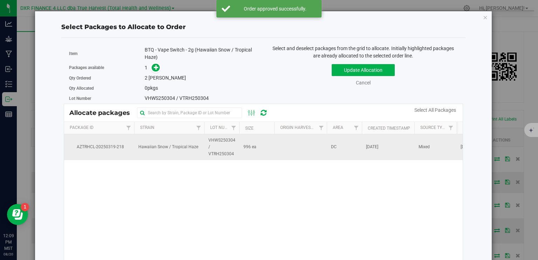
click at [300, 145] on td at bounding box center [300, 147] width 53 height 26
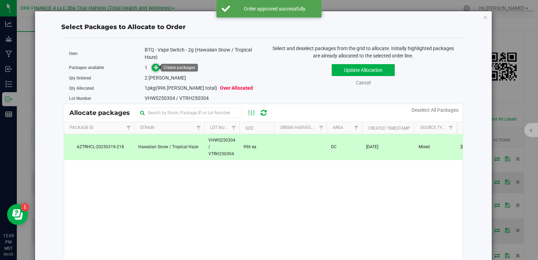
click at [154, 70] on icon at bounding box center [156, 67] width 5 height 5
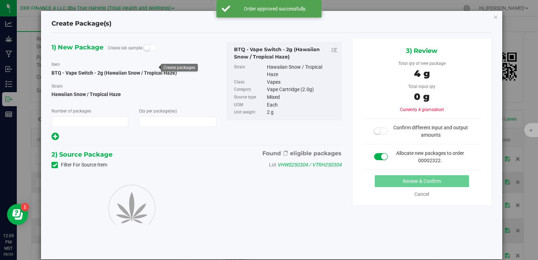
type input "1"
type input "2"
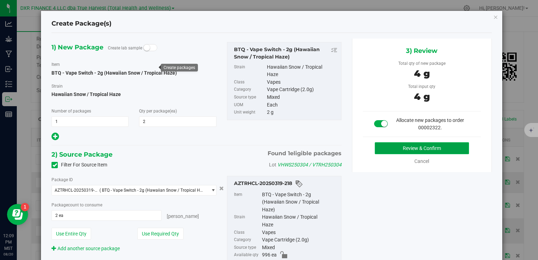
click at [425, 146] on button "Review & Confirm" at bounding box center [422, 148] width 94 height 12
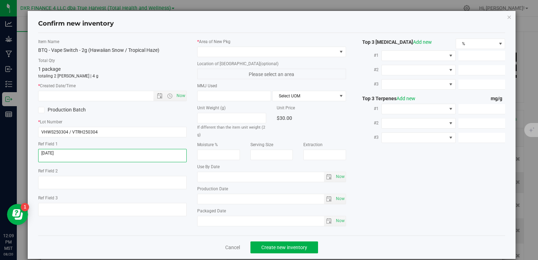
click at [110, 153] on textarea at bounding box center [112, 155] width 149 height 13
click at [107, 96] on input "text" at bounding box center [102, 96] width 127 height 10
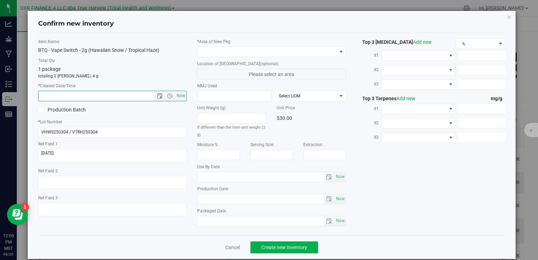
paste input "2025-03-04"
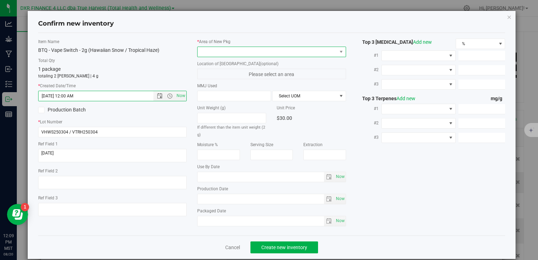
click at [209, 50] on span at bounding box center [267, 52] width 139 height 10
type input "3/4/2025 12:09 PM"
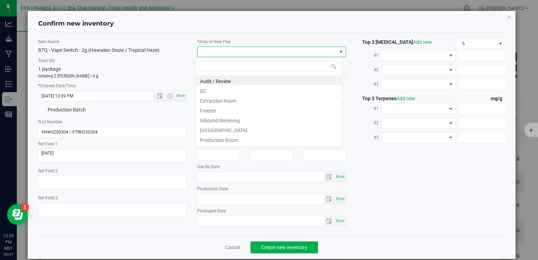
scroll to position [10, 147]
click at [223, 94] on li "DC" at bounding box center [269, 90] width 146 height 10
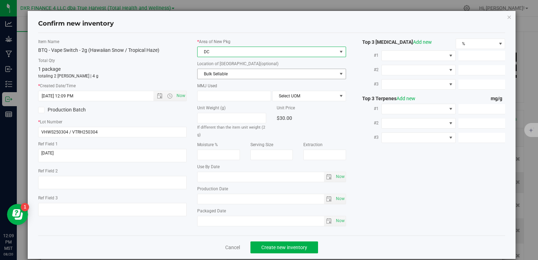
click at [226, 75] on span "Bulk Sellable" at bounding box center [267, 74] width 139 height 10
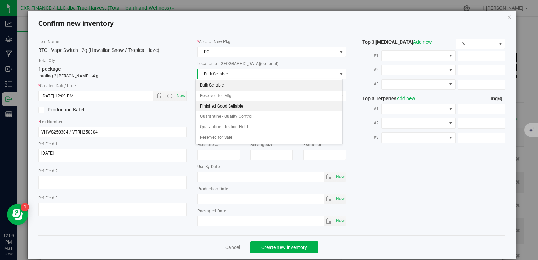
click at [231, 106] on li "Finished Good Sellable" at bounding box center [269, 106] width 146 height 11
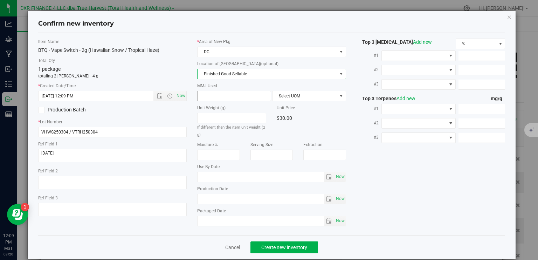
click at [229, 97] on span at bounding box center [234, 96] width 74 height 11
type input "2"
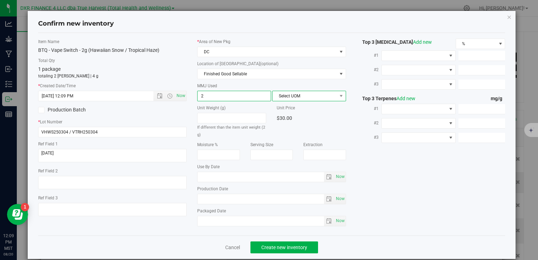
type input "2.0000"
click at [281, 100] on span "Select UOM" at bounding box center [305, 96] width 64 height 10
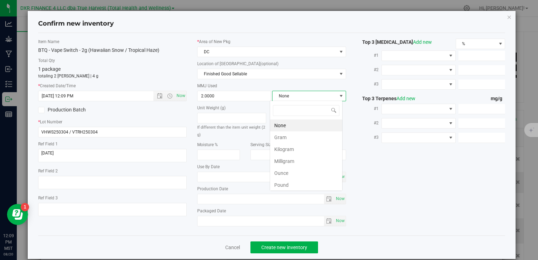
scroll to position [10, 73]
click at [288, 136] on li "Gram" at bounding box center [306, 137] width 72 height 12
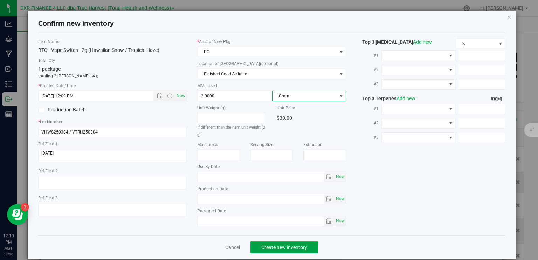
click at [295, 247] on span "Create new inventory" at bounding box center [284, 248] width 46 height 6
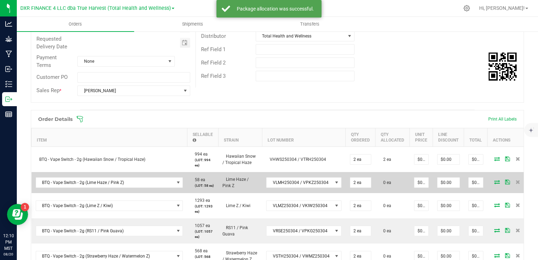
click at [494, 184] on icon at bounding box center [497, 182] width 6 height 4
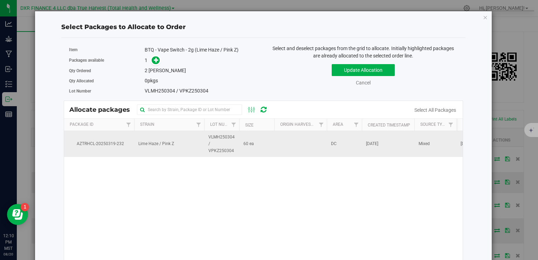
click at [168, 142] on span "Lime Haze / Pink Z" at bounding box center [156, 144] width 36 height 7
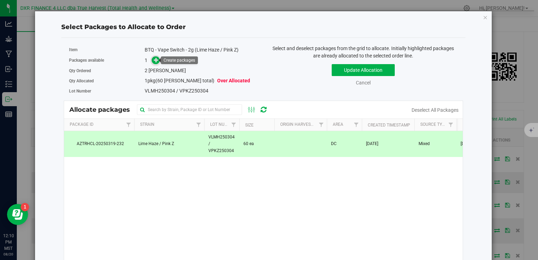
click at [156, 59] on icon at bounding box center [156, 59] width 5 height 5
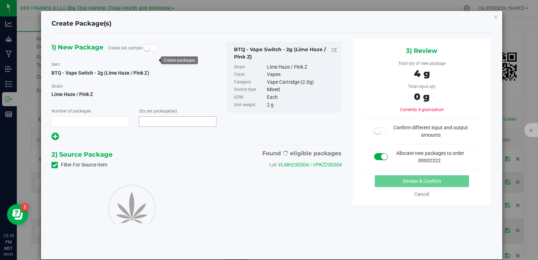
type input "1"
type input "2"
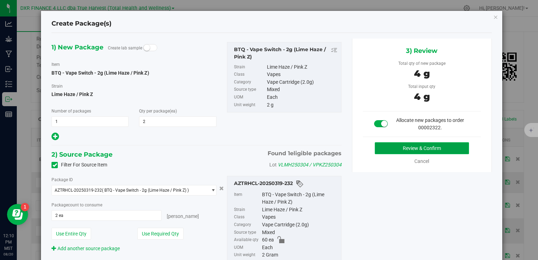
click at [399, 144] on button "Review & Confirm" at bounding box center [422, 148] width 94 height 12
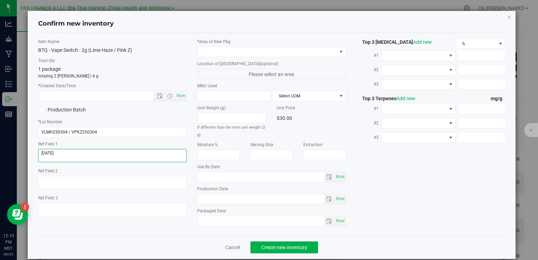
click at [73, 156] on textarea at bounding box center [112, 155] width 149 height 13
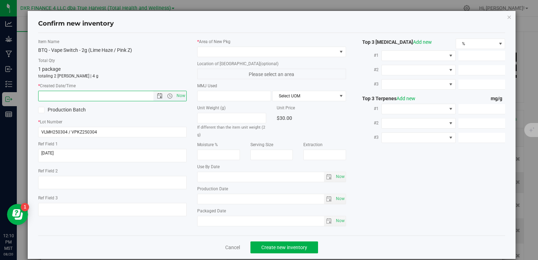
click at [100, 95] on input "text" at bounding box center [102, 96] width 127 height 10
paste input "2025-03-04"
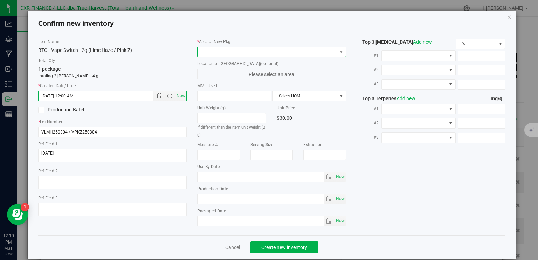
click at [249, 53] on span at bounding box center [267, 52] width 139 height 10
type input "3/4/2025 12:10 PM"
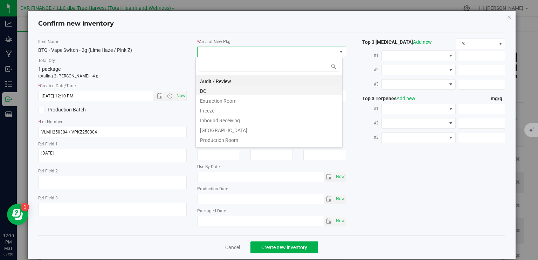
scroll to position [10, 147]
click at [231, 95] on li "Extraction Room" at bounding box center [269, 100] width 146 height 10
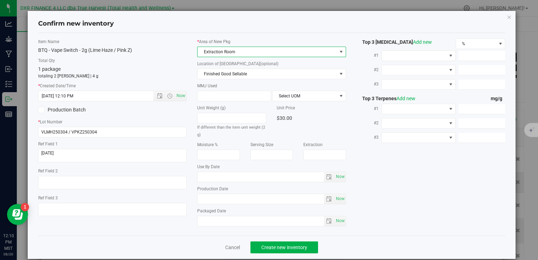
click at [250, 52] on span "Extraction Room" at bounding box center [267, 52] width 139 height 10
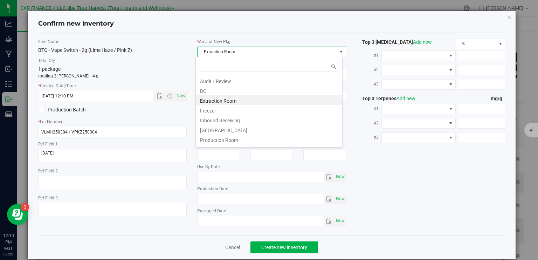
click at [231, 91] on li "DC" at bounding box center [269, 90] width 146 height 10
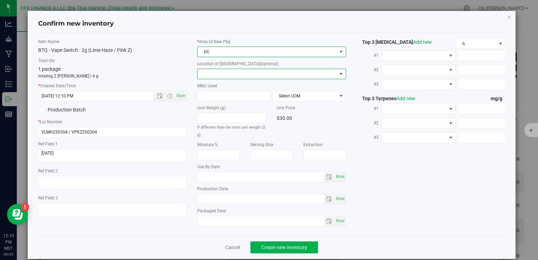
click at [240, 74] on span at bounding box center [267, 74] width 139 height 10
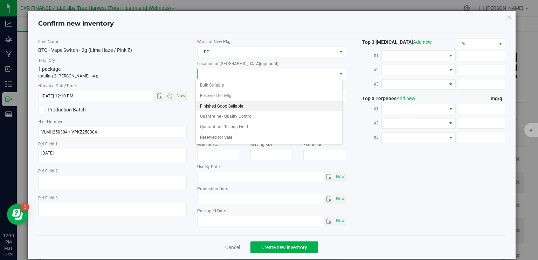
click at [232, 107] on li "Finished Good Sellable" at bounding box center [269, 106] width 146 height 11
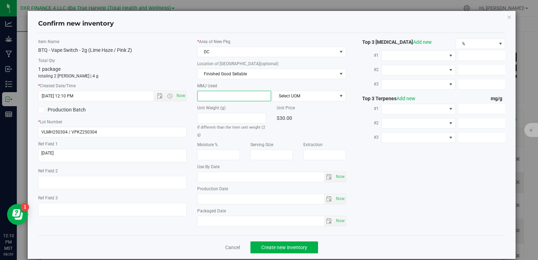
click at [235, 93] on span at bounding box center [234, 96] width 74 height 11
type input "2"
type input "2.0000"
click at [284, 97] on span "Select UOM" at bounding box center [305, 96] width 64 height 10
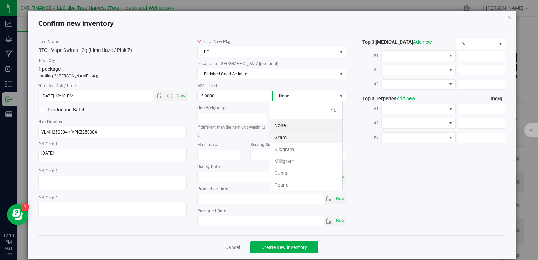
scroll to position [10, 73]
click at [290, 137] on li "Gram" at bounding box center [306, 137] width 72 height 12
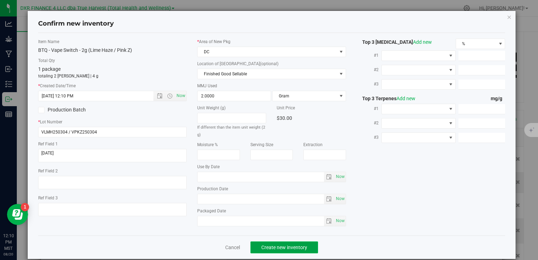
click at [294, 245] on span "Create new inventory" at bounding box center [284, 248] width 46 height 6
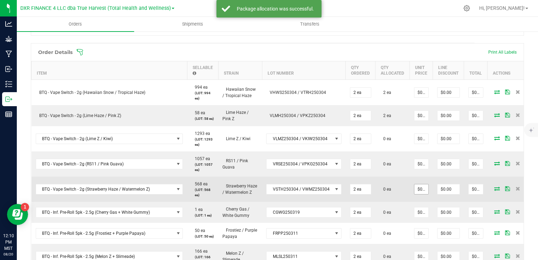
scroll to position [175, 0]
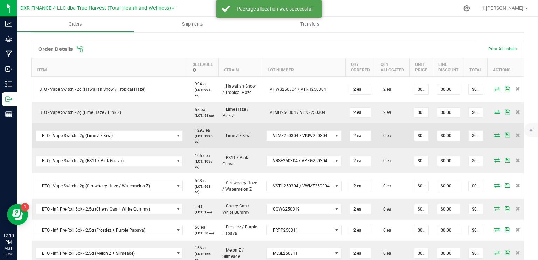
click at [494, 137] on icon at bounding box center [497, 135] width 6 height 4
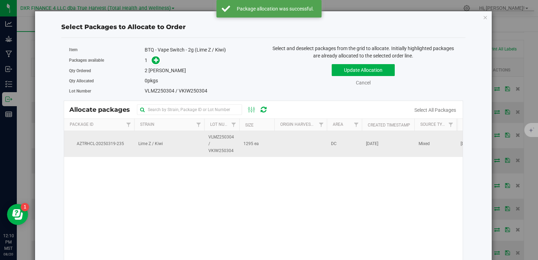
click at [235, 140] on td "VLMZ250304 / VKIW250304" at bounding box center [221, 144] width 35 height 26
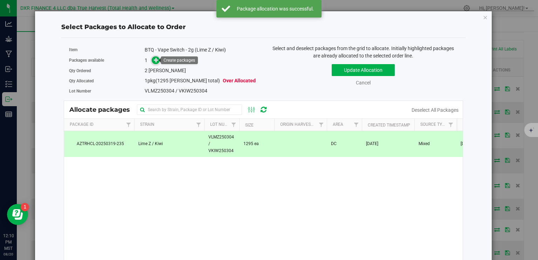
click at [154, 59] on icon at bounding box center [156, 59] width 5 height 5
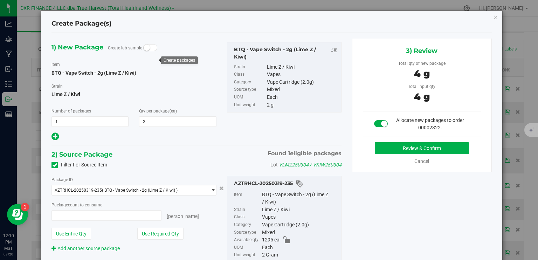
type input "2 ea"
click at [420, 149] on button "Review & Confirm" at bounding box center [422, 148] width 94 height 12
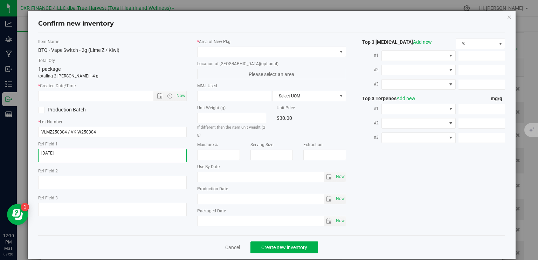
click at [102, 154] on textarea at bounding box center [112, 155] width 149 height 13
click at [99, 95] on input "text" at bounding box center [102, 96] width 127 height 10
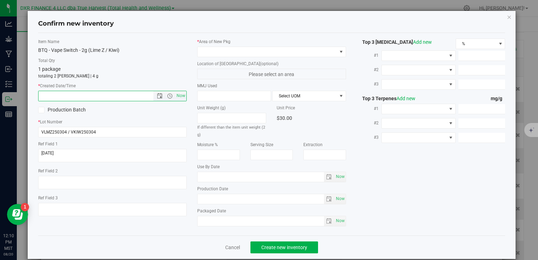
paste input "2025-03-04"
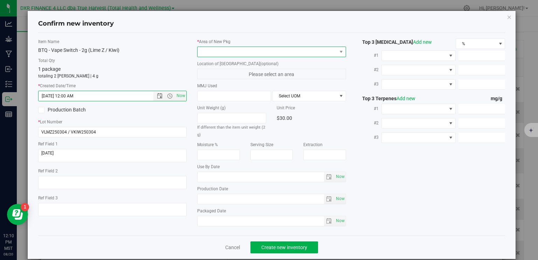
click at [259, 48] on span at bounding box center [267, 52] width 139 height 10
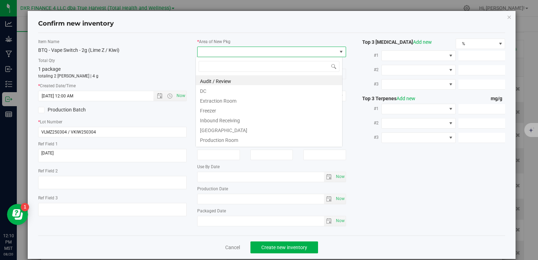
type input "3/4/2025 12:11 PM"
click at [224, 95] on li "Extraction Room" at bounding box center [269, 100] width 146 height 10
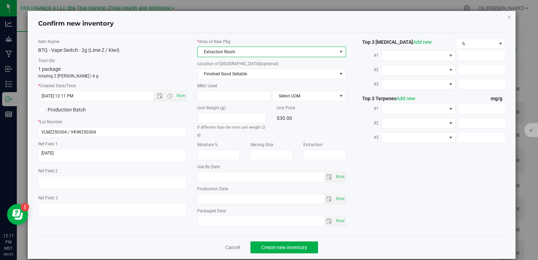
click at [235, 57] on div "* Area of New Pkg Extraction Room Location of New Pkg (optional) Finished Good …" at bounding box center [271, 134] width 159 height 191
click at [238, 53] on span "Extraction Room" at bounding box center [267, 52] width 139 height 10
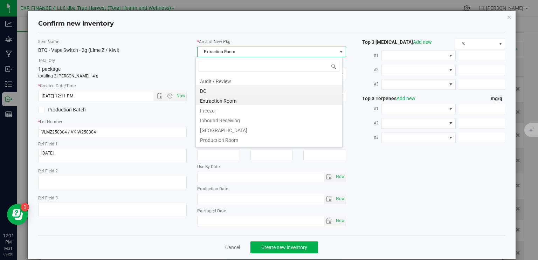
click at [230, 90] on li "DC" at bounding box center [269, 90] width 146 height 10
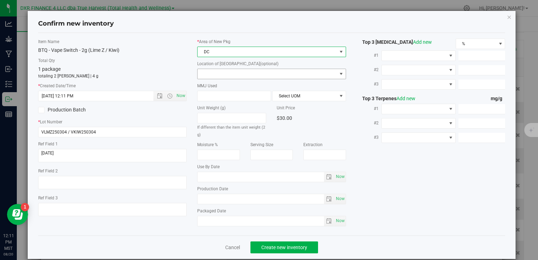
click at [230, 72] on span at bounding box center [267, 74] width 139 height 10
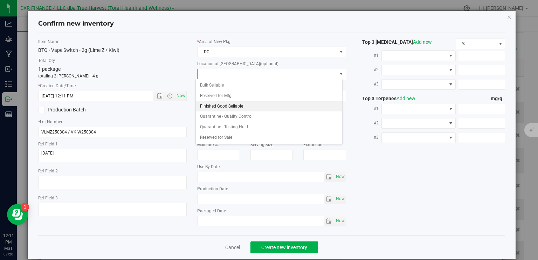
click at [231, 105] on li "Finished Good Sellable" at bounding box center [269, 106] width 146 height 11
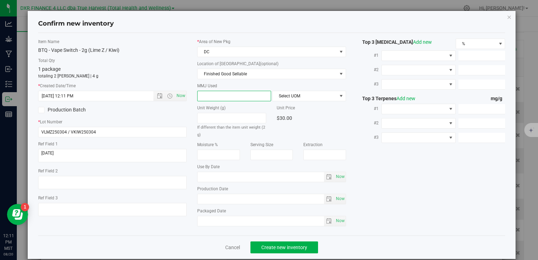
click at [230, 94] on span at bounding box center [234, 96] width 74 height 11
type input "2"
type input "2.0000"
click at [318, 100] on span "Select UOM" at bounding box center [305, 96] width 64 height 10
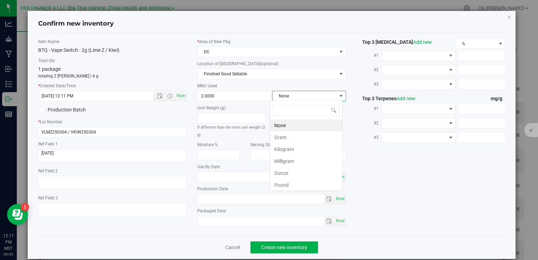
scroll to position [10, 73]
click at [298, 138] on li "Gram" at bounding box center [306, 137] width 72 height 12
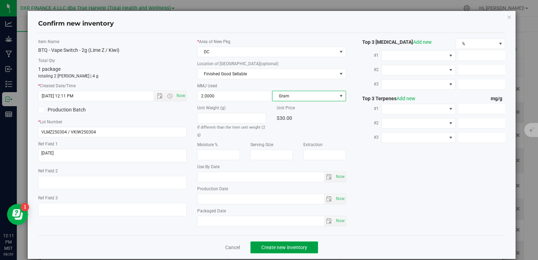
click at [299, 251] on button "Create new inventory" at bounding box center [285, 247] width 68 height 12
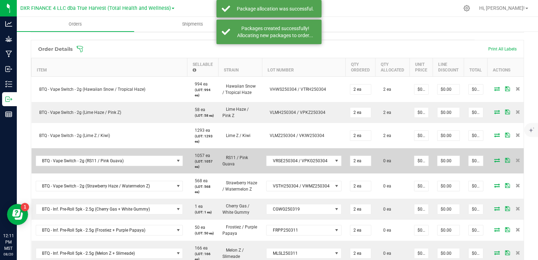
click at [494, 162] on icon at bounding box center [497, 160] width 6 height 4
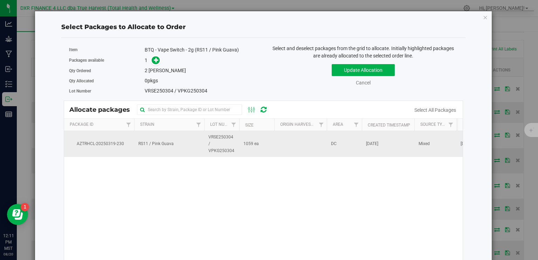
click at [214, 137] on span "VRSE250304 / VPKG250304" at bounding box center [221, 144] width 27 height 20
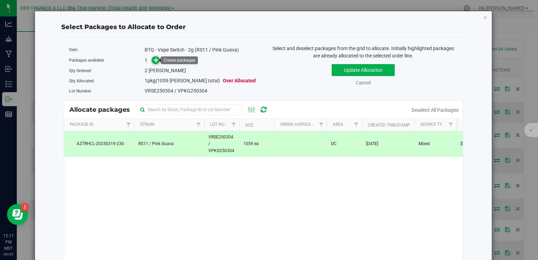
click at [155, 60] on icon at bounding box center [156, 59] width 5 height 5
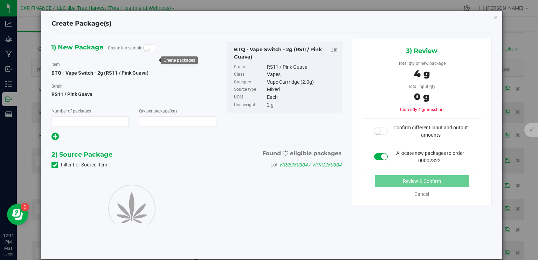
type input "1"
type input "2"
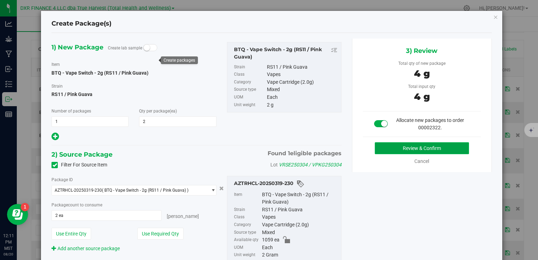
click at [399, 146] on button "Review & Confirm" at bounding box center [422, 148] width 94 height 12
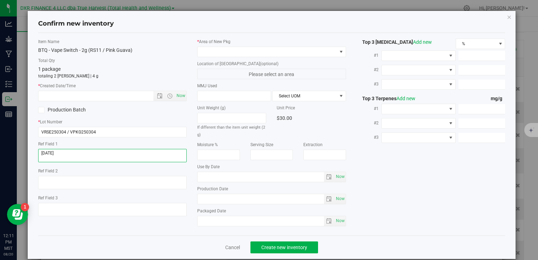
click at [78, 150] on textarea at bounding box center [112, 155] width 149 height 13
click at [78, 151] on textarea at bounding box center [112, 155] width 149 height 13
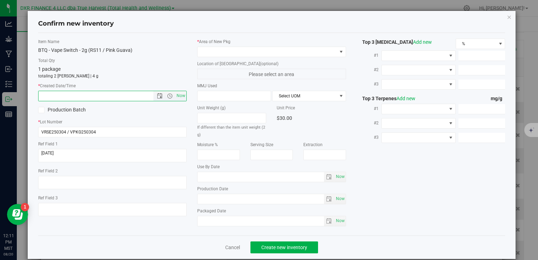
click at [95, 98] on input "text" at bounding box center [102, 96] width 127 height 10
paste input "2025-03-04"
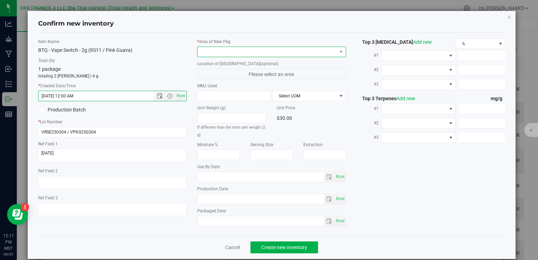
type input "3/4/2025 12:11 PM"
click at [264, 54] on span at bounding box center [267, 52] width 139 height 10
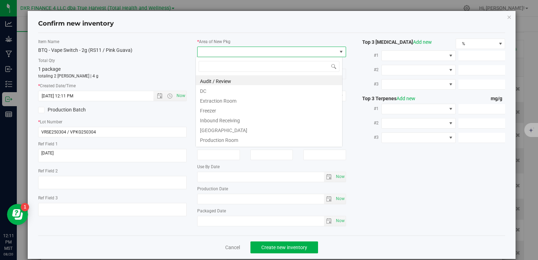
scroll to position [10, 147]
click at [250, 94] on li "DC" at bounding box center [269, 90] width 146 height 10
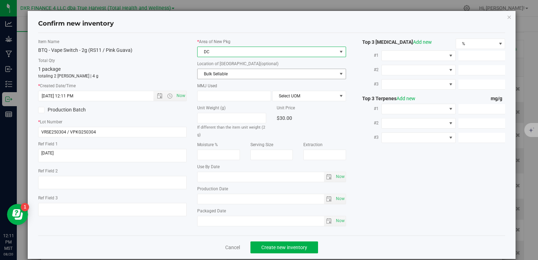
click at [259, 73] on span "Bulk Sellable" at bounding box center [267, 74] width 139 height 10
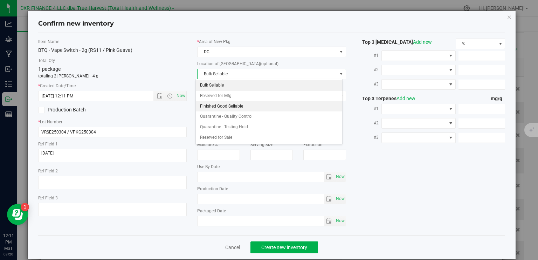
click at [244, 106] on li "Finished Good Sellable" at bounding box center [269, 106] width 146 height 11
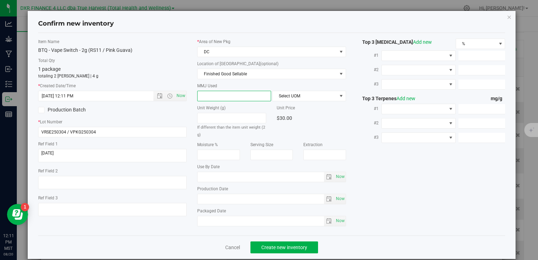
click at [241, 96] on span at bounding box center [234, 96] width 74 height 11
type input "2"
type input "2.0000"
click at [289, 96] on span "Select UOM" at bounding box center [305, 96] width 64 height 10
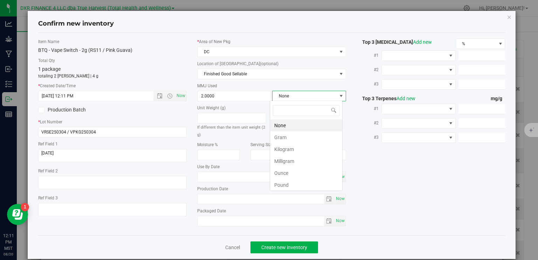
scroll to position [10, 73]
click at [294, 136] on li "Gram" at bounding box center [306, 137] width 72 height 12
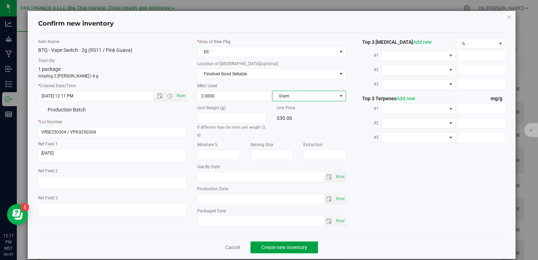
click at [280, 245] on span "Create new inventory" at bounding box center [284, 248] width 46 height 6
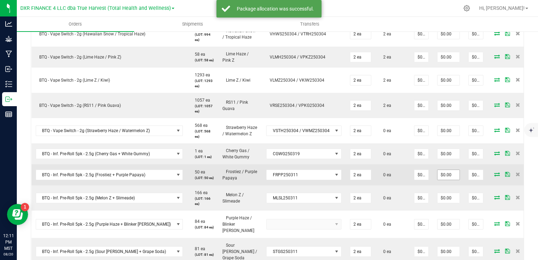
scroll to position [245, 0]
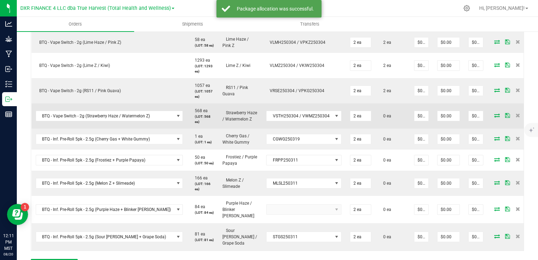
click at [494, 117] on icon at bounding box center [497, 115] width 6 height 4
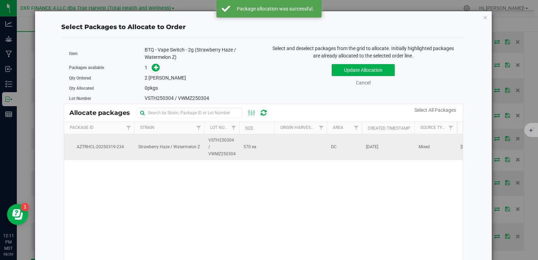
click at [172, 145] on span "Strawberry Haze / Watermelon Z" at bounding box center [169, 147] width 62 height 7
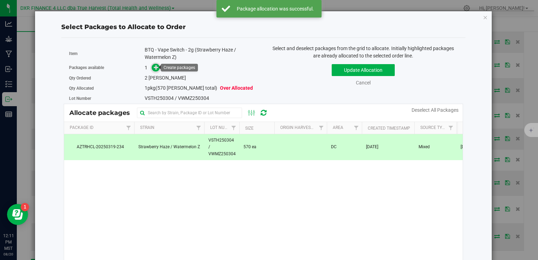
click at [155, 67] on icon at bounding box center [156, 67] width 5 height 5
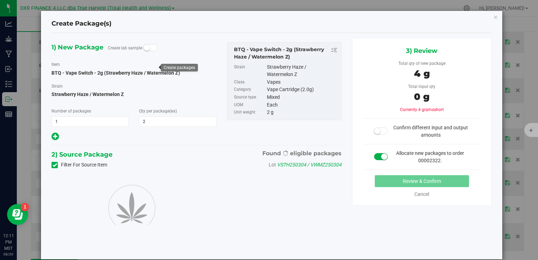
type input "2"
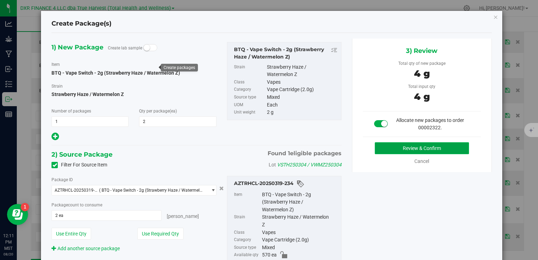
click at [429, 150] on button "Review & Confirm" at bounding box center [422, 148] width 94 height 12
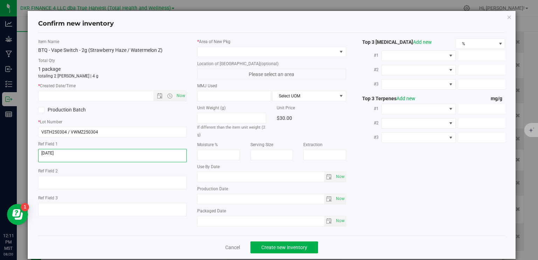
click at [90, 157] on textarea at bounding box center [112, 155] width 149 height 13
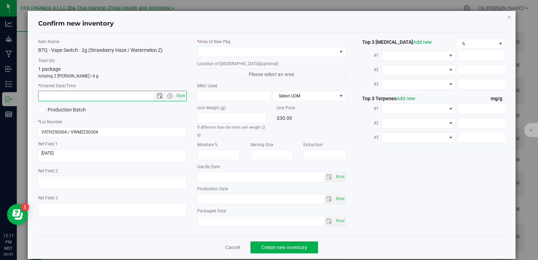
click at [100, 94] on input "text" at bounding box center [102, 96] width 127 height 10
paste input "2025-03-04"
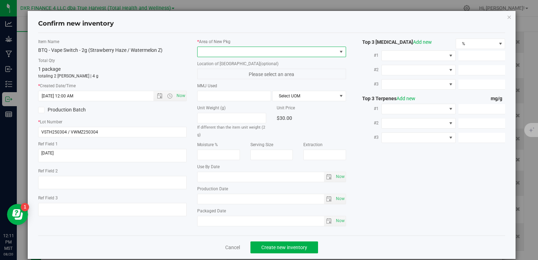
type input "3/4/2025 12:11 PM"
click at [254, 50] on span at bounding box center [267, 52] width 139 height 10
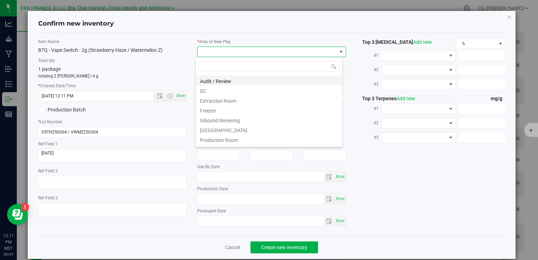
scroll to position [10, 147]
click at [243, 91] on li "DC" at bounding box center [269, 90] width 146 height 10
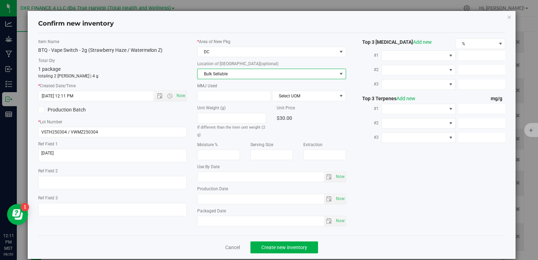
click at [251, 74] on span "Bulk Sellable" at bounding box center [267, 74] width 139 height 10
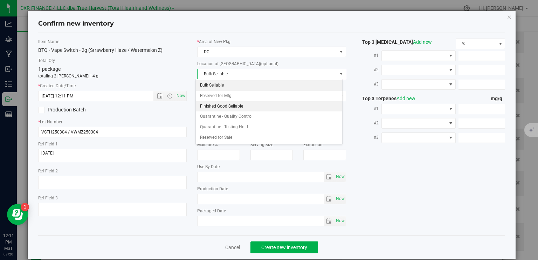
click at [244, 105] on li "Finished Good Sellable" at bounding box center [269, 106] width 146 height 11
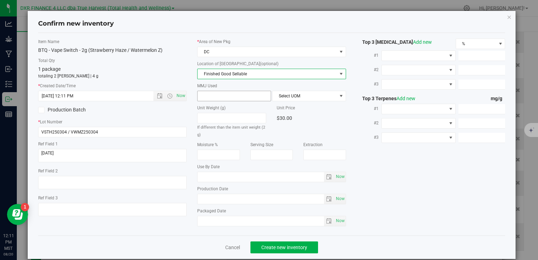
click at [242, 91] on span at bounding box center [234, 96] width 74 height 11
type input "2"
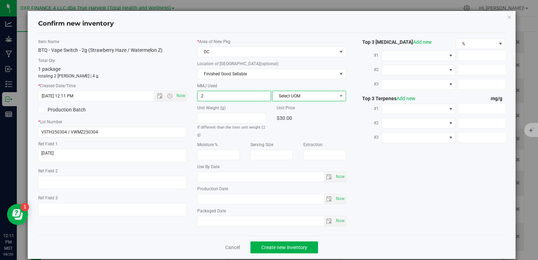
type input "2.0000"
click at [289, 96] on span "Select UOM" at bounding box center [305, 96] width 64 height 10
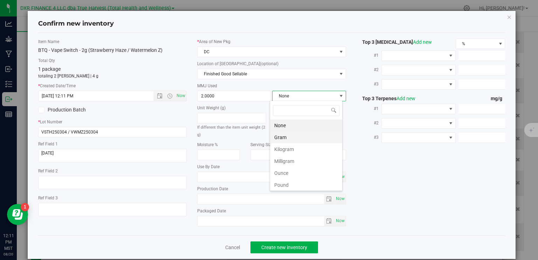
scroll to position [10, 73]
click at [299, 141] on li "Gram" at bounding box center [306, 137] width 72 height 12
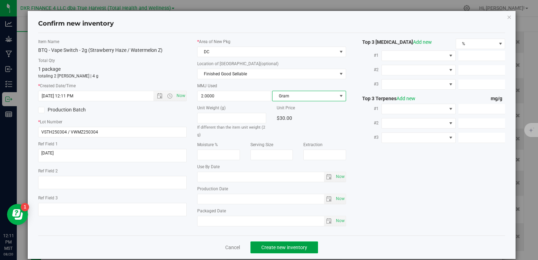
click at [290, 246] on span "Create new inventory" at bounding box center [284, 248] width 46 height 6
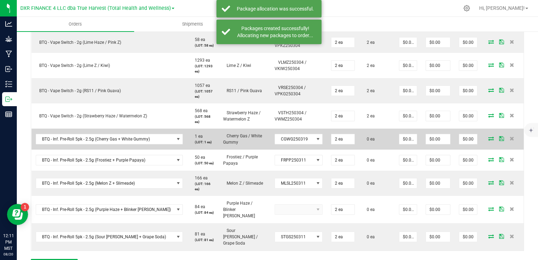
click at [488, 138] on icon at bounding box center [491, 138] width 6 height 4
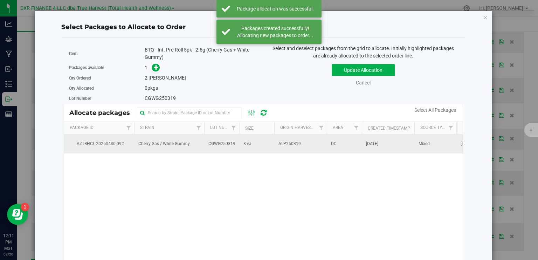
click at [261, 146] on td "3 ea" at bounding box center [256, 143] width 35 height 19
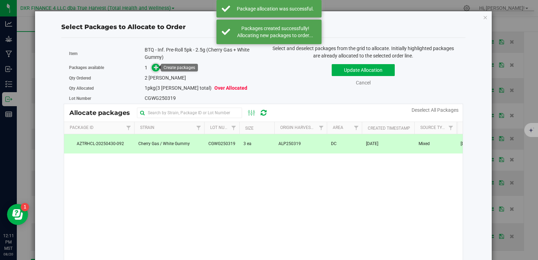
click at [156, 68] on icon at bounding box center [156, 66] width 5 height 5
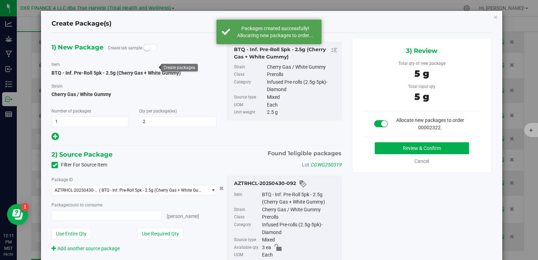
type input "2 ea"
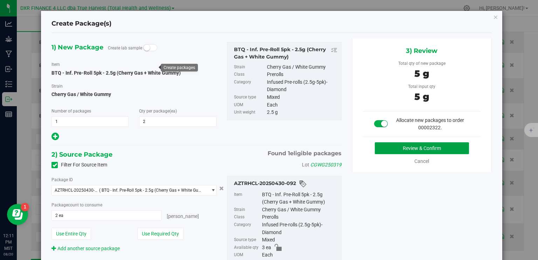
click at [429, 152] on button "Review & Confirm" at bounding box center [422, 148] width 94 height 12
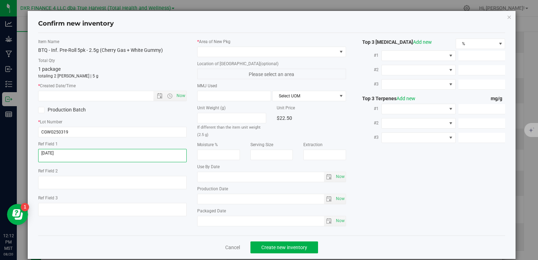
click at [84, 158] on textarea at bounding box center [112, 155] width 149 height 13
click at [100, 96] on input "text" at bounding box center [102, 96] width 127 height 10
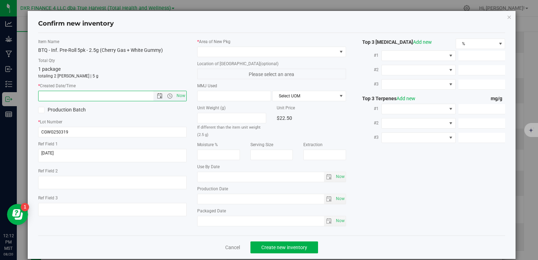
paste input "[DATE]"
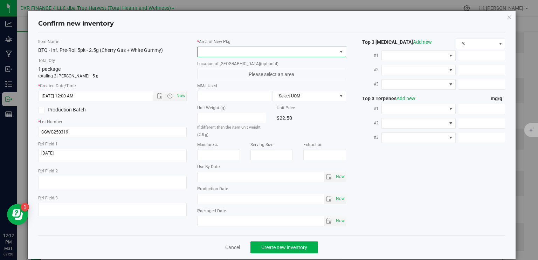
type input "4/17/2025 12:12 PM"
click at [254, 53] on span at bounding box center [267, 52] width 139 height 10
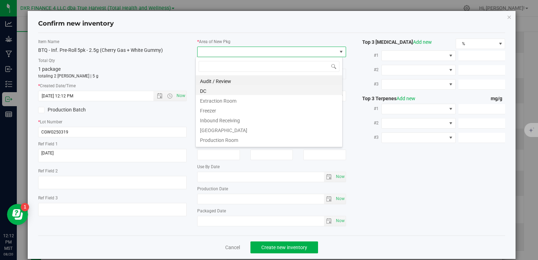
scroll to position [10, 147]
click at [237, 94] on li "DC" at bounding box center [269, 90] width 146 height 10
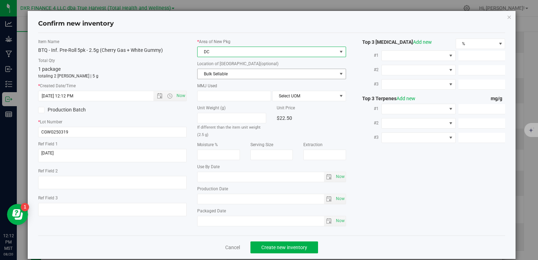
click at [239, 76] on span "Bulk Sellable" at bounding box center [267, 74] width 139 height 10
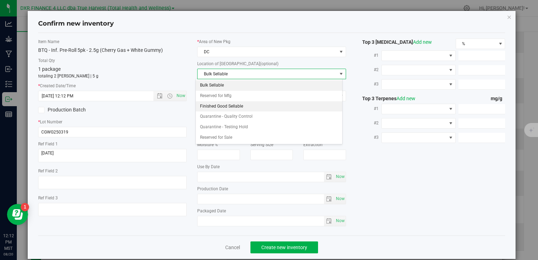
click at [245, 105] on li "Finished Good Sellable" at bounding box center [269, 106] width 146 height 11
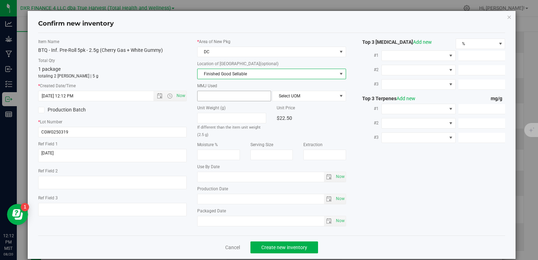
click at [238, 93] on span at bounding box center [234, 96] width 74 height 11
type input "2.5"
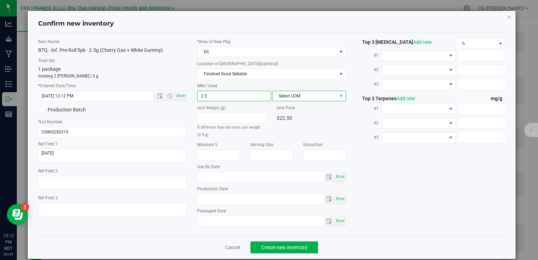
type input "2.5000"
click at [283, 93] on span "Select UOM" at bounding box center [305, 96] width 64 height 10
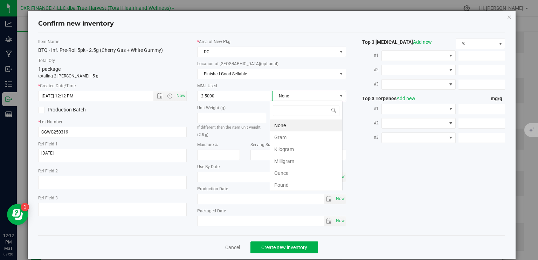
scroll to position [10, 73]
click at [292, 137] on li "Gram" at bounding box center [306, 137] width 72 height 12
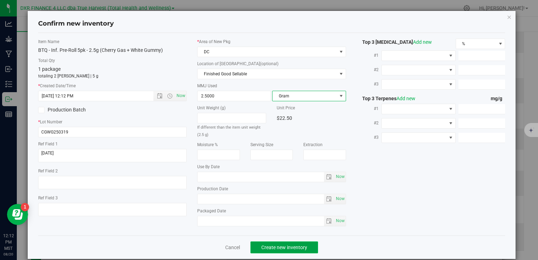
click at [297, 248] on span "Create new inventory" at bounding box center [284, 248] width 46 height 6
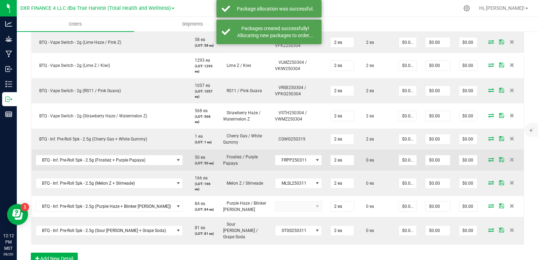
click at [488, 158] on icon at bounding box center [491, 159] width 6 height 4
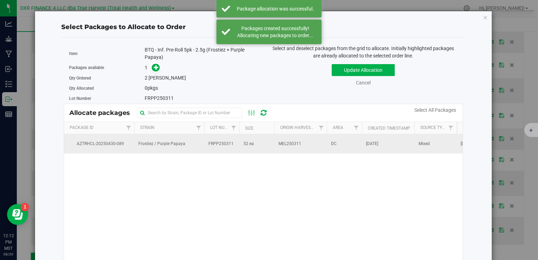
click at [256, 143] on td "52 ea" at bounding box center [256, 143] width 35 height 19
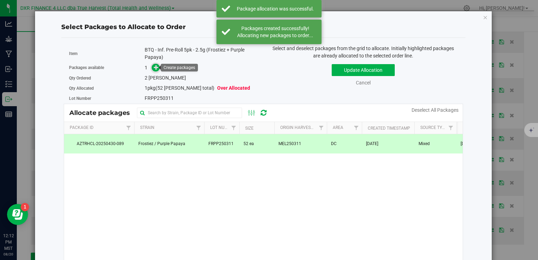
click at [154, 68] on icon at bounding box center [156, 67] width 5 height 5
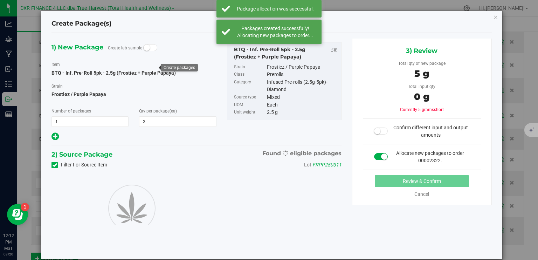
type input "2"
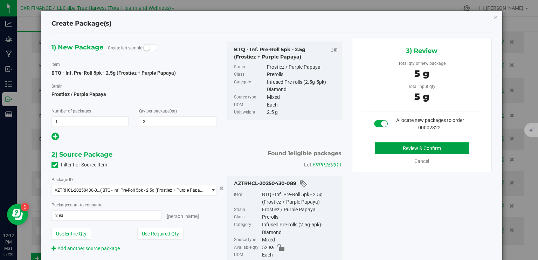
click at [410, 147] on button "Review & Confirm" at bounding box center [422, 148] width 94 height 12
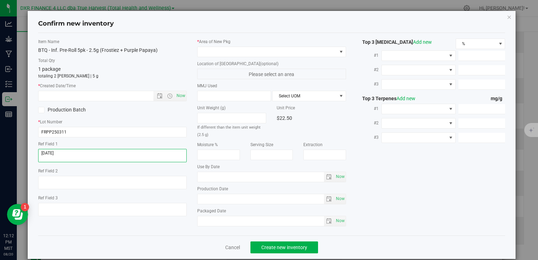
click at [73, 154] on textarea at bounding box center [112, 155] width 149 height 13
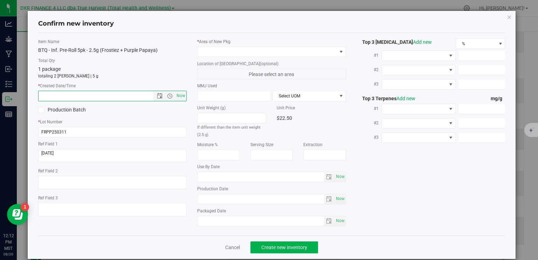
click at [84, 95] on input "text" at bounding box center [102, 96] width 127 height 10
paste input "[DATE]"
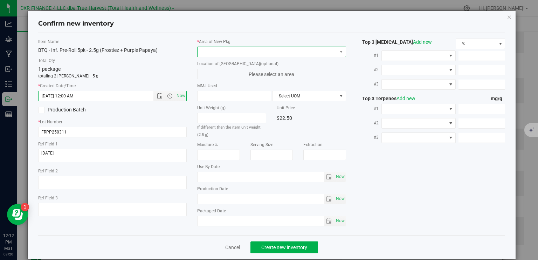
click at [230, 49] on span at bounding box center [267, 52] width 139 height 10
type input "4/17/2025 12:12 PM"
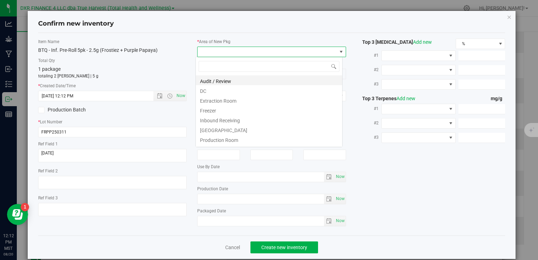
scroll to position [10, 147]
click at [230, 91] on li "DC" at bounding box center [269, 90] width 146 height 10
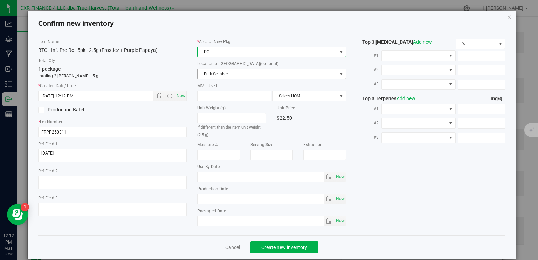
click at [236, 75] on span "Bulk Sellable" at bounding box center [267, 74] width 139 height 10
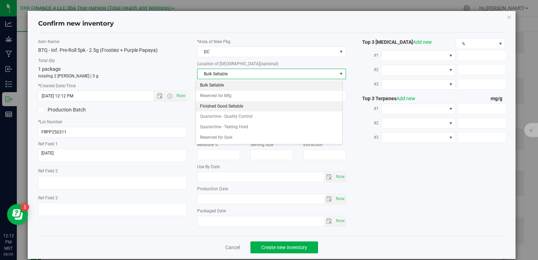
click at [245, 103] on li "Finished Good Sellable" at bounding box center [269, 106] width 146 height 11
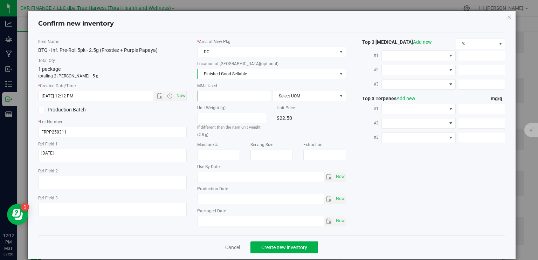
click at [240, 95] on span at bounding box center [234, 96] width 74 height 11
type input "2.5"
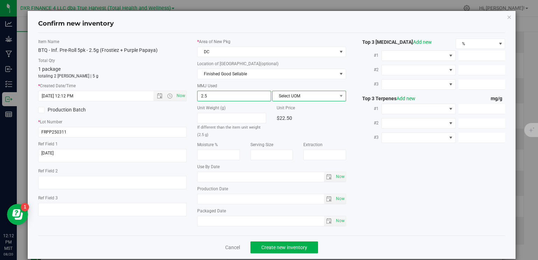
type input "2.5000"
click at [283, 95] on span "Select UOM" at bounding box center [305, 96] width 64 height 10
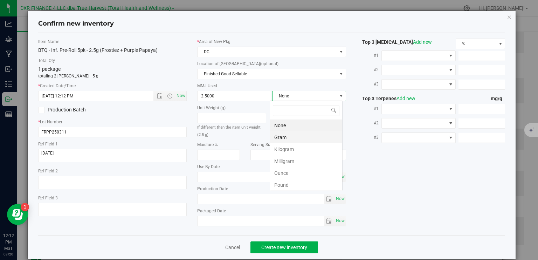
scroll to position [10, 73]
click at [296, 141] on li "Gram" at bounding box center [306, 137] width 72 height 12
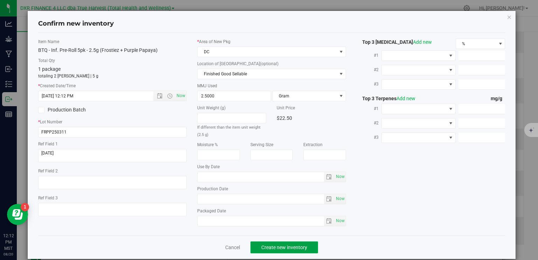
click at [286, 241] on button "Create new inventory" at bounding box center [285, 247] width 68 height 12
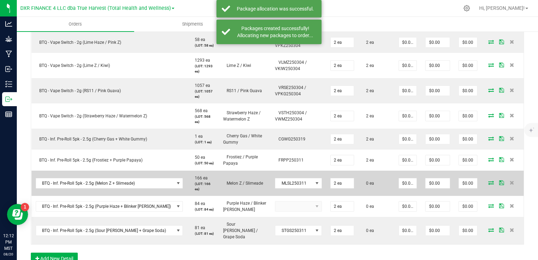
click at [488, 182] on icon at bounding box center [491, 182] width 6 height 4
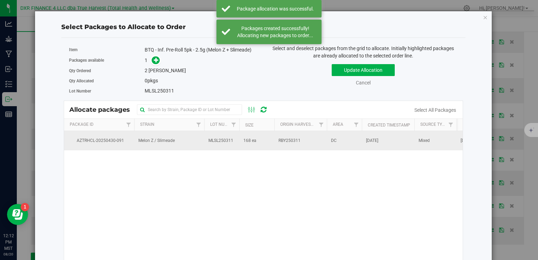
click at [205, 142] on td "MLSL250311" at bounding box center [221, 140] width 35 height 19
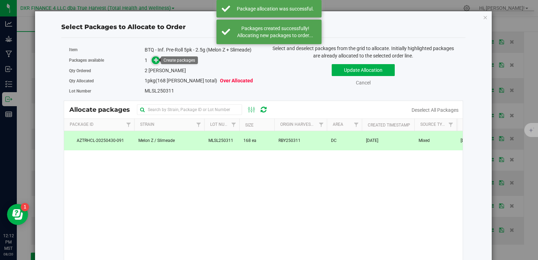
click at [157, 61] on icon at bounding box center [156, 59] width 5 height 5
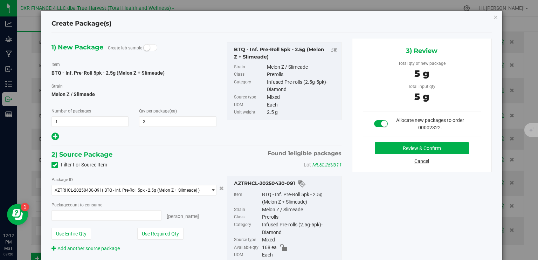
type input "2 ea"
click at [420, 150] on button "Review & Confirm" at bounding box center [422, 148] width 94 height 12
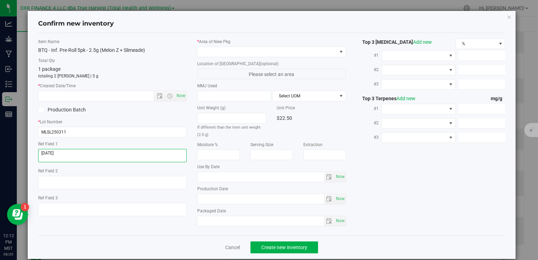
click at [77, 156] on textarea at bounding box center [112, 155] width 149 height 13
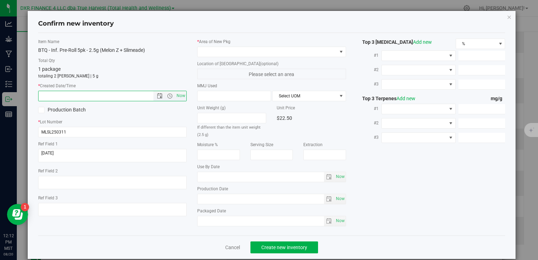
click at [88, 94] on input "text" at bounding box center [102, 96] width 127 height 10
paste input "[DATE]"
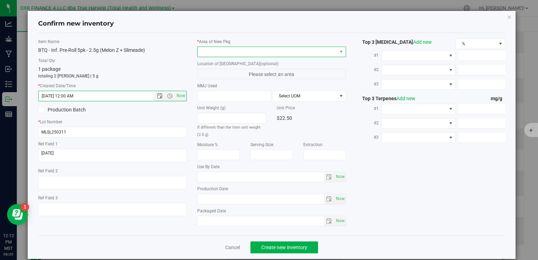
type input "4/17/2025 12:12 PM"
click at [273, 49] on span at bounding box center [267, 52] width 139 height 10
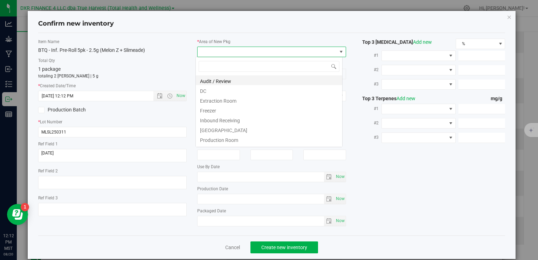
scroll to position [10, 147]
click at [230, 92] on li "DC" at bounding box center [269, 90] width 146 height 10
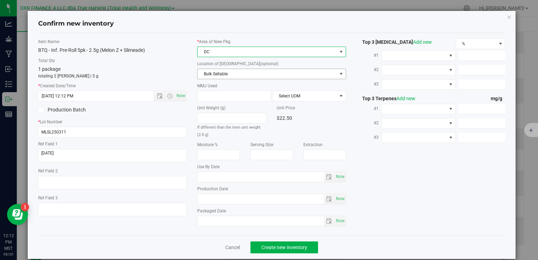
click at [237, 74] on span "Bulk Sellable" at bounding box center [267, 74] width 139 height 10
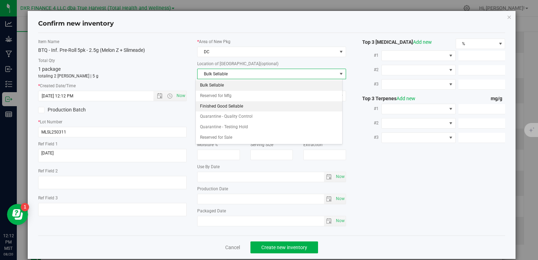
click at [233, 102] on li "Finished Good Sellable" at bounding box center [269, 106] width 146 height 11
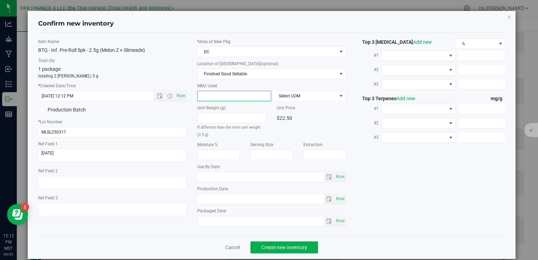
click at [232, 96] on span at bounding box center [234, 96] width 74 height 11
type input "2.5"
type input "2.5000"
click at [295, 97] on span "Select UOM" at bounding box center [305, 96] width 64 height 10
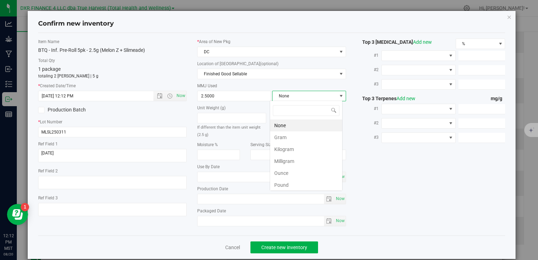
scroll to position [10, 73]
click at [290, 136] on li "Gram" at bounding box center [306, 137] width 72 height 12
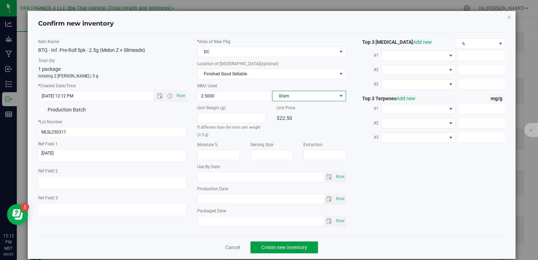
click at [296, 250] on button "Create new inventory" at bounding box center [285, 247] width 68 height 12
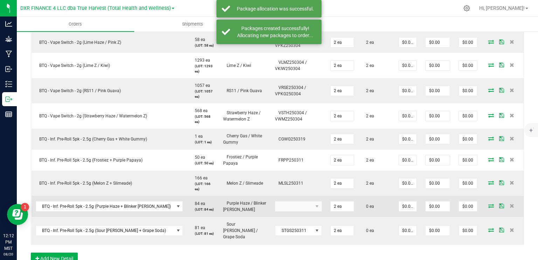
click at [488, 207] on icon at bounding box center [491, 206] width 6 height 4
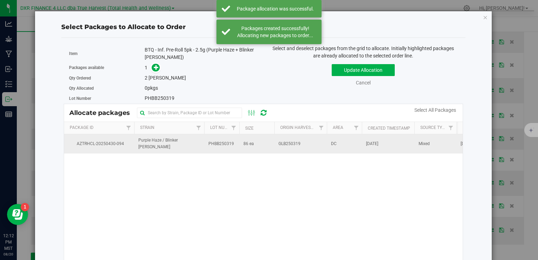
click at [271, 145] on td "86 ea" at bounding box center [256, 143] width 35 height 19
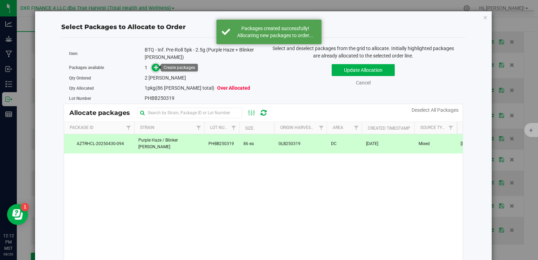
click at [154, 68] on icon at bounding box center [156, 67] width 5 height 5
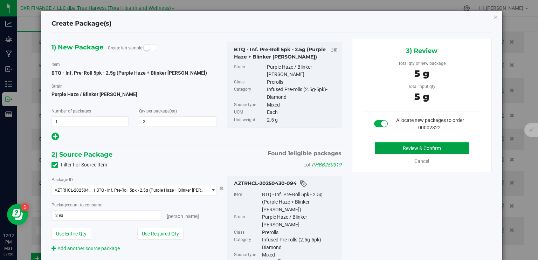
click at [433, 149] on button "Review & Confirm" at bounding box center [422, 148] width 94 height 12
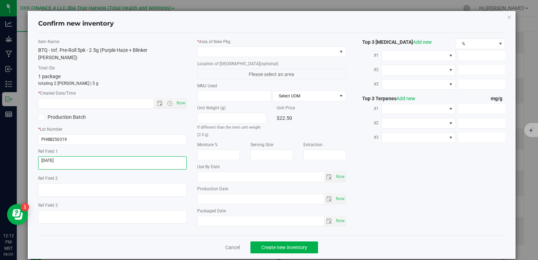
click at [71, 156] on textarea at bounding box center [112, 162] width 149 height 13
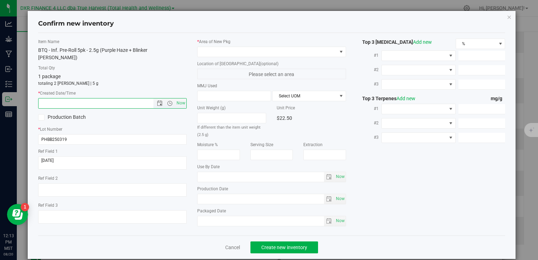
click at [79, 98] on input "text" at bounding box center [102, 103] width 127 height 10
paste input "[DATE]"
type input "4/17/2025 12:13 PM"
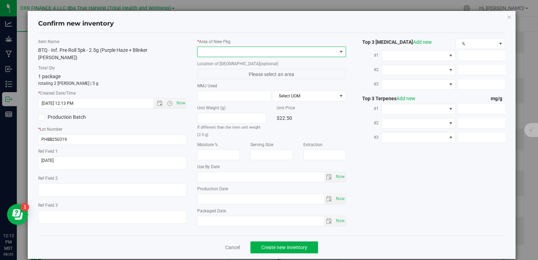
click at [266, 54] on span at bounding box center [267, 52] width 139 height 10
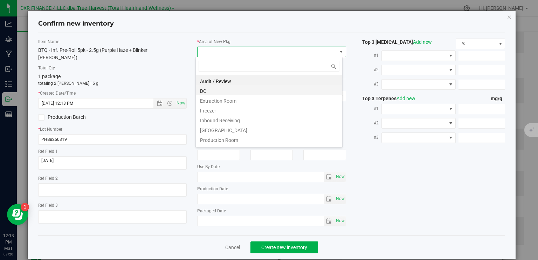
scroll to position [10, 147]
click at [245, 89] on li "DC" at bounding box center [269, 90] width 146 height 10
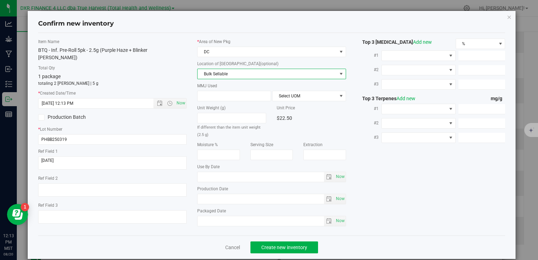
click at [257, 70] on span "Bulk Sellable" at bounding box center [267, 74] width 139 height 10
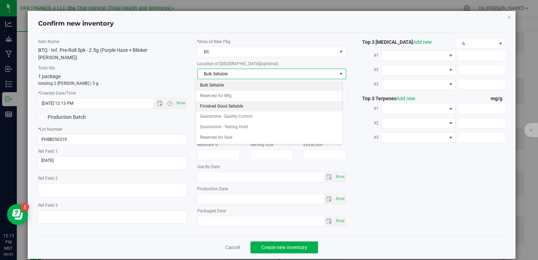
click at [249, 107] on li "Finished Good Sellable" at bounding box center [269, 106] width 146 height 11
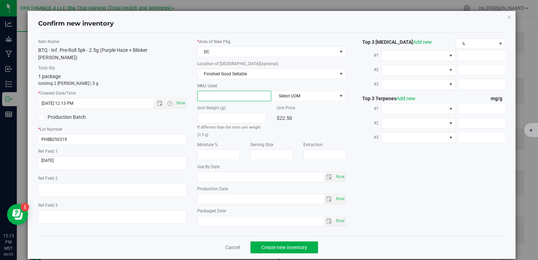
click at [244, 96] on span at bounding box center [234, 96] width 74 height 11
type input "2.5"
type input "2.5000"
click at [299, 97] on span "Select UOM" at bounding box center [305, 96] width 64 height 10
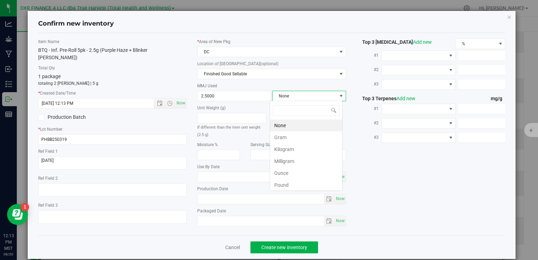
scroll to position [10, 73]
click at [294, 137] on li "Gram" at bounding box center [306, 137] width 72 height 12
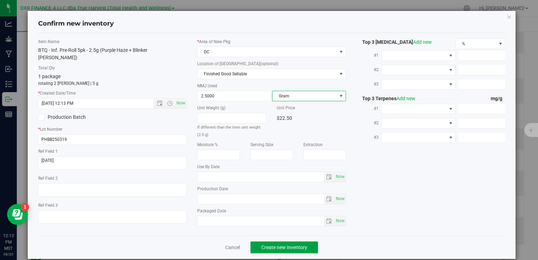
click at [303, 245] on span "Create new inventory" at bounding box center [284, 248] width 46 height 6
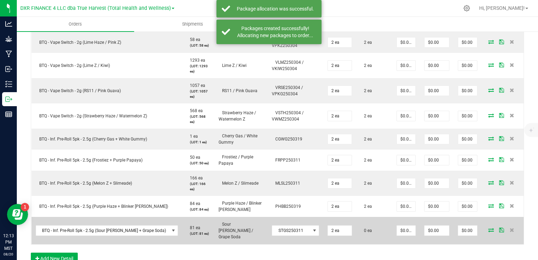
click at [488, 228] on icon at bounding box center [491, 230] width 6 height 4
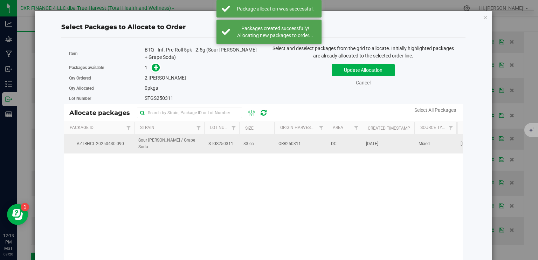
click at [238, 146] on td "STGS250311" at bounding box center [221, 143] width 35 height 19
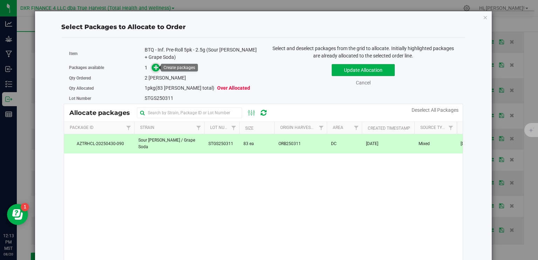
click at [156, 64] on icon at bounding box center [156, 66] width 5 height 5
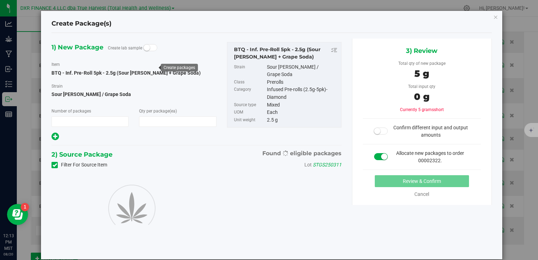
type input "1"
type input "2"
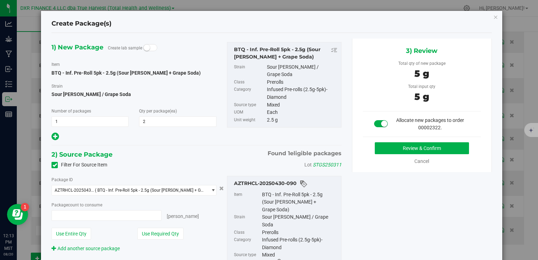
type input "2 ea"
click at [418, 148] on button "Review & Confirm" at bounding box center [422, 148] width 94 height 12
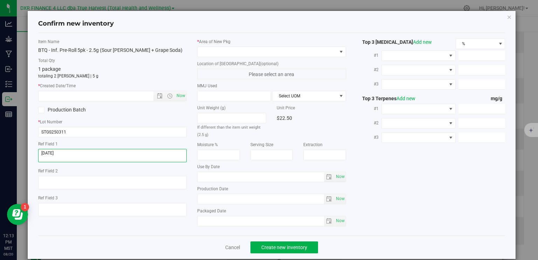
click at [132, 157] on textarea at bounding box center [112, 155] width 149 height 13
click at [115, 95] on input "text" at bounding box center [102, 96] width 127 height 10
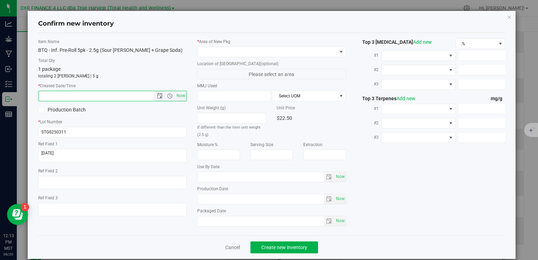
paste input "[DATE]"
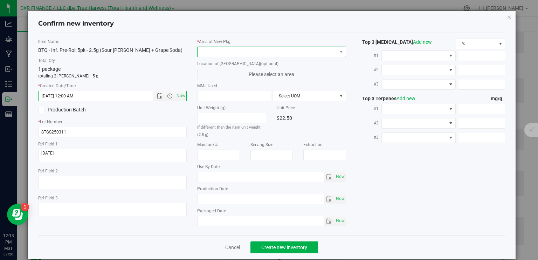
click at [230, 54] on span at bounding box center [267, 52] width 139 height 10
type input "4/17/2025 12:13 PM"
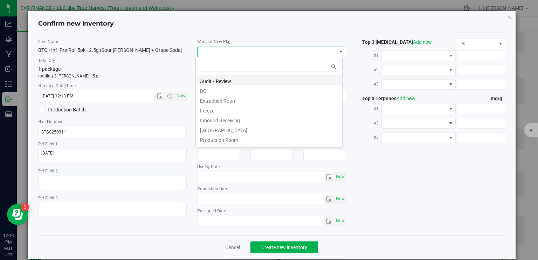
scroll to position [10, 147]
click at [220, 90] on li "DC" at bounding box center [269, 90] width 146 height 10
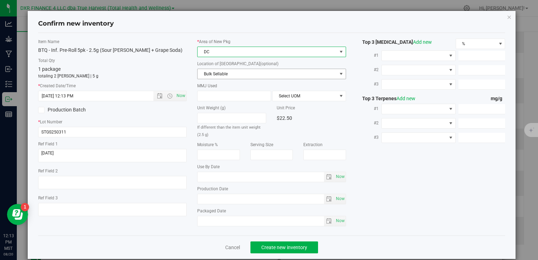
click at [234, 76] on span "Bulk Sellable" at bounding box center [267, 74] width 139 height 10
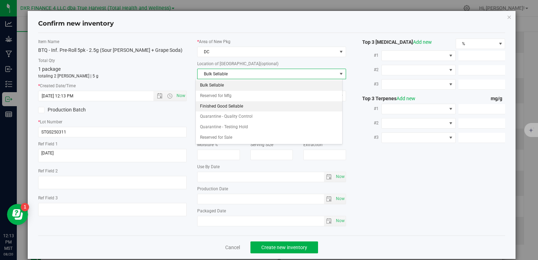
click at [238, 103] on li "Finished Good Sellable" at bounding box center [269, 106] width 146 height 11
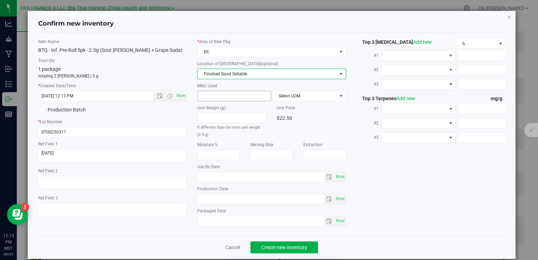
click at [241, 98] on span at bounding box center [234, 96] width 74 height 11
type input "2.5"
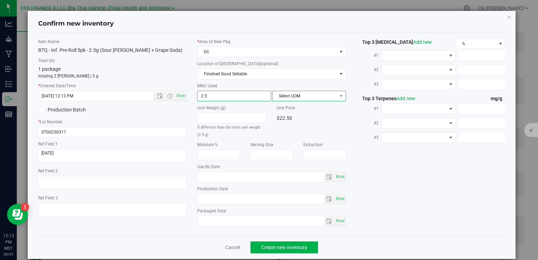
type input "2.5000"
click at [289, 98] on span "Select UOM" at bounding box center [305, 96] width 64 height 10
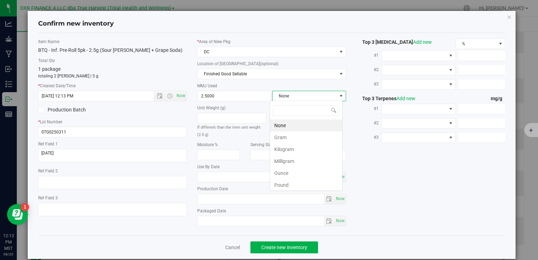
scroll to position [10, 73]
click at [291, 137] on li "Gram" at bounding box center [306, 137] width 72 height 12
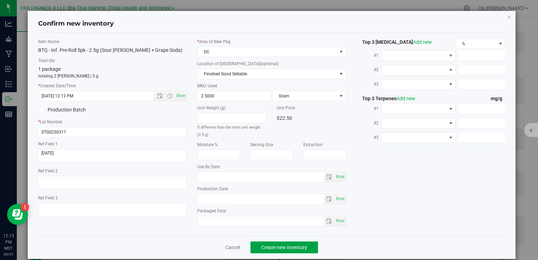
click at [299, 246] on span "Create new inventory" at bounding box center [284, 248] width 46 height 6
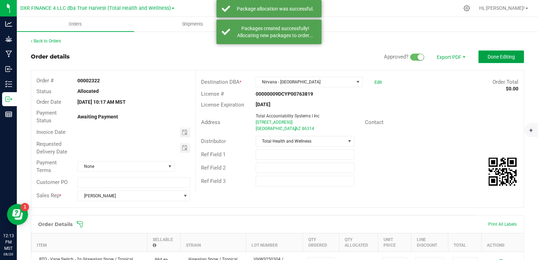
click at [494, 57] on span "Done Editing" at bounding box center [501, 57] width 27 height 6
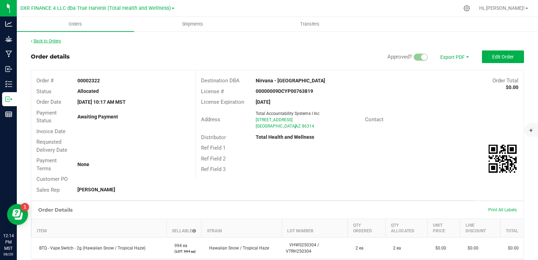
click at [56, 41] on link "Back to Orders" at bounding box center [46, 41] width 30 height 5
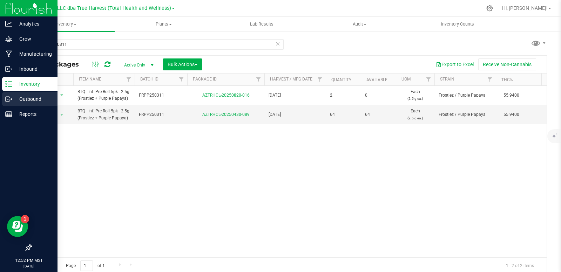
click at [14, 97] on p "Outbound" at bounding box center [33, 99] width 42 height 8
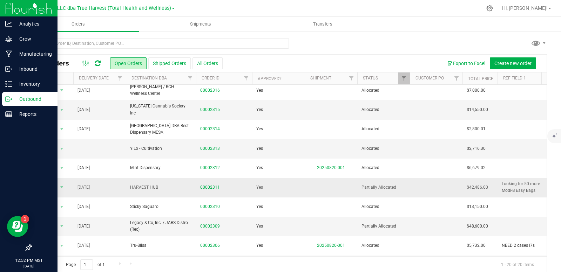
scroll to position [210, 0]
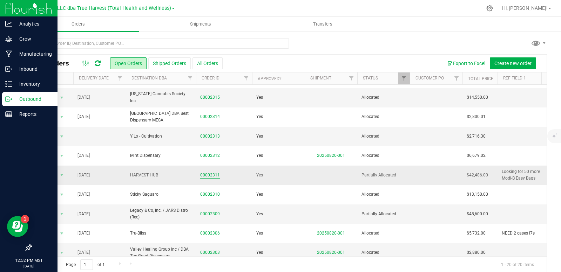
click at [216, 176] on link "00002311" at bounding box center [210, 175] width 20 height 7
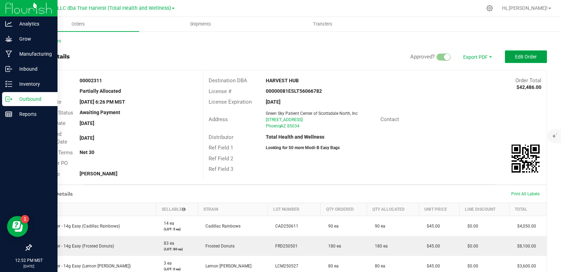
click at [515, 55] on span "Edit Order" at bounding box center [526, 57] width 22 height 6
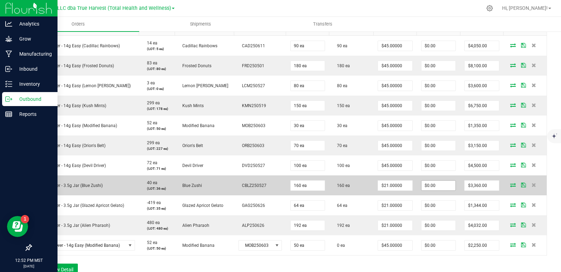
scroll to position [210, 0]
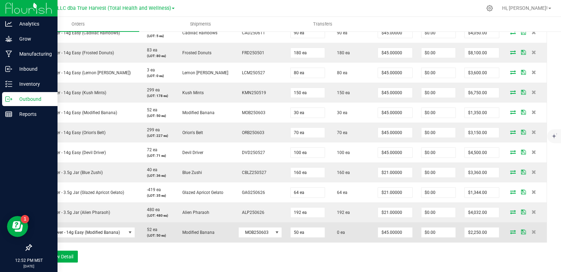
click at [510, 233] on icon at bounding box center [513, 232] width 6 height 4
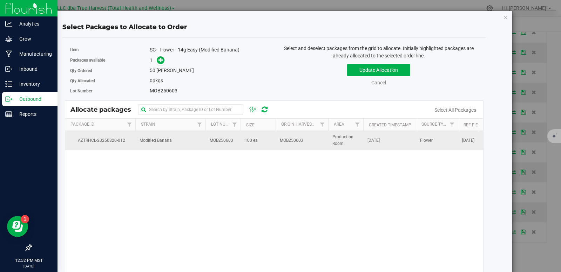
click at [248, 145] on td "100 ea" at bounding box center [257, 140] width 35 height 19
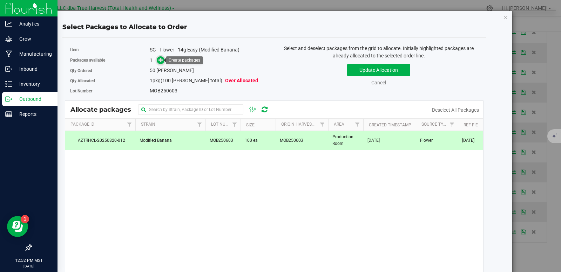
click at [160, 59] on icon at bounding box center [160, 59] width 5 height 5
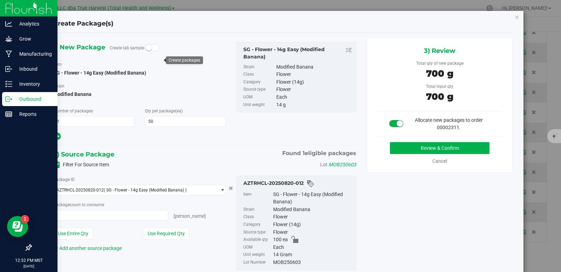
type input "50 ea"
click at [437, 145] on button "Review & Confirm" at bounding box center [440, 148] width 100 height 12
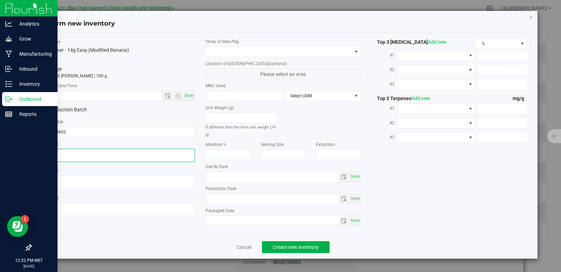
click at [72, 159] on textarea at bounding box center [117, 155] width 156 height 13
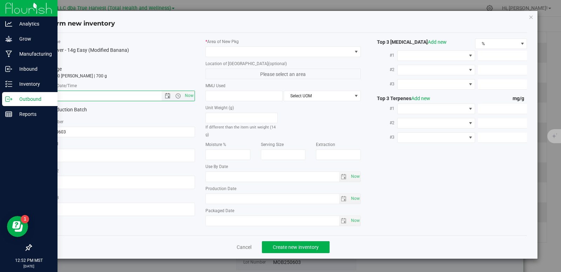
click at [83, 100] on input "text" at bounding box center [107, 96] width 134 height 10
paste input "[DATE]"
type input "[DATE] 12:52 PM"
click at [227, 50] on span at bounding box center [279, 52] width 146 height 10
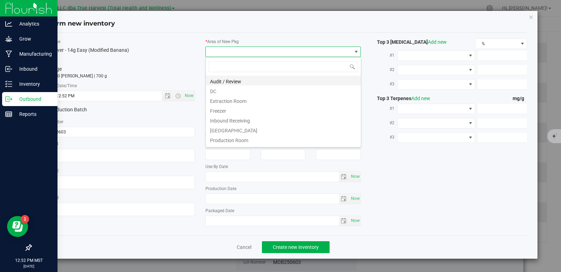
scroll to position [11, 156]
click at [224, 89] on li "DC" at bounding box center [283, 90] width 155 height 10
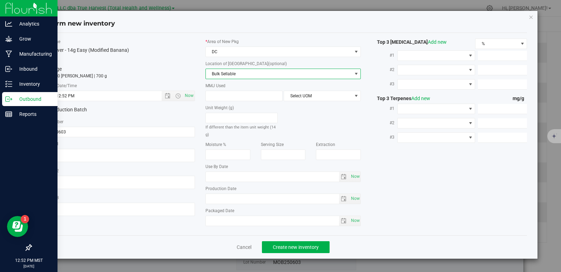
click at [231, 73] on span "Bulk Sellable" at bounding box center [279, 74] width 146 height 10
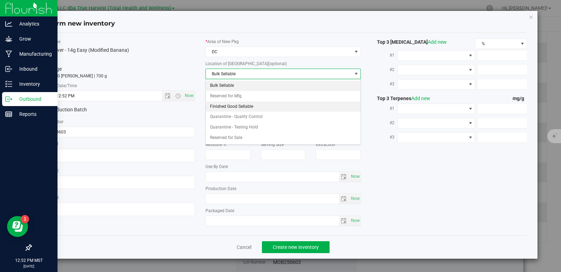
click at [232, 108] on li "Finished Good Sellable" at bounding box center [283, 107] width 155 height 11
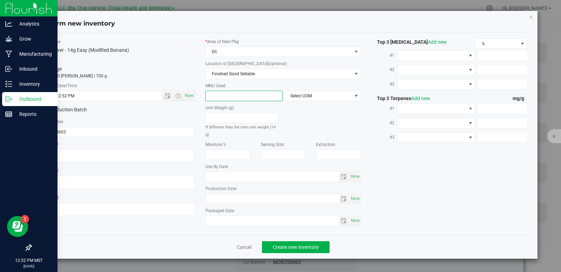
click at [242, 96] on span at bounding box center [243, 96] width 77 height 11
type input "14"
type input "14.0000"
click at [307, 96] on span "Select UOM" at bounding box center [318, 96] width 68 height 10
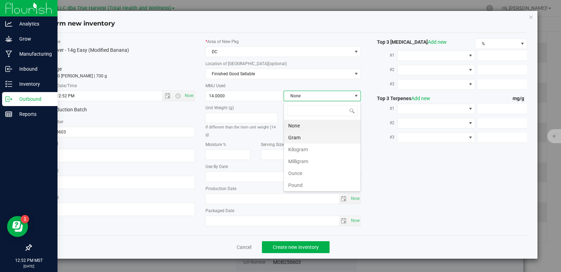
scroll to position [11, 77]
click at [304, 137] on li "Gram" at bounding box center [322, 138] width 76 height 12
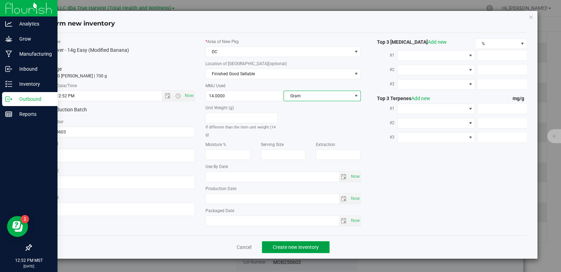
click at [310, 251] on button "Create new inventory" at bounding box center [296, 247] width 68 height 12
